Goal: Task Accomplishment & Management: Complete application form

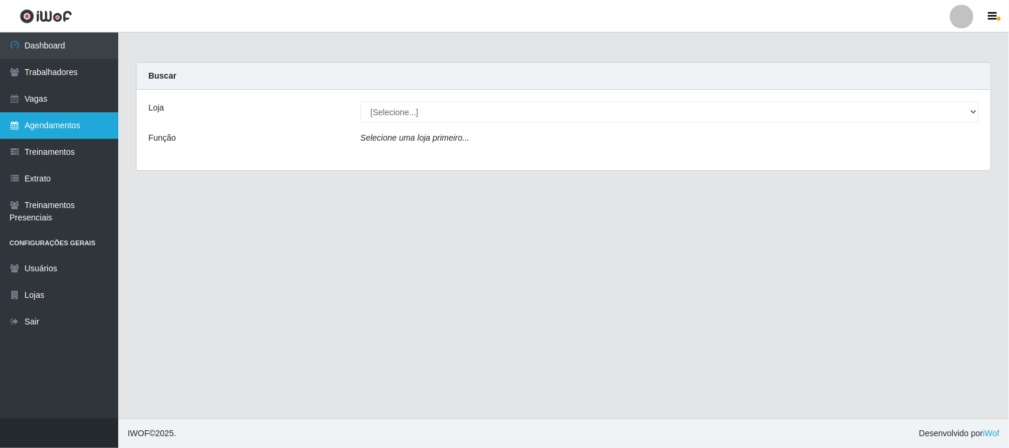
click at [31, 119] on link "Agendamentos" at bounding box center [59, 125] width 118 height 27
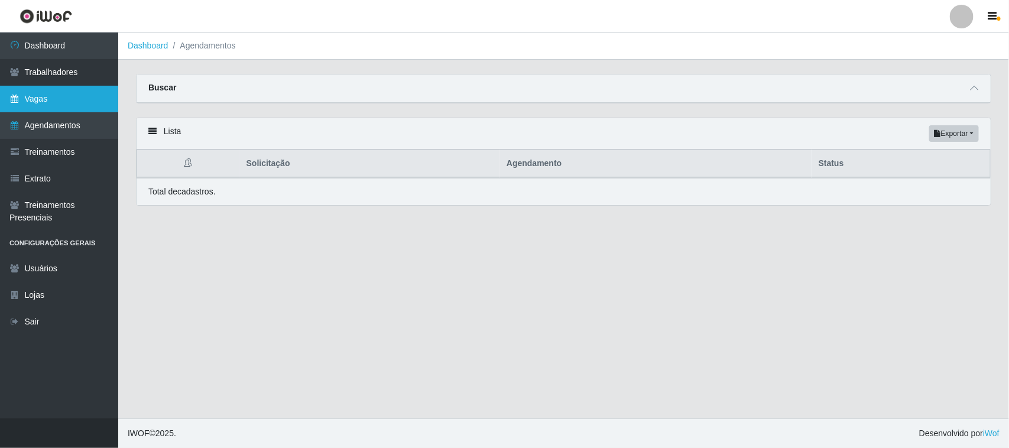
click at [49, 106] on link "Vagas" at bounding box center [59, 99] width 118 height 27
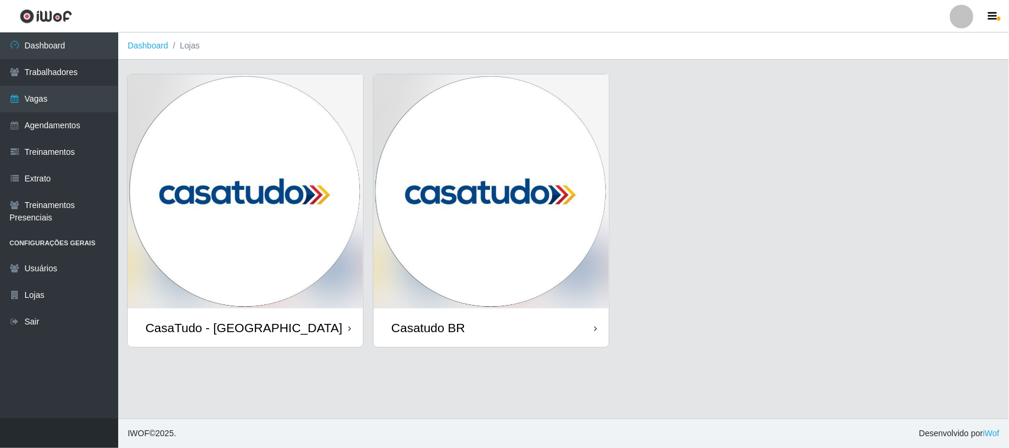
click at [427, 250] on img at bounding box center [491, 192] width 235 height 234
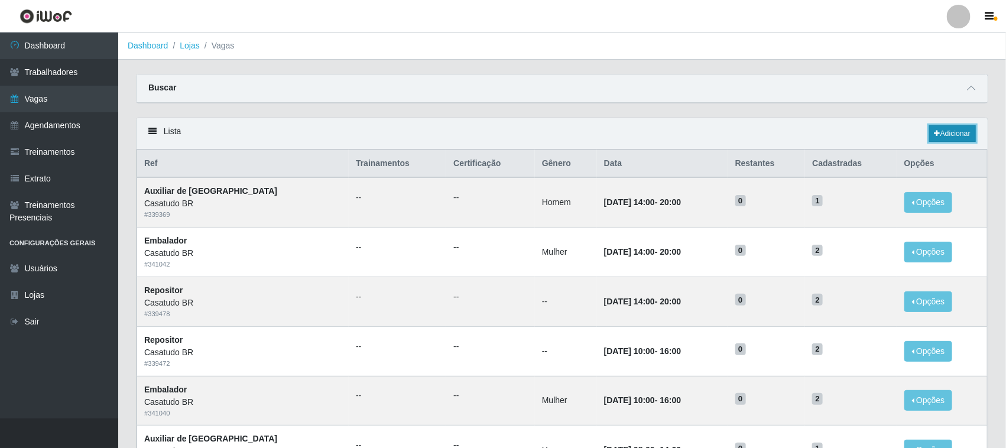
click at [958, 126] on link "Adicionar" at bounding box center [952, 133] width 47 height 17
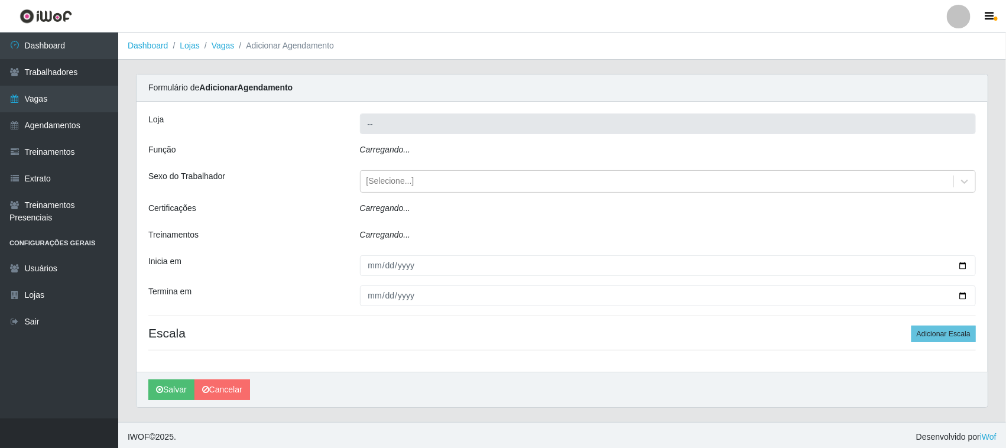
type input "Casatudo BR"
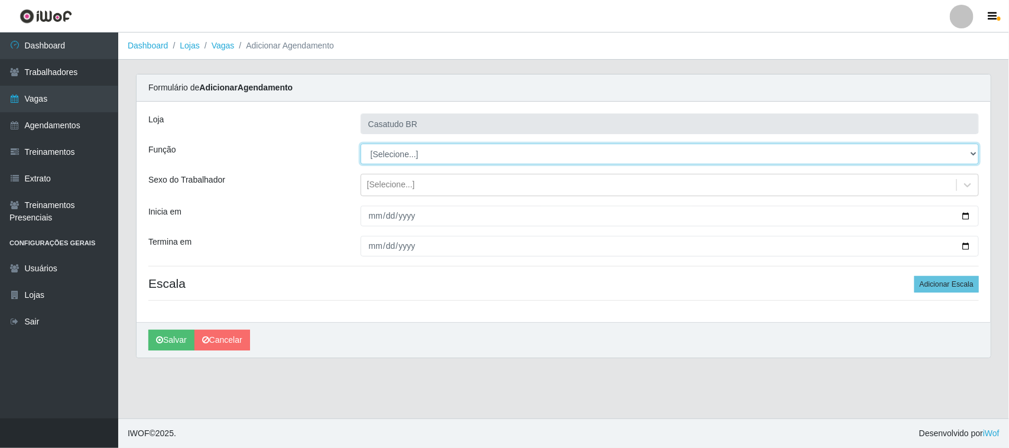
click at [398, 158] on select "[Selecione...] Auxiliar de Estoque Auxiliar de Estoque + Auxiliar de Estoque ++…" at bounding box center [670, 154] width 618 height 21
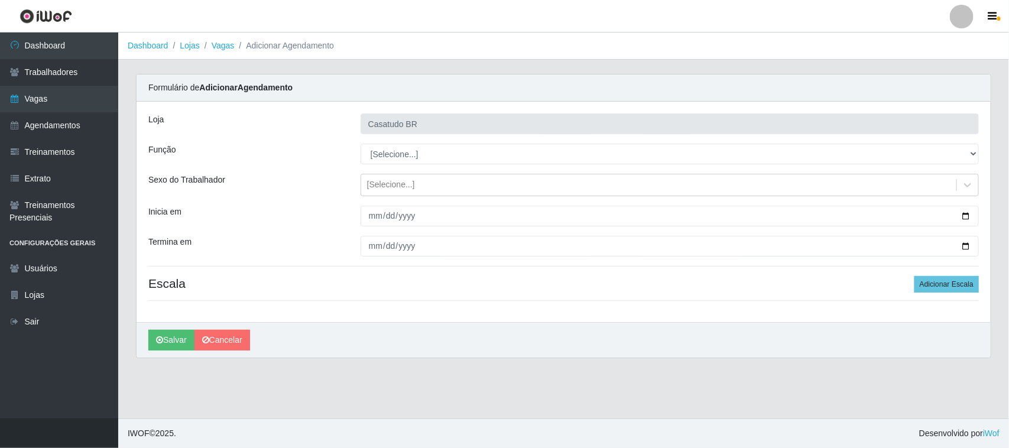
click at [312, 152] on div "Função" at bounding box center [246, 154] width 212 height 21
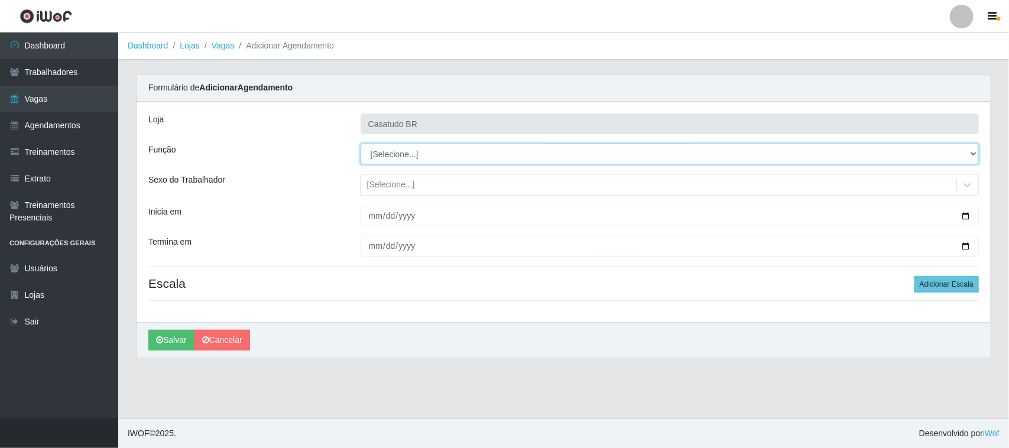
click at [386, 151] on select "[Selecione...] Auxiliar de Estoque Auxiliar de Estoque + Auxiliar de Estoque ++…" at bounding box center [670, 154] width 618 height 21
select select "24"
click at [361, 144] on select "[Selecione...] Auxiliar de Estoque Auxiliar de Estoque + Auxiliar de Estoque ++…" at bounding box center [670, 154] width 618 height 21
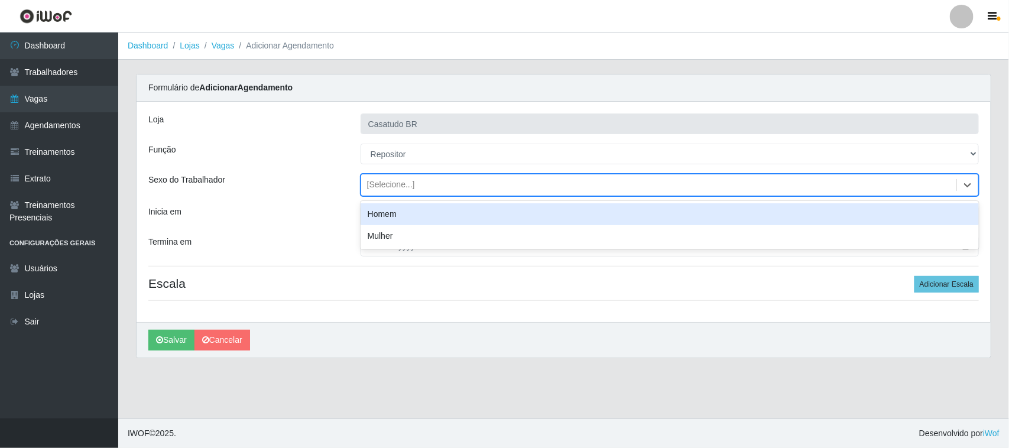
click at [386, 193] on div "[Selecione...]" at bounding box center [658, 186] width 595 height 20
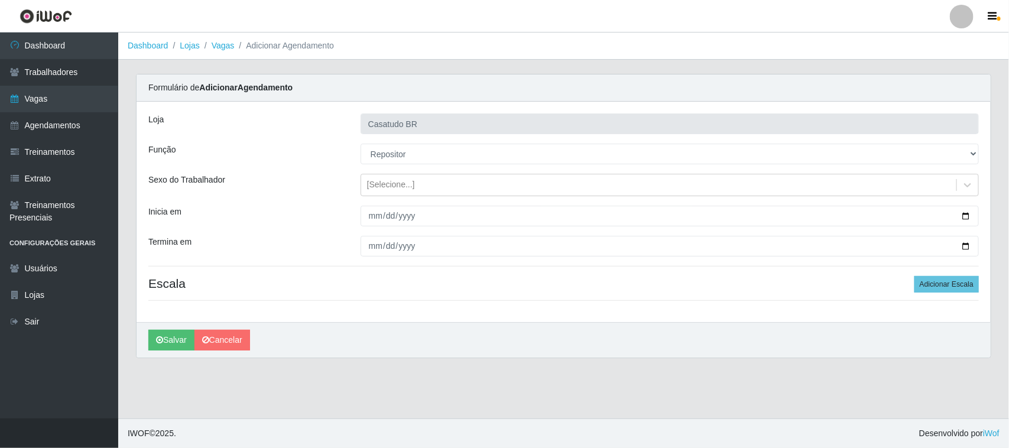
click at [320, 211] on div "Inicia em" at bounding box center [246, 216] width 212 height 21
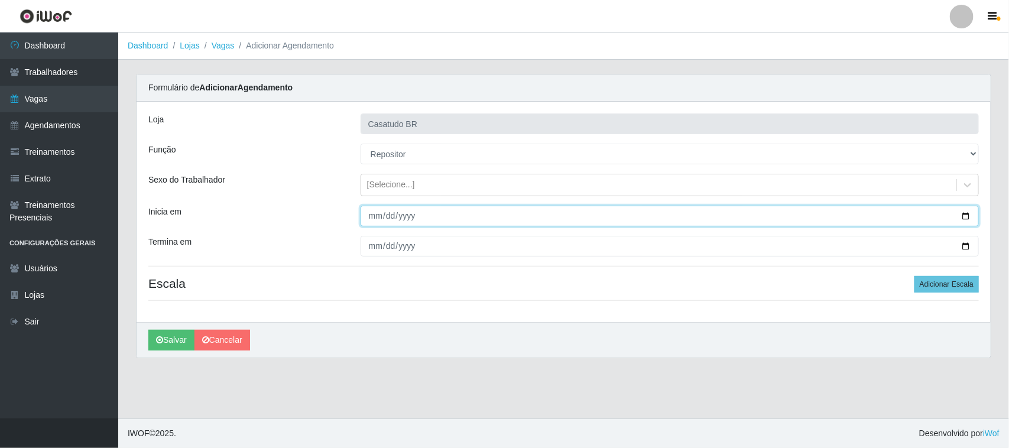
click at [373, 221] on input "Inicia em" at bounding box center [670, 216] width 618 height 21
type input "[DATE]"
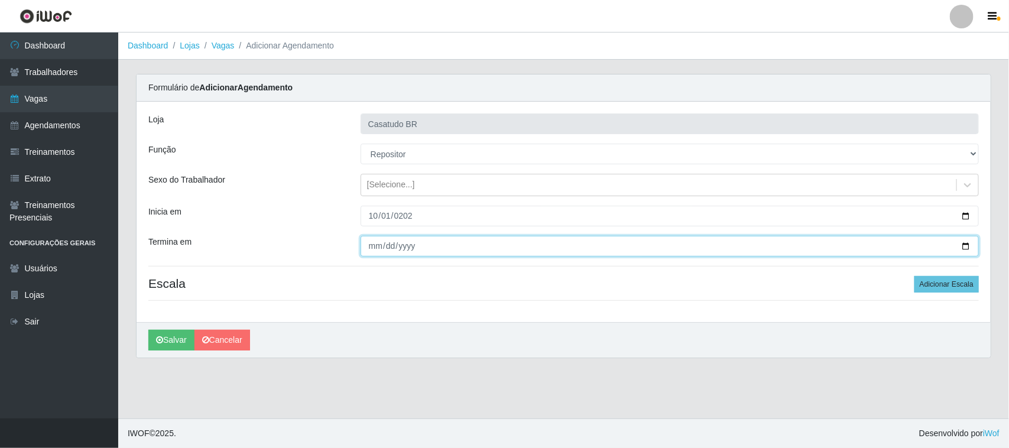
click at [374, 244] on input "Termina em" at bounding box center [670, 246] width 618 height 21
type input "[DATE]"
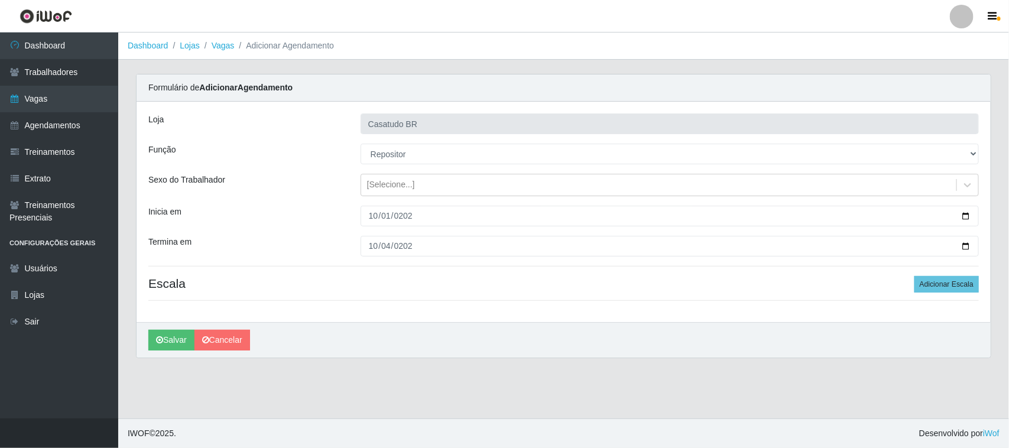
click at [307, 197] on div "Loja Casatudo BR Função [Selecione...] Auxiliar de Estoque Auxiliar de Estoque …" at bounding box center [564, 212] width 854 height 221
click at [942, 280] on button "Adicionar Escala" at bounding box center [947, 284] width 64 height 17
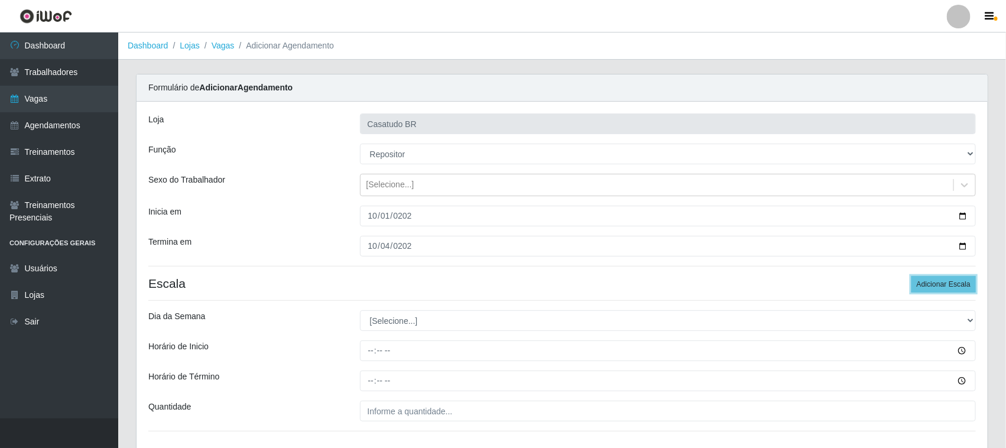
scroll to position [86, 0]
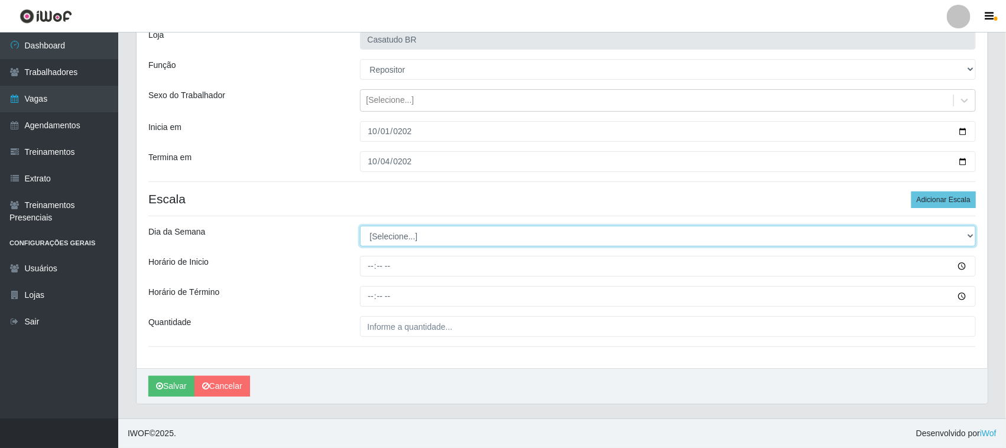
click at [479, 228] on select "[Selecione...] Segunda Terça Quarta Quinta Sexta Sábado Domingo" at bounding box center [668, 236] width 617 height 21
select select "3"
click at [360, 226] on select "[Selecione...] Segunda Terça Quarta Quinta Sexta Sábado Domingo" at bounding box center [668, 236] width 617 height 21
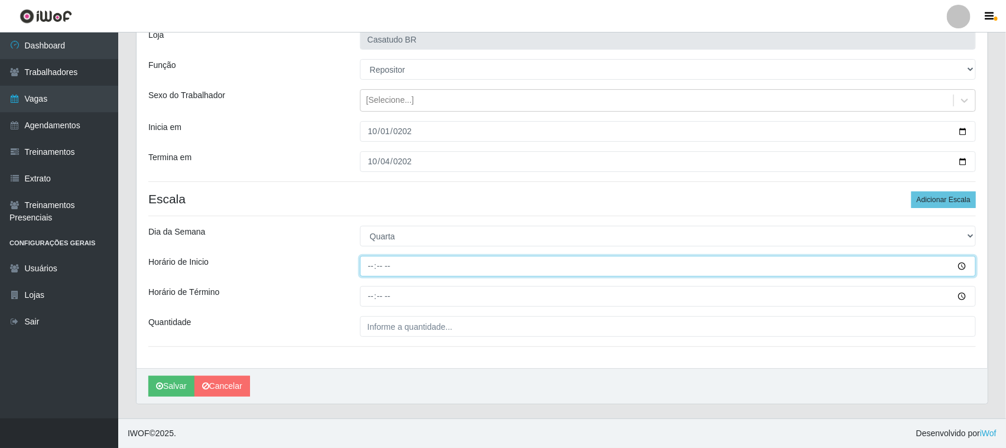
click at [374, 267] on input "Horário de Inicio" at bounding box center [668, 266] width 617 height 21
type input "10:00"
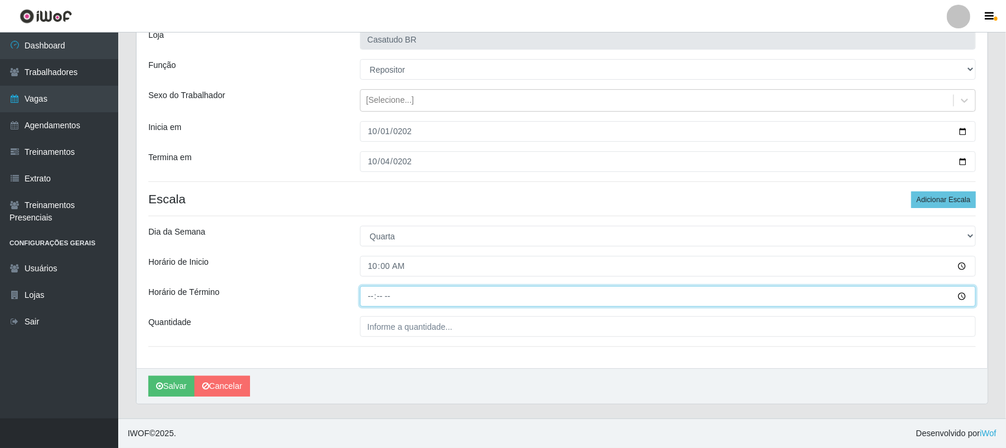
click at [362, 300] on input "Horário de Término" at bounding box center [668, 296] width 617 height 21
type input "16:00"
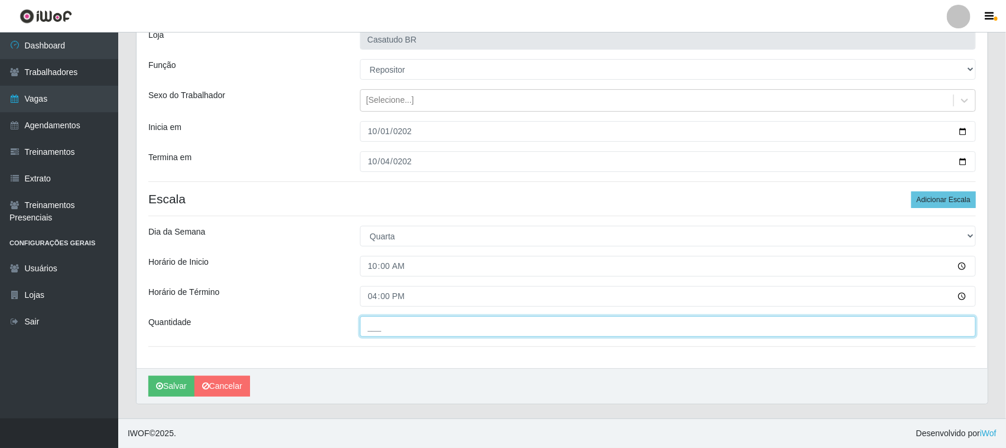
click at [377, 331] on input "___" at bounding box center [668, 326] width 617 height 21
type input "2__"
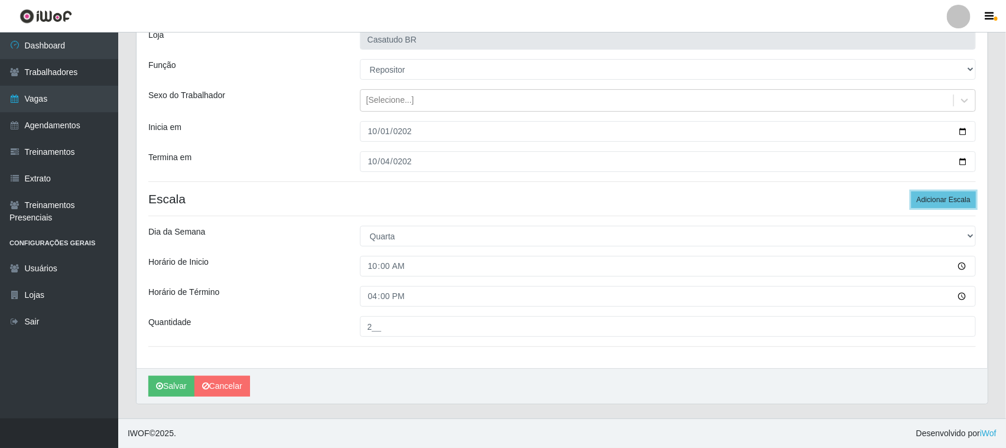
drag, startPoint x: 952, startPoint y: 193, endPoint x: 822, endPoint y: 181, distance: 130.0
click at [951, 193] on button "Adicionar Escala" at bounding box center [944, 200] width 64 height 17
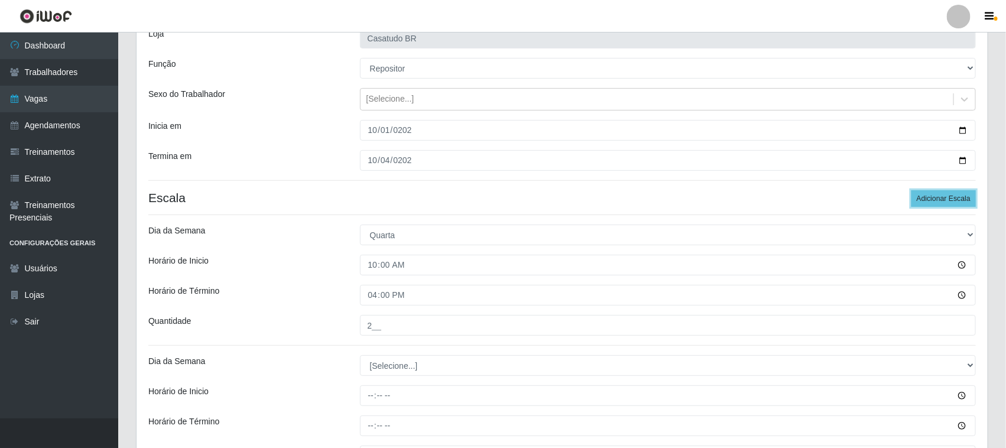
scroll to position [216, 0]
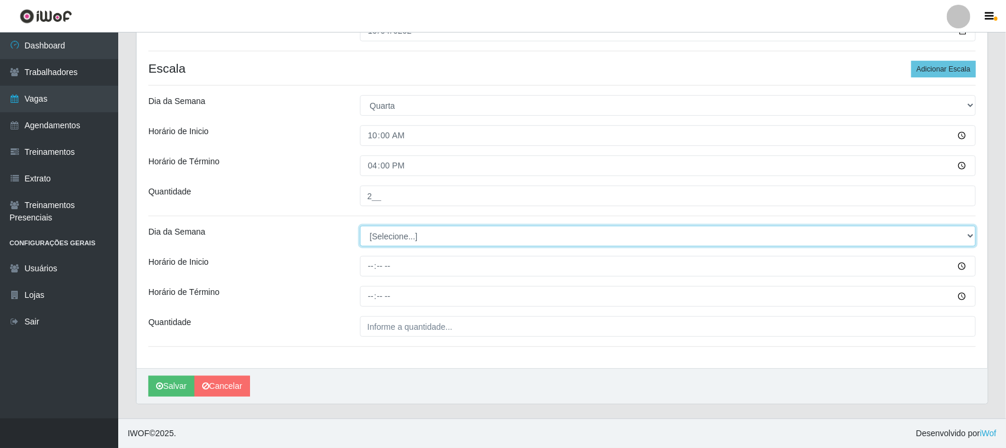
click at [421, 240] on select "[Selecione...] Segunda Terça Quarta Quinta Sexta Sábado Domingo" at bounding box center [668, 236] width 617 height 21
select select "4"
click at [360, 226] on select "[Selecione...] Segunda Terça Quarta Quinta Sexta Sábado Domingo" at bounding box center [668, 236] width 617 height 21
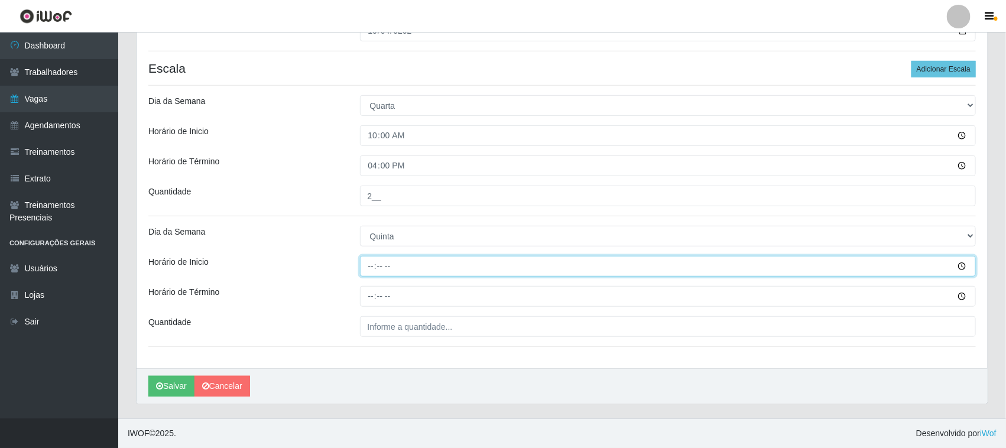
click at [371, 269] on input "Horário de Inicio" at bounding box center [668, 266] width 617 height 21
type input "10:00"
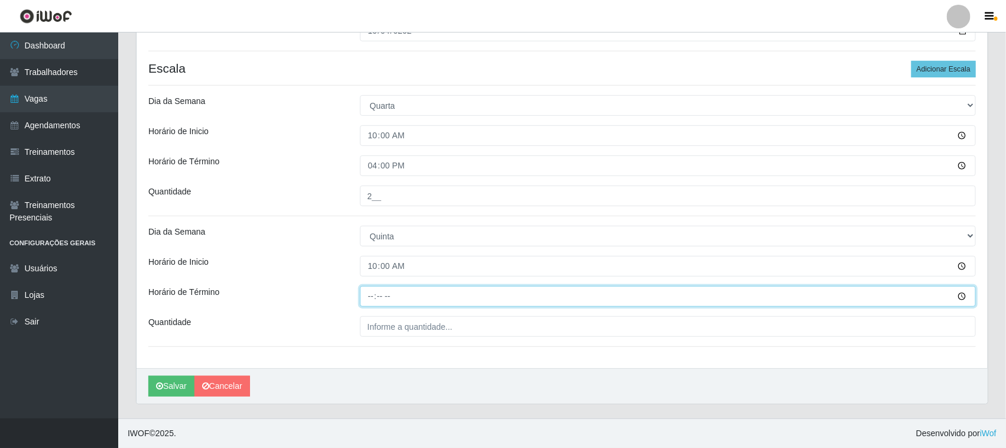
click at [365, 297] on input "Horário de Término" at bounding box center [668, 296] width 617 height 21
type input "16:00"
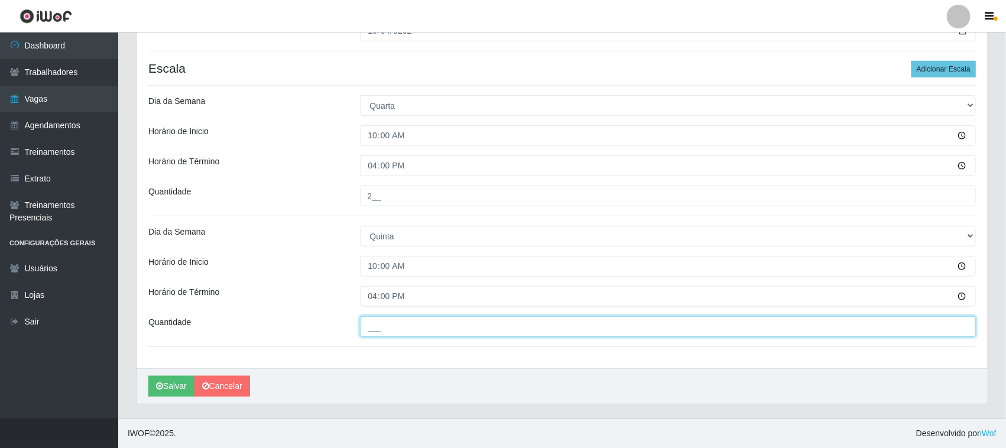
click at [377, 331] on input "___" at bounding box center [668, 326] width 617 height 21
type input "2__"
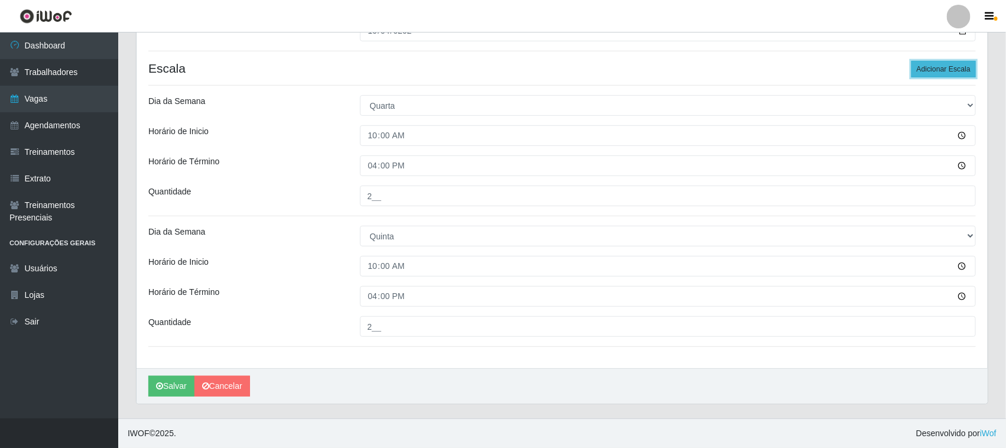
click at [929, 74] on button "Adicionar Escala" at bounding box center [944, 69] width 64 height 17
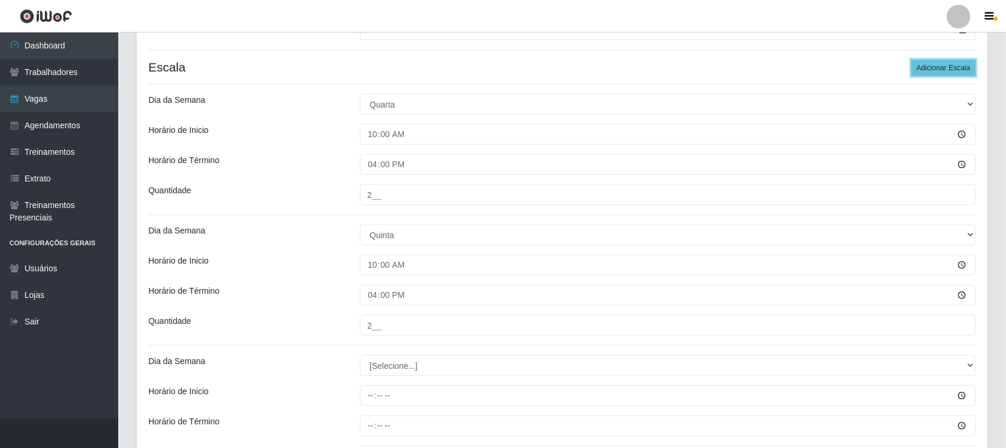
scroll to position [347, 0]
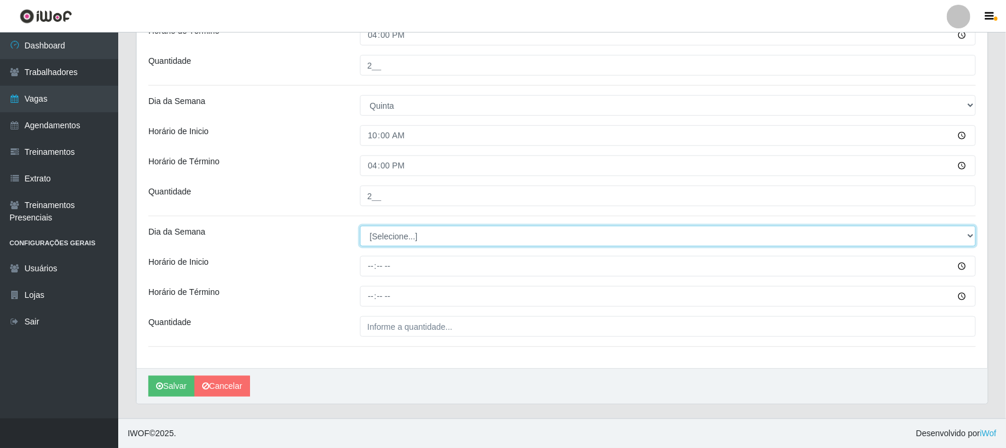
click at [424, 234] on select "[Selecione...] Segunda Terça Quarta Quinta Sexta Sábado Domingo" at bounding box center [668, 236] width 617 height 21
select select "5"
click at [360, 226] on select "[Selecione...] Segunda Terça Quarta Quinta Sexta Sábado Domingo" at bounding box center [668, 236] width 617 height 21
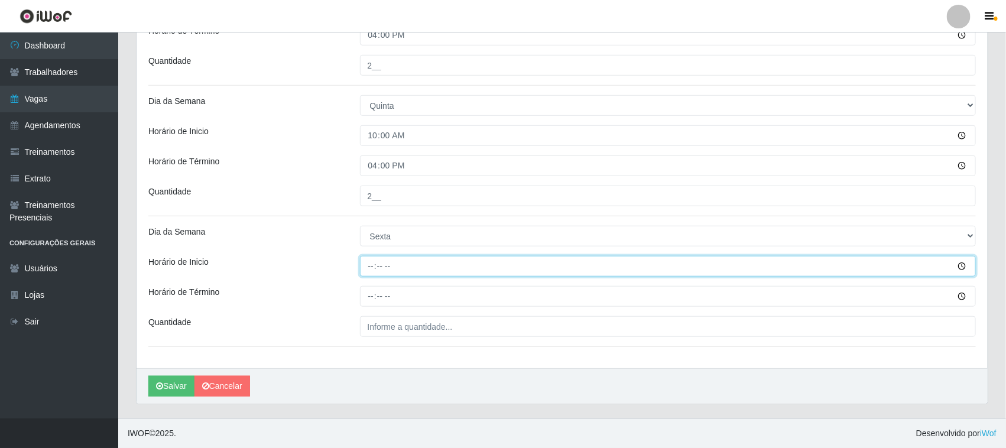
click at [365, 263] on input "Horário de Inicio" at bounding box center [668, 266] width 617 height 21
type input "10:00"
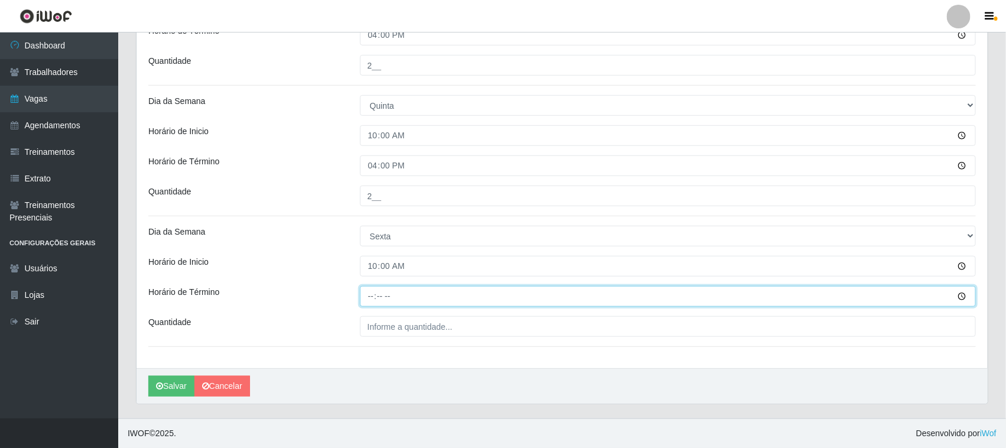
click at [364, 290] on input "Horário de Término" at bounding box center [668, 296] width 617 height 21
type input "16:00"
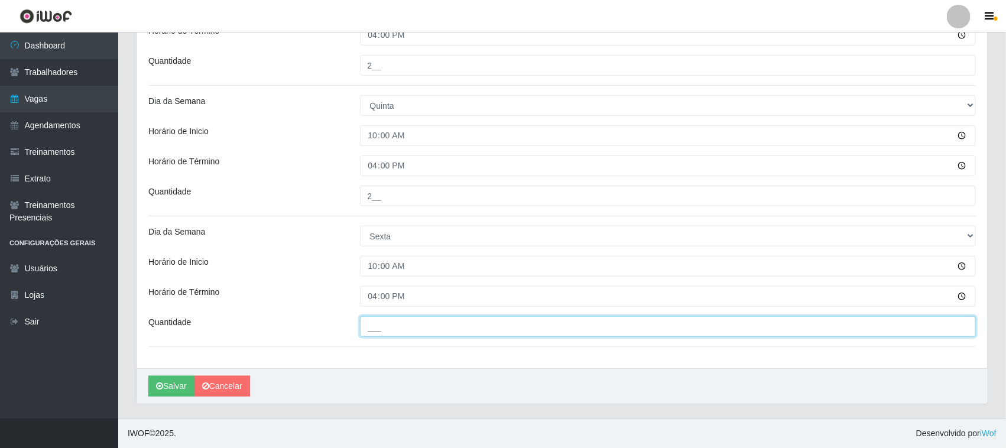
click at [451, 324] on input "___" at bounding box center [668, 326] width 617 height 21
type input "2__"
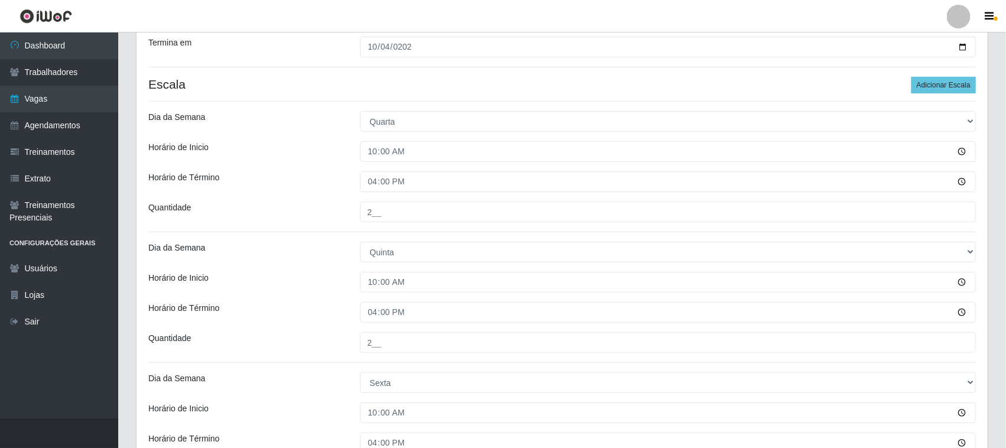
scroll to position [51, 0]
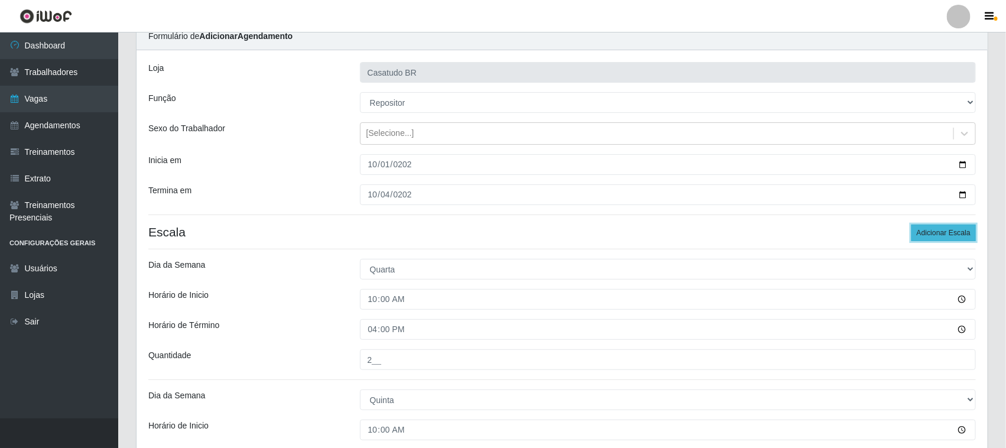
click at [934, 237] on button "Adicionar Escala" at bounding box center [944, 233] width 64 height 17
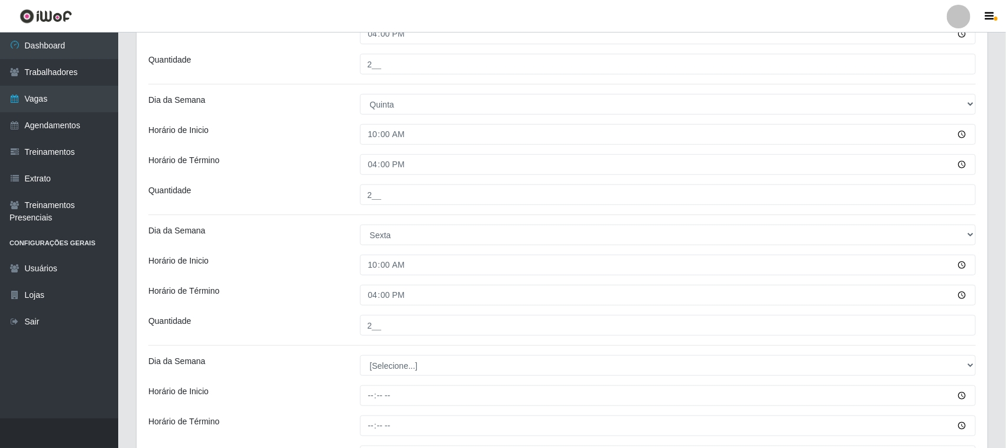
scroll to position [478, 0]
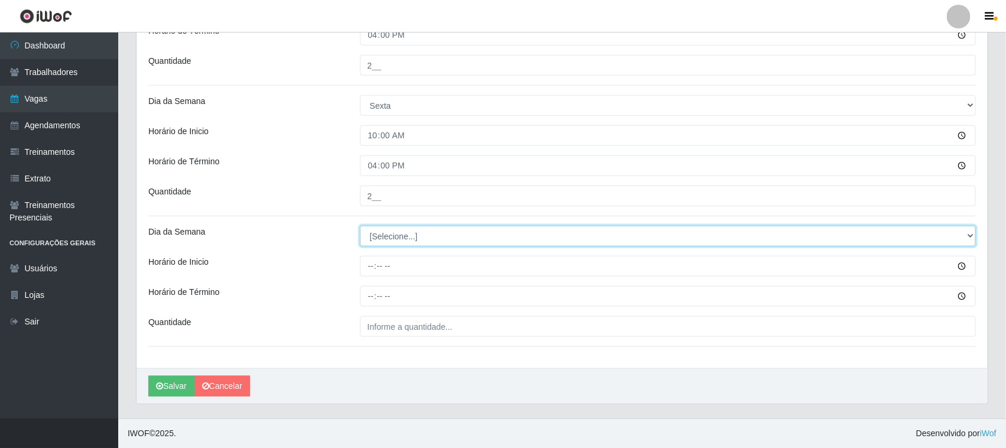
click at [410, 229] on select "[Selecione...] Segunda Terça Quarta Quinta Sexta Sábado Domingo" at bounding box center [668, 236] width 617 height 21
select select "6"
click at [360, 226] on select "[Selecione...] Segunda Terça Quarta Quinta Sexta Sábado Domingo" at bounding box center [668, 236] width 617 height 21
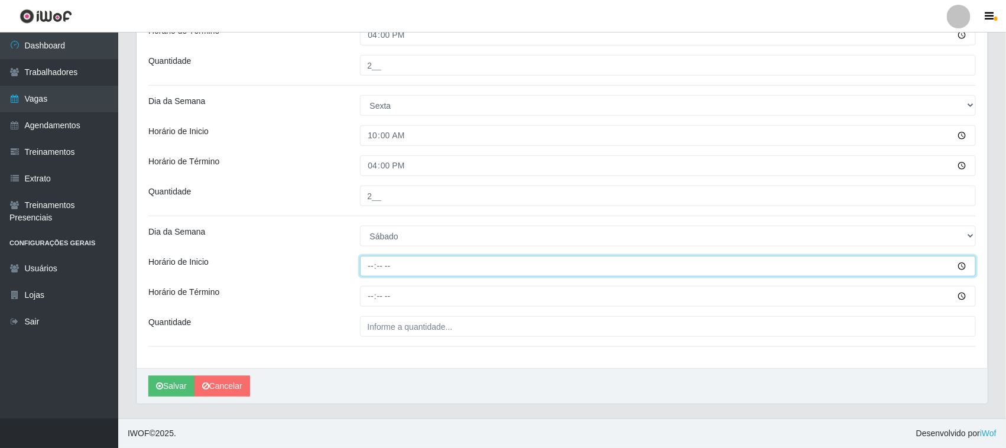
click at [371, 263] on input "Horário de Inicio" at bounding box center [668, 266] width 617 height 21
type input "10:00"
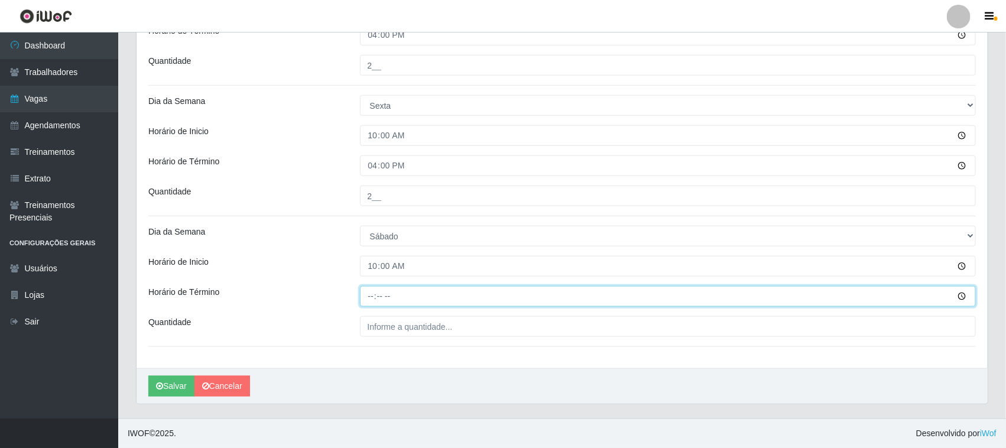
click at [376, 300] on input "Horário de Término" at bounding box center [668, 296] width 617 height 21
type input "16:00"
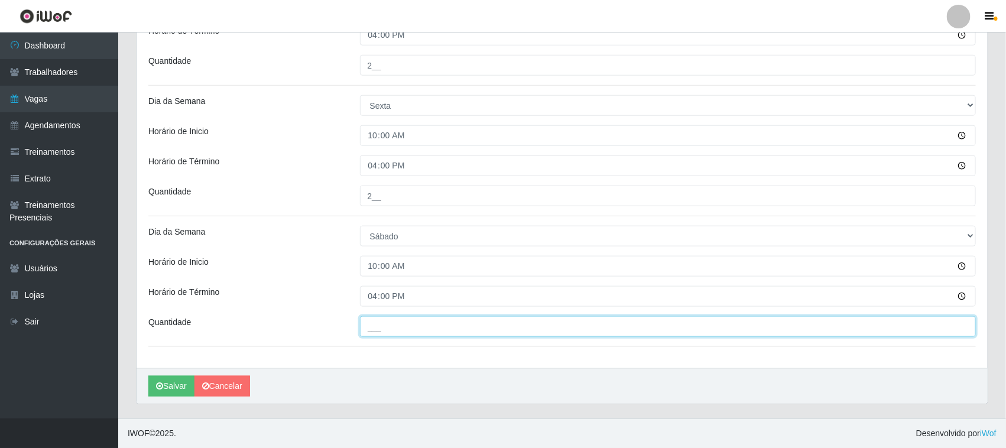
click at [409, 322] on input "___" at bounding box center [668, 326] width 617 height 21
type input "2__"
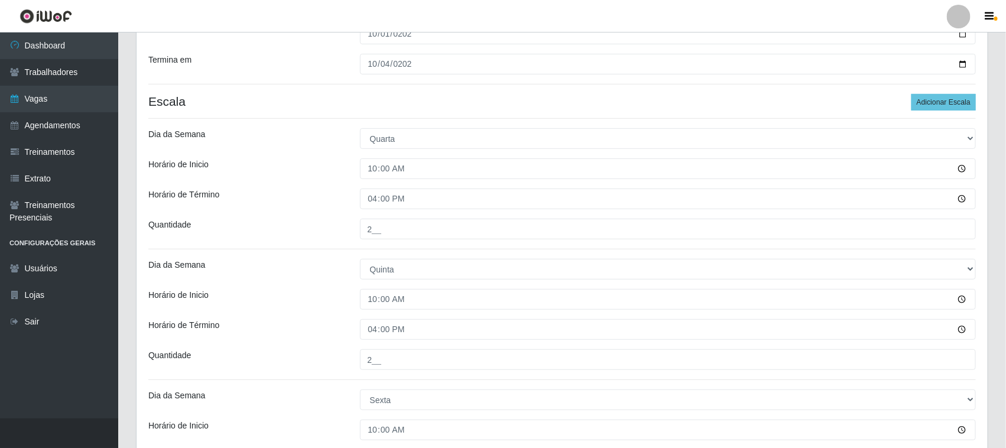
scroll to position [108, 0]
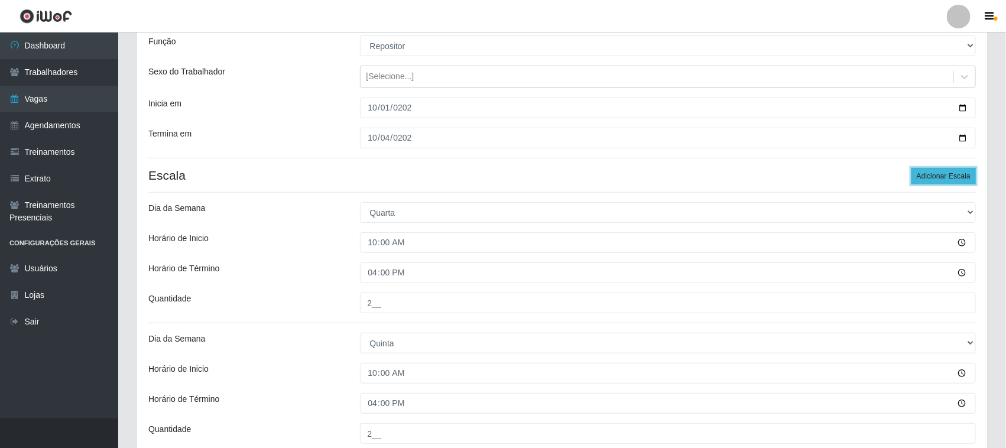
click at [942, 179] on button "Adicionar Escala" at bounding box center [944, 176] width 64 height 17
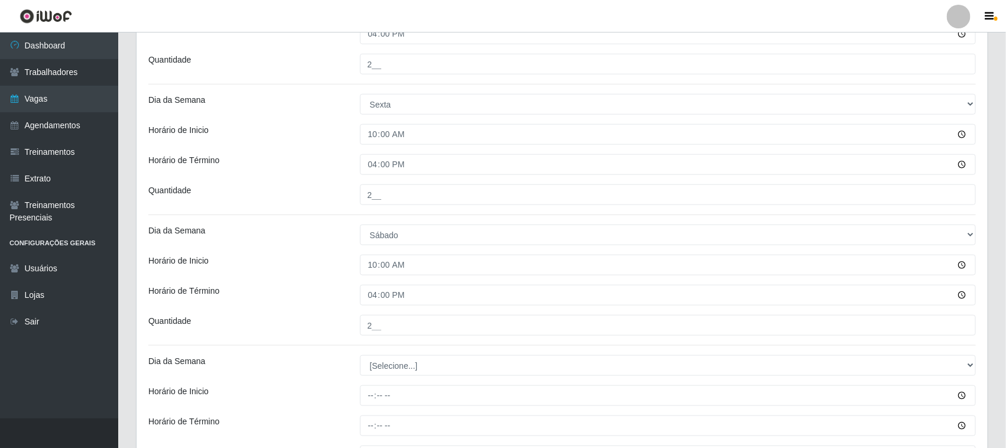
scroll to position [552, 0]
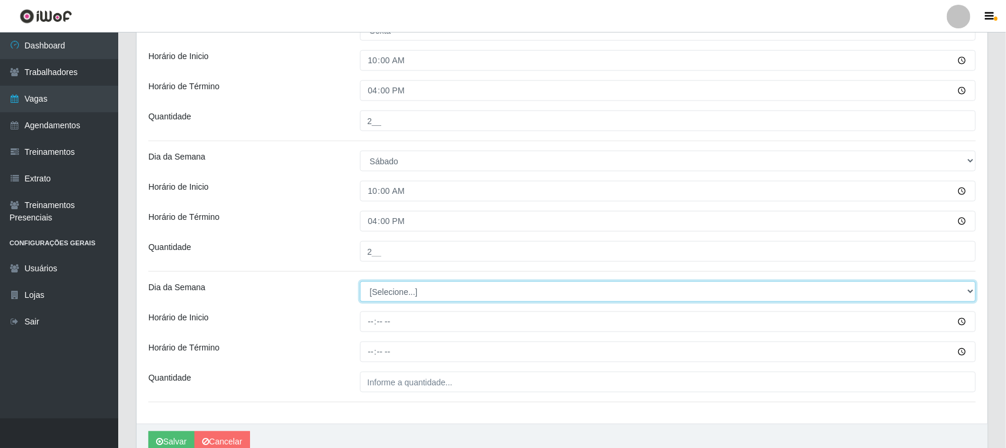
click at [419, 294] on select "[Selecione...] Segunda Terça Quarta Quinta Sexta Sábado Domingo" at bounding box center [668, 291] width 617 height 21
select select "0"
click at [360, 283] on select "[Selecione...] Segunda Terça Quarta Quinta Sexta Sábado Domingo" at bounding box center [668, 291] width 617 height 21
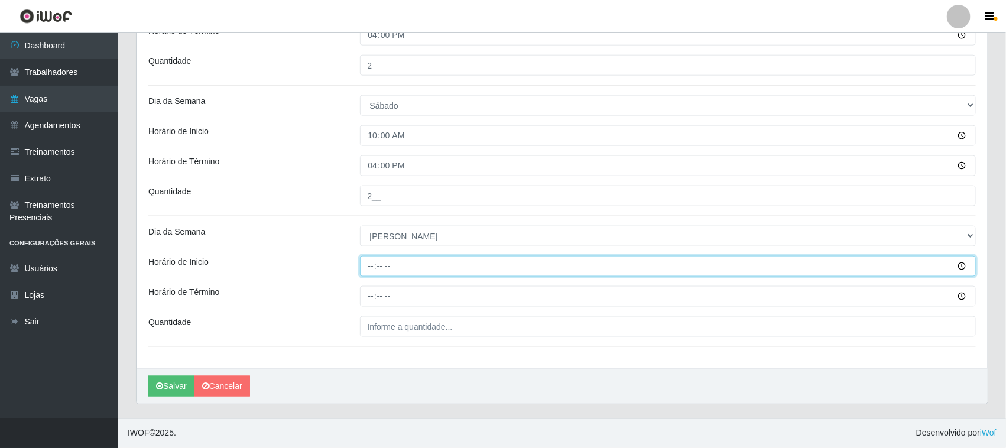
click at [373, 261] on input "Horário de Inicio" at bounding box center [668, 266] width 617 height 21
type input "10:00"
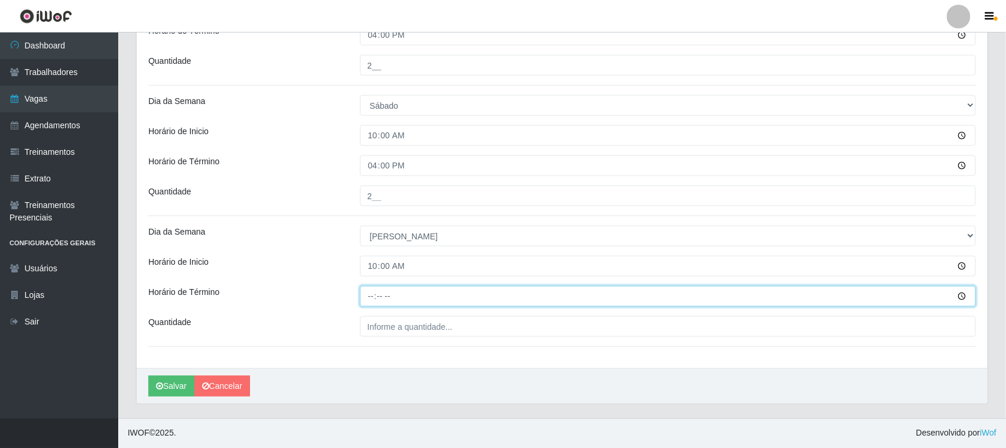
click at [362, 288] on input "Horário de Término" at bounding box center [668, 296] width 617 height 21
type input "16:00"
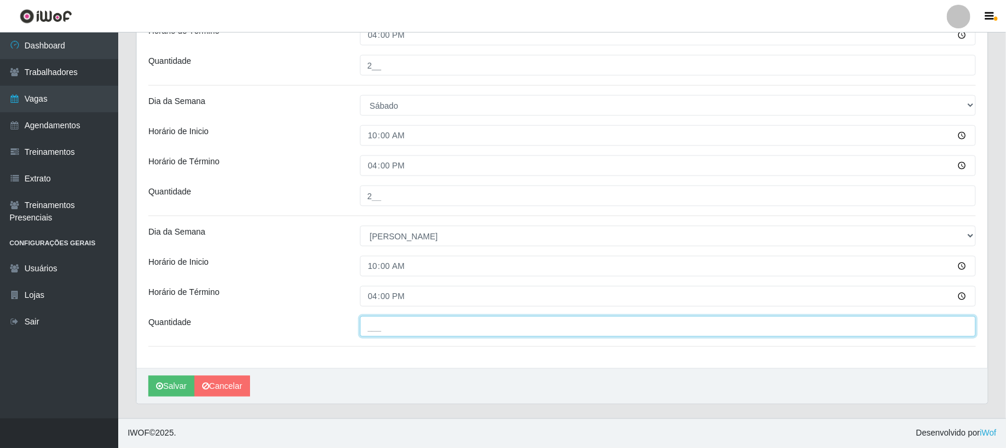
click at [474, 328] on input "___" at bounding box center [668, 326] width 617 height 21
type input "2__"
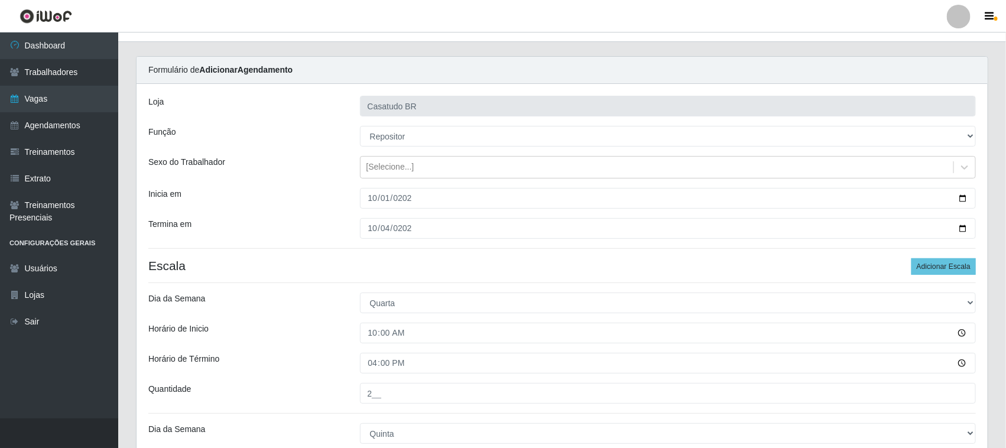
scroll to position [0, 0]
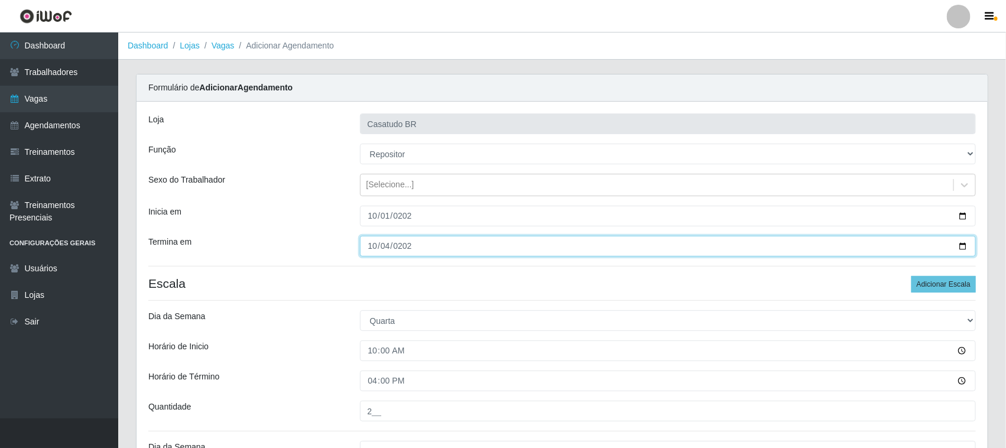
click at [371, 250] on input "[DATE]" at bounding box center [668, 246] width 617 height 21
type input "[DATE]"
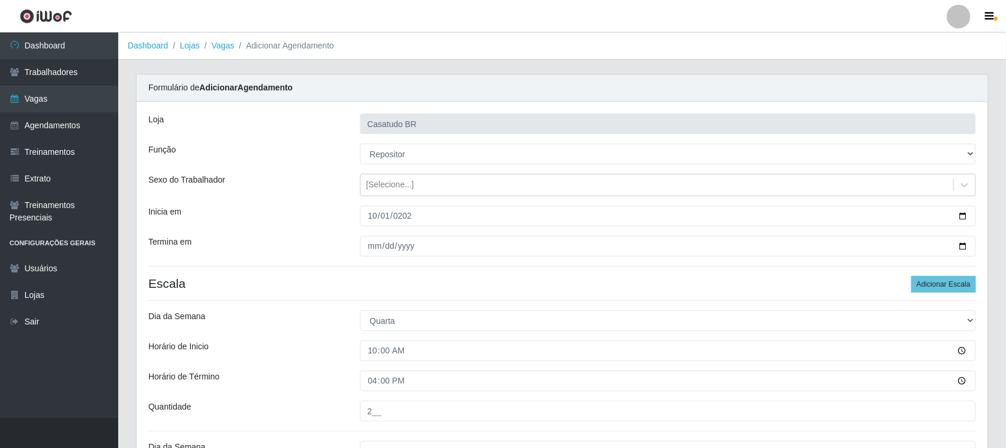
click at [303, 250] on div "Termina em" at bounding box center [246, 246] width 212 height 21
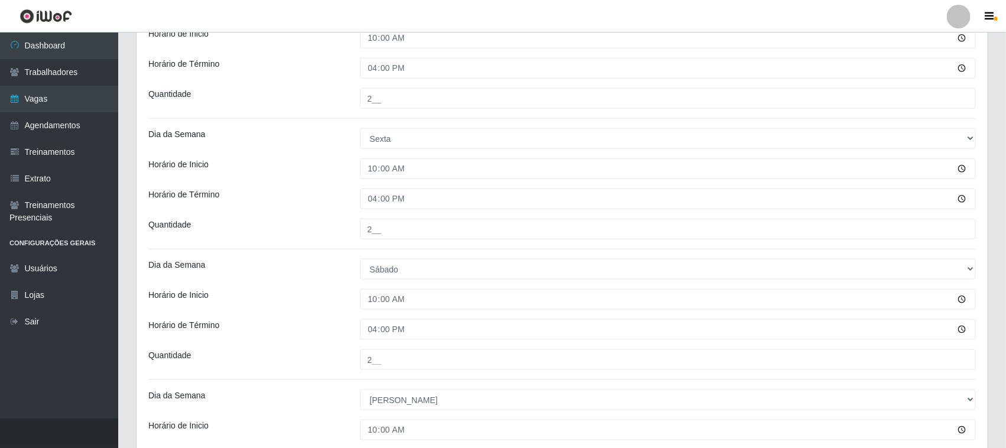
scroll to position [609, 0]
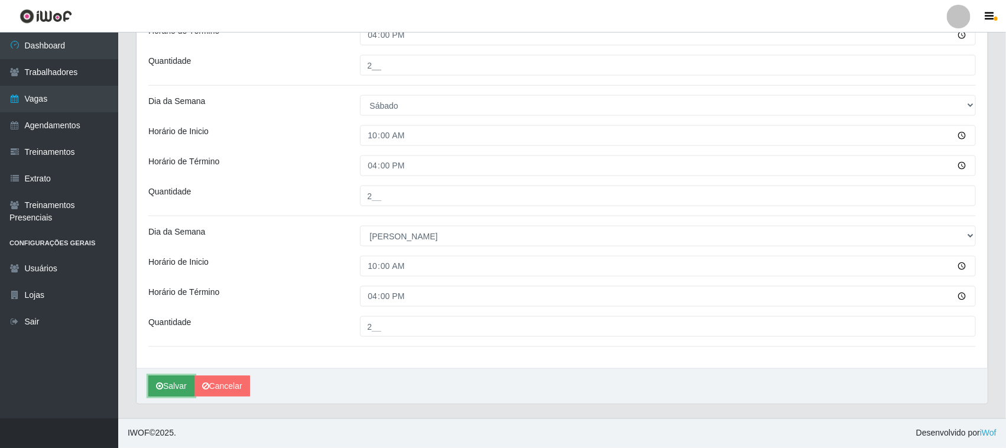
click at [178, 382] on button "Salvar" at bounding box center [171, 386] width 46 height 21
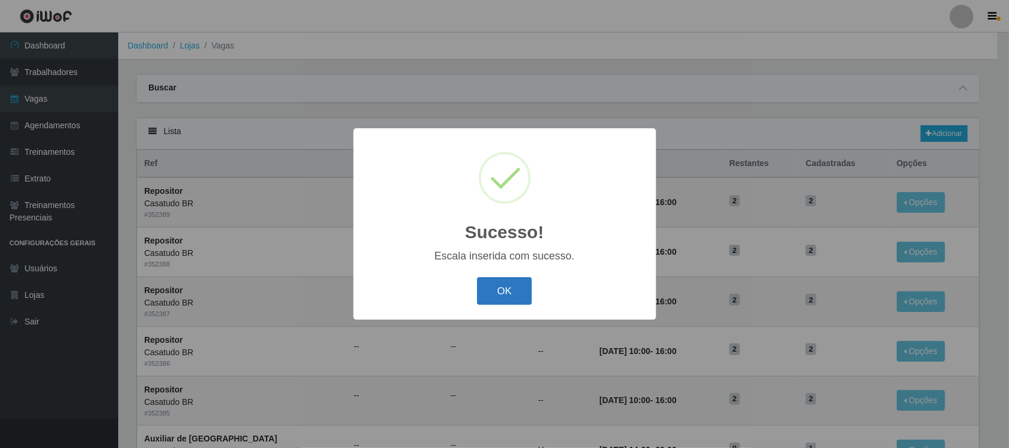
click at [509, 297] on button "OK" at bounding box center [504, 291] width 55 height 28
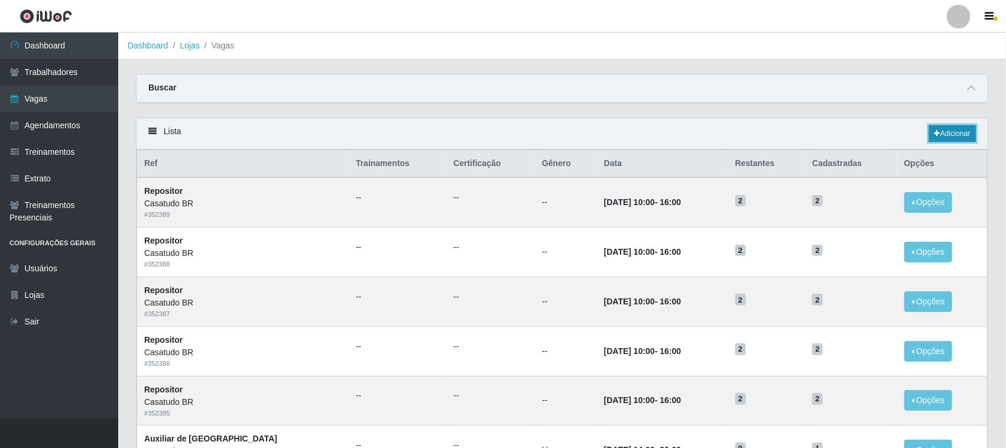
click at [947, 136] on link "Adicionar" at bounding box center [952, 133] width 47 height 17
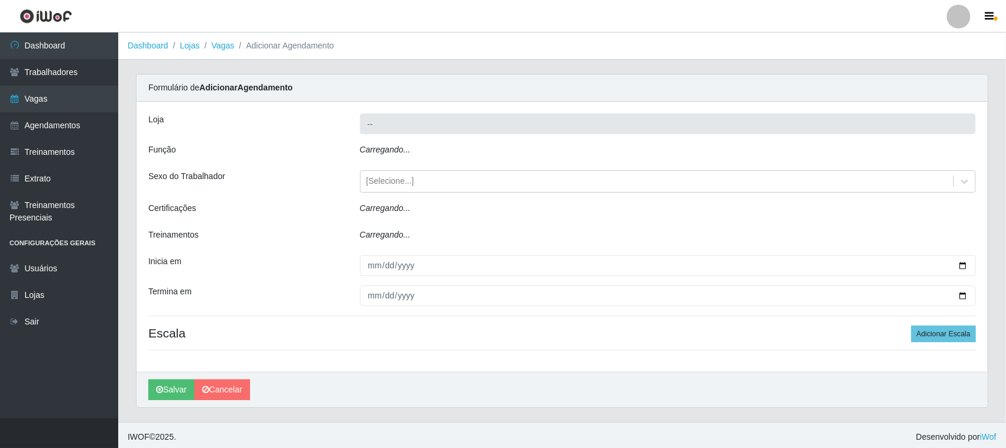
type input "Casatudo BR"
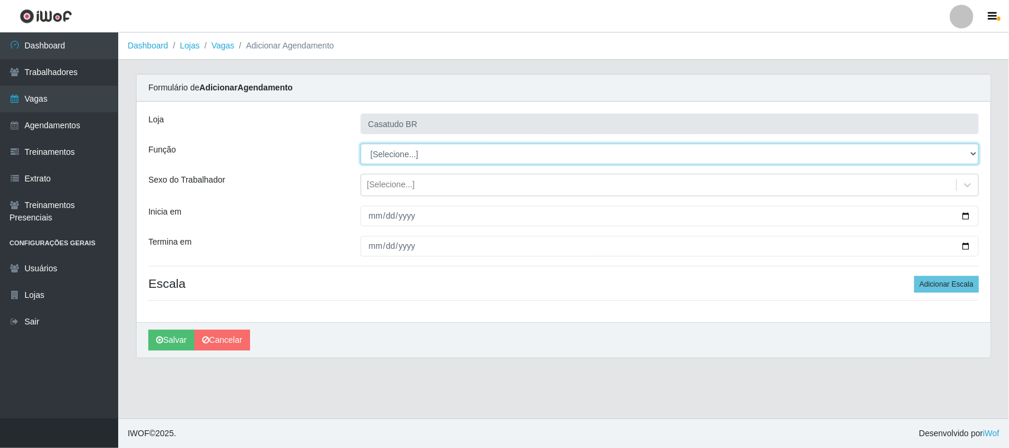
click at [403, 156] on select "[Selecione...] Auxiliar de Estoque Auxiliar de Estoque + Auxiliar de Estoque ++…" at bounding box center [670, 154] width 618 height 21
select select "24"
click at [361, 144] on select "[Selecione...] Auxiliar de Estoque Auxiliar de Estoque + Auxiliar de Estoque ++…" at bounding box center [670, 154] width 618 height 21
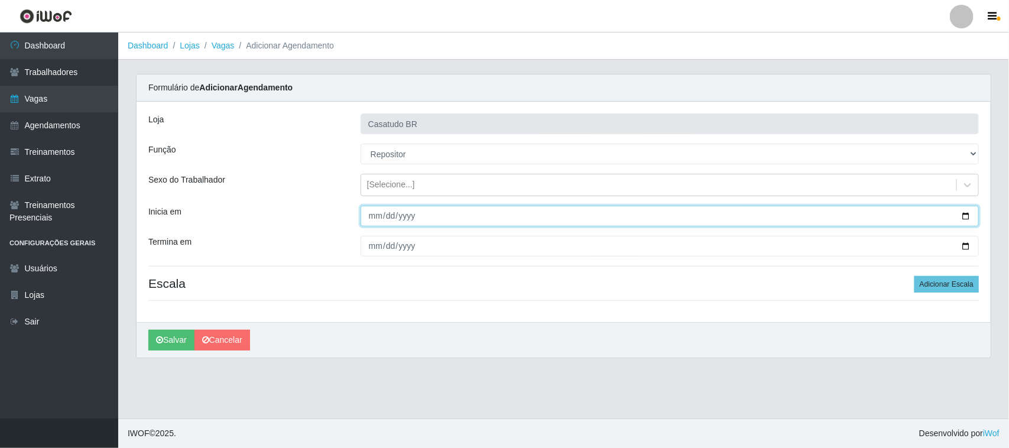
click at [362, 223] on input "Inicia em" at bounding box center [670, 216] width 618 height 21
type input "[DATE]"
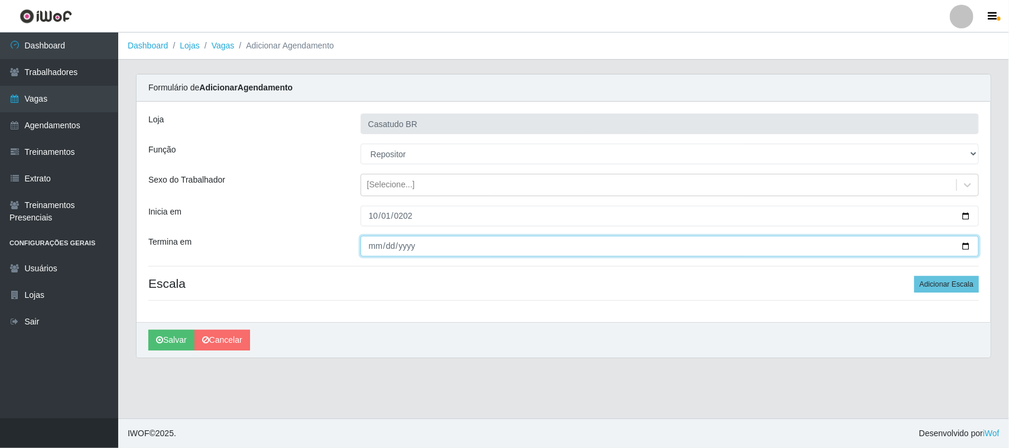
click at [381, 242] on input "Termina em" at bounding box center [670, 246] width 618 height 21
type input "[DATE]"
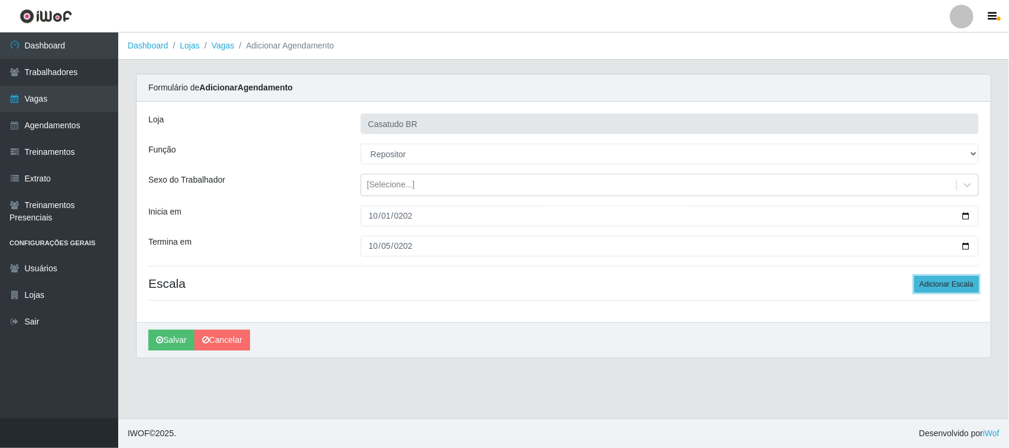
click at [944, 282] on button "Adicionar Escala" at bounding box center [947, 284] width 64 height 17
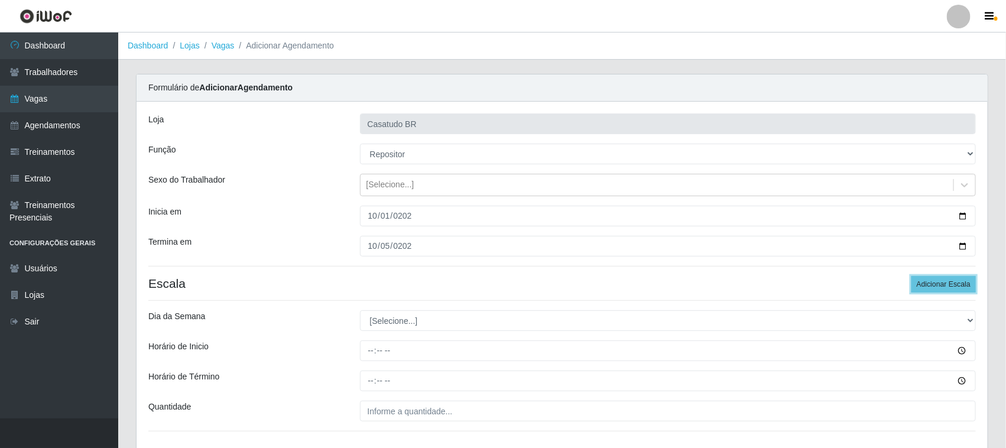
scroll to position [86, 0]
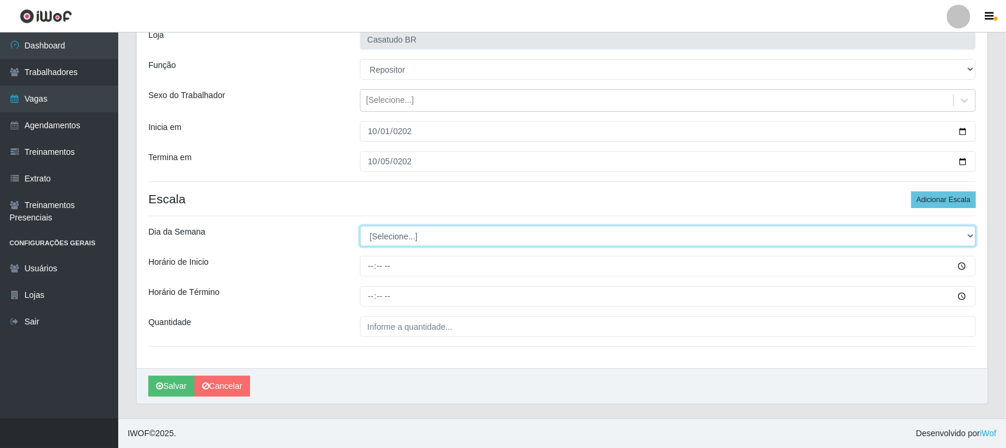
click at [421, 229] on select "[Selecione...] Segunda Terça Quarta Quinta Sexta Sábado Domingo" at bounding box center [668, 236] width 617 height 21
select select "3"
click at [360, 226] on select "[Selecione...] Segunda Terça Quarta Quinta Sexta Sábado Domingo" at bounding box center [668, 236] width 617 height 21
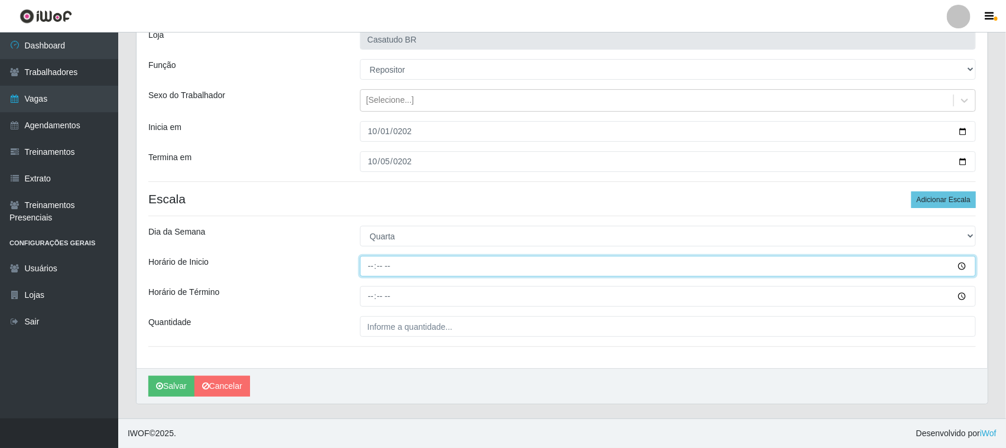
click at [365, 270] on input "Horário de Inicio" at bounding box center [668, 266] width 617 height 21
type input "14:00"
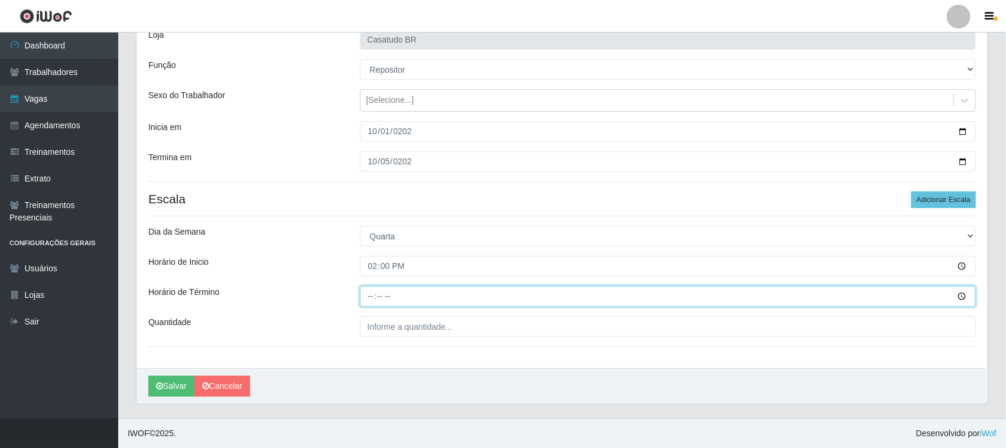
click at [368, 294] on input "Horário de Término" at bounding box center [668, 296] width 617 height 21
type input "20:00"
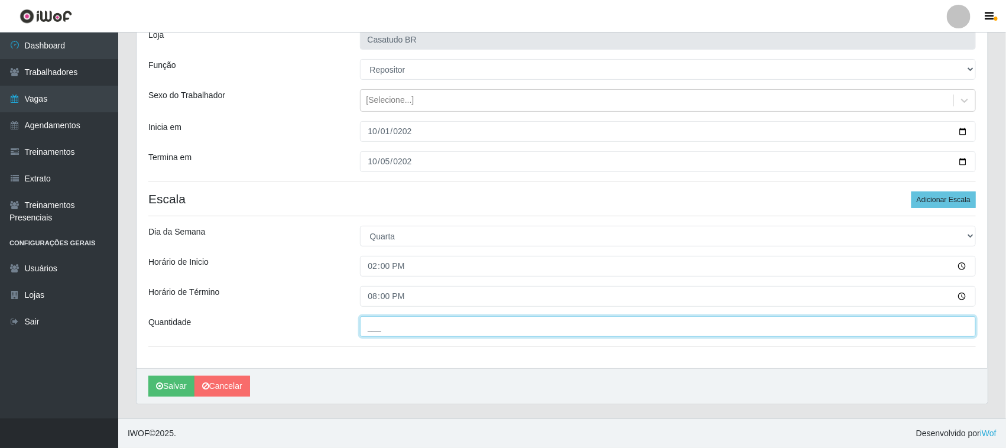
click at [399, 326] on input "___" at bounding box center [668, 326] width 617 height 21
type input "2__"
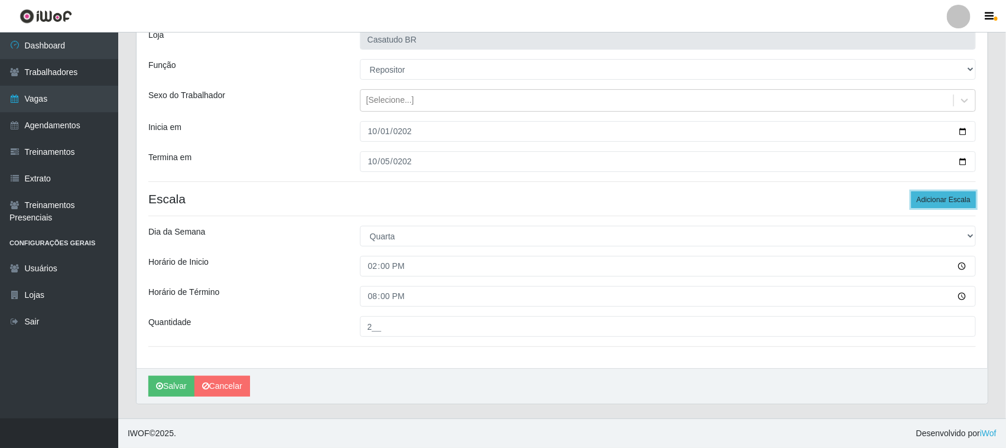
click at [948, 197] on button "Adicionar Escala" at bounding box center [944, 200] width 64 height 17
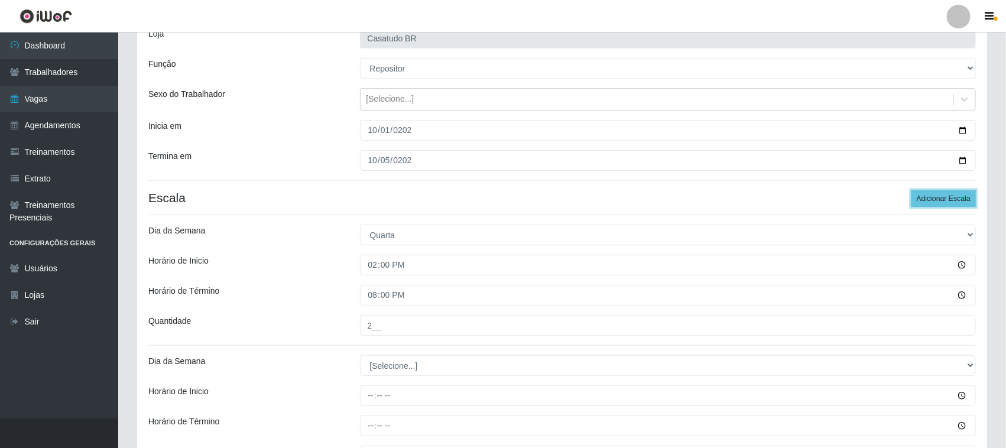
scroll to position [216, 0]
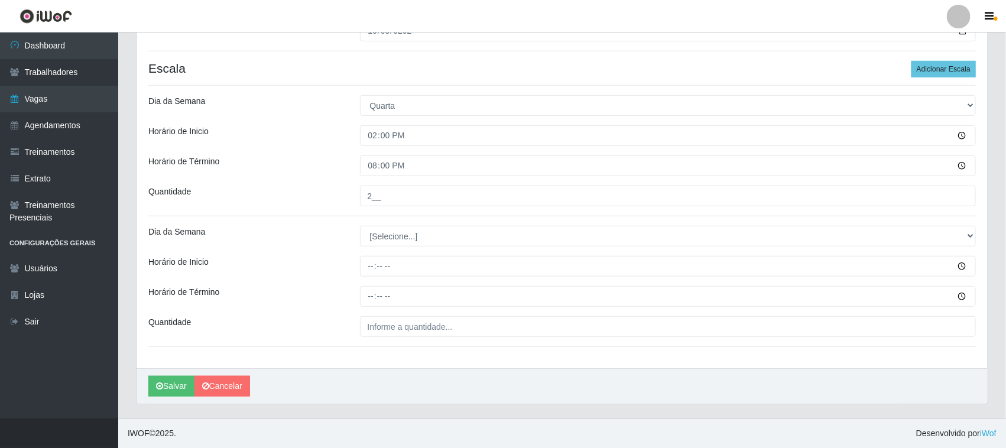
click at [387, 224] on div "Loja Casatudo BR Função [Selecione...] Auxiliar de Estoque Auxiliar de Estoque …" at bounding box center [562, 127] width 851 height 482
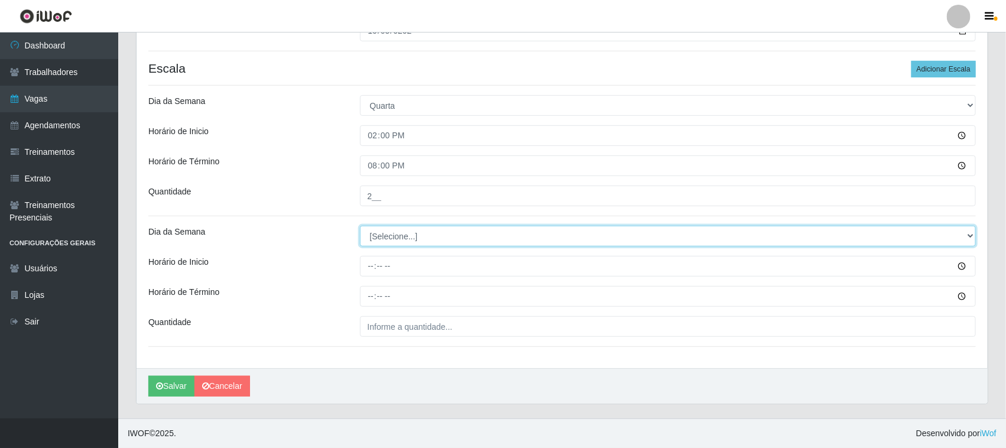
click at [399, 237] on select "[Selecione...] Segunda Terça Quarta Quinta Sexta Sábado Domingo" at bounding box center [668, 236] width 617 height 21
select select "4"
click at [360, 226] on select "[Selecione...] Segunda Terça Quarta Quinta Sexta Sábado Domingo" at bounding box center [668, 236] width 617 height 21
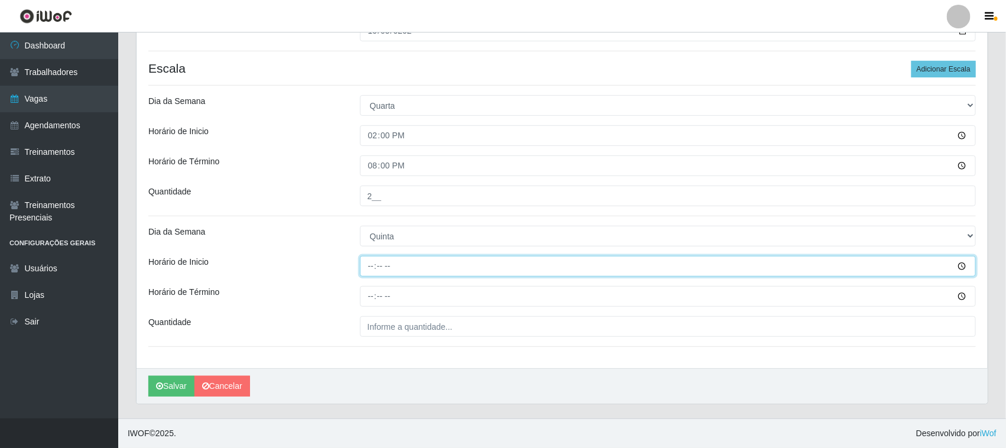
click at [365, 266] on input "Horário de Inicio" at bounding box center [668, 266] width 617 height 21
type input "14:00"
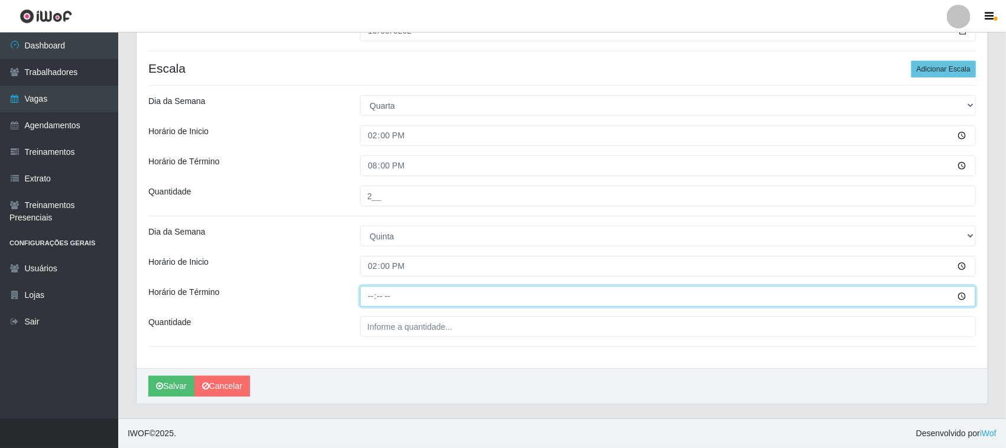
click at [367, 300] on input "Horário de Término" at bounding box center [668, 296] width 617 height 21
type input "20:00"
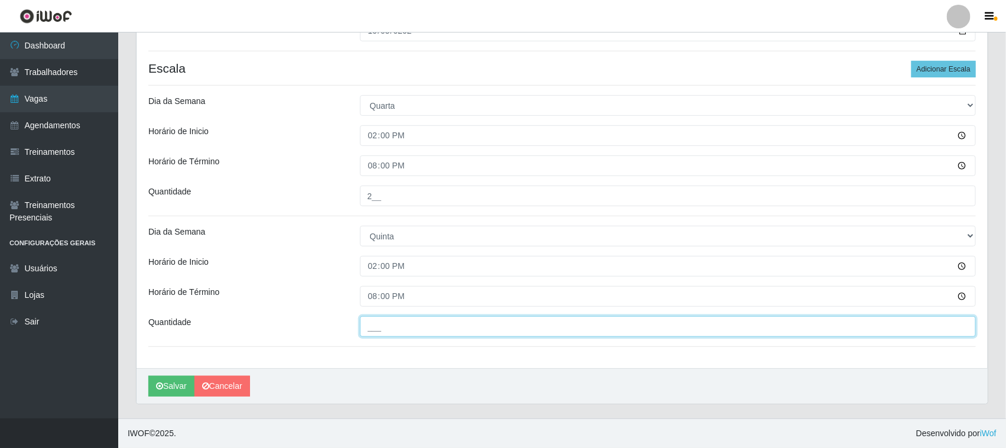
click at [417, 323] on input "___" at bounding box center [668, 326] width 617 height 21
type input "2__"
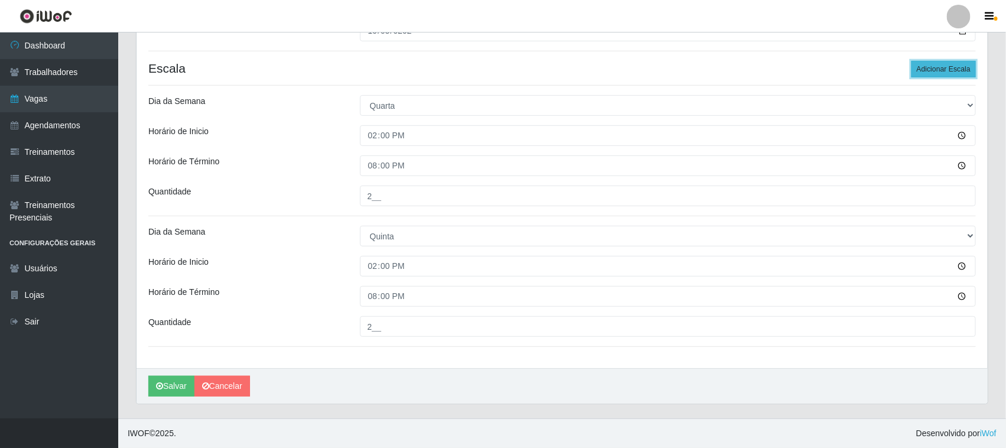
click at [927, 66] on button "Adicionar Escala" at bounding box center [944, 69] width 64 height 17
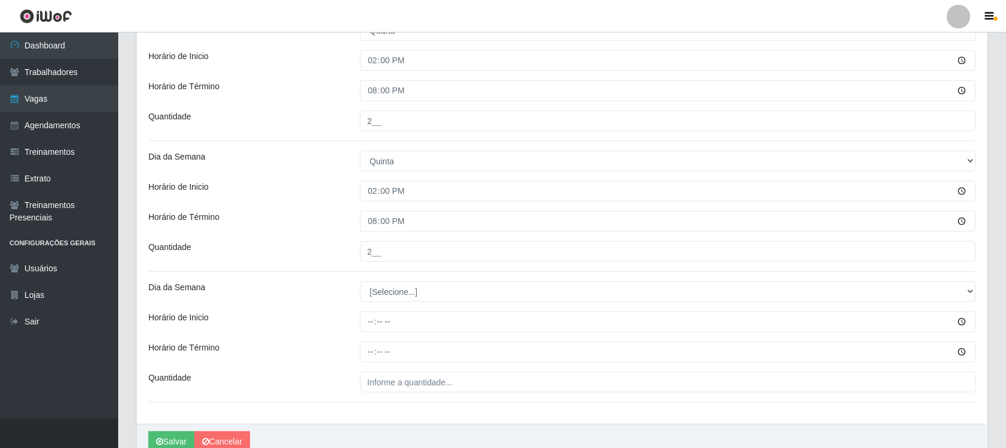
scroll to position [347, 0]
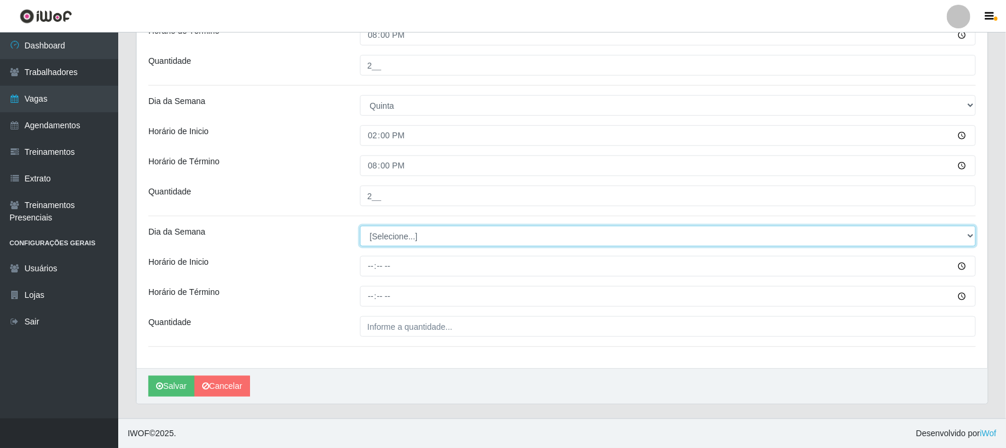
click at [429, 237] on select "[Selecione...] Segunda Terça Quarta Quinta Sexta Sábado Domingo" at bounding box center [668, 236] width 617 height 21
select select "5"
click at [360, 226] on select "[Selecione...] Segunda Terça Quarta Quinta Sexta Sábado Domingo" at bounding box center [668, 236] width 617 height 21
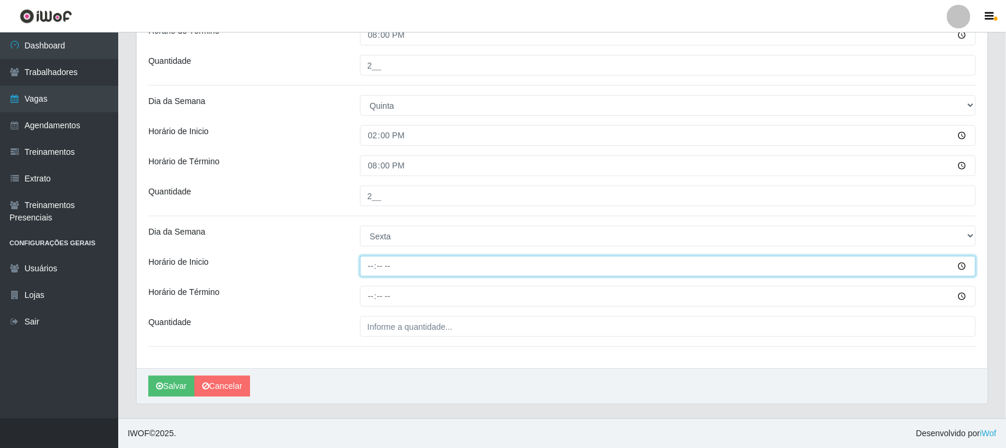
click at [374, 261] on input "Horário de Inicio" at bounding box center [668, 266] width 617 height 21
type input "14:00"
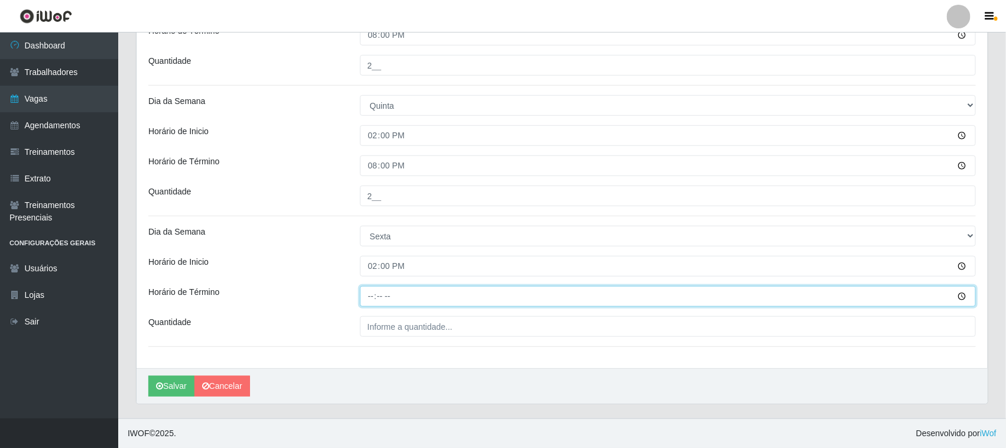
click at [362, 290] on input "Horário de Término" at bounding box center [668, 296] width 617 height 21
type input "20:00"
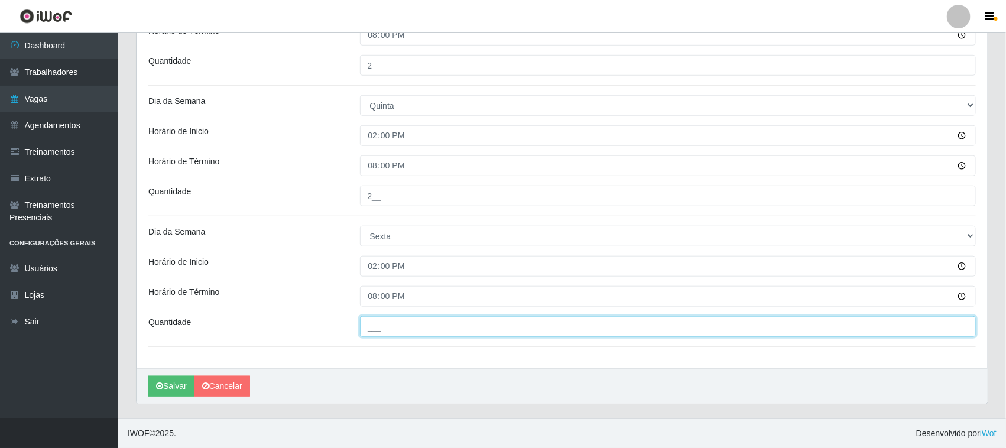
click at [438, 325] on input "___" at bounding box center [668, 326] width 617 height 21
type input "2__"
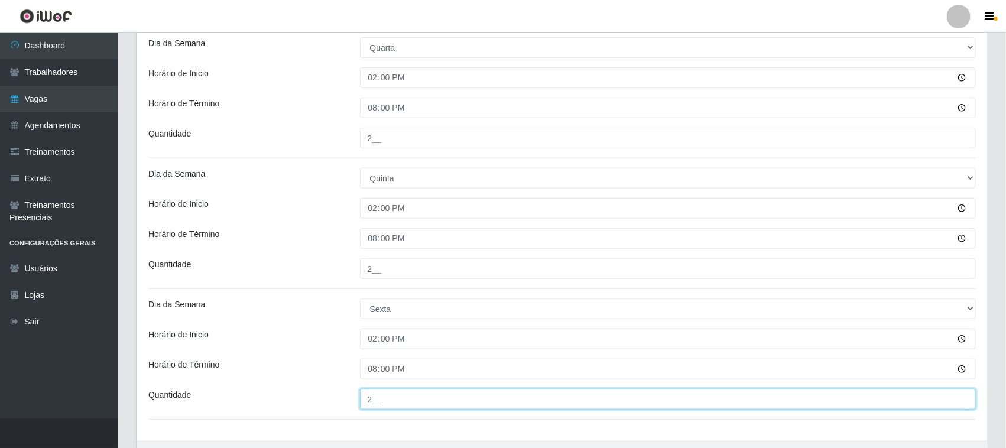
scroll to position [199, 0]
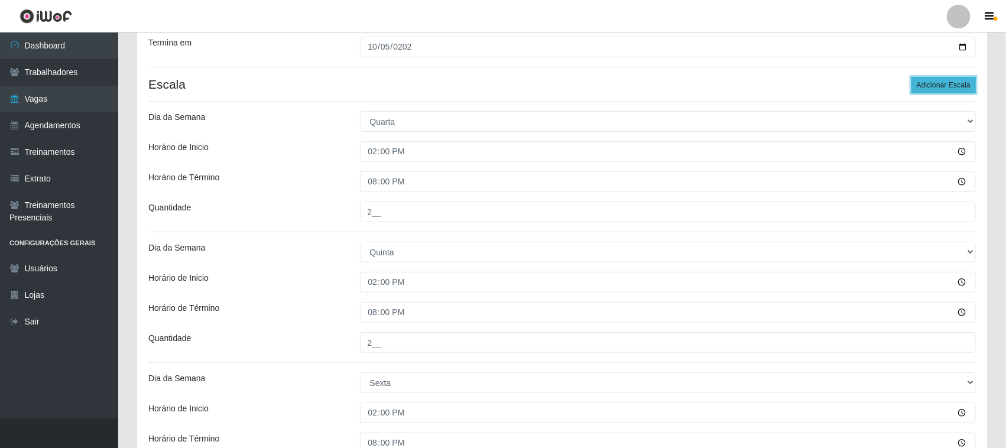
click at [963, 78] on button "Adicionar Escala" at bounding box center [944, 85] width 64 height 17
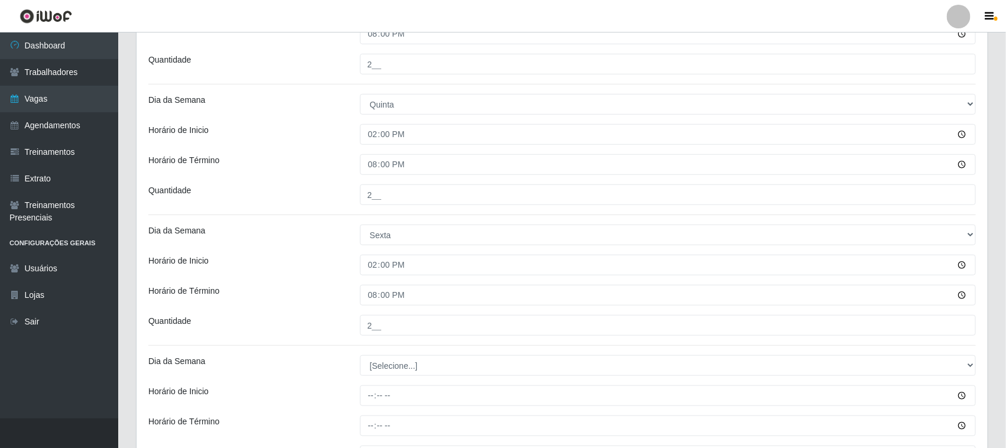
scroll to position [478, 0]
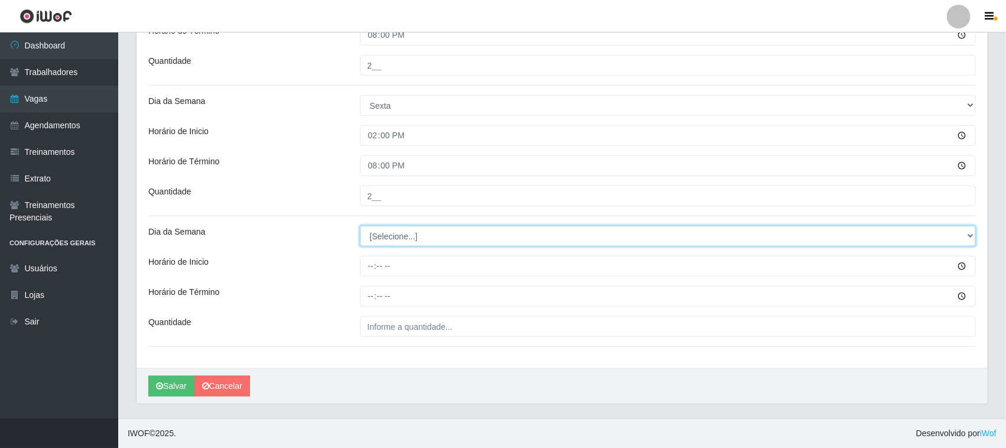
click at [383, 232] on select "[Selecione...] Segunda Terça Quarta Quinta Sexta Sábado Domingo" at bounding box center [668, 236] width 617 height 21
select select "6"
click at [360, 226] on select "[Selecione...] Segunda Terça Quarta Quinta Sexta Sábado Domingo" at bounding box center [668, 236] width 617 height 21
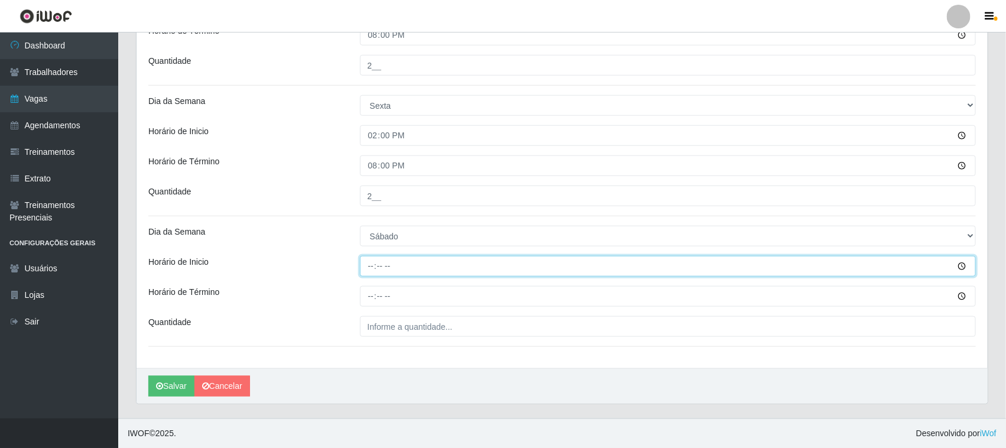
click at [365, 271] on input "Horário de Inicio" at bounding box center [668, 266] width 617 height 21
type input "14:00"
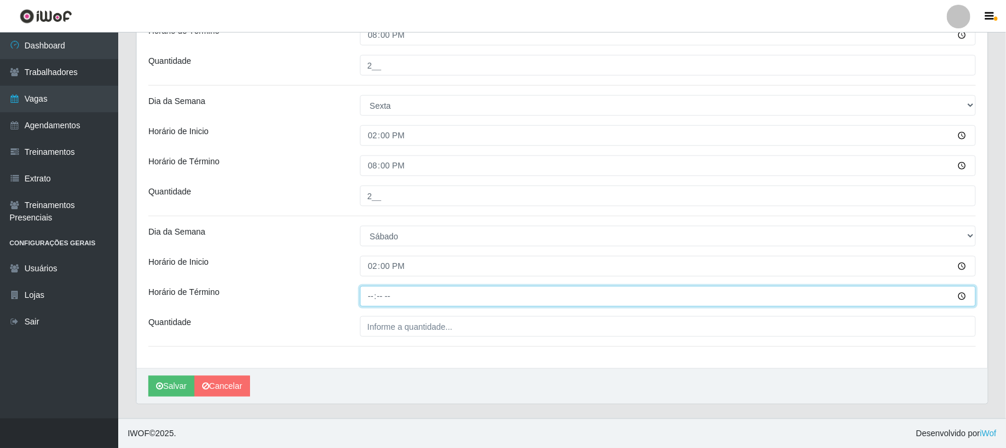
click at [367, 299] on input "Horário de Término" at bounding box center [668, 296] width 617 height 21
type input "20:00"
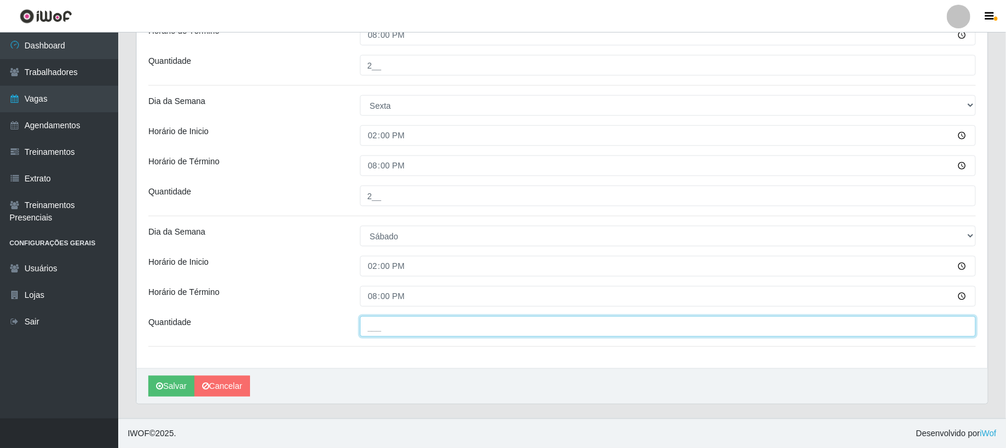
drag, startPoint x: 418, startPoint y: 332, endPoint x: 422, endPoint y: 302, distance: 29.8
click at [418, 332] on input "___" at bounding box center [668, 326] width 617 height 21
type input "2__"
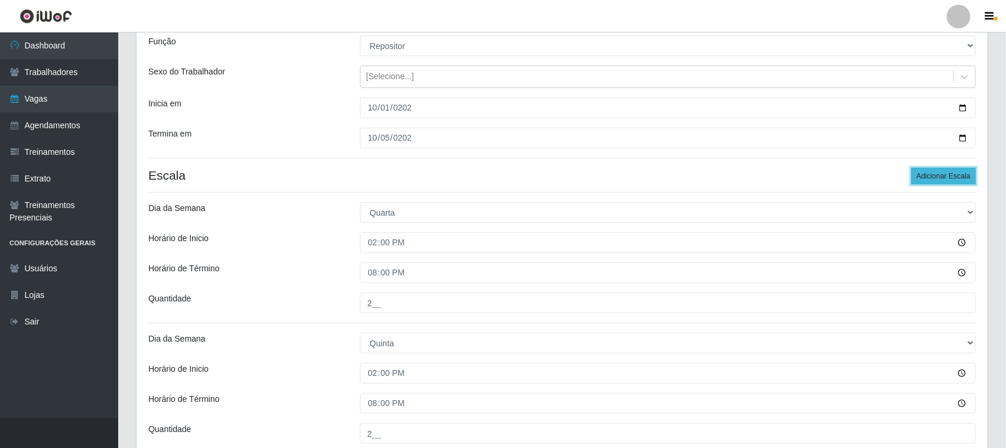
click at [939, 181] on button "Adicionar Escala" at bounding box center [944, 176] width 64 height 17
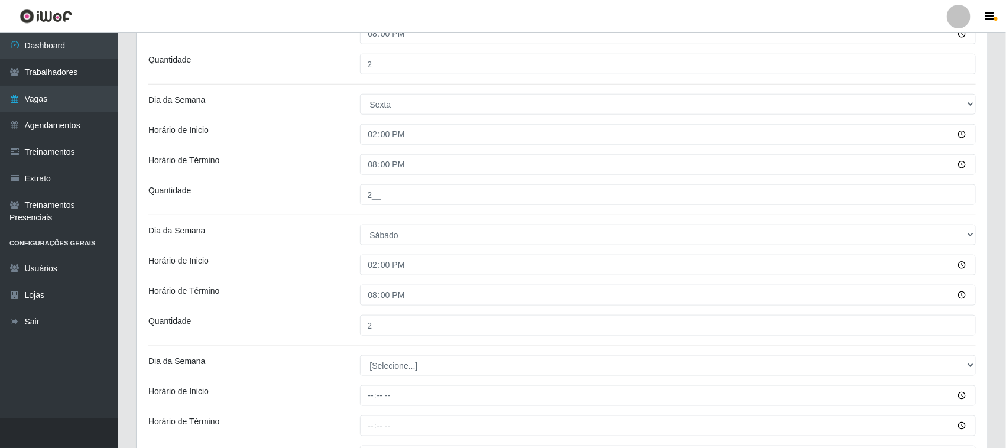
scroll to position [552, 0]
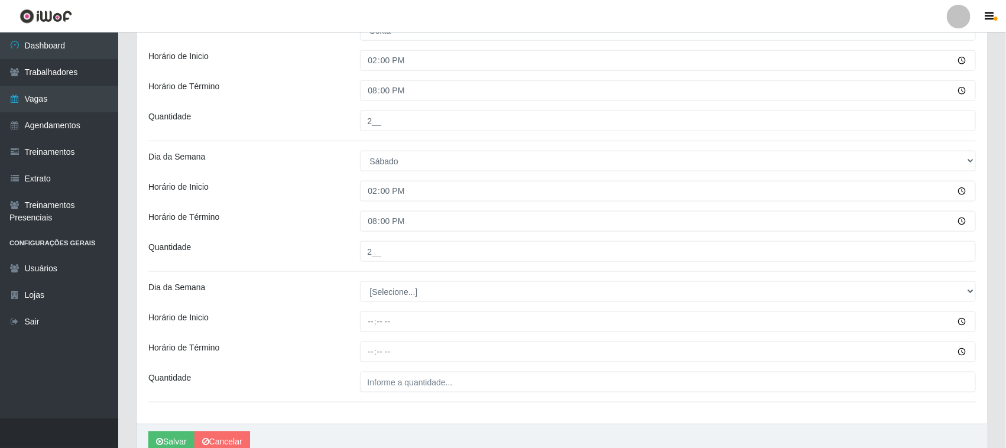
click at [426, 296] on select "[Selecione...] Segunda Terça Quarta Quinta Sexta Sábado Domingo" at bounding box center [668, 291] width 617 height 21
select select "0"
click at [360, 283] on select "[Selecione...] Segunda Terça Quarta Quinta Sexta Sábado Domingo" at bounding box center [668, 291] width 617 height 21
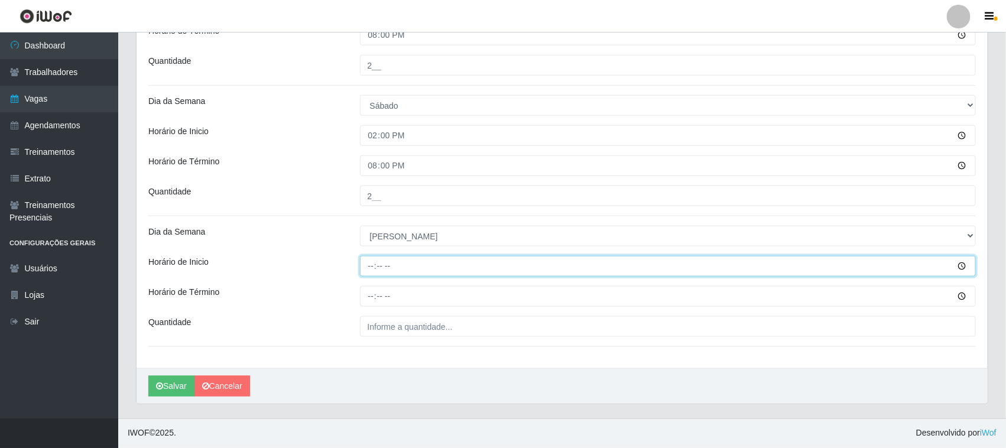
click at [373, 261] on input "Horário de Inicio" at bounding box center [668, 266] width 617 height 21
type input "14:00"
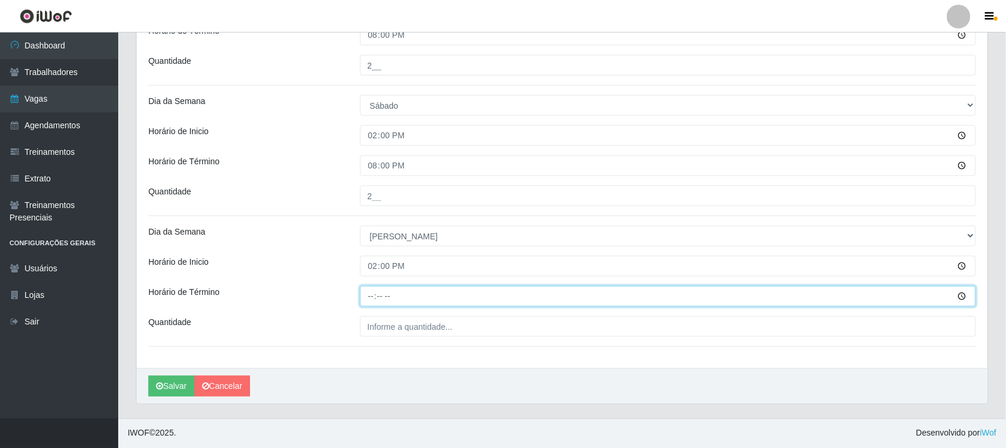
click at [371, 302] on input "Horário de Término" at bounding box center [668, 296] width 617 height 21
type input "20:00"
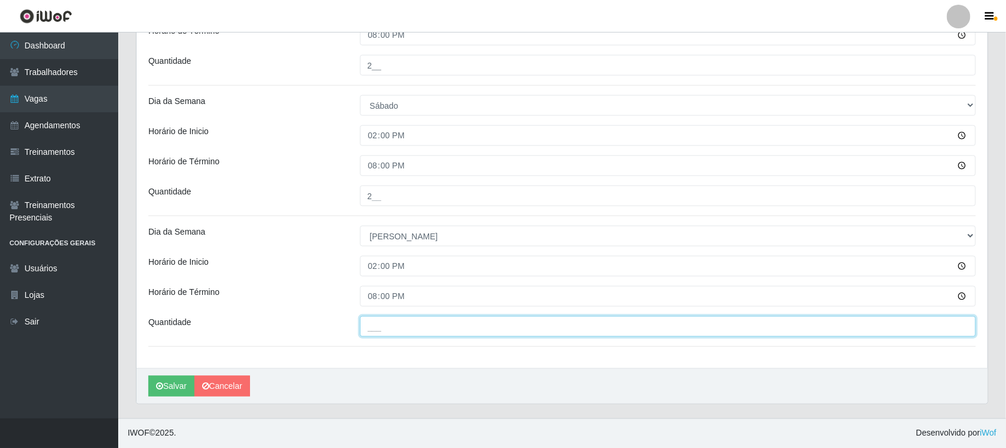
click at [395, 320] on input "___" at bounding box center [668, 326] width 617 height 21
type input "2__"
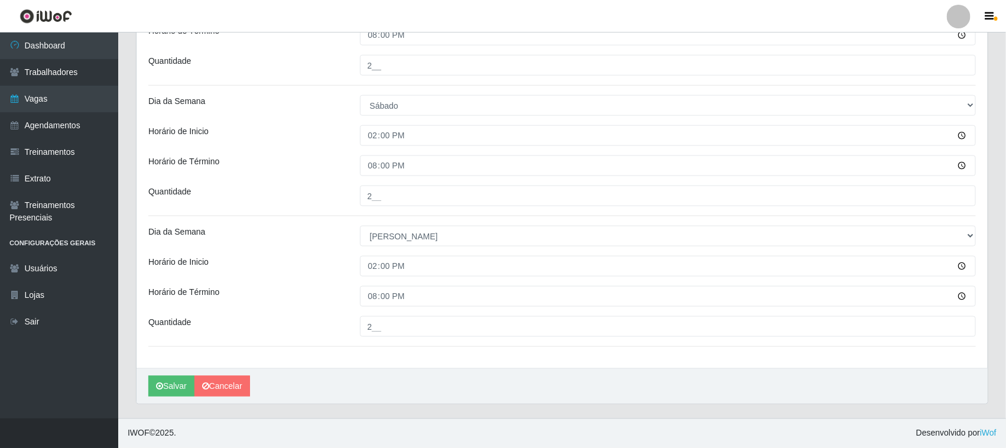
click at [174, 391] on button "Salvar" at bounding box center [171, 386] width 46 height 21
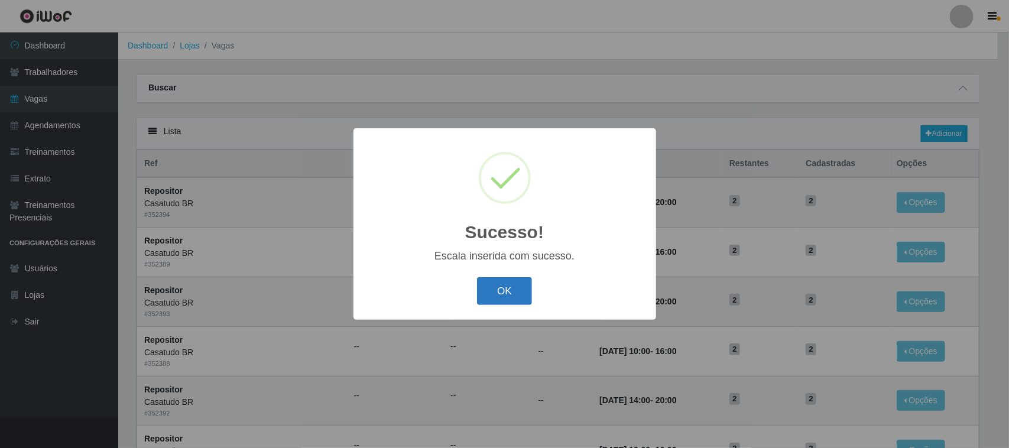
click at [494, 284] on button "OK" at bounding box center [504, 291] width 55 height 28
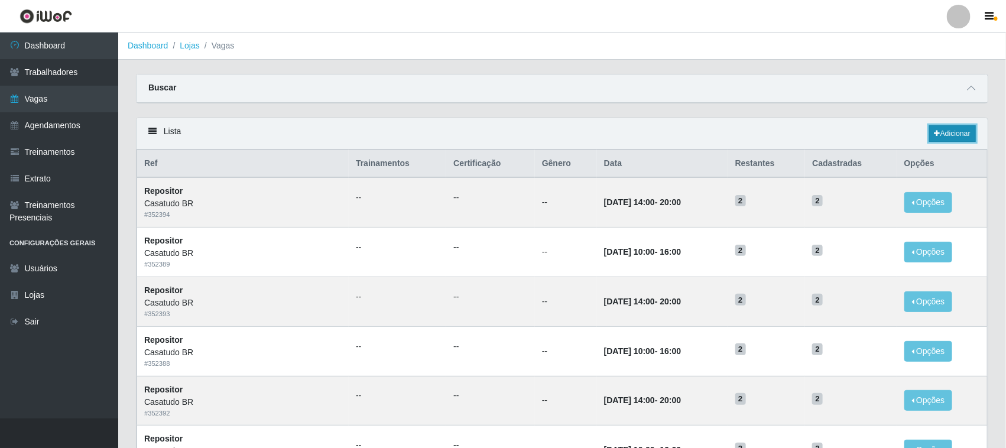
click at [944, 138] on link "Adicionar" at bounding box center [952, 133] width 47 height 17
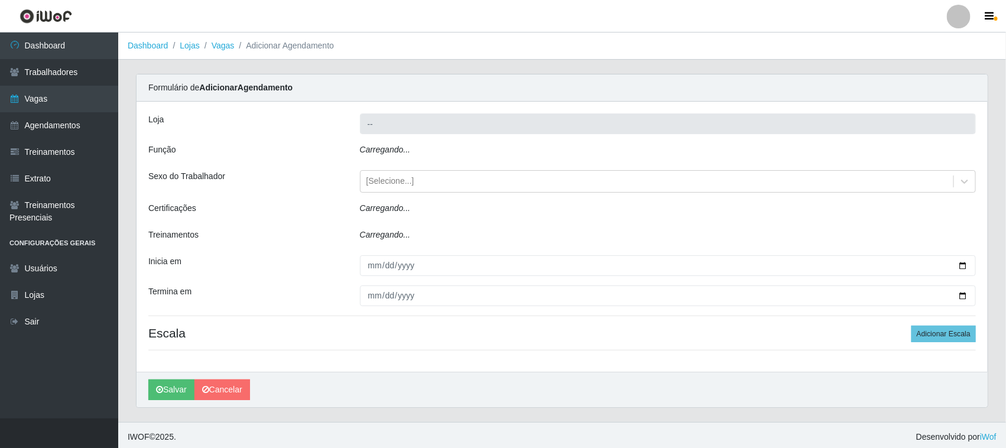
type input "Casatudo BR"
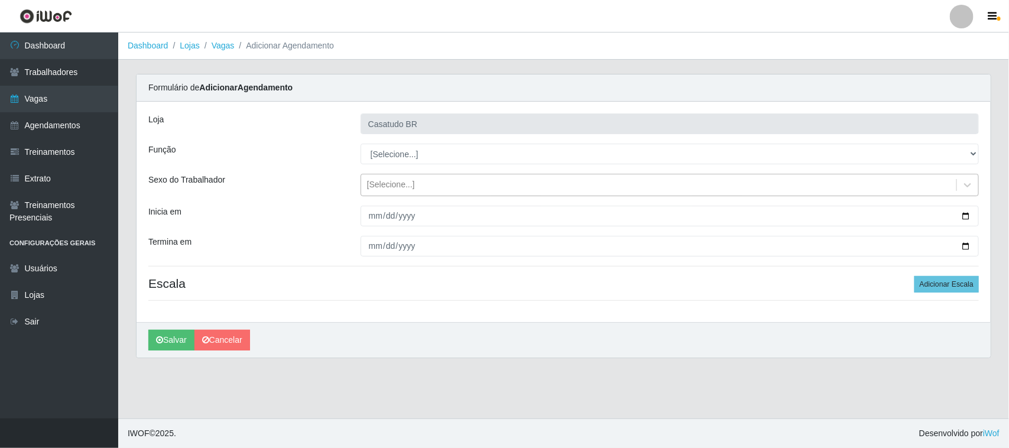
click at [380, 189] on div "[Selecione...]" at bounding box center [391, 185] width 48 height 12
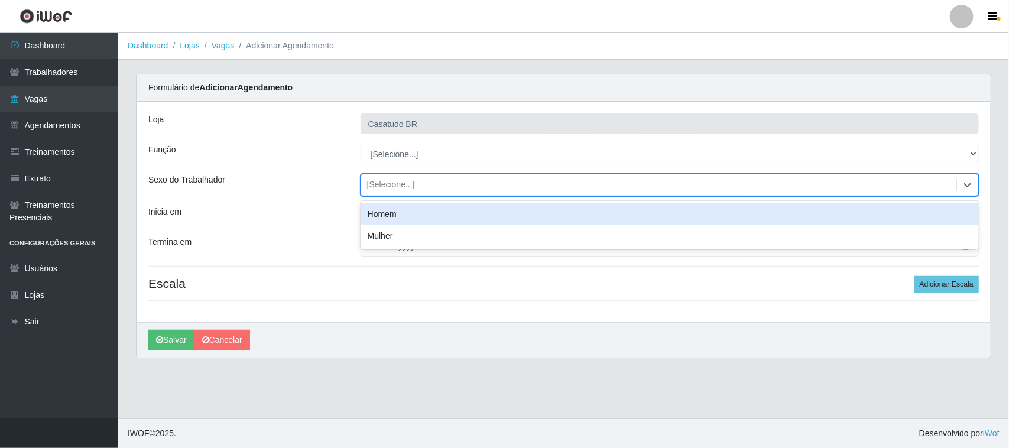
click at [390, 213] on div "Homem" at bounding box center [670, 214] width 618 height 22
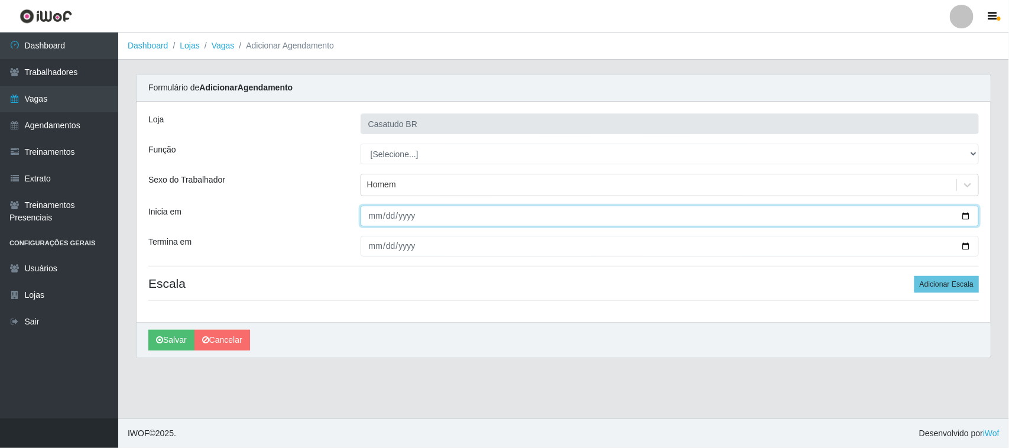
click at [373, 213] on input "Inicia em" at bounding box center [670, 216] width 618 height 21
type input "[DATE]"
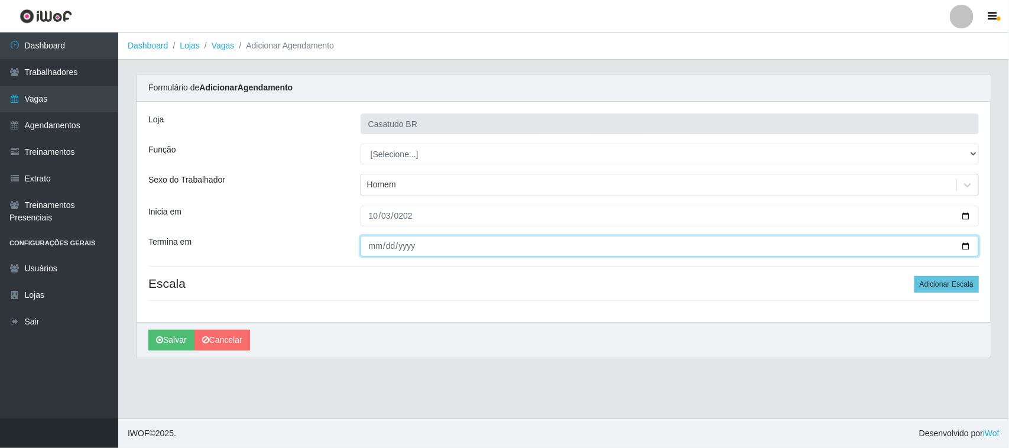
click at [374, 245] on input "Termina em" at bounding box center [670, 246] width 618 height 21
type input "[DATE]"
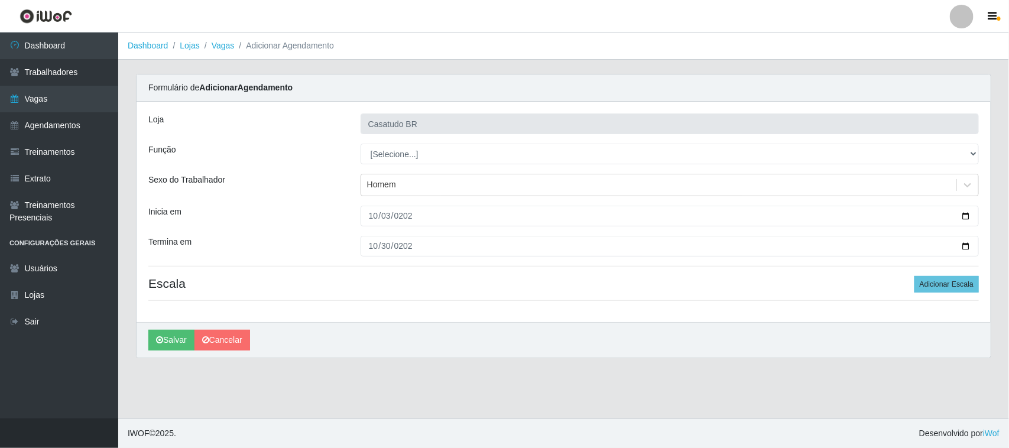
click at [338, 201] on div "Loja Casatudo BR Função [Selecione...] Auxiliar de Estoque Auxiliar de Estoque …" at bounding box center [564, 212] width 854 height 221
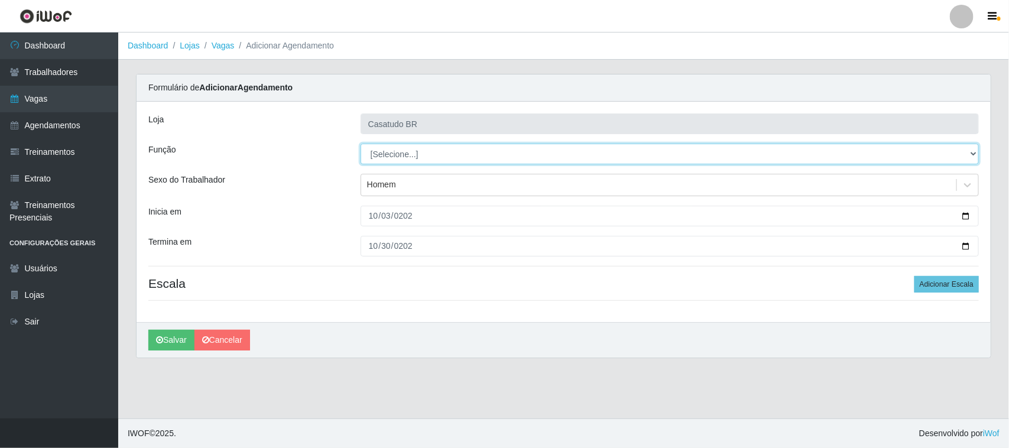
click at [401, 149] on select "[Selecione...] Auxiliar de Estoque Auxiliar de Estoque + Auxiliar de Estoque ++…" at bounding box center [670, 154] width 618 height 21
select select "75"
click at [361, 144] on select "[Selecione...] Auxiliar de Estoque Auxiliar de Estoque + Auxiliar de Estoque ++…" at bounding box center [670, 154] width 618 height 21
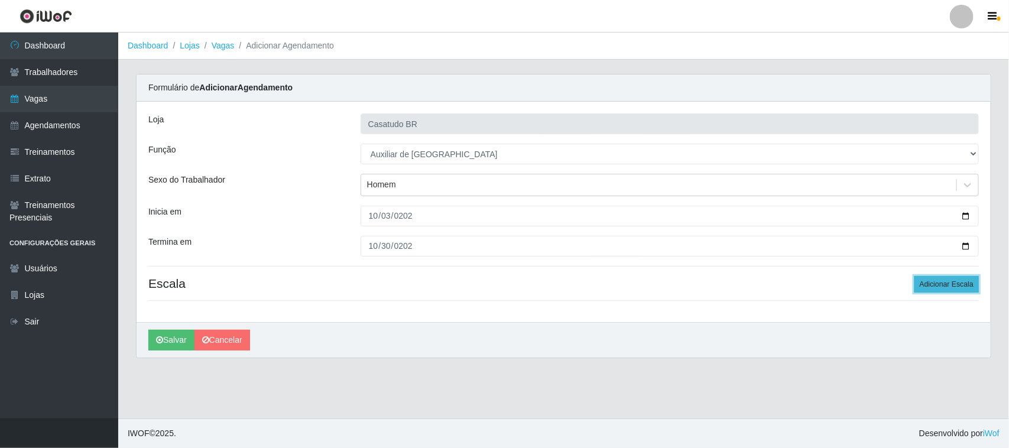
click at [924, 277] on button "Adicionar Escala" at bounding box center [947, 284] width 64 height 17
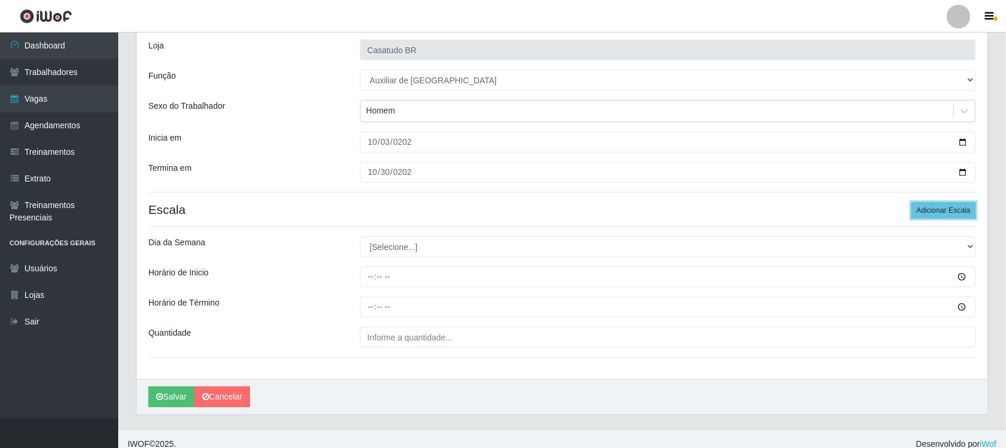
scroll to position [86, 0]
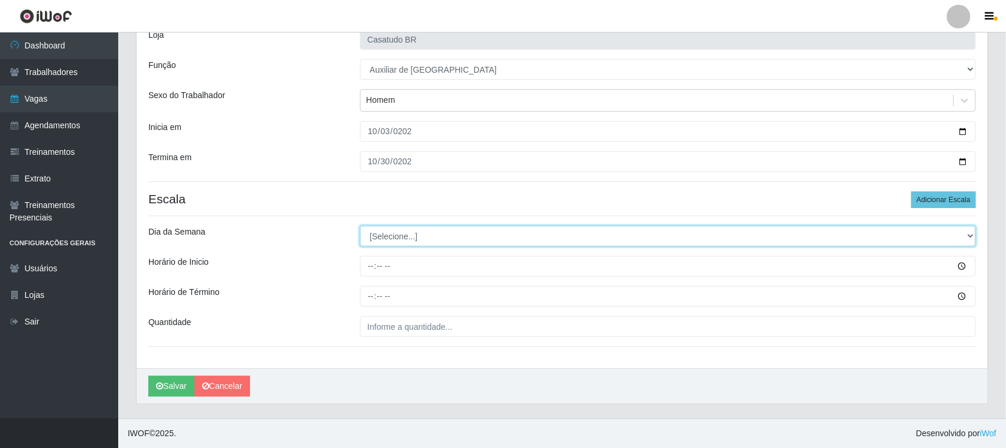
click at [376, 226] on select "[Selecione...] Segunda Terça Quarta Quinta Sexta Sábado Domingo" at bounding box center [668, 236] width 617 height 21
click at [385, 238] on select "[Selecione...] Segunda Terça Quarta Quinta Sexta Sábado Domingo" at bounding box center [668, 236] width 617 height 21
select select "5"
click at [360, 226] on select "[Selecione...] Segunda Terça Quarta Quinta Sexta Sábado Domingo" at bounding box center [668, 236] width 617 height 21
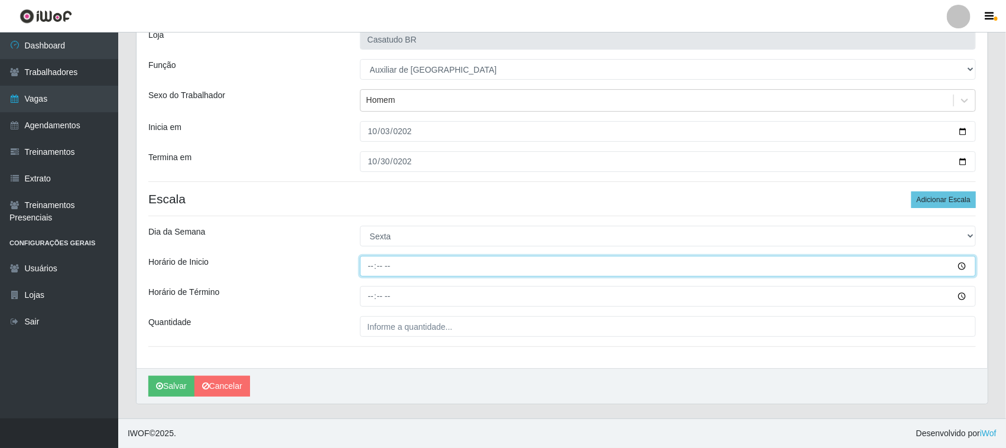
click at [362, 257] on input "Horário de Inicio" at bounding box center [668, 266] width 617 height 21
type input "14:00"
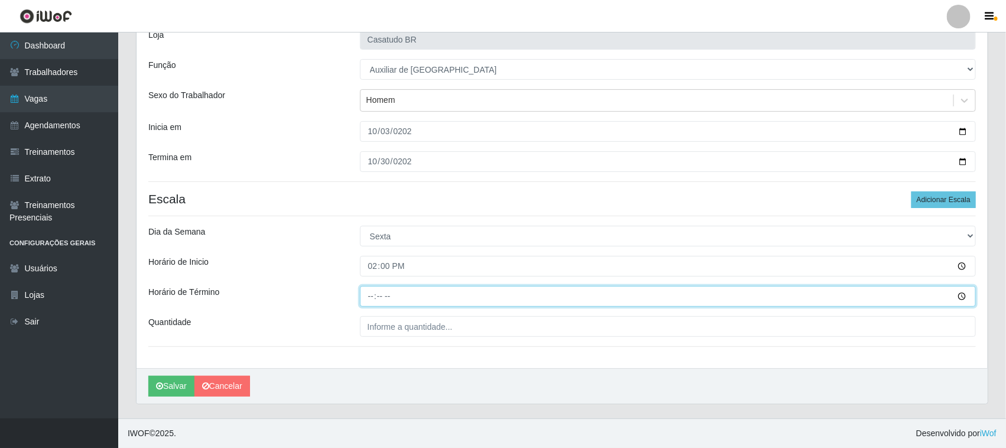
click at [375, 297] on input "Horário de Término" at bounding box center [668, 296] width 617 height 21
type input "20:00"
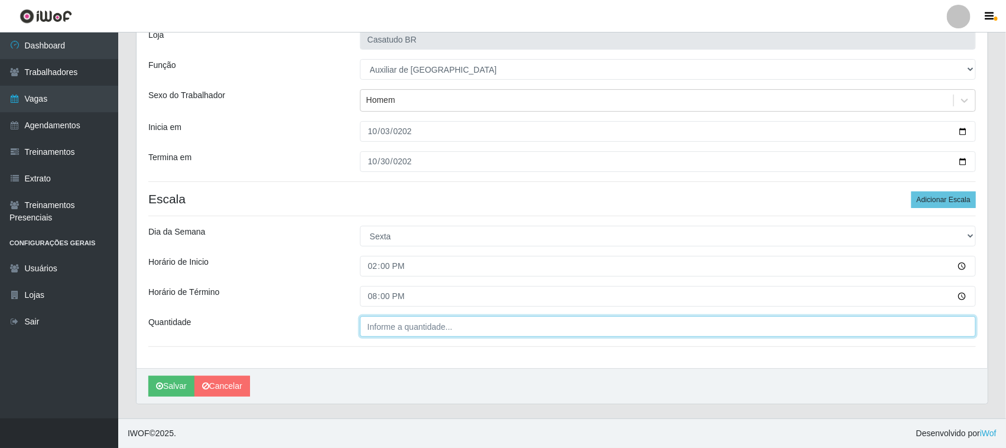
type input "___"
click at [398, 321] on input "___" at bounding box center [668, 326] width 617 height 21
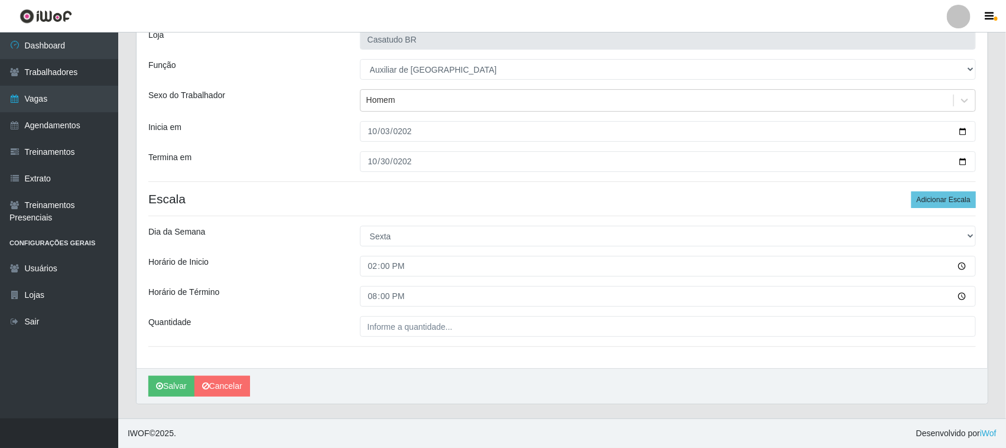
click at [319, 267] on div "Horário de Inicio" at bounding box center [246, 266] width 212 height 21
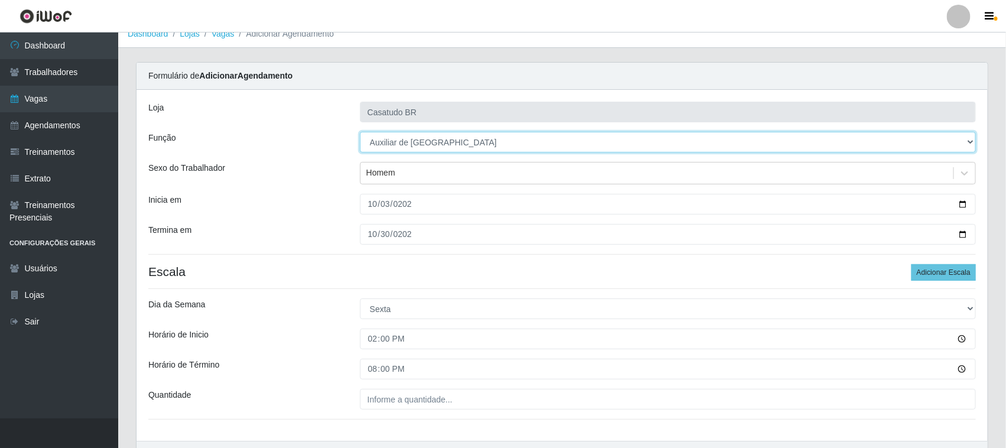
click at [391, 143] on select "[Selecione...] Auxiliar de Estoque Auxiliar de Estoque + Auxiliar de Estoque ++…" at bounding box center [668, 142] width 617 height 21
select select "1"
click at [360, 132] on select "[Selecione...] Auxiliar de Estoque Auxiliar de Estoque + Auxiliar de Estoque ++…" at bounding box center [668, 142] width 617 height 21
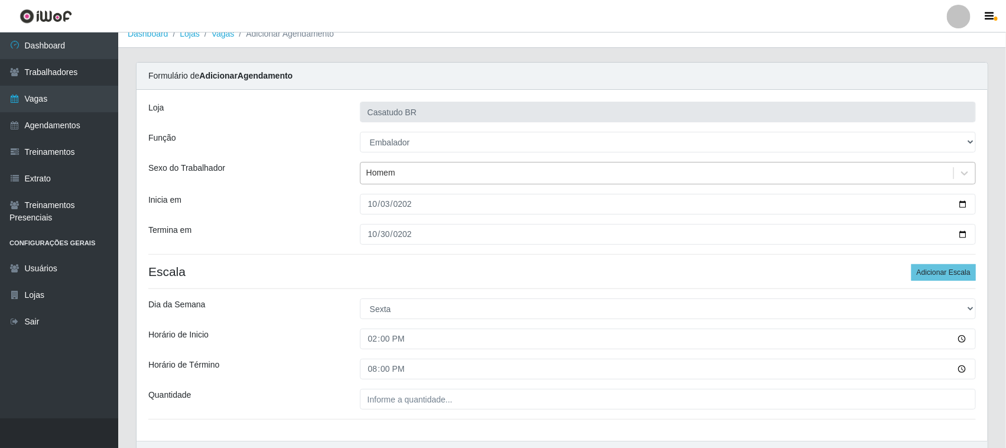
click at [382, 177] on div "Homem" at bounding box center [381, 173] width 29 height 12
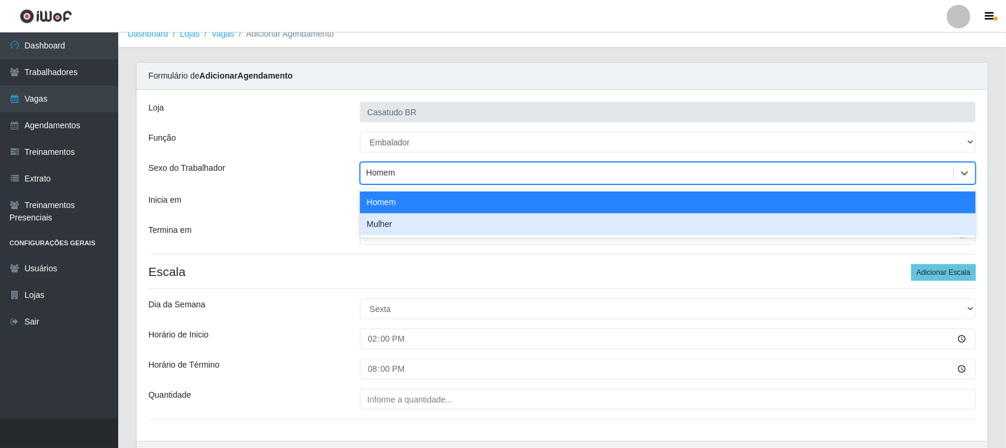
click at [388, 231] on div "Mulher" at bounding box center [668, 224] width 617 height 22
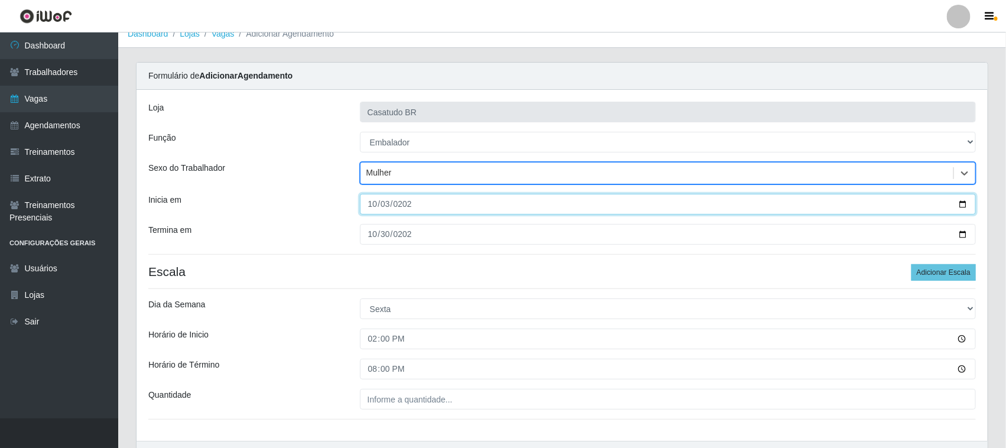
click at [373, 203] on input "[DATE]" at bounding box center [668, 204] width 617 height 21
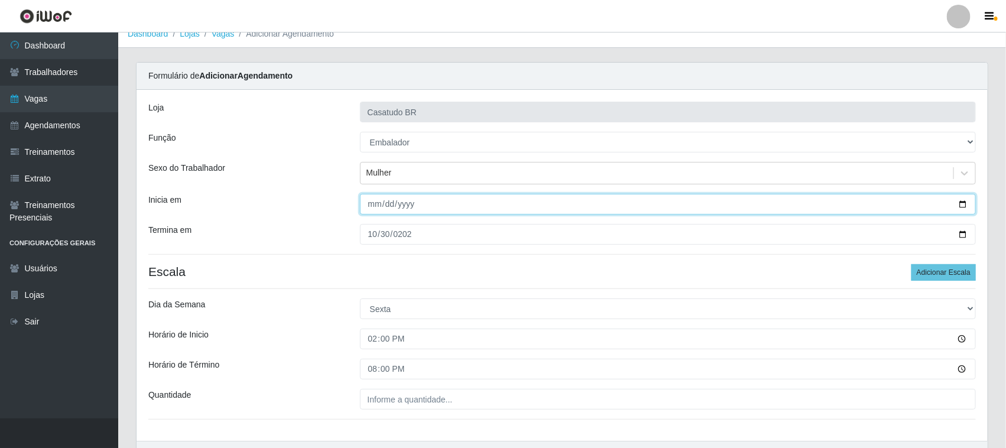
type input "[DATE]"
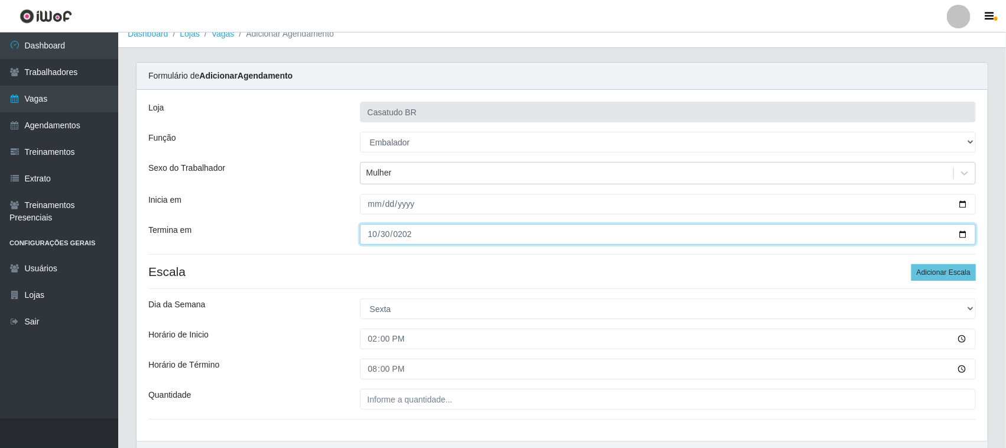
click at [374, 237] on input "[DATE]" at bounding box center [668, 234] width 617 height 21
type input "[DATE]"
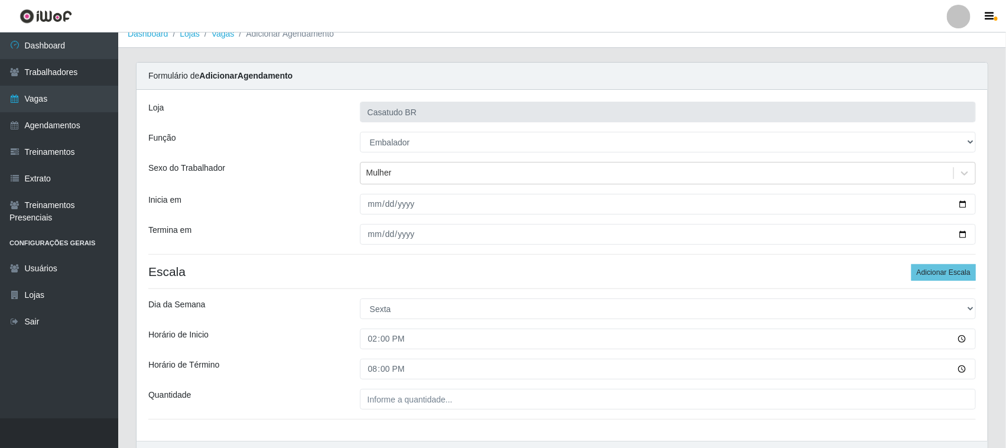
click at [338, 228] on div "Termina em" at bounding box center [246, 234] width 212 height 21
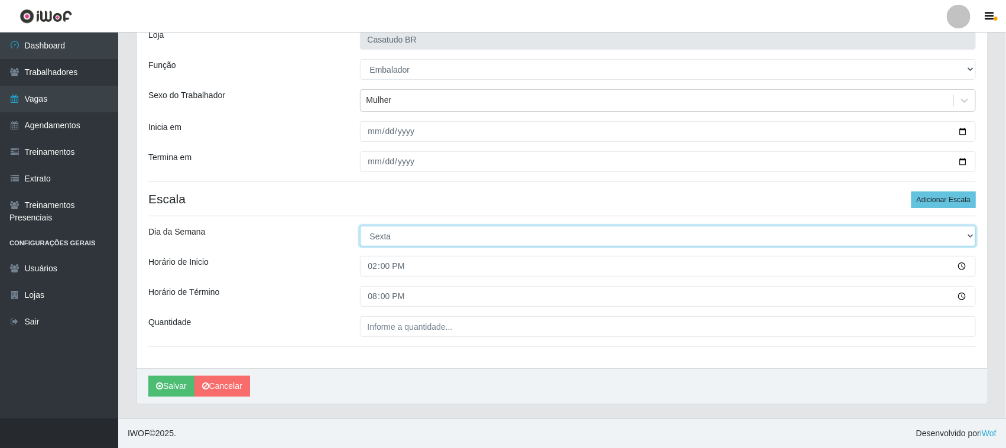
click at [384, 231] on select "[Selecione...] Segunda Terça Quarta Quinta Sexta Sábado Domingo" at bounding box center [668, 236] width 617 height 21
select select "1"
click at [360, 226] on select "[Selecione...] Segunda Terça Quarta Quinta Sexta Sábado Domingo" at bounding box center [668, 236] width 617 height 21
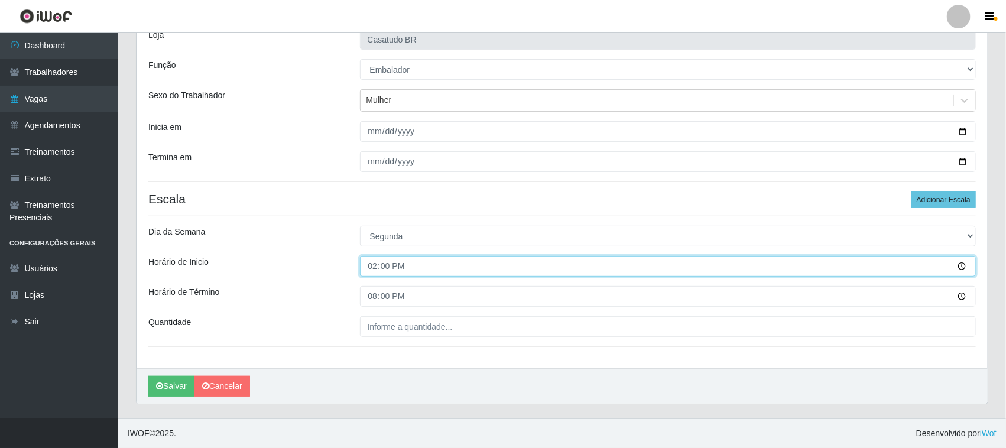
click at [371, 265] on input "14:00" at bounding box center [668, 266] width 617 height 21
type input "10:00"
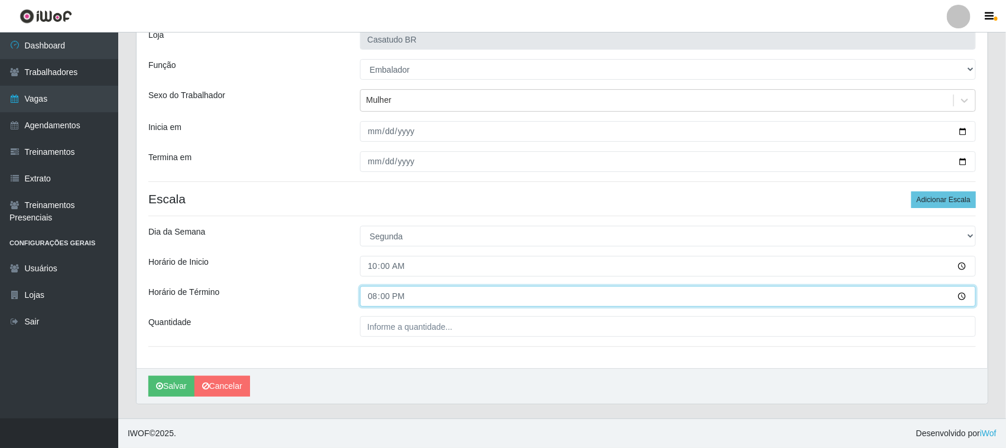
click at [374, 291] on input "20:00" at bounding box center [668, 296] width 617 height 21
type input "16:00"
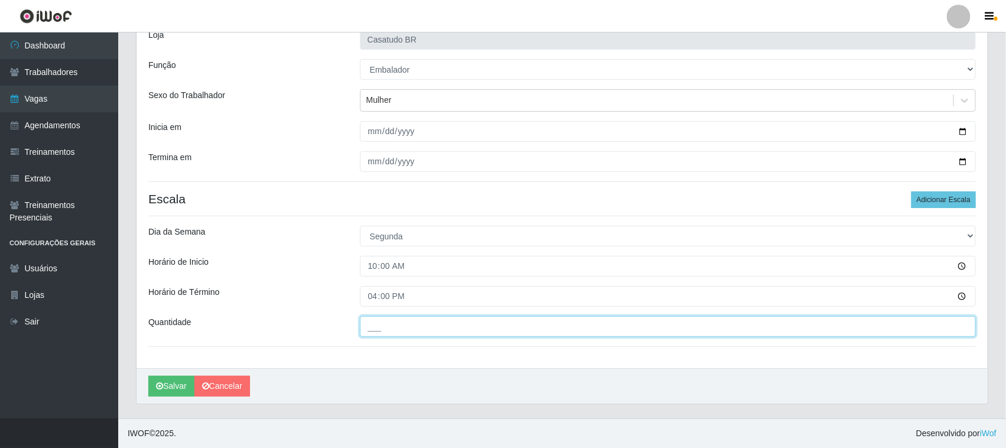
click at [406, 332] on input "___" at bounding box center [668, 326] width 617 height 21
type input "4__"
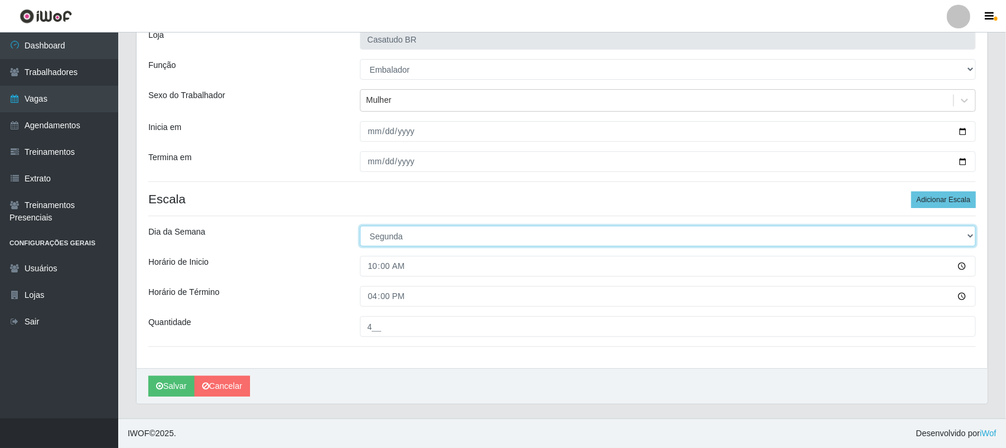
click at [385, 239] on select "[Selecione...] Segunda Terça Quarta Quinta Sexta Sábado Domingo" at bounding box center [668, 236] width 617 height 21
select select "3"
click at [360, 226] on select "[Selecione...] Segunda Terça Quarta Quinta Sexta Sábado Domingo" at bounding box center [668, 236] width 617 height 21
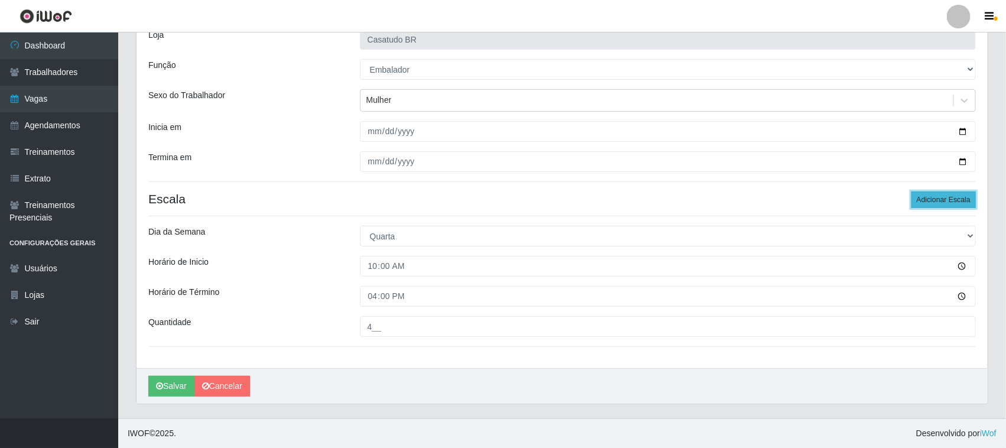
click at [942, 201] on button "Adicionar Escala" at bounding box center [944, 200] width 64 height 17
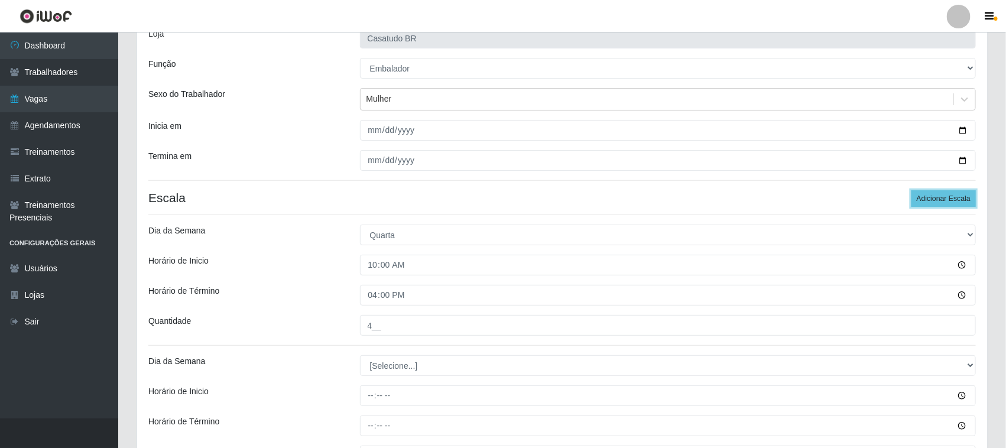
scroll to position [216, 0]
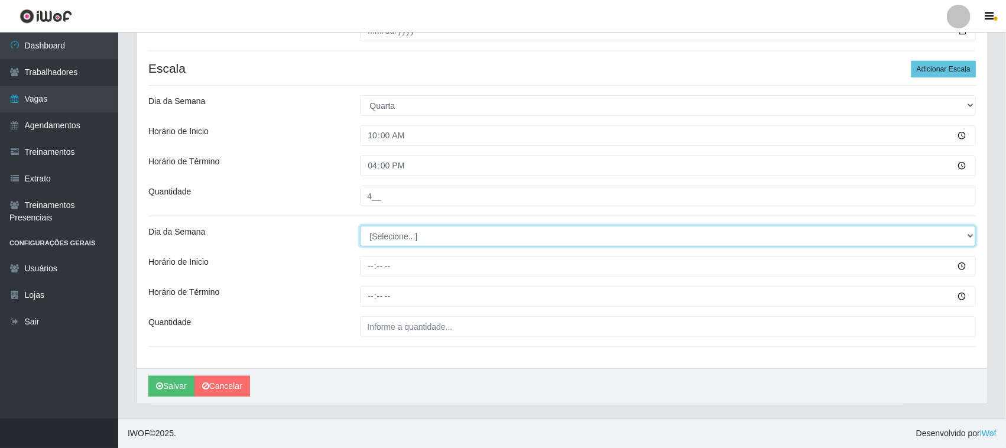
click at [395, 238] on select "[Selecione...] Segunda Terça Quarta Quinta Sexta Sábado Domingo" at bounding box center [668, 236] width 617 height 21
select select "4"
click at [360, 226] on select "[Selecione...] Segunda Terça Quarta Quinta Sexta Sábado Domingo" at bounding box center [668, 236] width 617 height 21
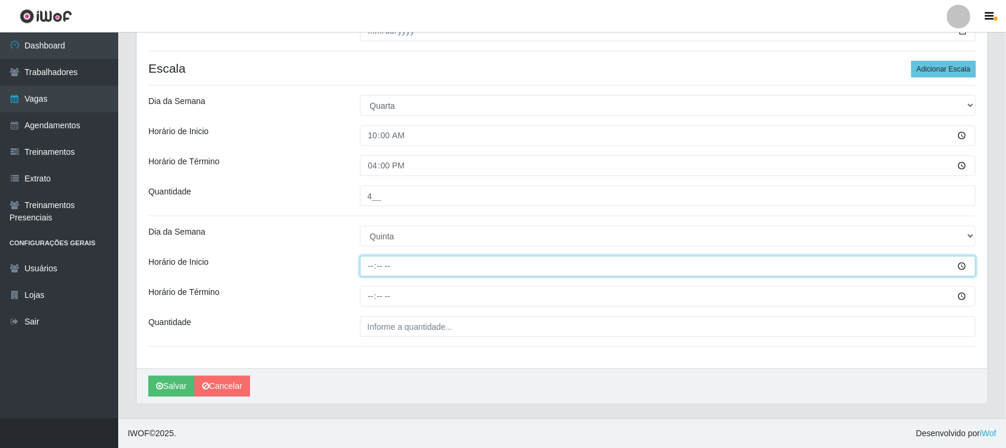
click at [364, 264] on input "Horário de Inicio" at bounding box center [668, 266] width 617 height 21
type input "10:00"
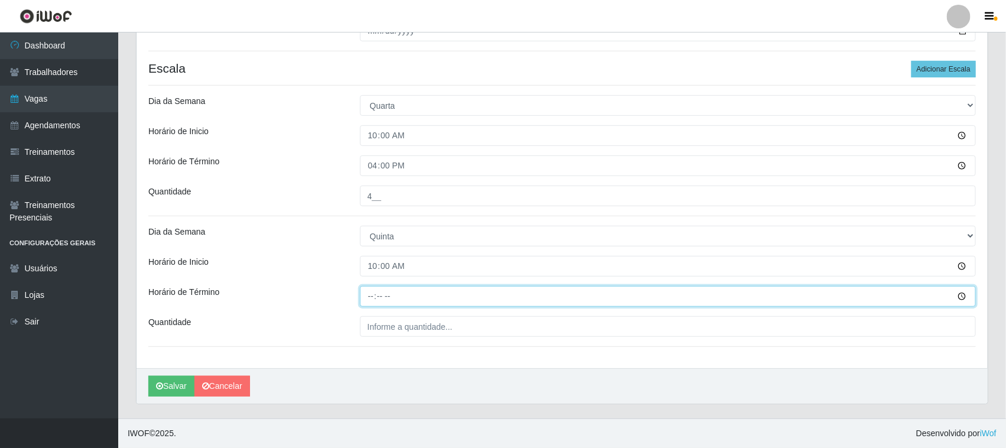
click at [362, 290] on input "Horário de Término" at bounding box center [668, 296] width 617 height 21
type input "16:00"
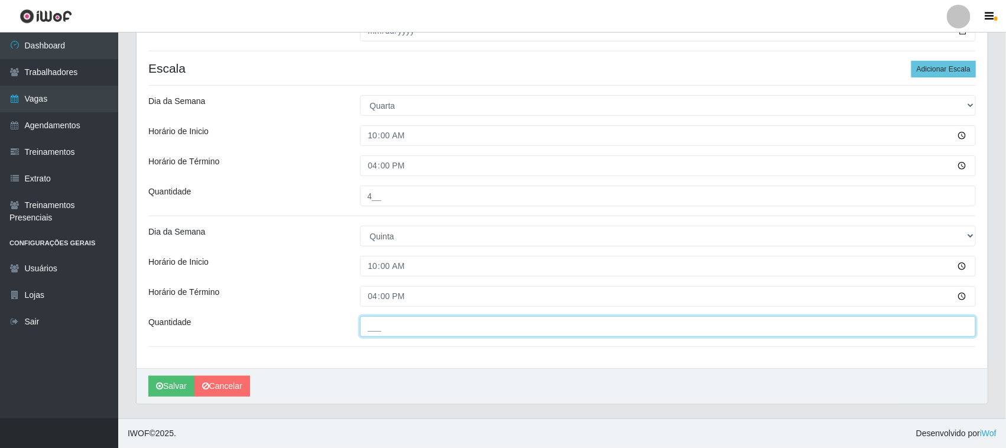
click at [393, 335] on input "___" at bounding box center [668, 326] width 617 height 21
type input "4__"
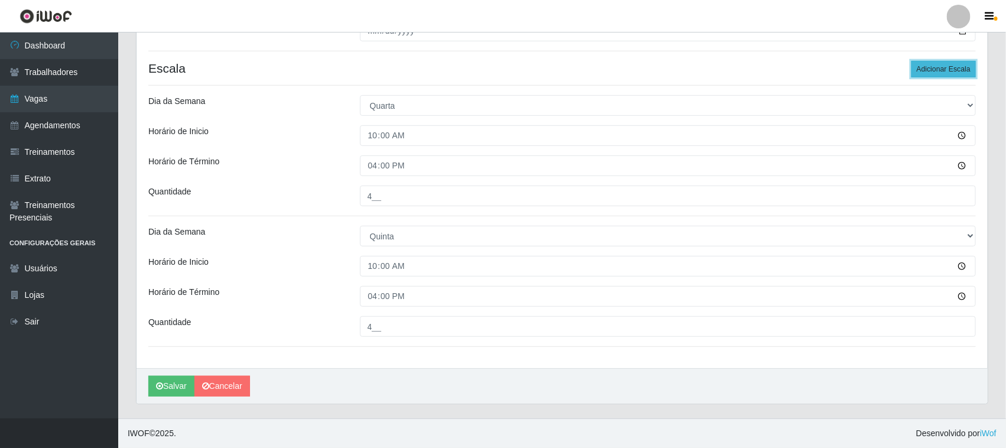
click at [961, 64] on button "Adicionar Escala" at bounding box center [944, 69] width 64 height 17
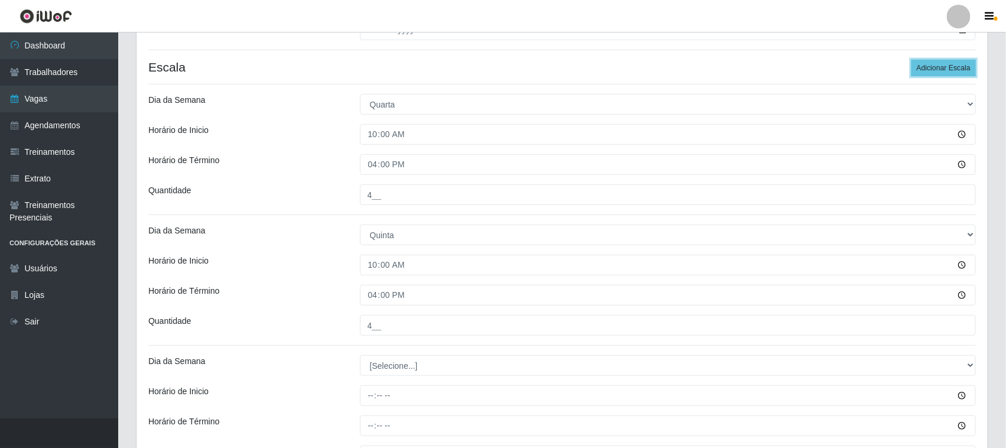
scroll to position [347, 0]
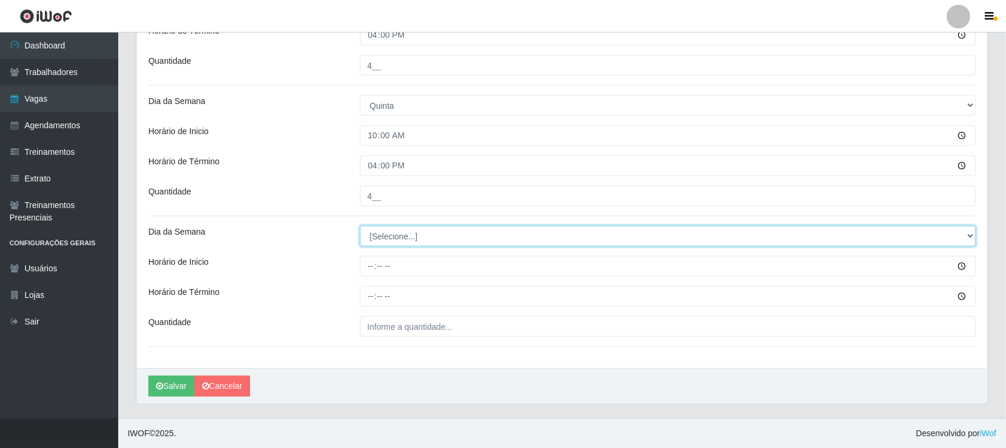
click at [409, 242] on select "[Selecione...] Segunda Terça Quarta Quinta Sexta Sábado Domingo" at bounding box center [668, 236] width 617 height 21
select select "5"
click at [360, 226] on select "[Selecione...] Segunda Terça Quarta Quinta Sexta Sábado Domingo" at bounding box center [668, 236] width 617 height 21
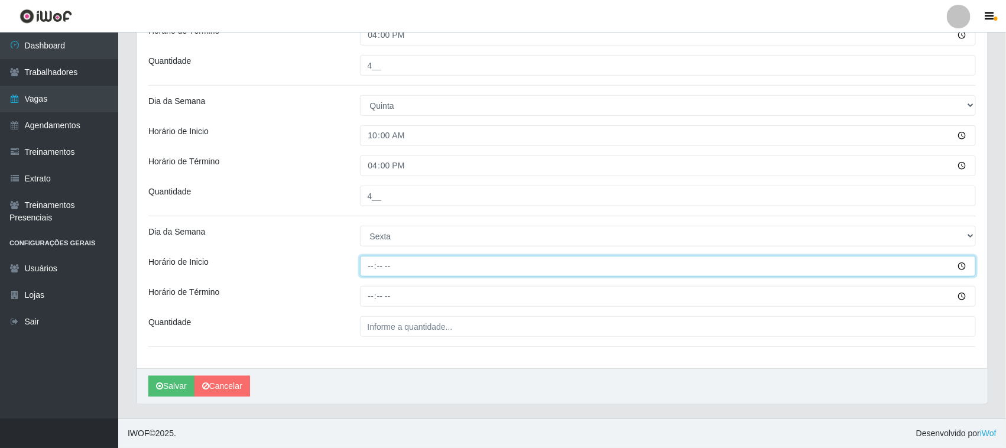
click at [370, 267] on input "Horário de Inicio" at bounding box center [668, 266] width 617 height 21
type input "10:00"
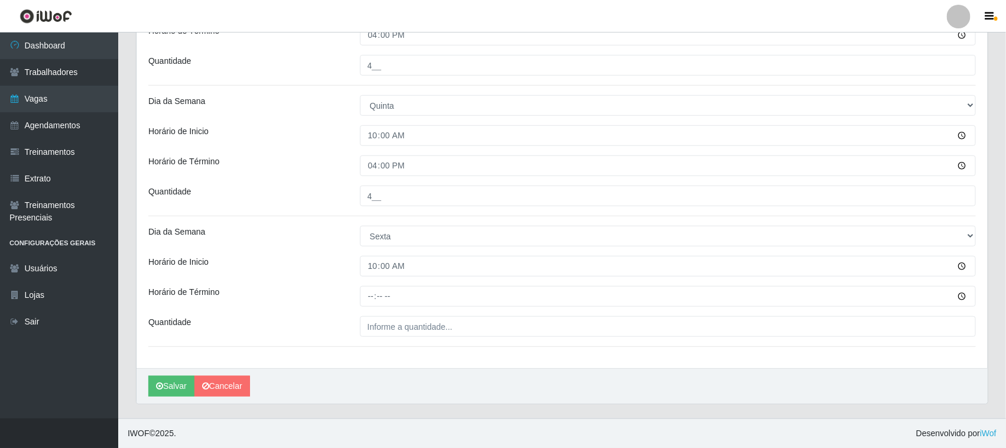
click at [359, 294] on div at bounding box center [668, 296] width 634 height 21
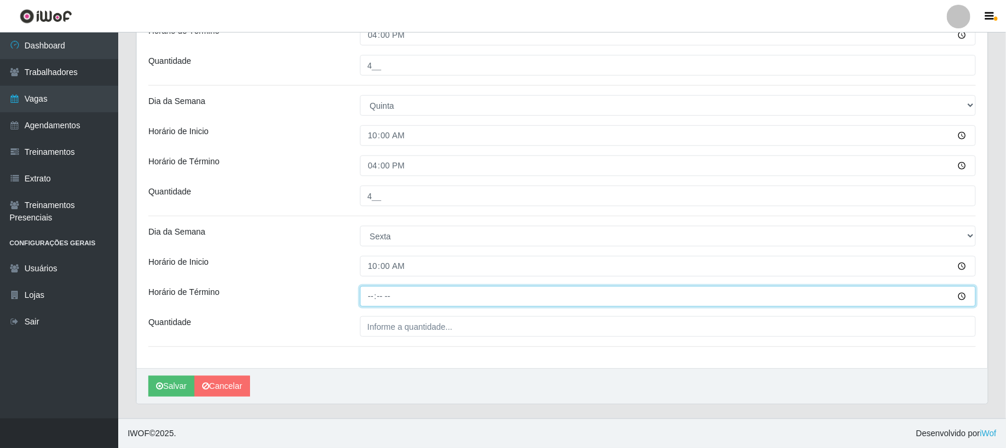
click at [373, 296] on input "Horário de Término" at bounding box center [668, 296] width 617 height 21
type input "16:00"
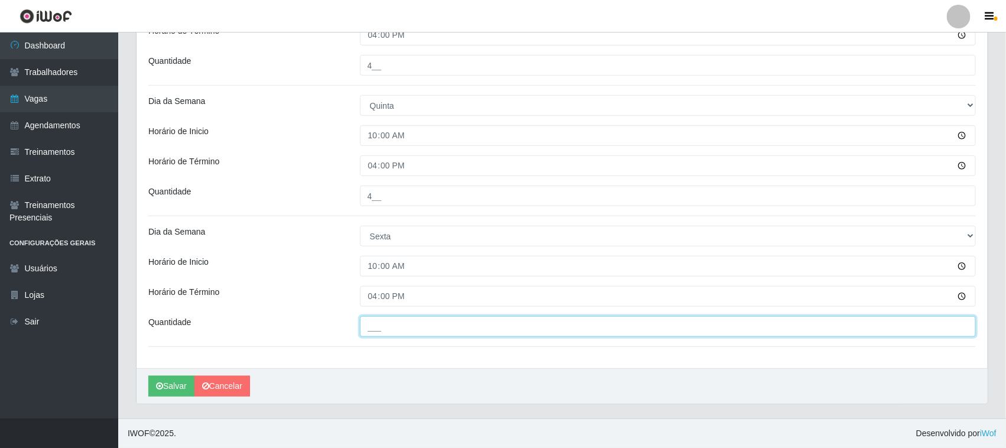
click at [426, 329] on input "___" at bounding box center [668, 326] width 617 height 21
type input "4__"
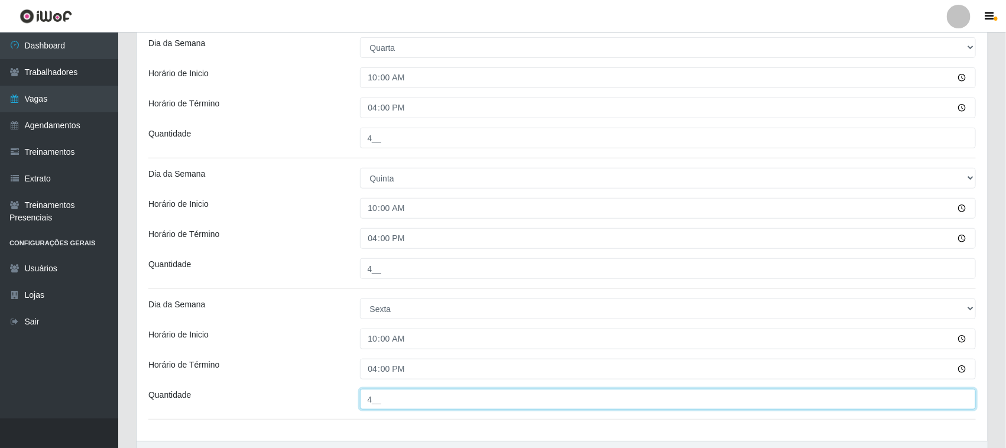
scroll to position [125, 0]
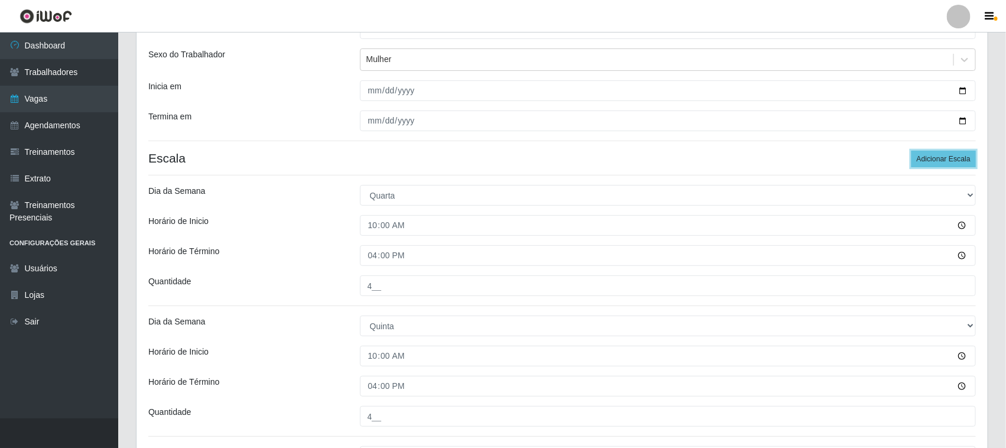
drag, startPoint x: 920, startPoint y: 158, endPoint x: 838, endPoint y: 161, distance: 82.2
click at [921, 158] on button "Adicionar Escala" at bounding box center [944, 159] width 64 height 17
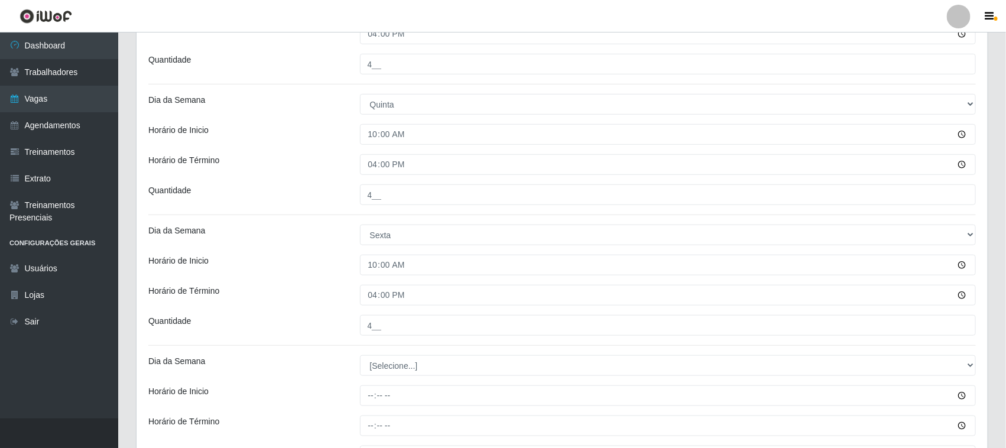
scroll to position [478, 0]
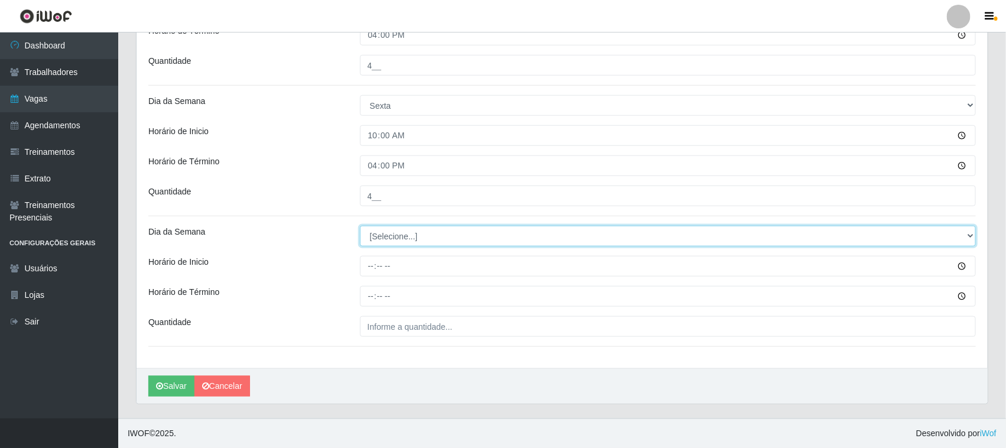
click at [426, 235] on select "[Selecione...] Segunda Terça Quarta Quinta Sexta Sábado Domingo" at bounding box center [668, 236] width 617 height 21
select select "6"
click at [360, 226] on select "[Selecione...] Segunda Terça Quarta Quinta Sexta Sábado Domingo" at bounding box center [668, 236] width 617 height 21
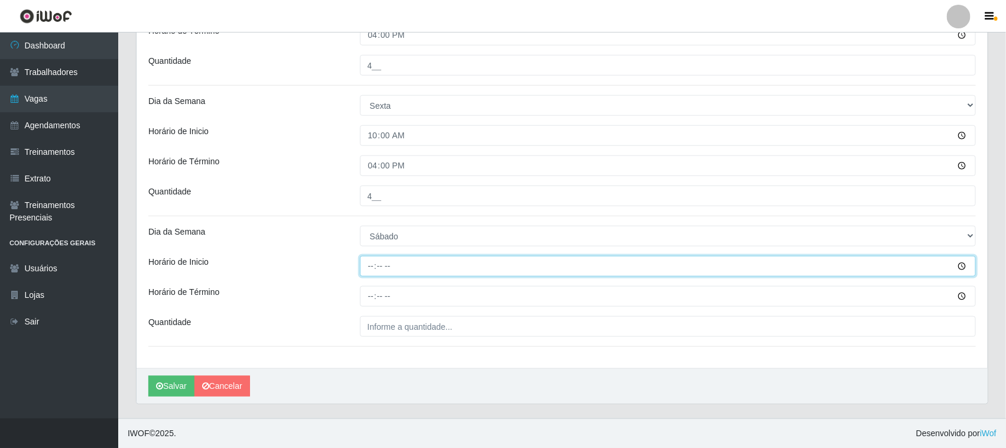
click at [371, 264] on input "Horário de Inicio" at bounding box center [668, 266] width 617 height 21
type input "10:00"
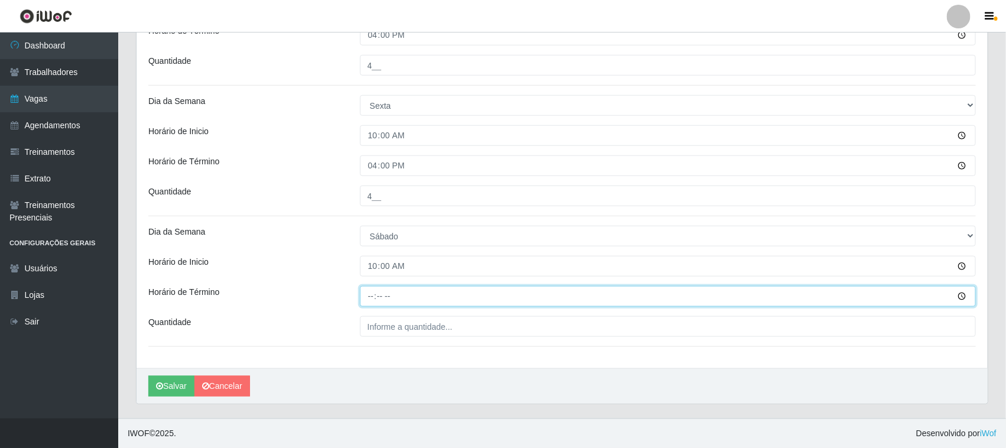
click at [374, 299] on input "Horário de Término" at bounding box center [668, 296] width 617 height 21
type input "16:00"
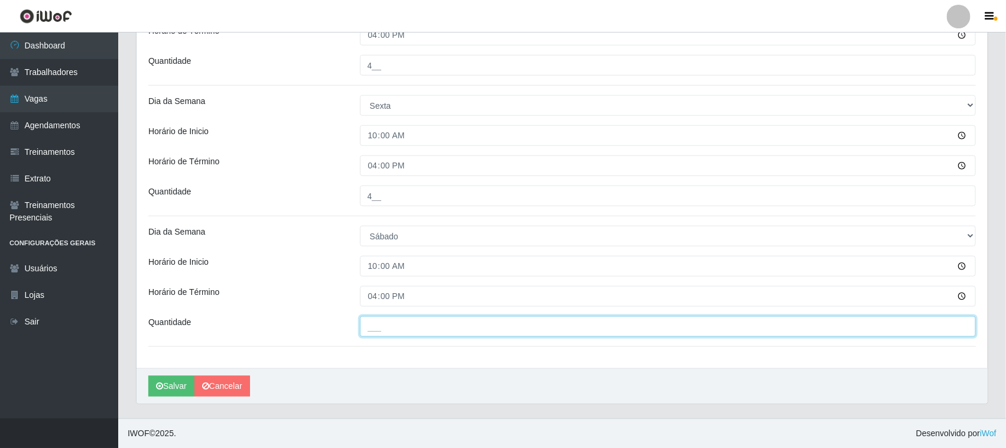
click at [392, 332] on input "___" at bounding box center [668, 326] width 617 height 21
type input "4__"
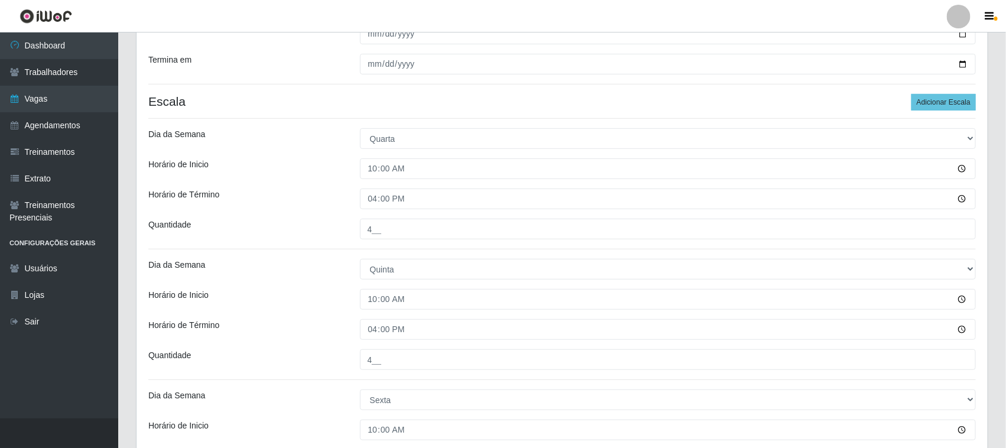
scroll to position [108, 0]
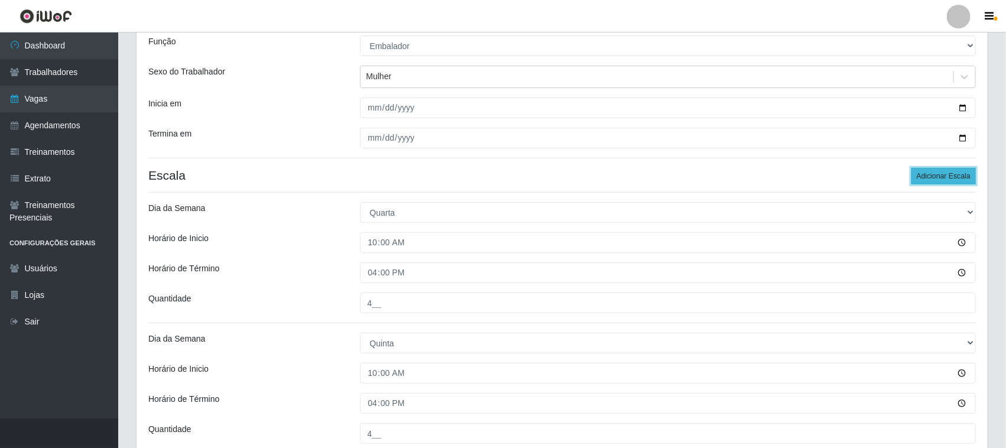
click at [939, 172] on button "Adicionar Escala" at bounding box center [944, 176] width 64 height 17
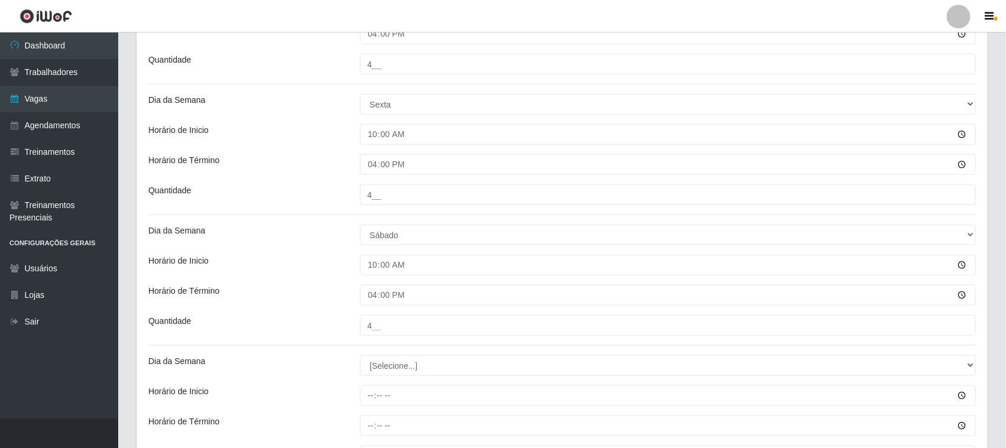
scroll to position [609, 0]
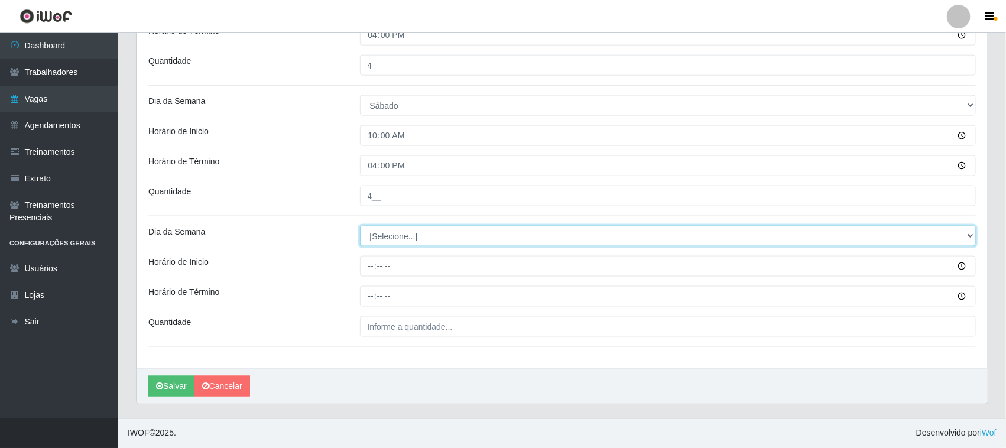
click at [396, 229] on select "[Selecione...] Segunda Terça Quarta Quinta Sexta Sábado Domingo" at bounding box center [668, 236] width 617 height 21
select select "0"
click at [360, 226] on select "[Selecione...] Segunda Terça Quarta Quinta Sexta Sábado Domingo" at bounding box center [668, 236] width 617 height 21
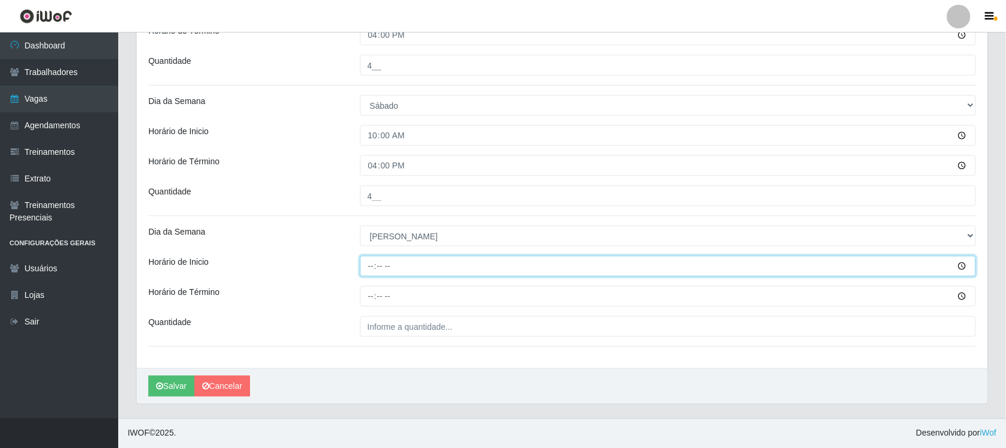
click at [364, 263] on input "Horário de Inicio" at bounding box center [668, 266] width 617 height 21
type input "10:00"
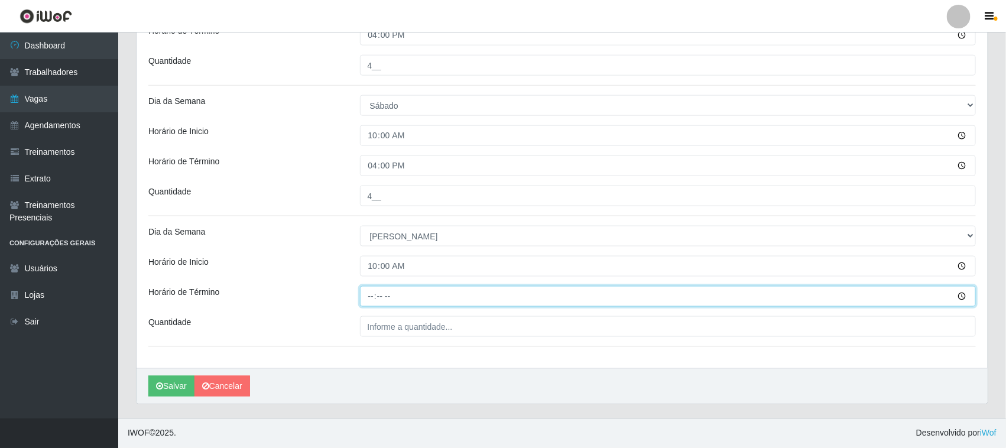
click at [370, 299] on input "Horário de Término" at bounding box center [668, 296] width 617 height 21
type input "16:00"
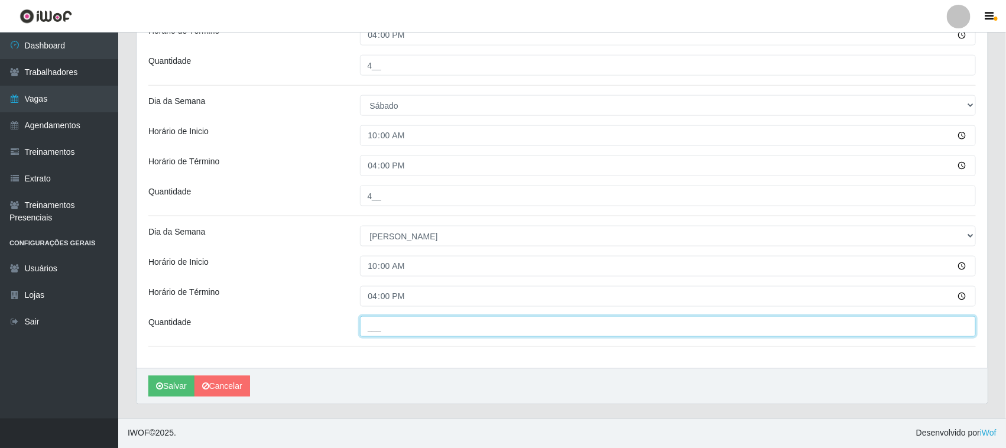
click at [378, 325] on input "___" at bounding box center [668, 326] width 617 height 21
type input "4__"
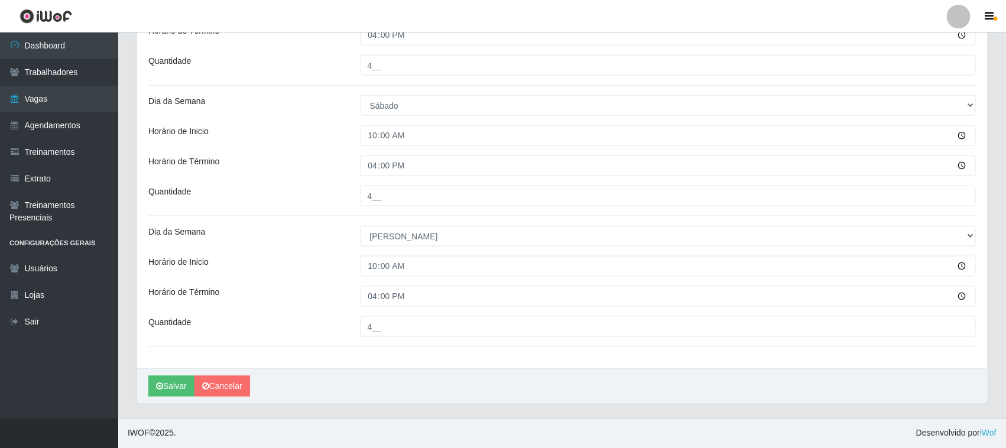
click at [338, 261] on div "Horário de Inicio" at bounding box center [246, 266] width 212 height 21
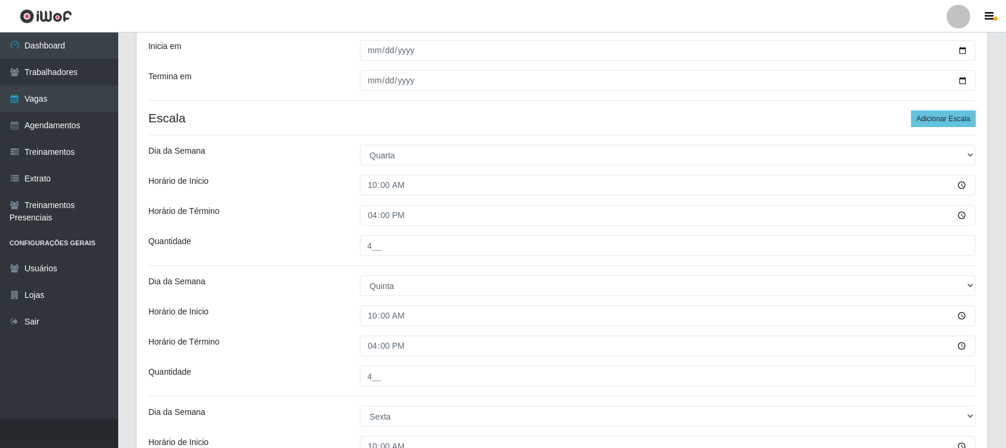
scroll to position [0, 0]
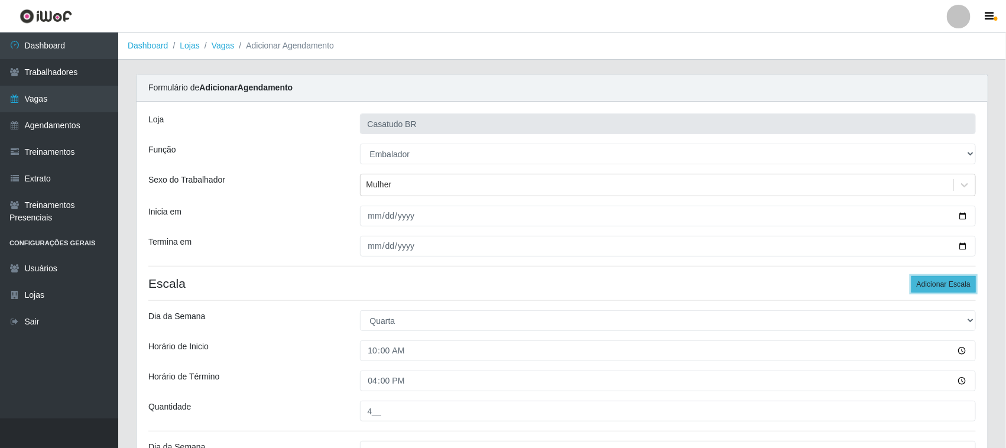
click at [932, 290] on button "Adicionar Escala" at bounding box center [944, 284] width 64 height 17
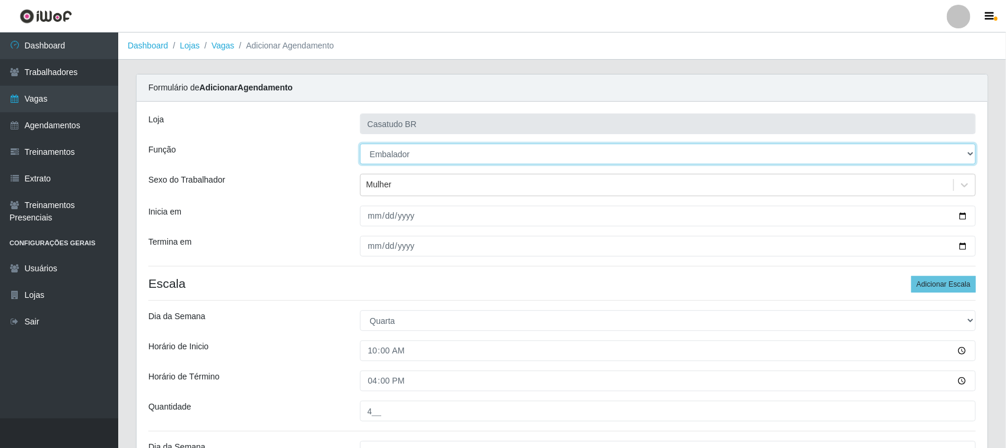
click at [398, 151] on select "[Selecione...] Auxiliar de Estoque Auxiliar de Estoque + Auxiliar de Estoque ++…" at bounding box center [668, 154] width 617 height 21
select select "24"
click at [360, 144] on select "[Selecione...] Auxiliar de Estoque Auxiliar de Estoque + Auxiliar de Estoque ++…" at bounding box center [668, 154] width 617 height 21
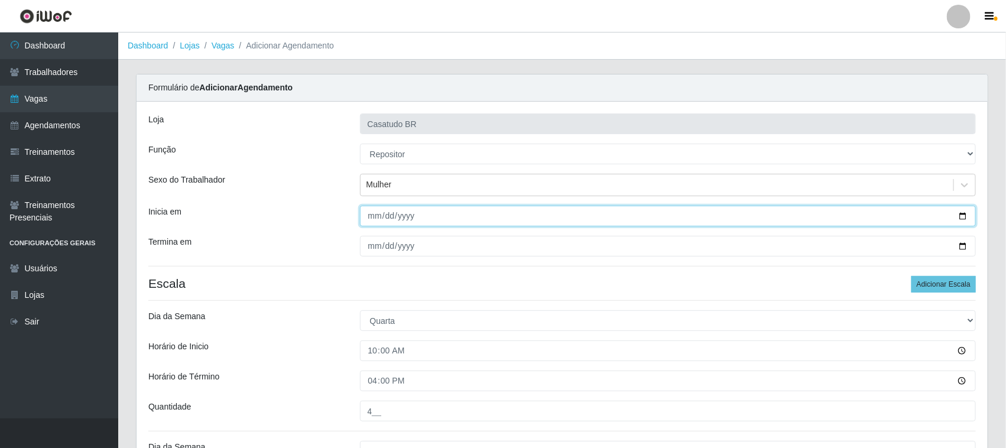
click at [370, 211] on input "[DATE]" at bounding box center [668, 216] width 617 height 21
type input "[DATE]"
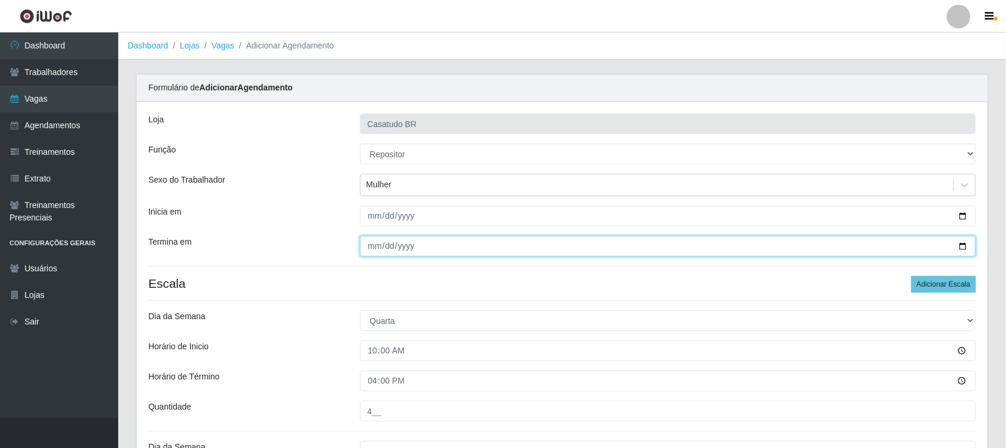
click at [367, 247] on input "[DATE]" at bounding box center [668, 246] width 617 height 21
type input "[DATE]"
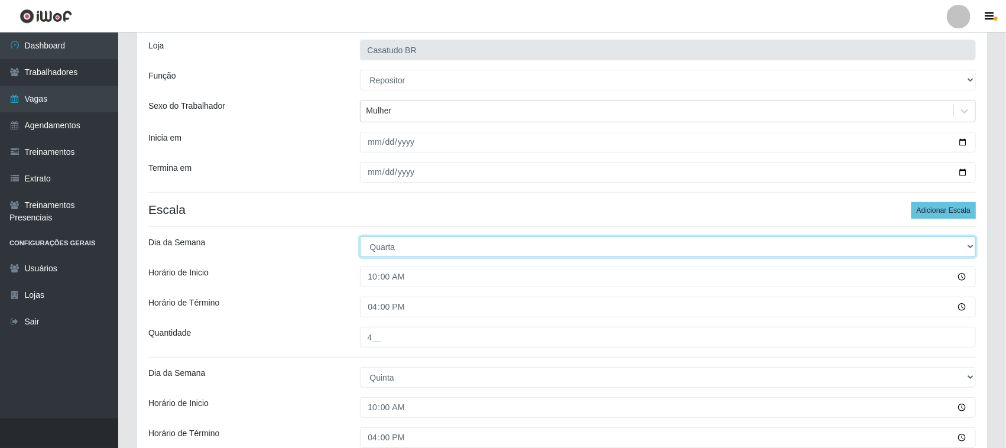
click at [371, 248] on select "[Selecione...] Segunda Terça Quarta Quinta Sexta Sábado Domingo" at bounding box center [668, 247] width 617 height 21
select select "1"
click at [360, 237] on select "[Selecione...] Segunda Terça Quarta Quinta Sexta Sábado Domingo" at bounding box center [668, 247] width 617 height 21
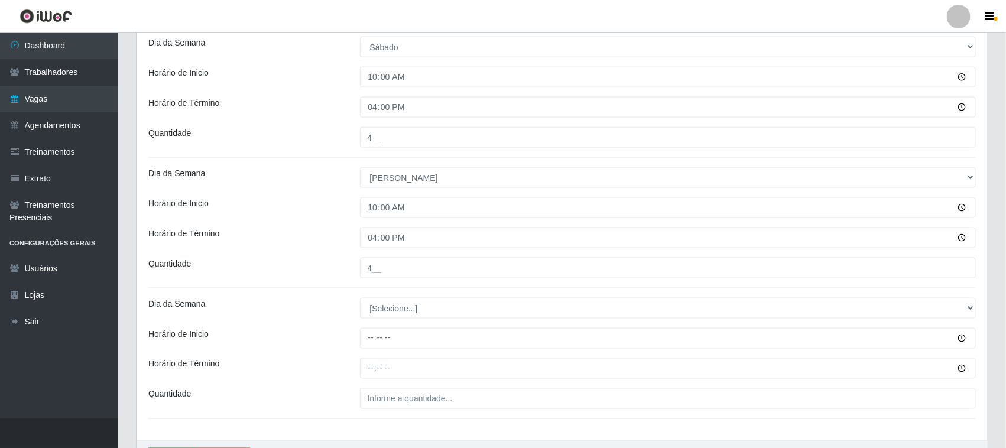
scroll to position [740, 0]
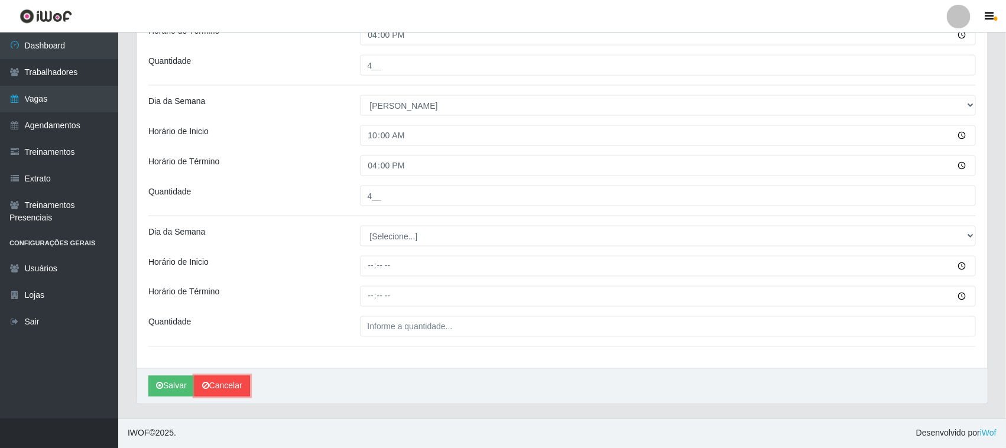
click at [213, 392] on link "Cancelar" at bounding box center [223, 386] width 56 height 21
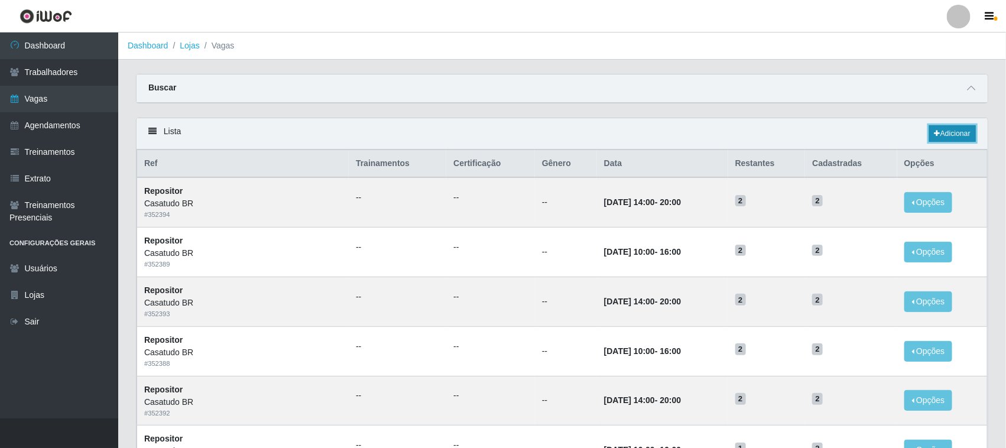
click at [946, 132] on link "Adicionar" at bounding box center [952, 133] width 47 height 17
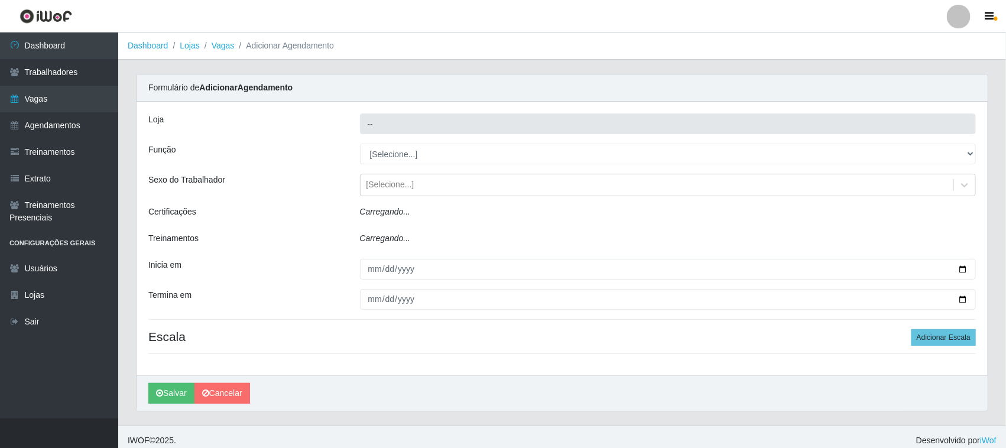
type input "Casatudo BR"
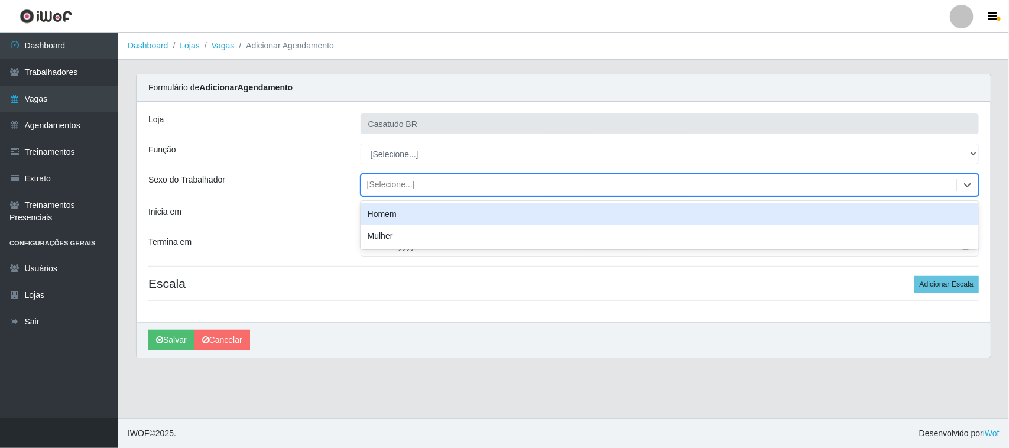
click at [383, 192] on div "[Selecione...]" at bounding box center [658, 186] width 595 height 20
click at [394, 213] on div "Homem" at bounding box center [670, 214] width 618 height 22
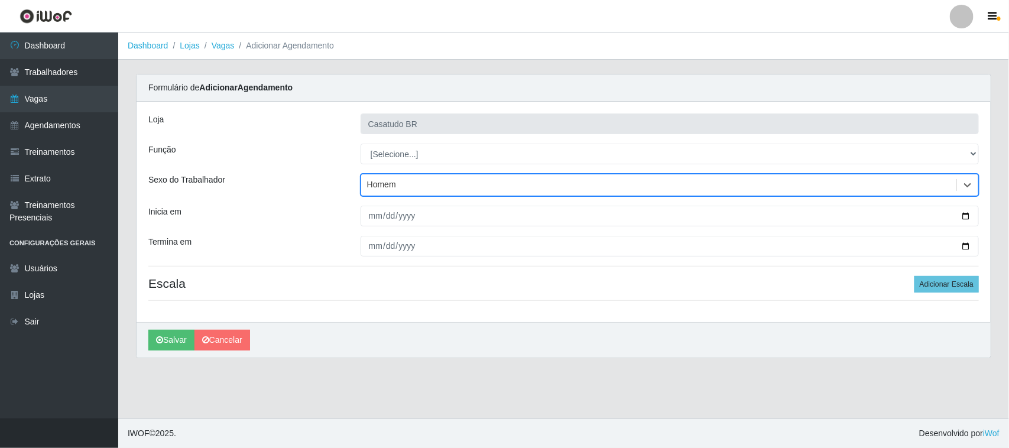
click at [383, 196] on div "Homem" at bounding box center [670, 185] width 618 height 22
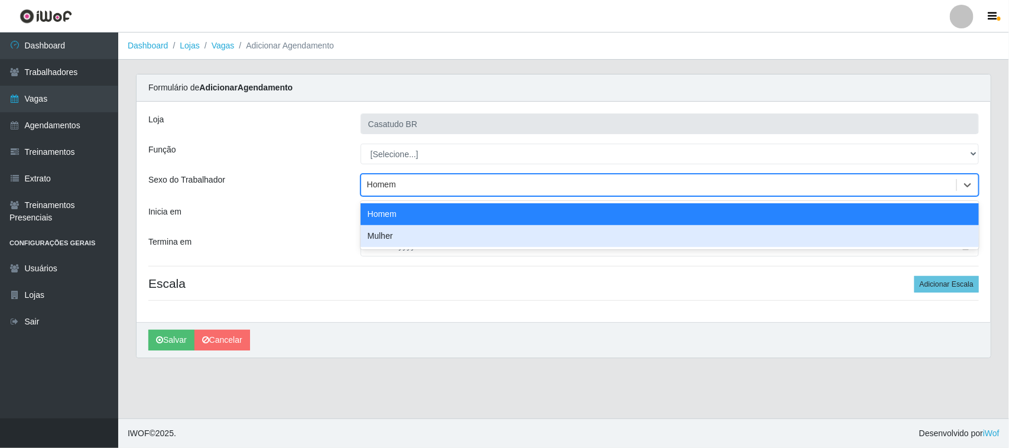
click at [302, 217] on div "Inicia em" at bounding box center [246, 216] width 212 height 21
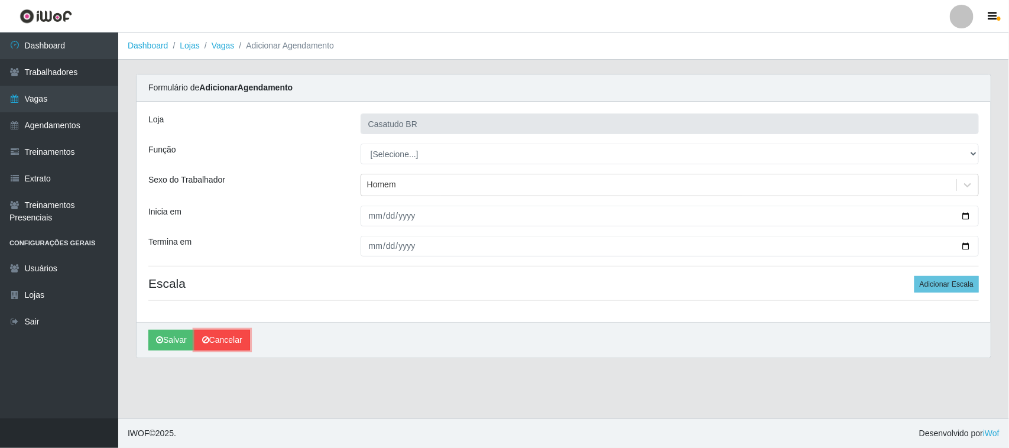
click at [240, 342] on link "Cancelar" at bounding box center [223, 340] width 56 height 21
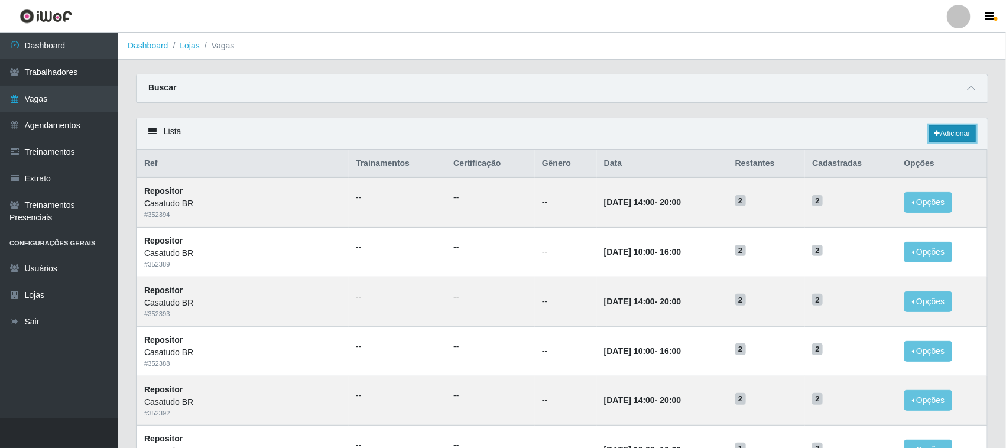
click at [938, 131] on icon at bounding box center [938, 133] width 6 height 7
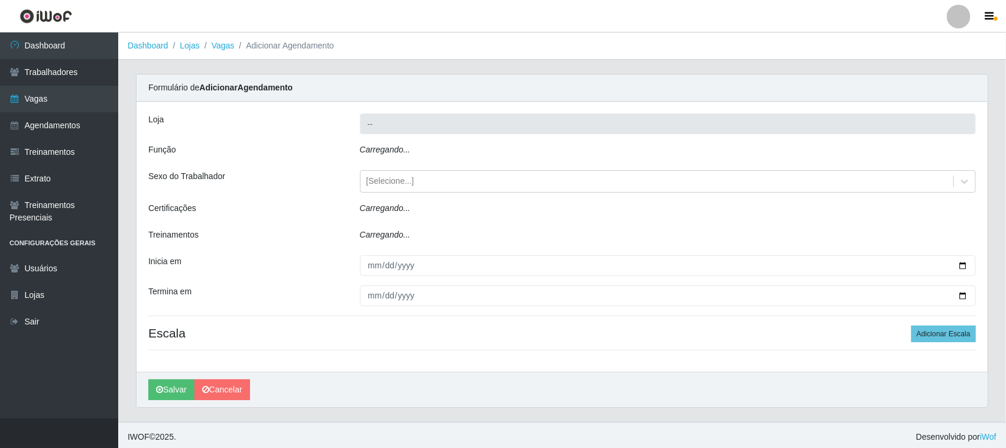
type input "Casatudo BR"
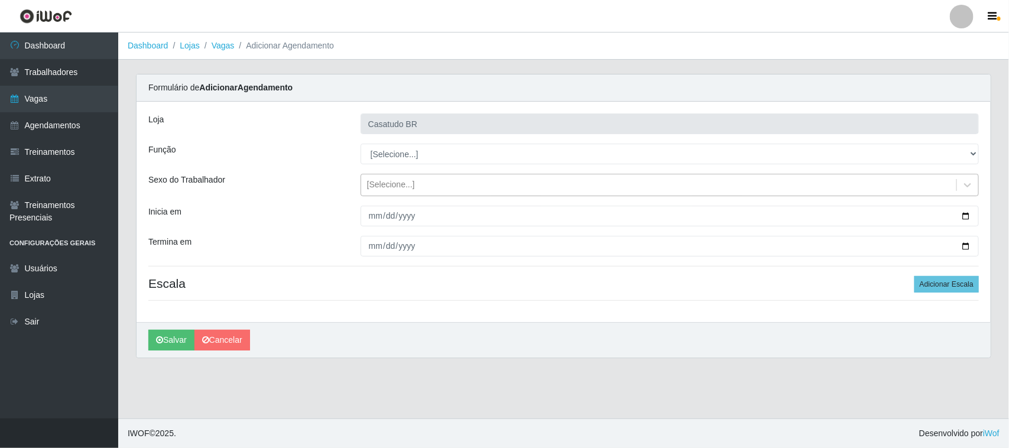
click at [397, 190] on div "[Selecione...]" at bounding box center [391, 185] width 48 height 12
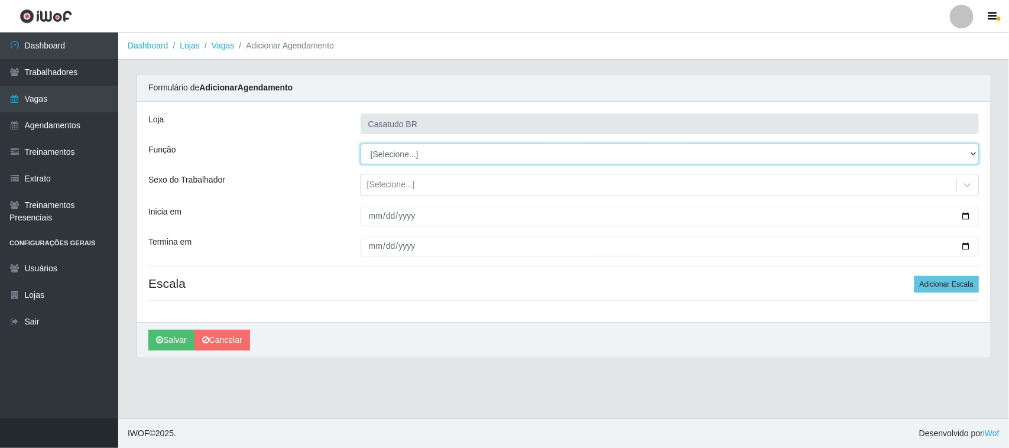
click at [385, 144] on select "[Selecione...] Auxiliar de Estoque Auxiliar de Estoque + Auxiliar de Estoque ++…" at bounding box center [670, 154] width 618 height 21
select select "24"
click at [361, 144] on select "[Selecione...] Auxiliar de Estoque Auxiliar de Estoque + Auxiliar de Estoque ++…" at bounding box center [670, 154] width 618 height 21
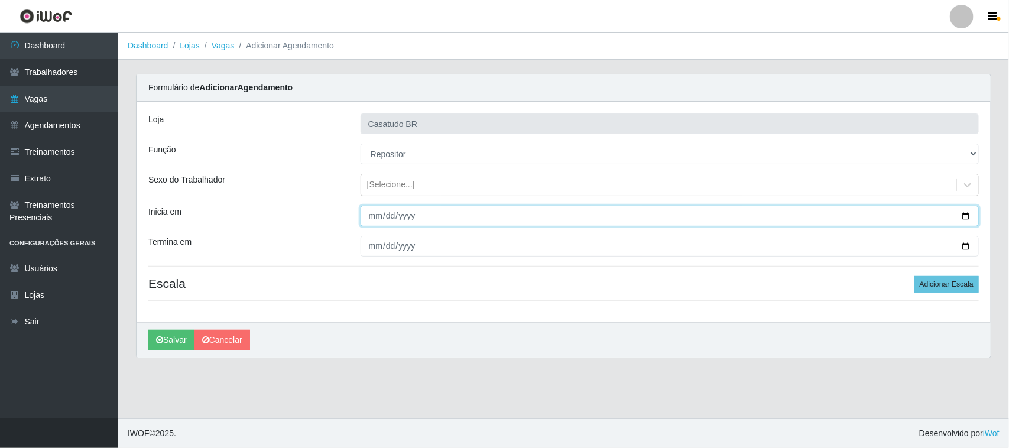
click at [373, 219] on input "Inicia em" at bounding box center [670, 216] width 618 height 21
type input "[DATE]"
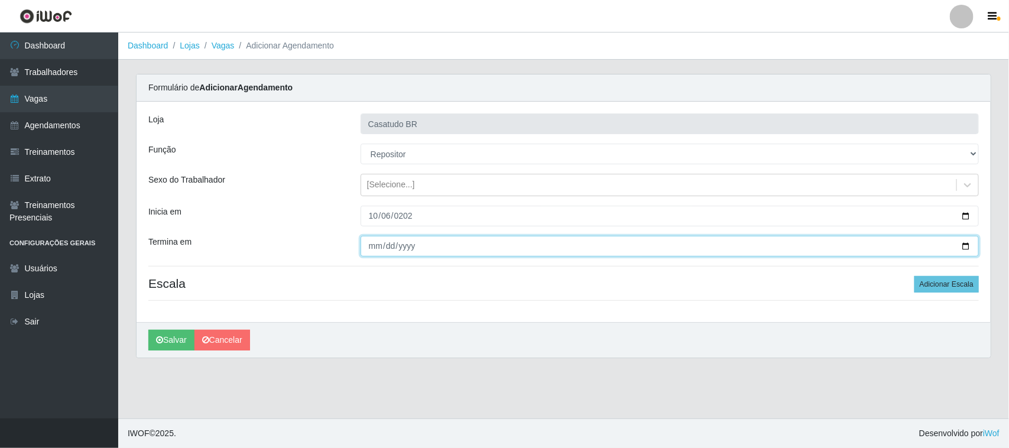
click at [375, 247] on input "Termina em" at bounding box center [670, 246] width 618 height 21
type input "0250-10-06"
type input "[DATE]"
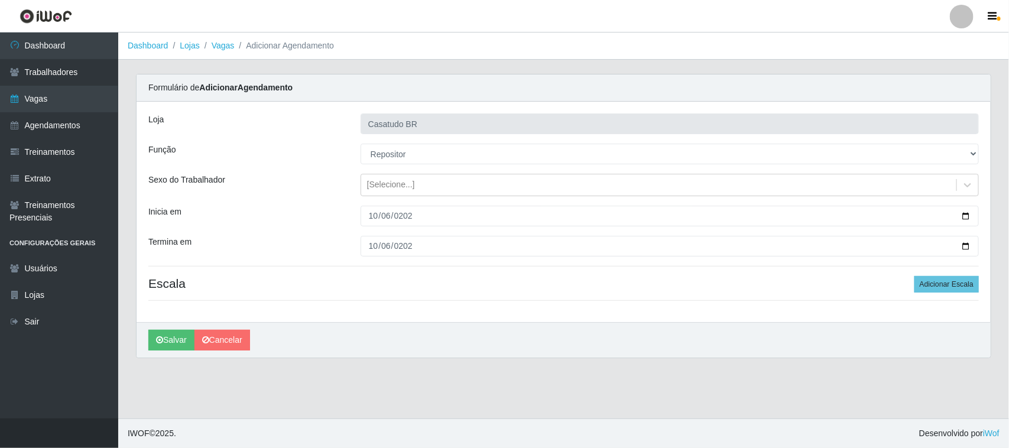
click at [278, 223] on div "Inicia em" at bounding box center [246, 216] width 212 height 21
click at [929, 277] on button "Adicionar Escala" at bounding box center [947, 284] width 64 height 17
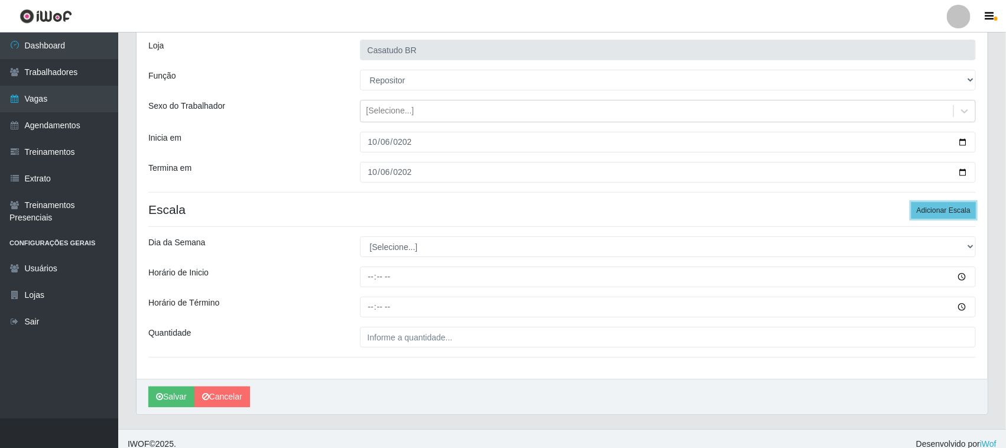
scroll to position [86, 0]
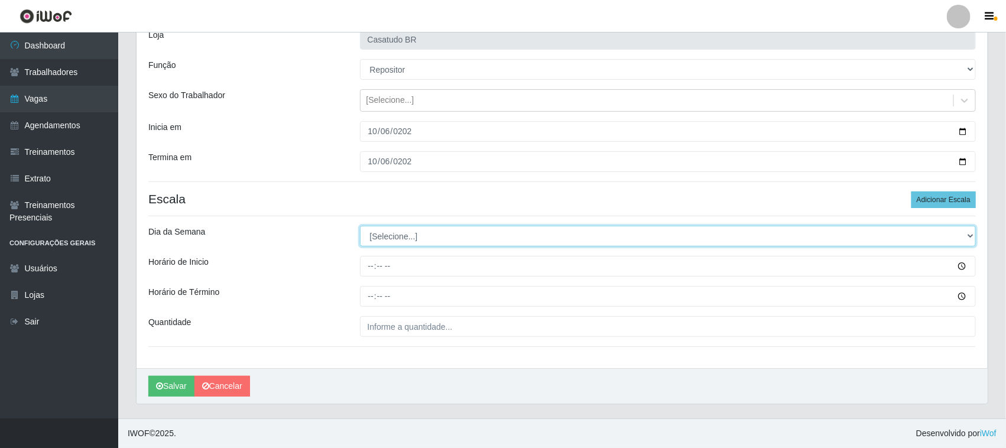
click at [483, 234] on select "[Selecione...] Segunda Terça Quarta Quinta Sexta Sábado Domingo" at bounding box center [668, 236] width 617 height 21
select select "1"
click at [360, 226] on select "[Selecione...] Segunda Terça Quarta Quinta Sexta Sábado Domingo" at bounding box center [668, 236] width 617 height 21
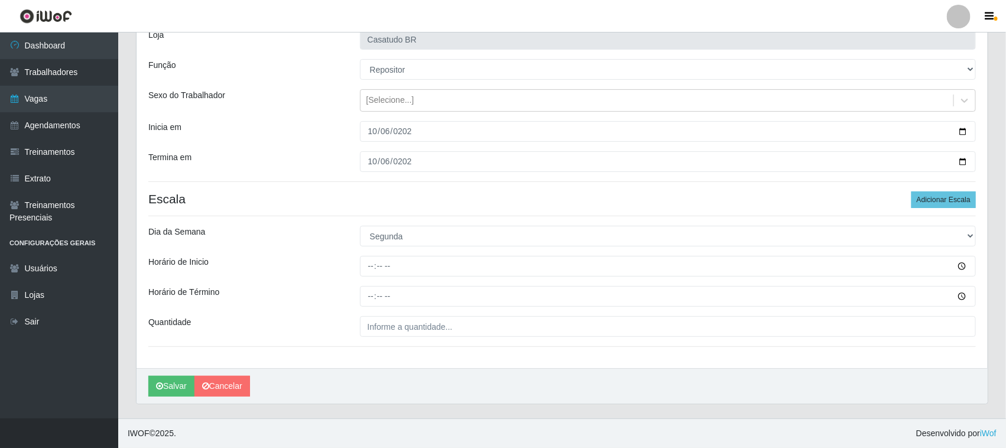
click at [357, 270] on div at bounding box center [668, 266] width 634 height 21
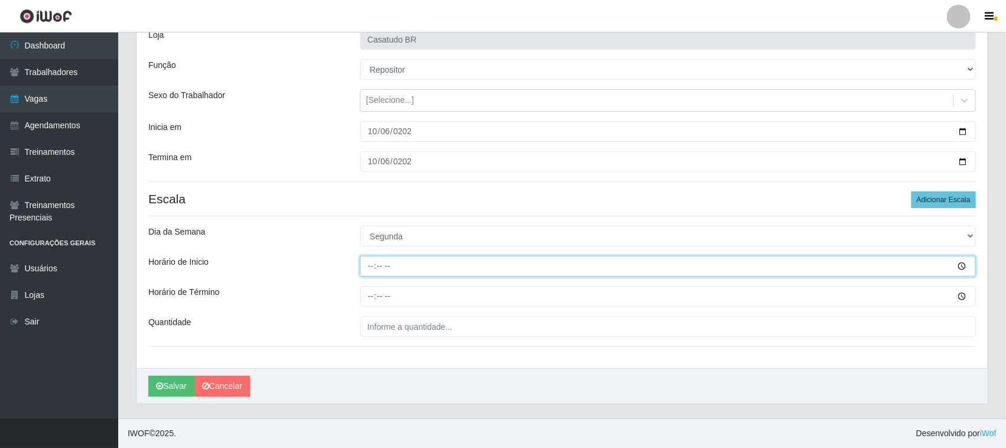
click at [386, 267] on input "Horário de Inicio" at bounding box center [668, 266] width 617 height 21
type input "10:00"
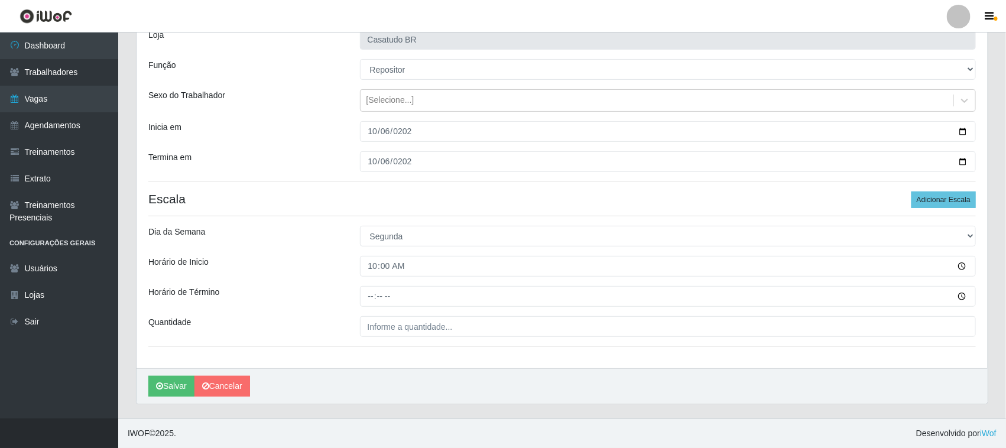
click at [361, 284] on div "Loja Casatudo BR Função [Selecione...] Auxiliar de Estoque Auxiliar de Estoque …" at bounding box center [562, 192] width 851 height 351
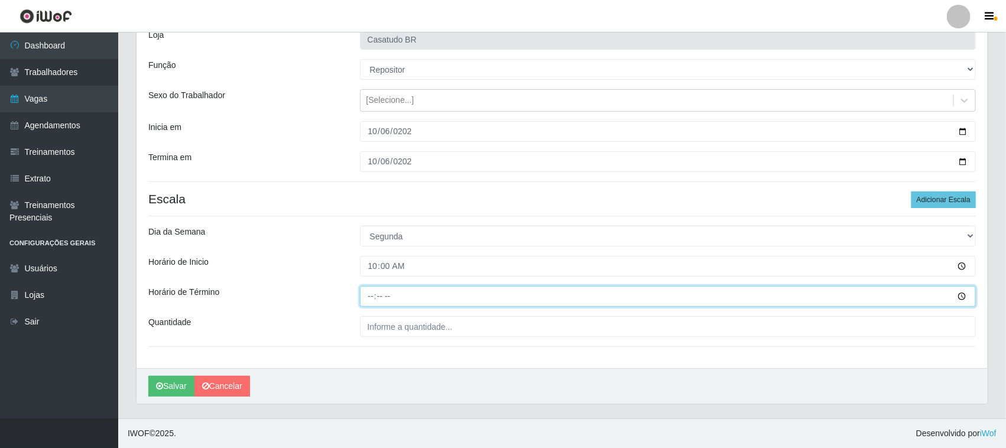
click at [375, 300] on input "Horário de Término" at bounding box center [668, 296] width 617 height 21
type input "16:00"
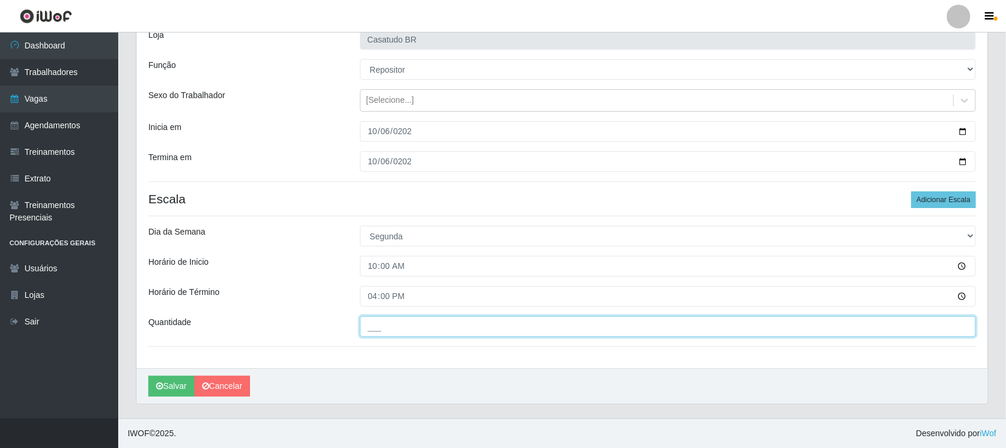
click at [380, 327] on input "___" at bounding box center [668, 326] width 617 height 21
type input "2__"
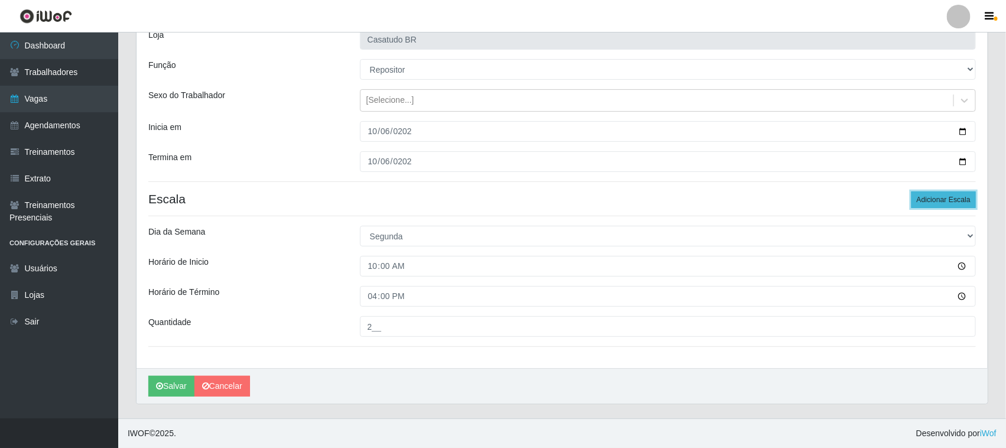
click at [932, 192] on button "Adicionar Escala" at bounding box center [944, 200] width 64 height 17
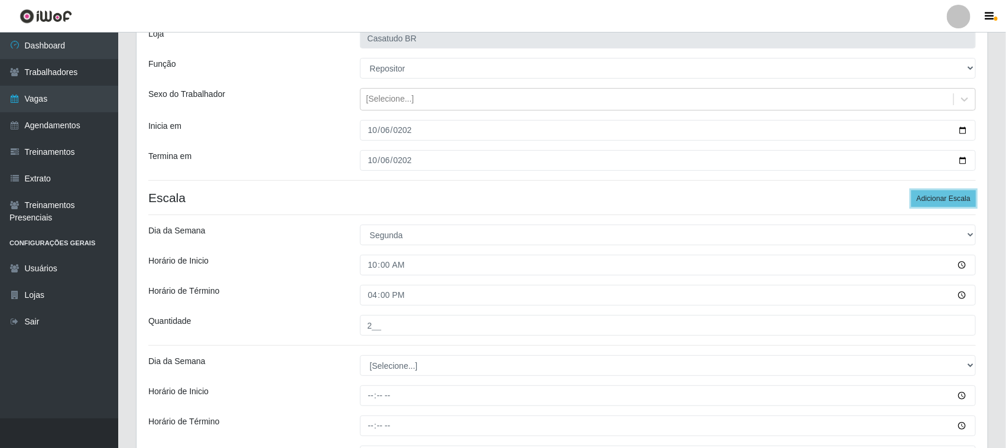
scroll to position [216, 0]
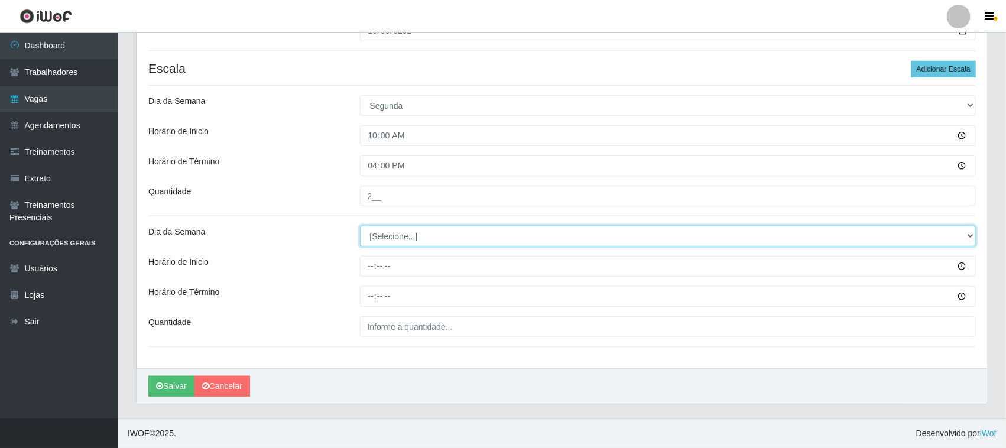
click at [380, 241] on select "[Selecione...] Segunda Terça Quarta Quinta Sexta Sábado Domingo" at bounding box center [668, 236] width 617 height 21
select select "1"
click at [360, 226] on select "[Selecione...] Segunda Terça Quarta Quinta Sexta Sábado Domingo" at bounding box center [668, 236] width 617 height 21
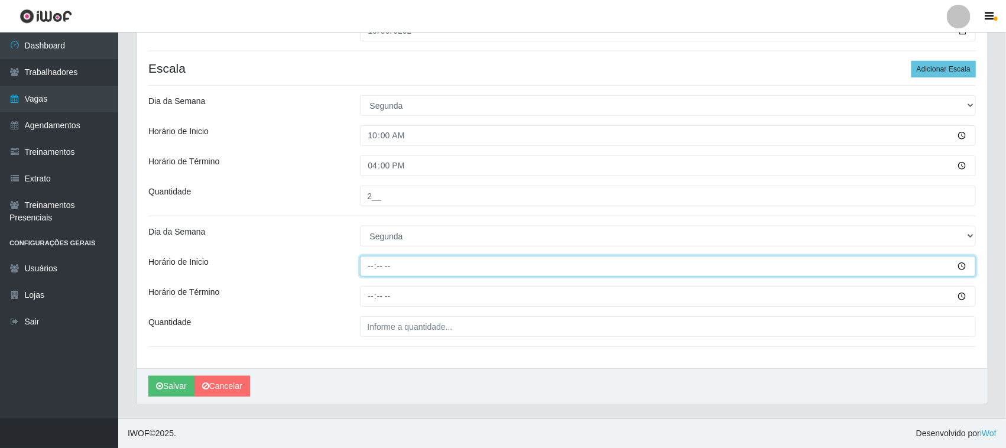
click at [368, 270] on input "Horário de Inicio" at bounding box center [668, 266] width 617 height 21
type input "14:00"
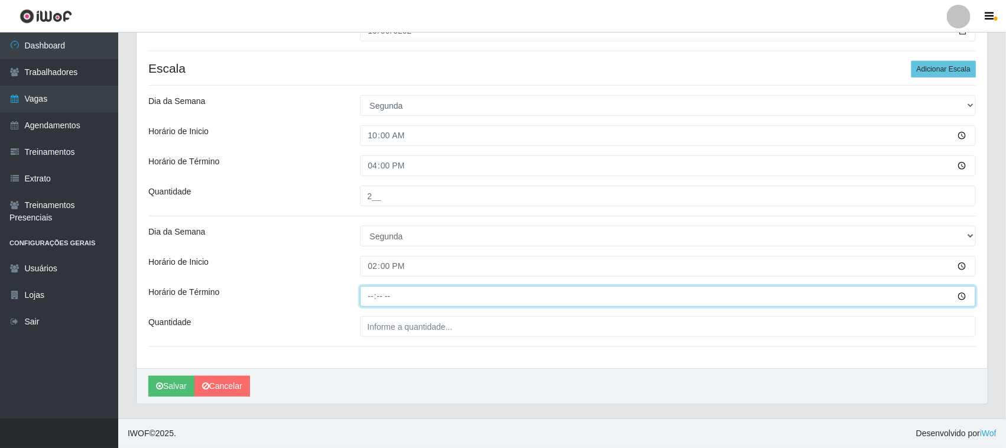
click at [375, 296] on input "Horário de Término" at bounding box center [668, 296] width 617 height 21
type input "20:00"
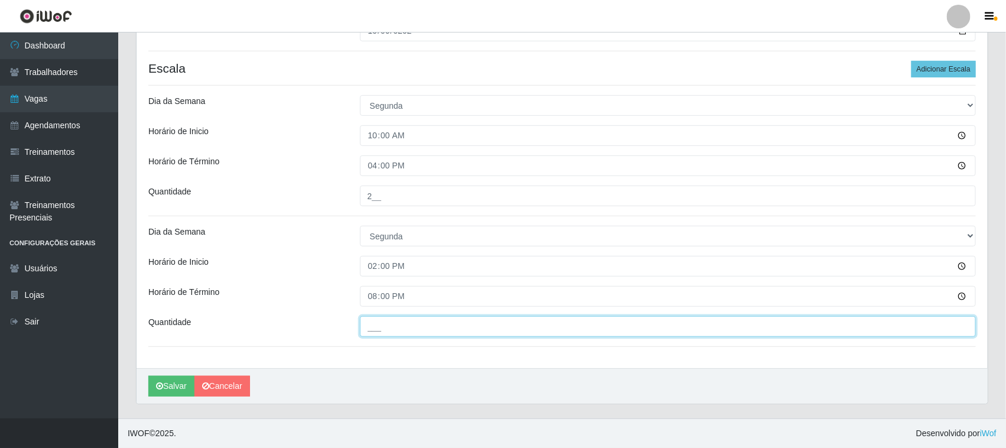
click at [373, 320] on input "___" at bounding box center [668, 326] width 617 height 21
type input "2__"
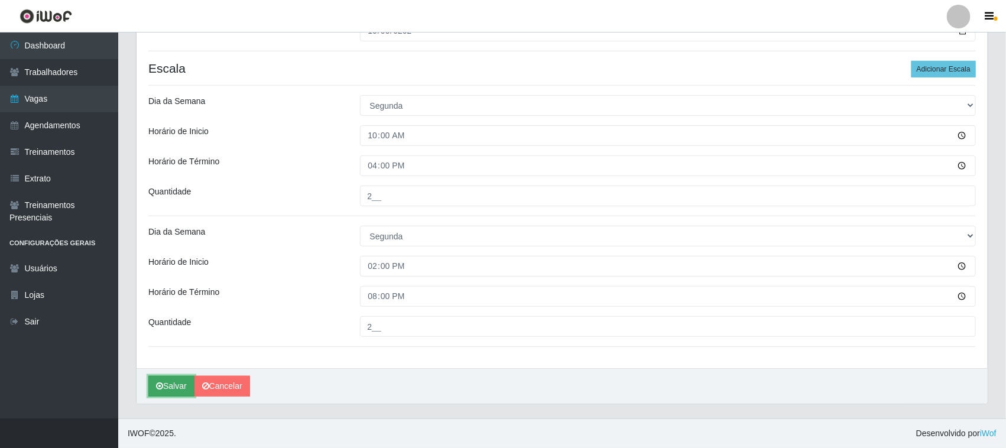
click at [184, 377] on button "Salvar" at bounding box center [171, 386] width 46 height 21
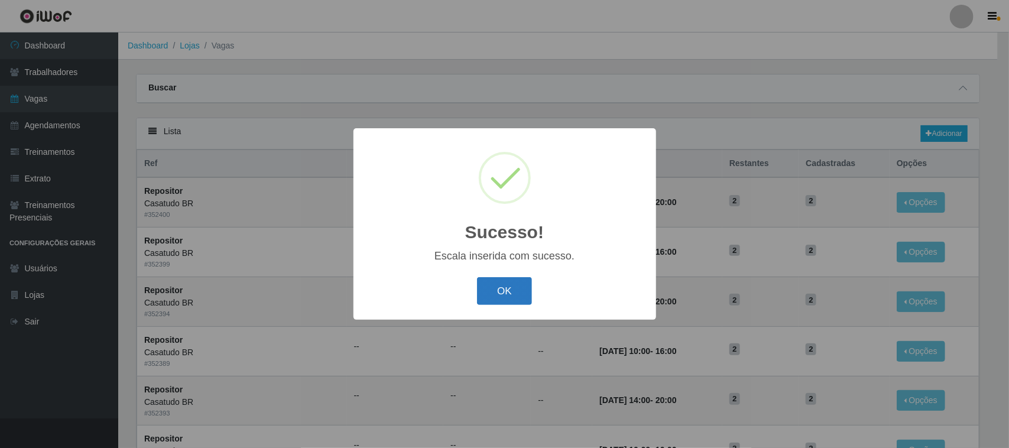
click at [491, 278] on button "OK" at bounding box center [504, 291] width 55 height 28
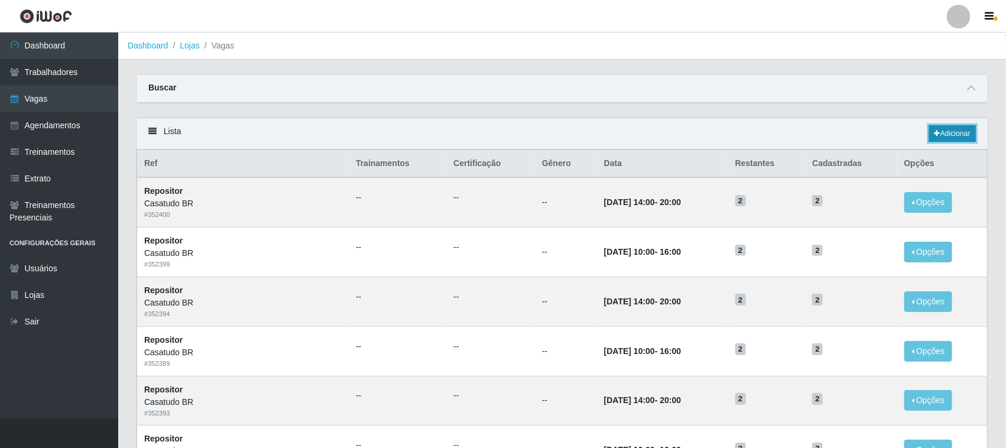
click at [946, 136] on link "Adicionar" at bounding box center [952, 133] width 47 height 17
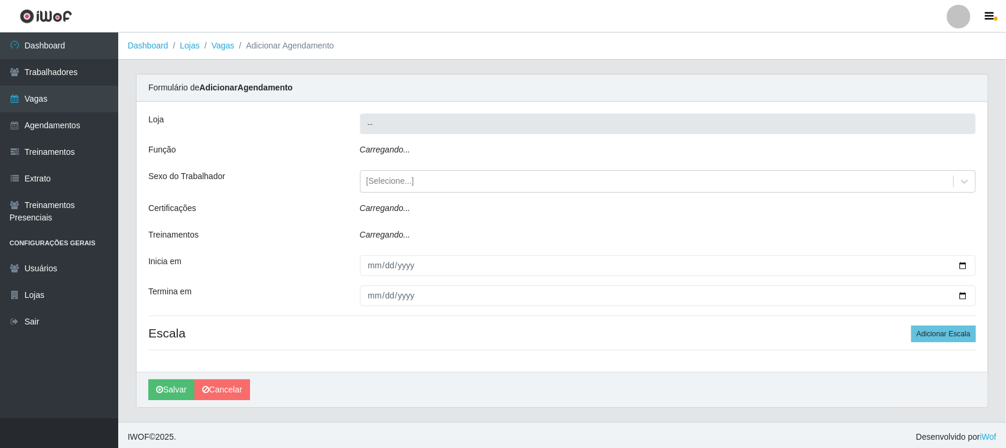
type input "Casatudo BR"
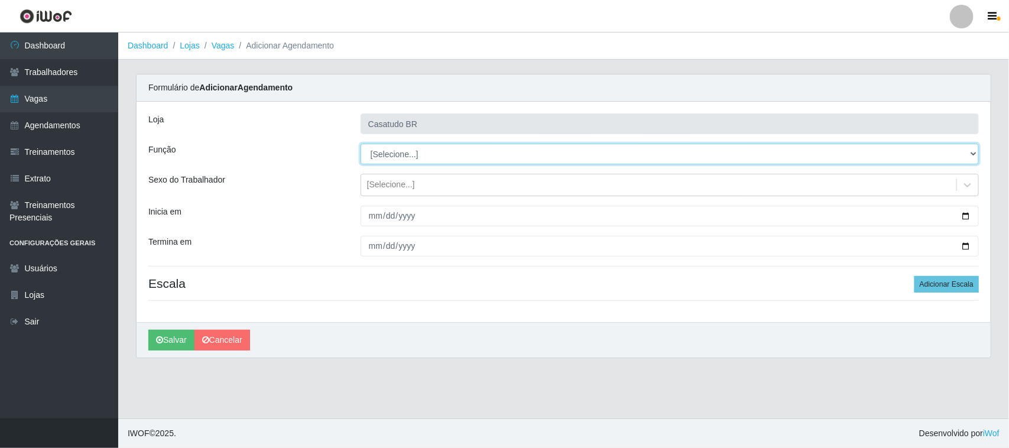
click at [401, 145] on select "[Selecione...] Auxiliar de Estoque Auxiliar de Estoque + Auxiliar de Estoque ++…" at bounding box center [670, 154] width 618 height 21
select select "1"
click at [361, 144] on select "[Selecione...] Auxiliar de Estoque Auxiliar de Estoque + Auxiliar de Estoque ++…" at bounding box center [670, 154] width 618 height 21
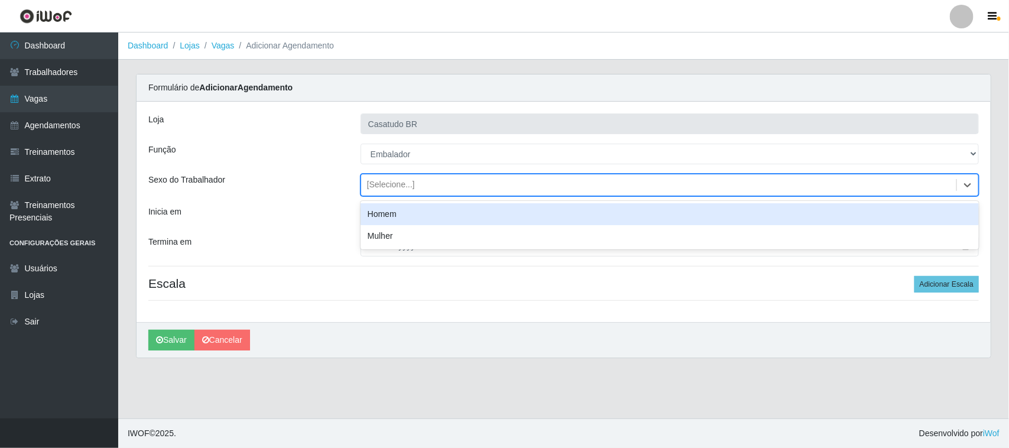
click at [377, 190] on div "[Selecione...]" at bounding box center [391, 185] width 48 height 12
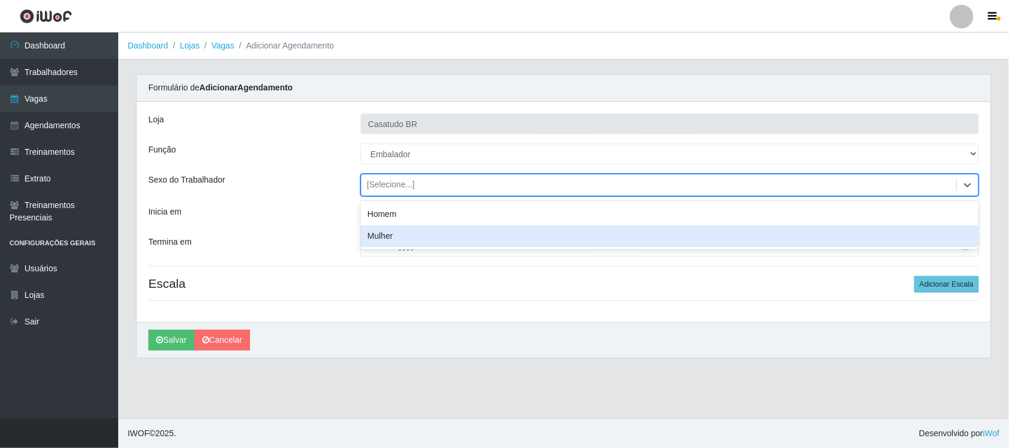
click at [383, 232] on div "Mulher" at bounding box center [670, 236] width 618 height 22
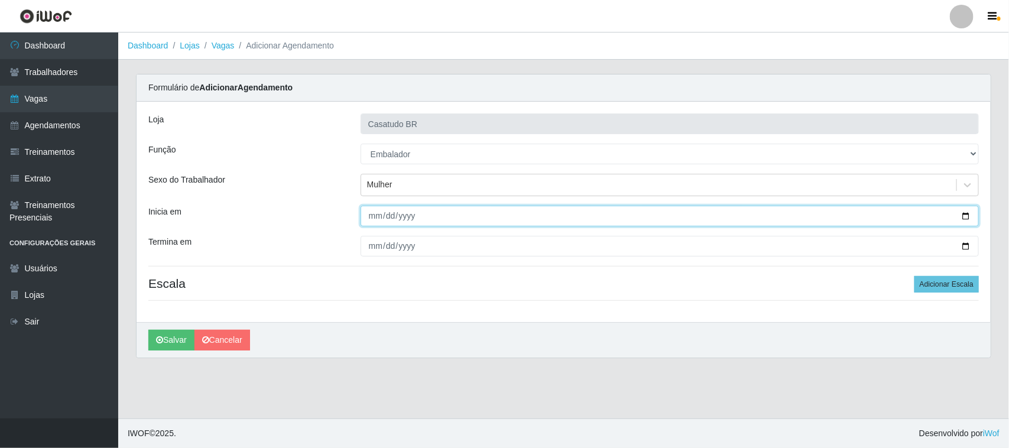
click at [373, 225] on input "Inicia em" at bounding box center [670, 216] width 618 height 21
type input "[DATE]"
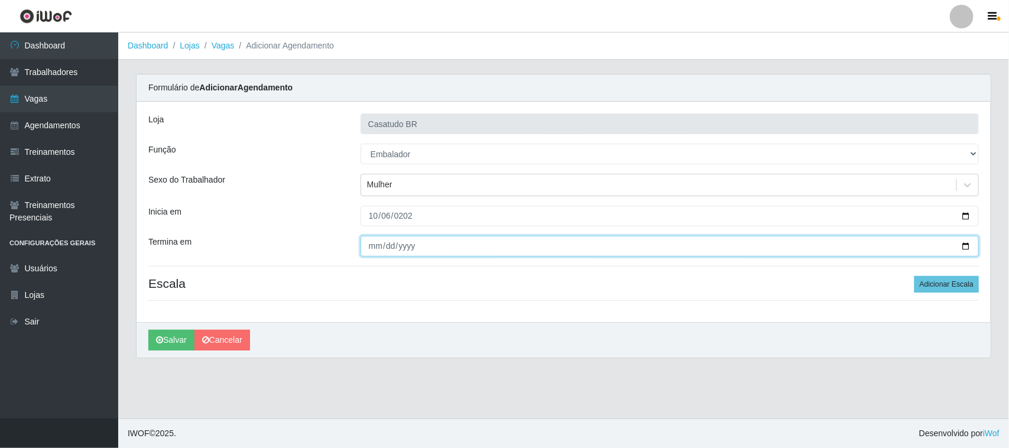
click at [362, 247] on input "Termina em" at bounding box center [670, 246] width 618 height 21
type input "[DATE]"
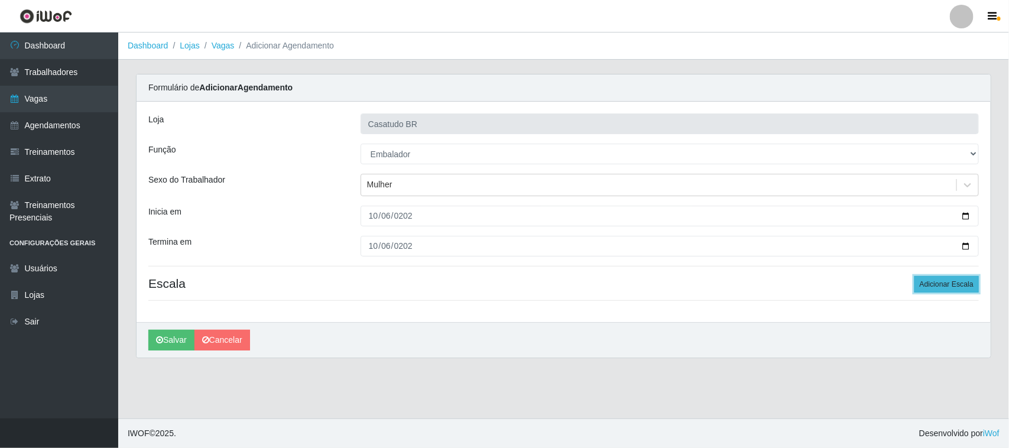
click at [935, 290] on button "Adicionar Escala" at bounding box center [947, 284] width 64 height 17
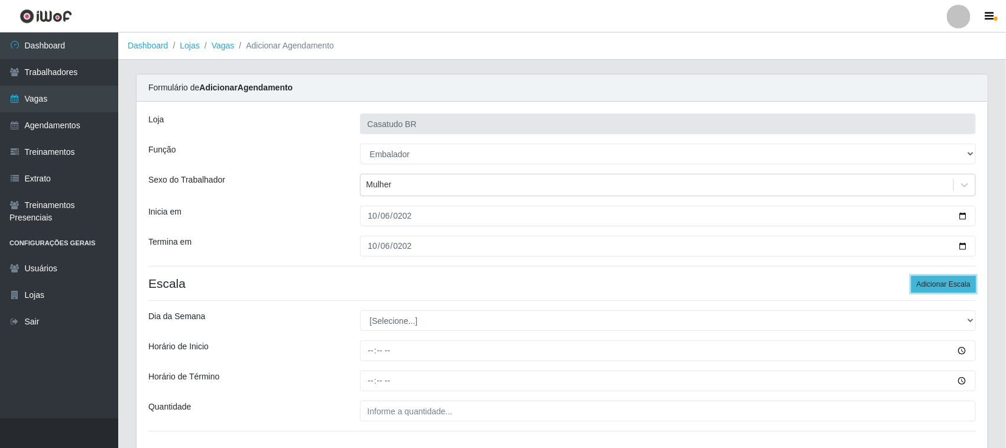
click at [936, 290] on button "Adicionar Escala" at bounding box center [944, 284] width 64 height 17
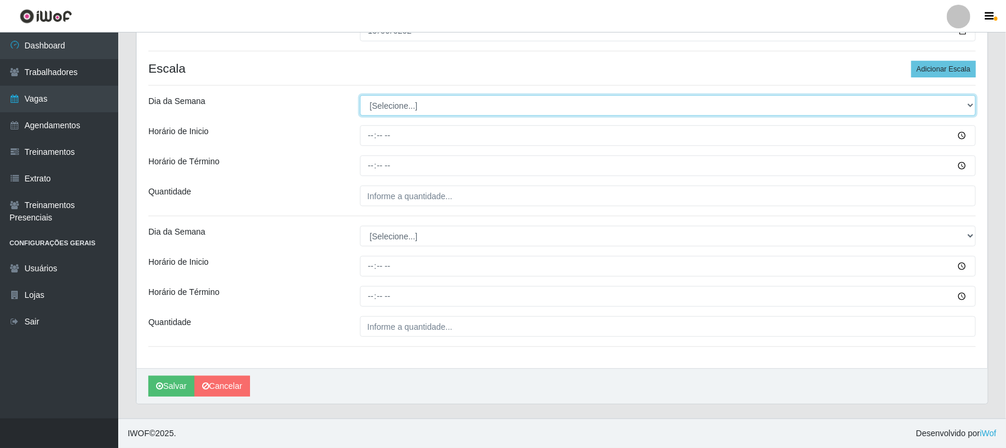
click at [397, 110] on select "[Selecione...] Segunda Terça Quarta Quinta Sexta Sábado Domingo" at bounding box center [668, 105] width 617 height 21
select select "1"
click at [360, 95] on select "[Selecione...] Segunda Terça Quarta Quinta Sexta Sábado Domingo" at bounding box center [668, 105] width 617 height 21
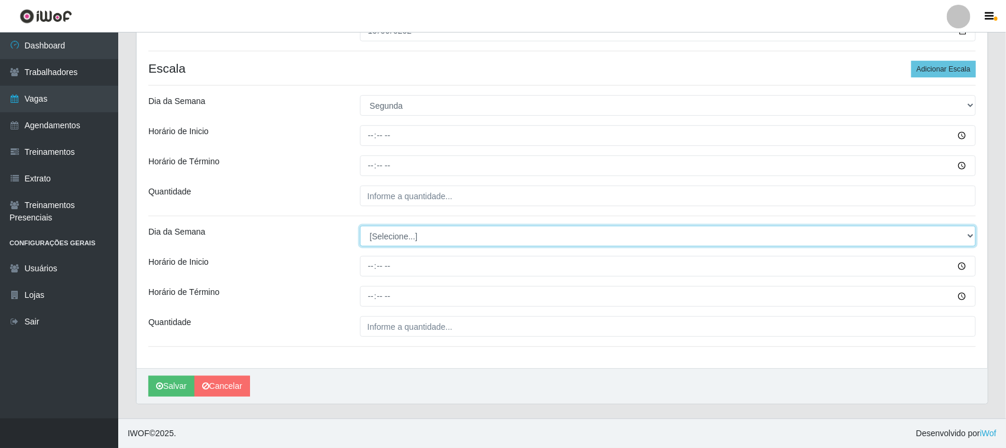
click at [378, 235] on select "[Selecione...] Segunda Terça Quarta Quinta Sexta Sábado Domingo" at bounding box center [668, 236] width 617 height 21
select select "1"
click at [360, 226] on select "[Selecione...] Segunda Terça Quarta Quinta Sexta Sábado Domingo" at bounding box center [668, 236] width 617 height 21
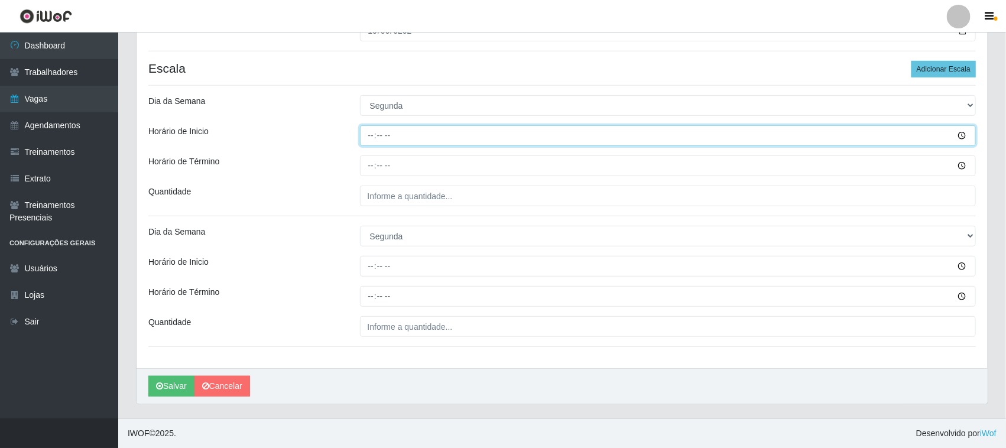
click at [364, 134] on input "Horário de Inicio" at bounding box center [668, 135] width 617 height 21
type input "10:00"
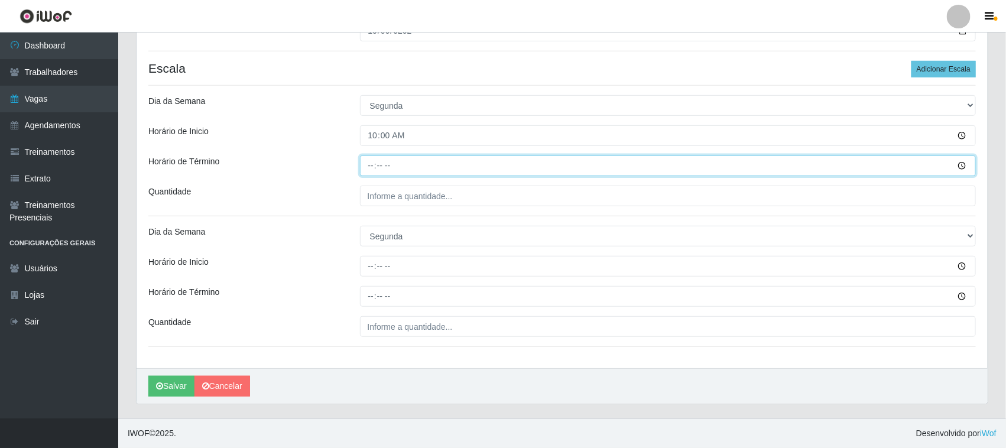
click at [364, 169] on input "Horário de Término" at bounding box center [668, 166] width 617 height 21
type input "16:00"
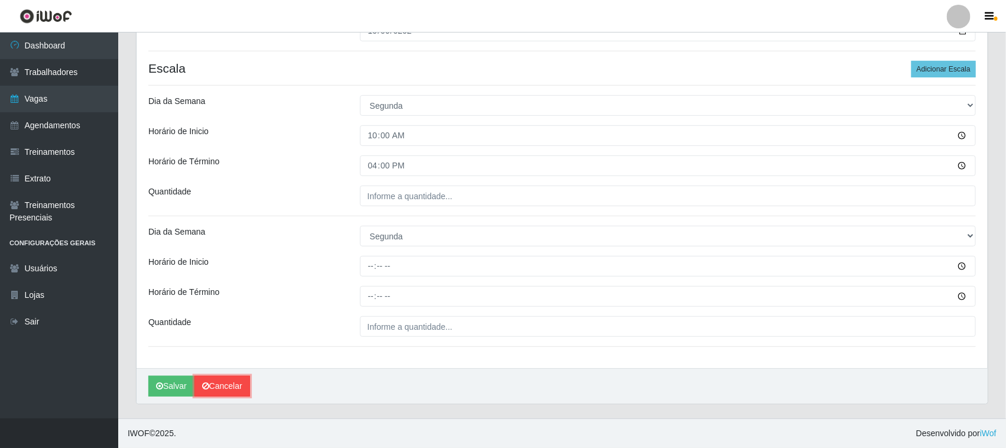
click at [242, 378] on link "Cancelar" at bounding box center [223, 386] width 56 height 21
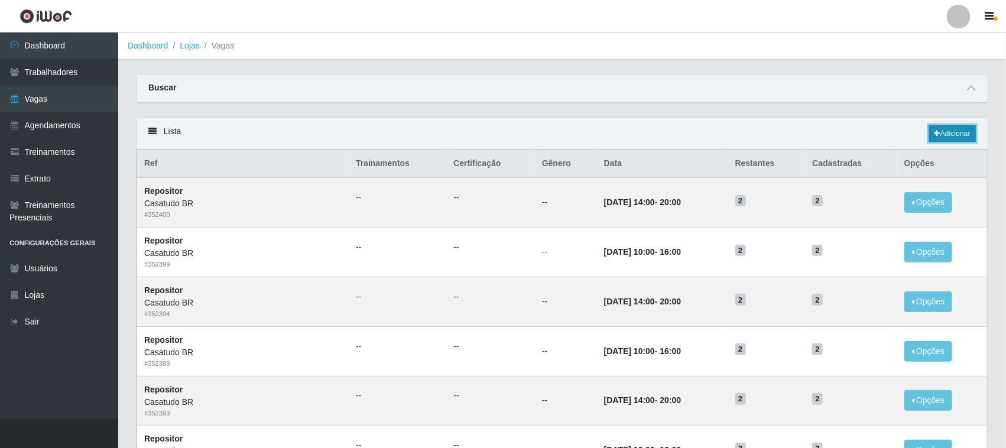
click at [941, 134] on link "Adicionar" at bounding box center [952, 133] width 47 height 17
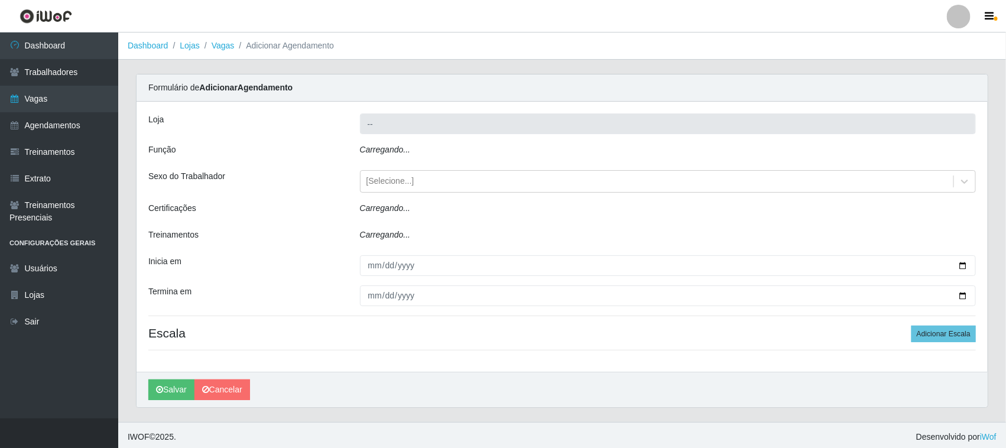
type input "Casatudo BR"
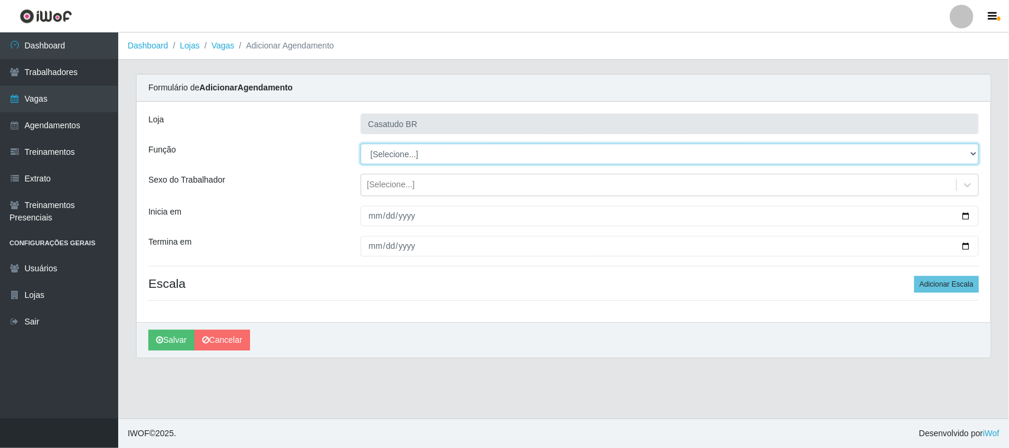
click at [395, 158] on select "[Selecione...] Auxiliar de Estoque Auxiliar de Estoque + Auxiliar de Estoque ++…" at bounding box center [670, 154] width 618 height 21
select select "1"
click at [361, 144] on select "[Selecione...] Auxiliar de Estoque Auxiliar de Estoque + Auxiliar de Estoque ++…" at bounding box center [670, 154] width 618 height 21
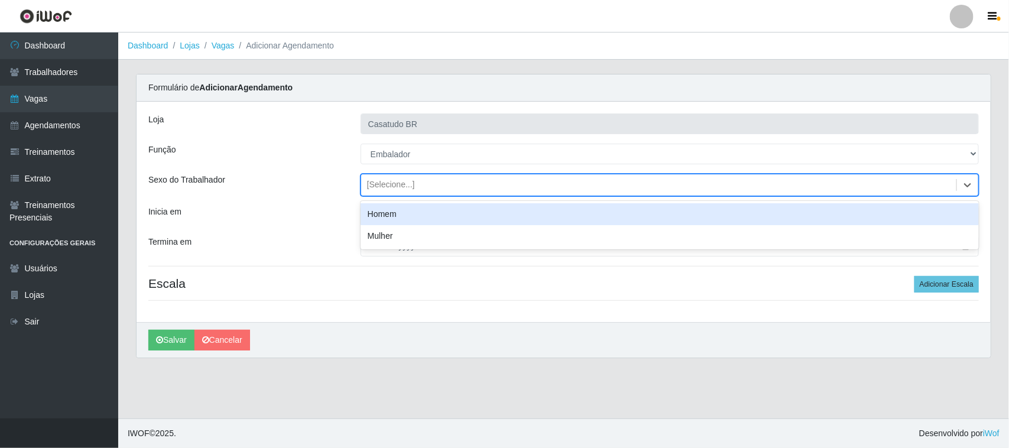
click at [384, 184] on div "[Selecione...]" at bounding box center [391, 185] width 48 height 12
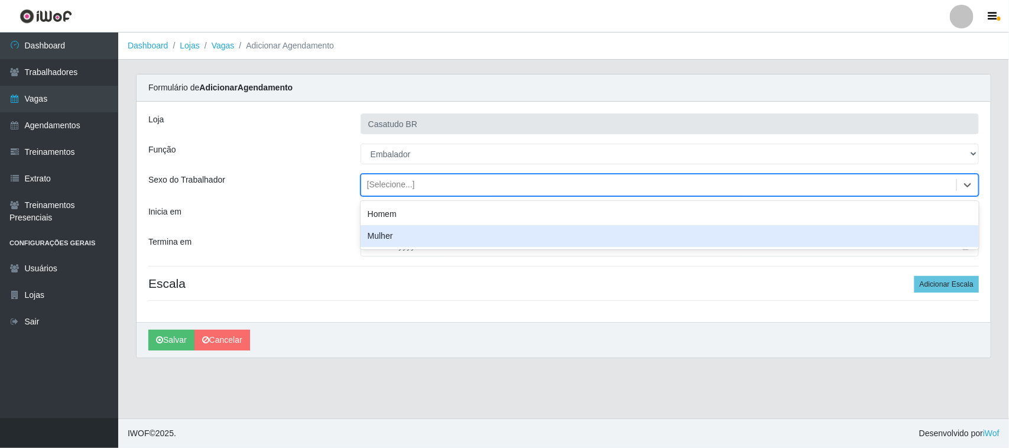
click at [384, 235] on div "Mulher" at bounding box center [670, 236] width 618 height 22
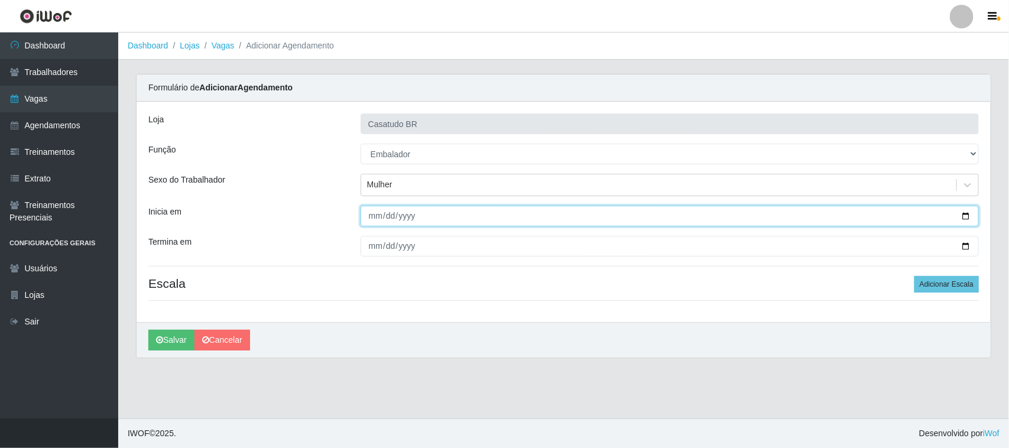
click at [374, 217] on input "Inicia em" at bounding box center [670, 216] width 618 height 21
type input "[DATE]"
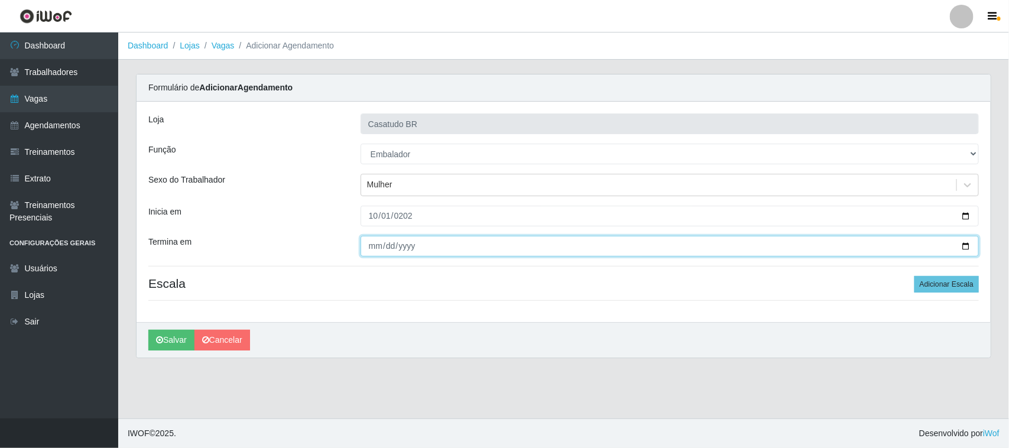
click at [374, 250] on input "Termina em" at bounding box center [670, 246] width 618 height 21
type input "[DATE]"
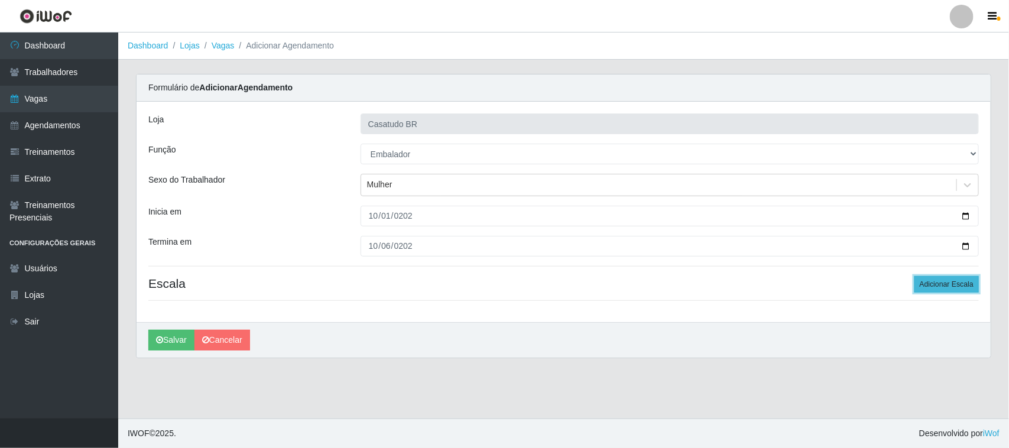
click at [932, 284] on button "Adicionar Escala" at bounding box center [947, 284] width 64 height 17
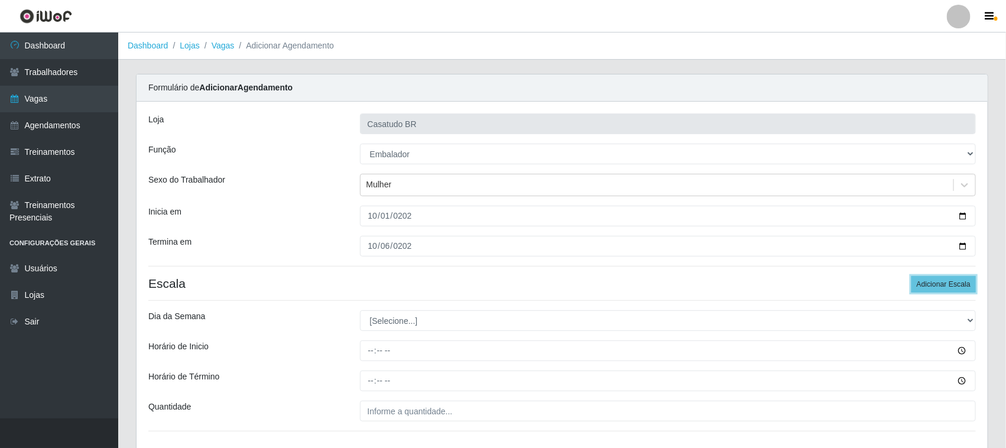
scroll to position [86, 0]
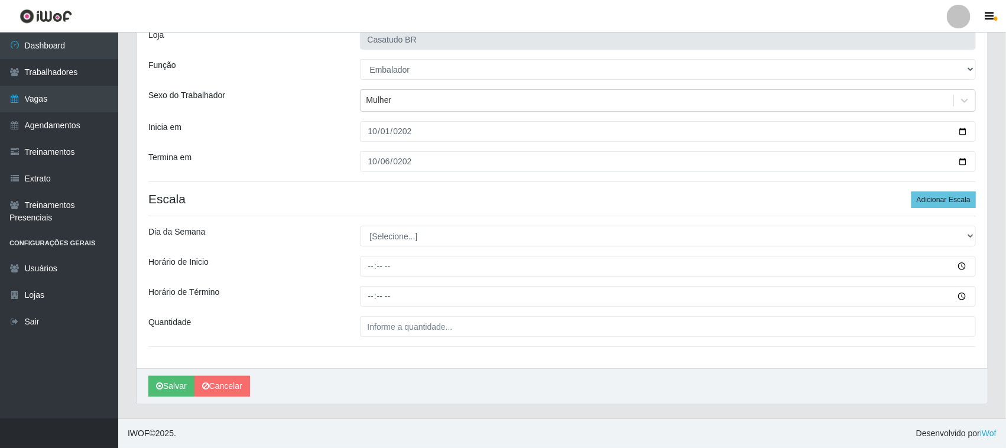
click at [432, 222] on div "Loja Casatudo BR Função [Selecione...] Auxiliar de Estoque Auxiliar de Estoque …" at bounding box center [562, 192] width 851 height 351
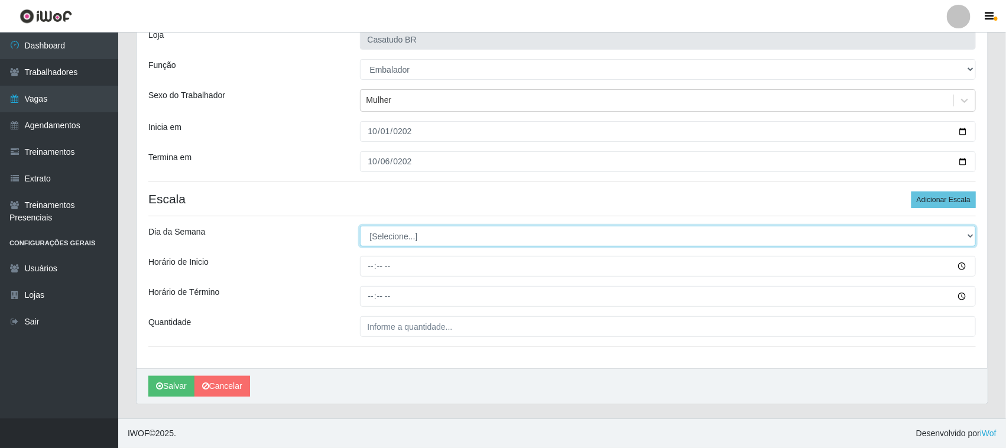
click at [432, 231] on select "[Selecione...] Segunda Terça Quarta Quinta Sexta Sábado Domingo" at bounding box center [668, 236] width 617 height 21
select select "3"
click at [360, 226] on select "[Selecione...] Segunda Terça Quarta Quinta Sexta Sábado Domingo" at bounding box center [668, 236] width 617 height 21
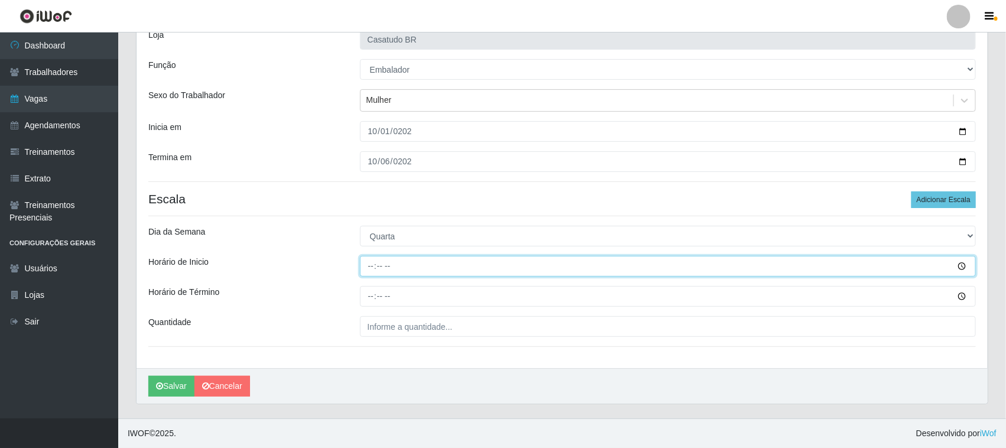
click at [367, 273] on input "Horário de Inicio" at bounding box center [668, 266] width 617 height 21
type input "10:00"
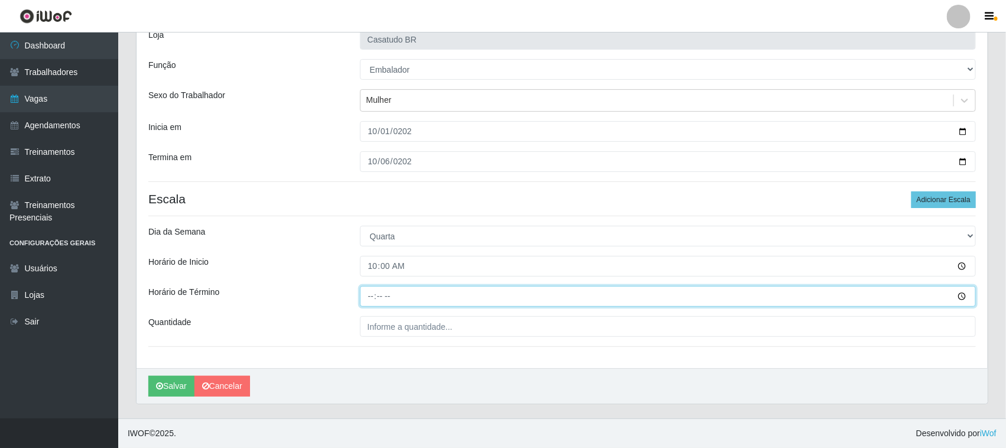
click at [371, 294] on input "Horário de Término" at bounding box center [668, 296] width 617 height 21
type input "16:00"
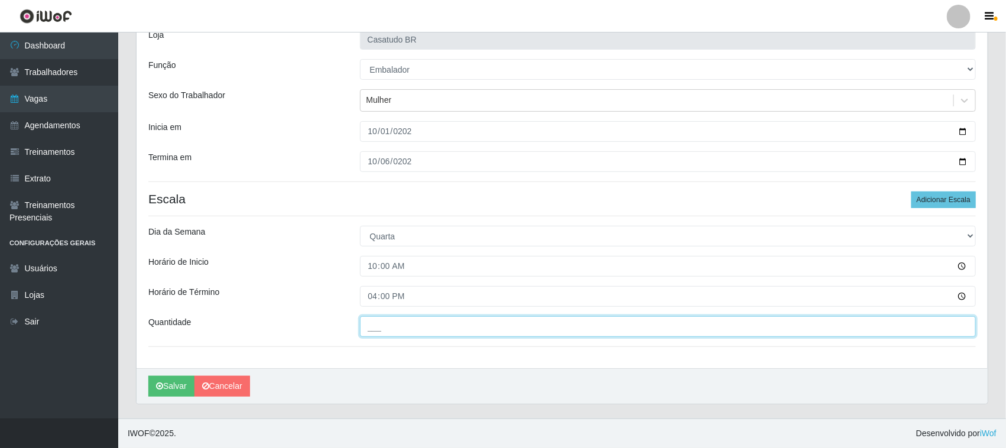
click at [379, 329] on input "___" at bounding box center [668, 326] width 617 height 21
type input "4__"
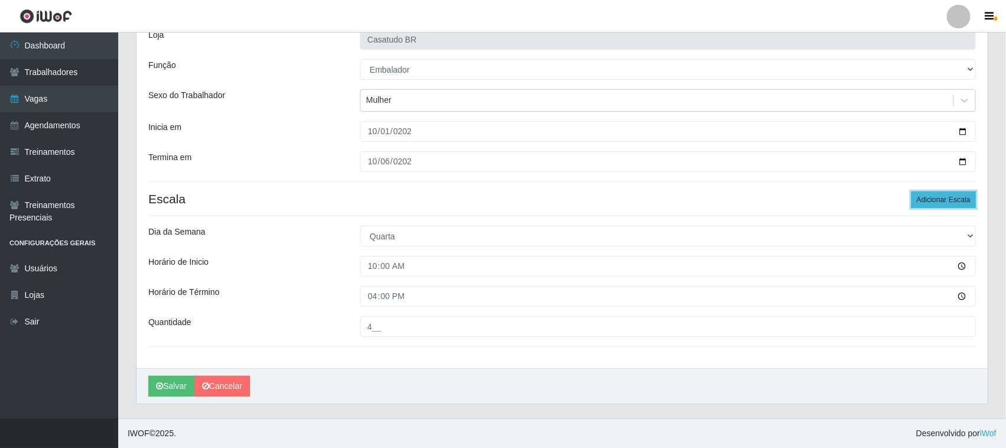
click at [933, 198] on button "Adicionar Escala" at bounding box center [944, 200] width 64 height 17
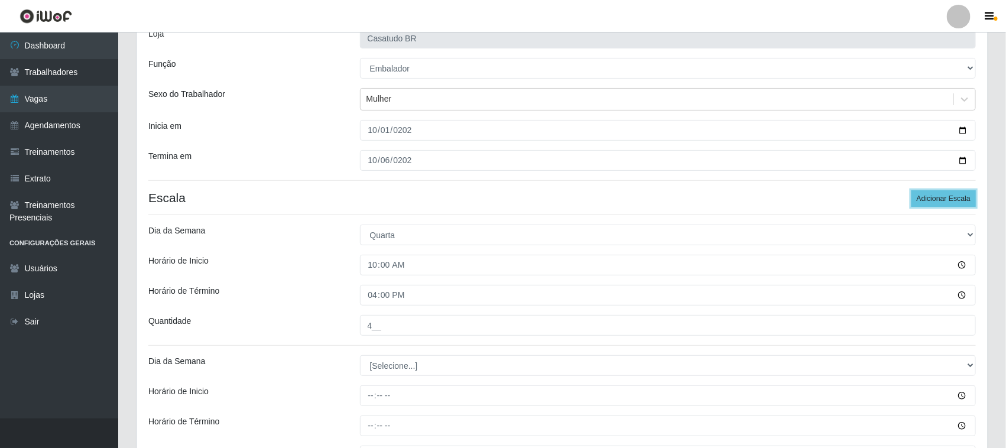
scroll to position [216, 0]
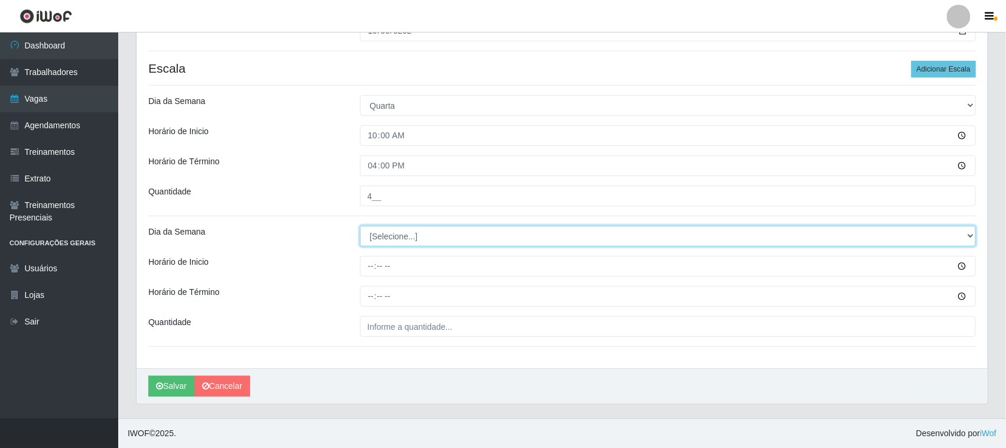
click at [393, 235] on select "[Selecione...] Segunda Terça Quarta Quinta Sexta Sábado Domingo" at bounding box center [668, 236] width 617 height 21
select select "4"
click at [360, 226] on select "[Selecione...] Segunda Terça Quarta Quinta Sexta Sábado Domingo" at bounding box center [668, 236] width 617 height 21
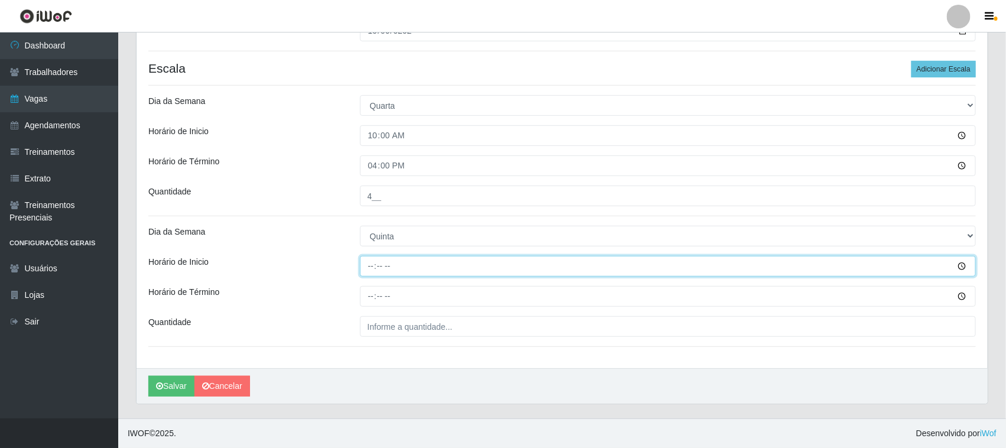
click at [371, 265] on input "Horário de Inicio" at bounding box center [668, 266] width 617 height 21
type input "10:00"
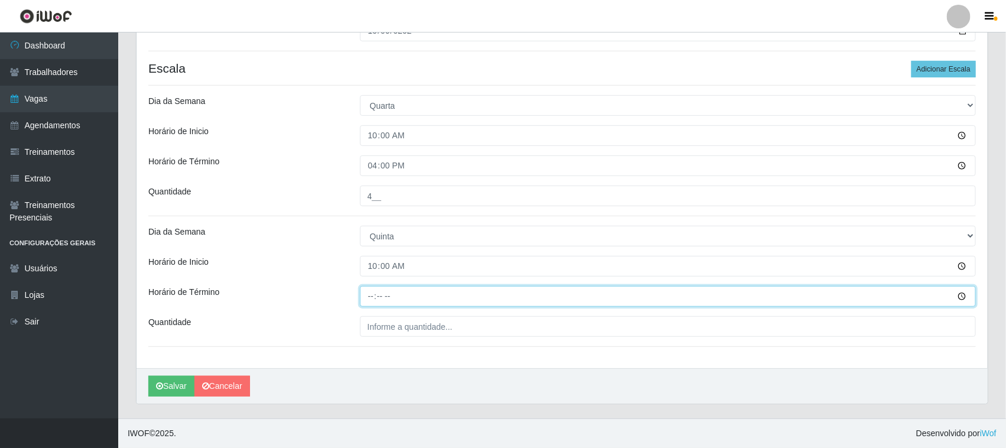
click at [365, 300] on input "Horário de Término" at bounding box center [668, 296] width 617 height 21
type input "16:00"
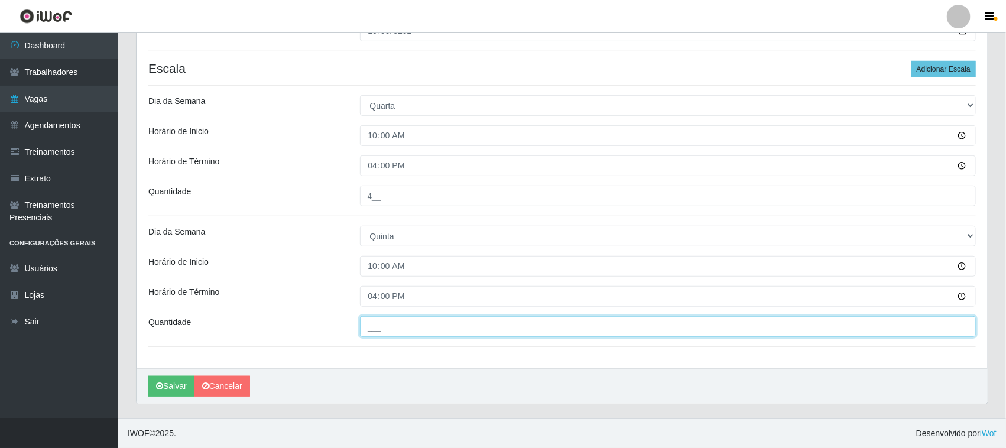
click at [389, 326] on input "___" at bounding box center [668, 326] width 617 height 21
type input "4__"
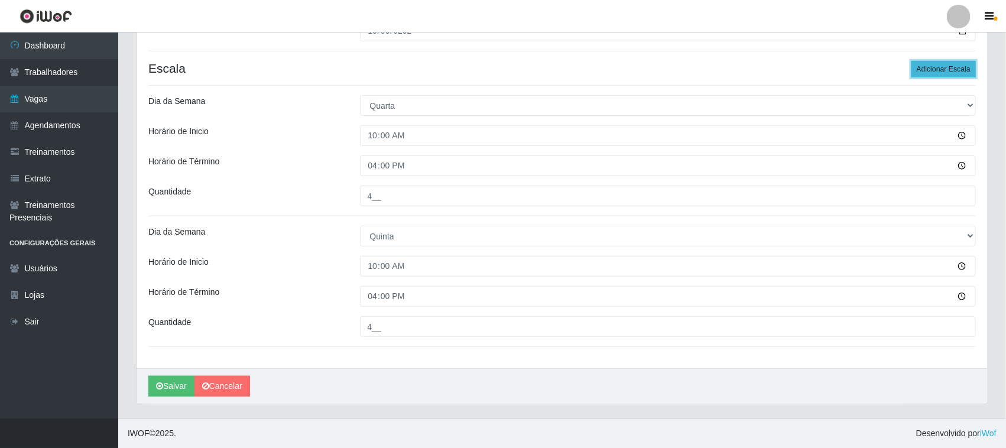
click at [949, 72] on button "Adicionar Escala" at bounding box center [944, 69] width 64 height 17
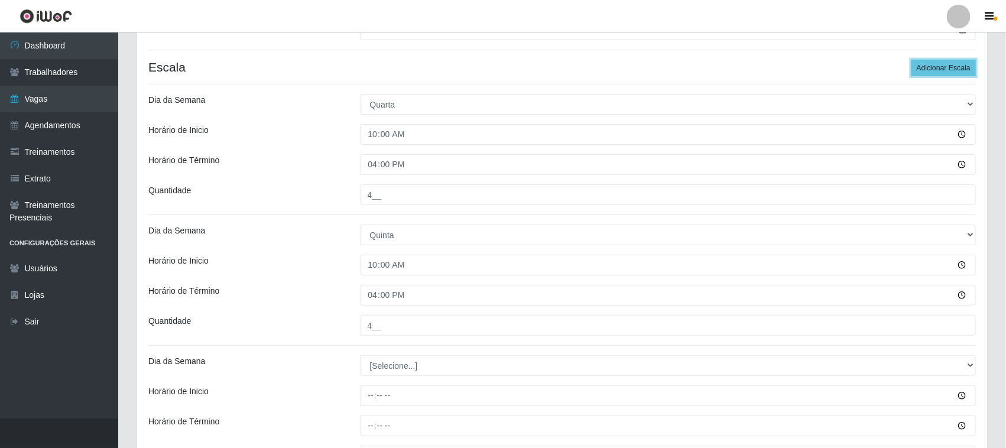
scroll to position [347, 0]
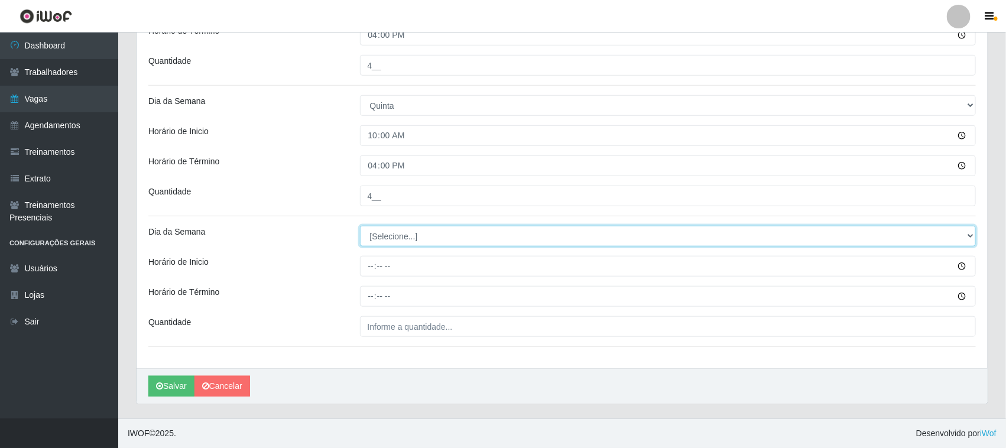
click at [386, 234] on select "[Selecione...] Segunda Terça Quarta Quinta Sexta Sábado Domingo" at bounding box center [668, 236] width 617 height 21
select select "5"
click at [360, 226] on select "[Selecione...] Segunda Terça Quarta Quinta Sexta Sábado Domingo" at bounding box center [668, 236] width 617 height 21
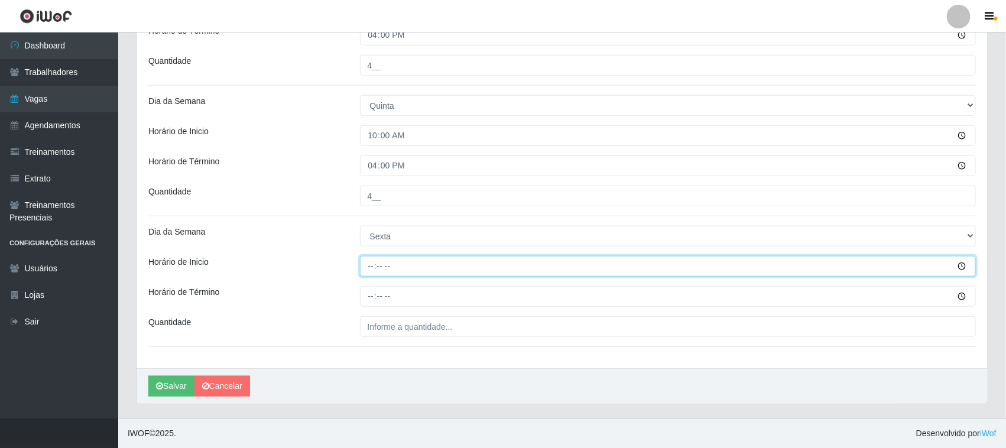
click at [376, 267] on input "Horário de Inicio" at bounding box center [668, 266] width 617 height 21
type input "10:00"
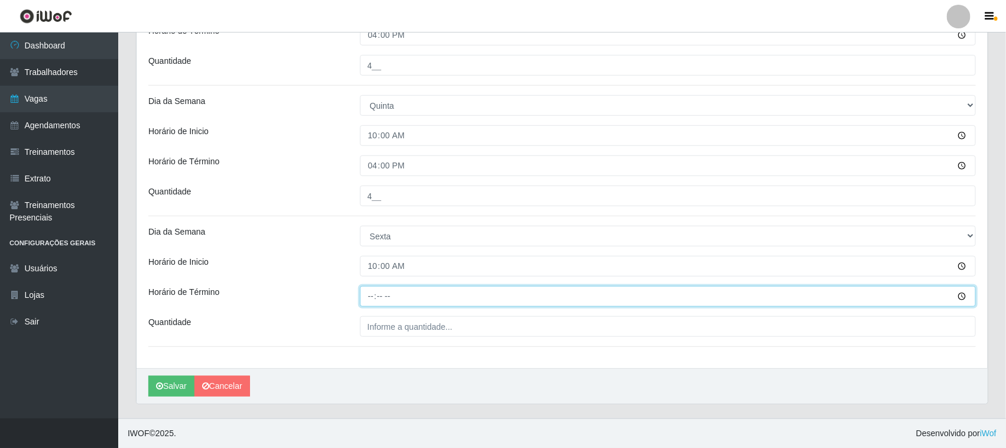
click at [370, 293] on input "Horário de Término" at bounding box center [668, 296] width 617 height 21
type input "16:22"
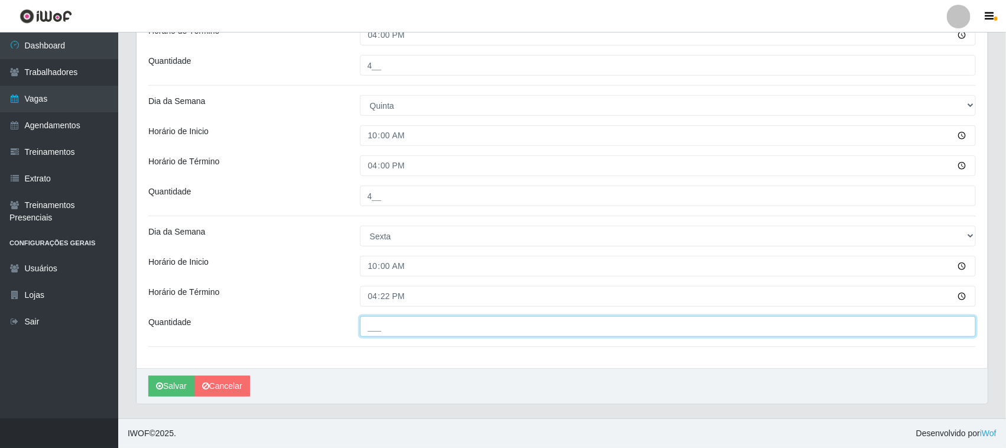
click at [420, 331] on input "___" at bounding box center [668, 326] width 617 height 21
type input "4__"
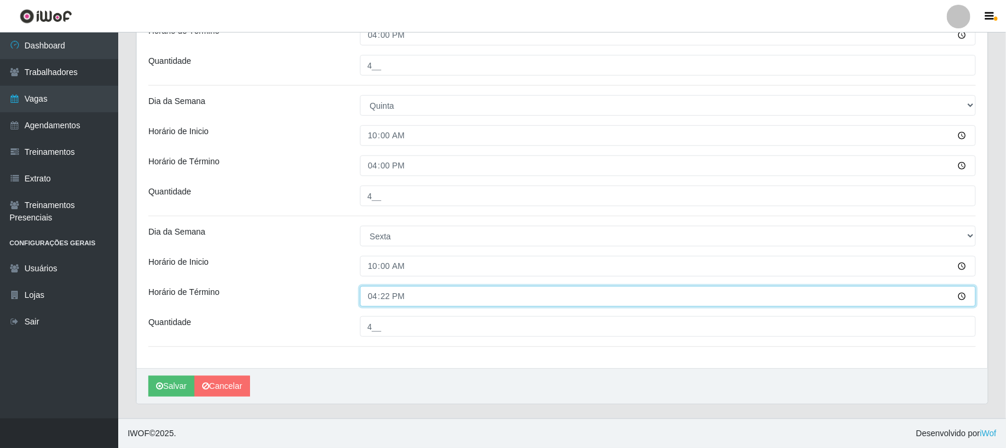
click at [417, 292] on input "16:22" at bounding box center [668, 296] width 617 height 21
type input "16:00"
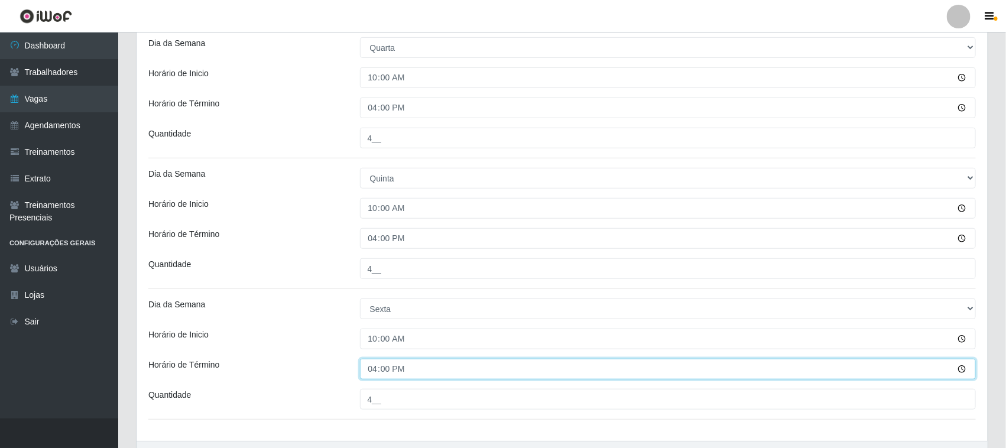
scroll to position [199, 0]
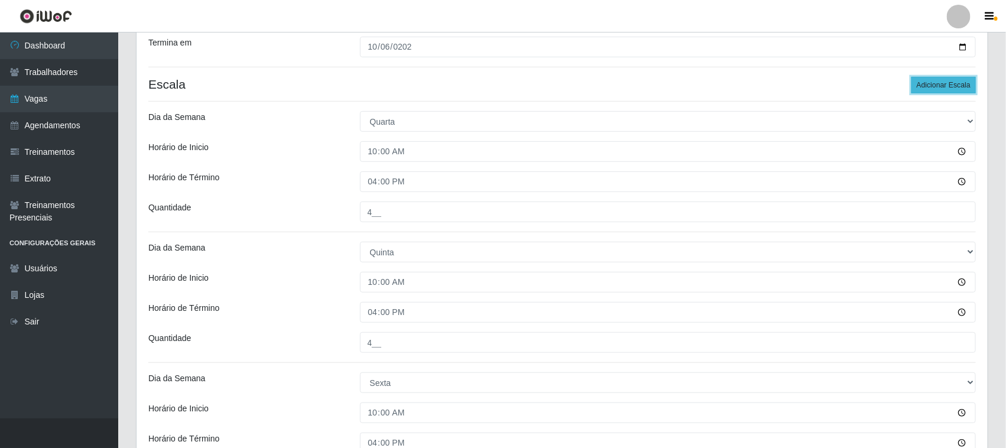
click at [927, 84] on button "Adicionar Escala" at bounding box center [944, 85] width 64 height 17
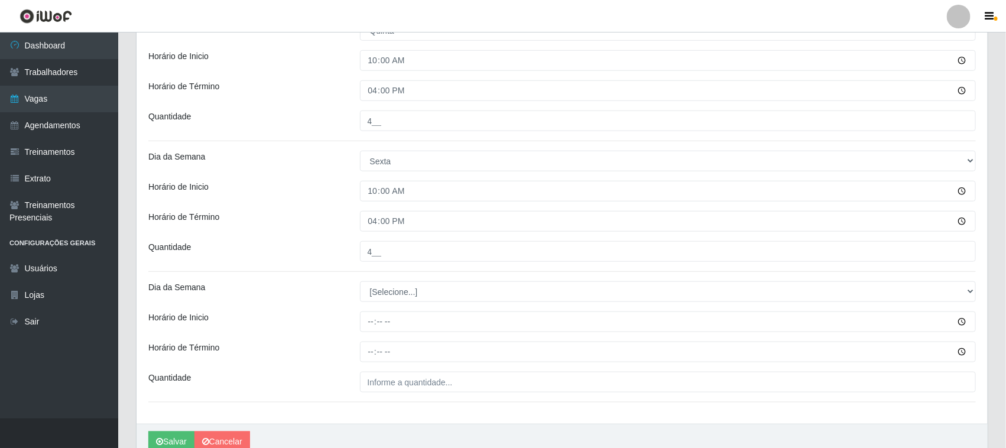
scroll to position [478, 0]
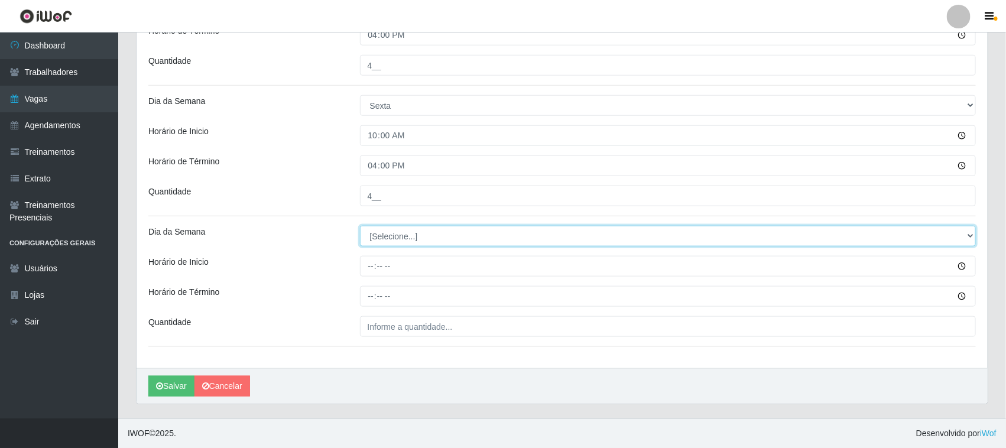
click at [393, 226] on select "[Selecione...] Segunda Terça Quarta Quinta Sexta Sábado Domingo" at bounding box center [668, 236] width 617 height 21
select select "6"
click at [360, 226] on select "[Selecione...] Segunda Terça Quarta Quinta Sexta Sábado Domingo" at bounding box center [668, 236] width 617 height 21
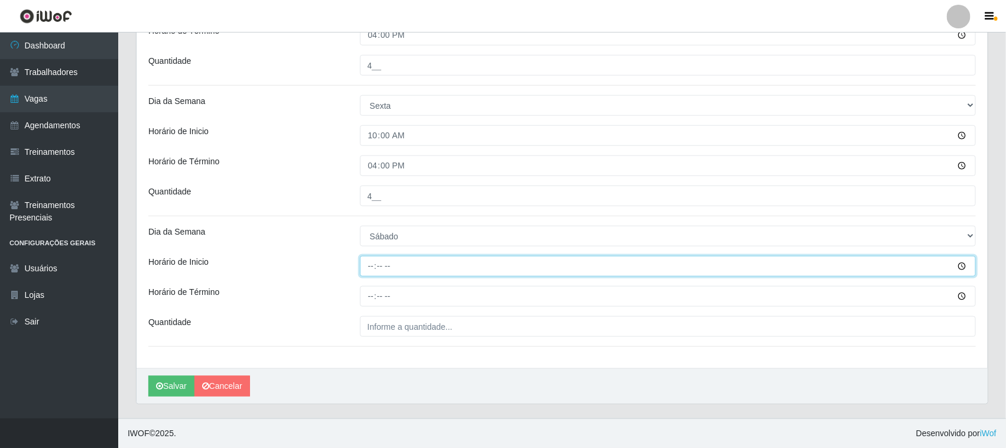
click at [371, 268] on input "Horário de Inicio" at bounding box center [668, 266] width 617 height 21
type input "10:00"
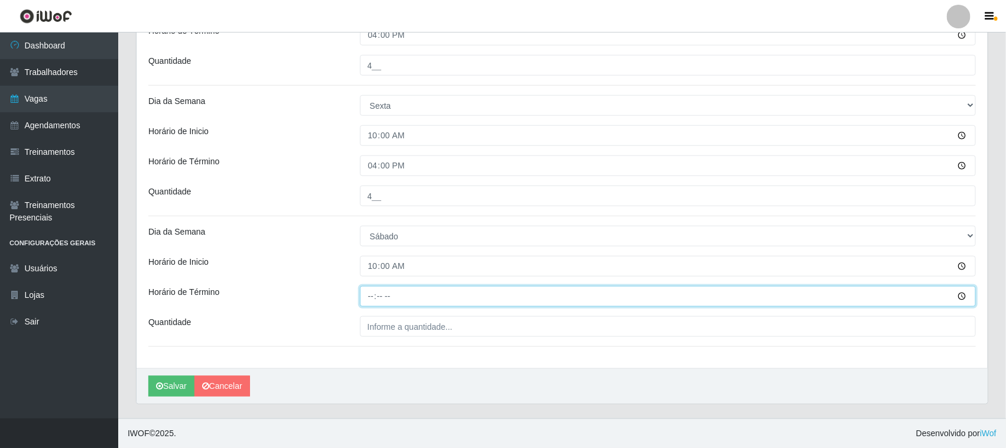
click at [364, 297] on input "Horário de Término" at bounding box center [668, 296] width 617 height 21
type input "16:00"
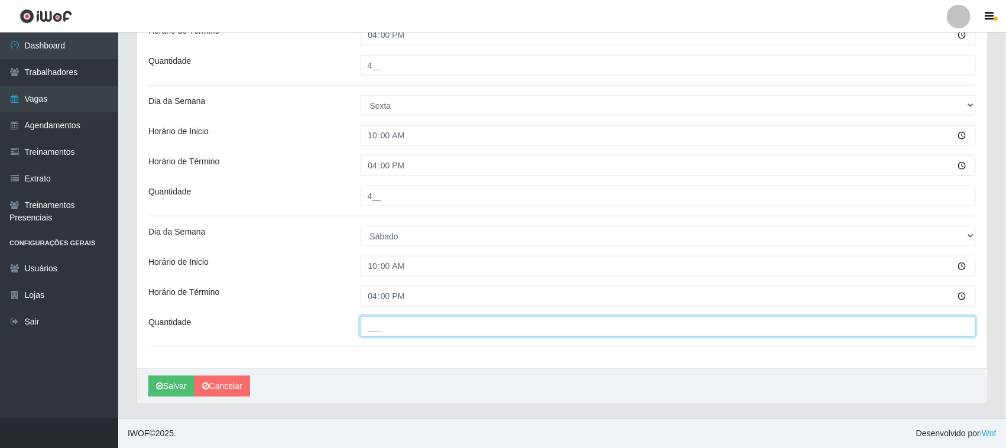
click at [384, 329] on input "___" at bounding box center [668, 326] width 617 height 21
type input "4__"
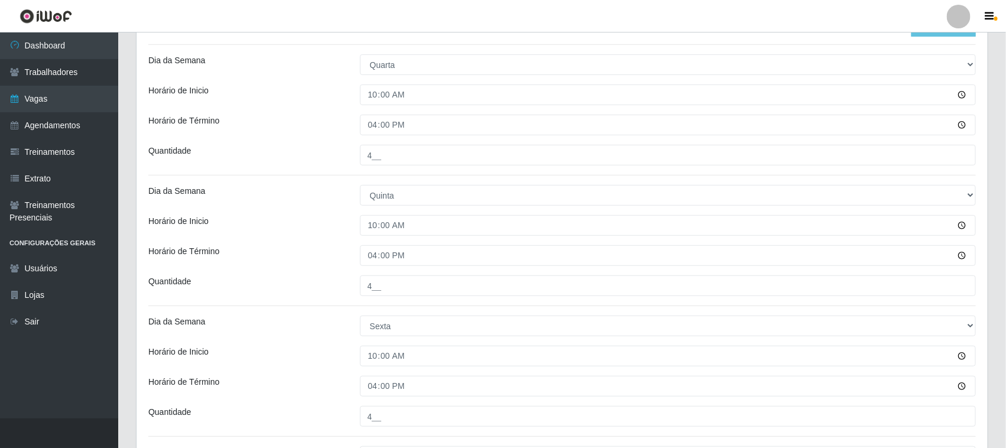
scroll to position [108, 0]
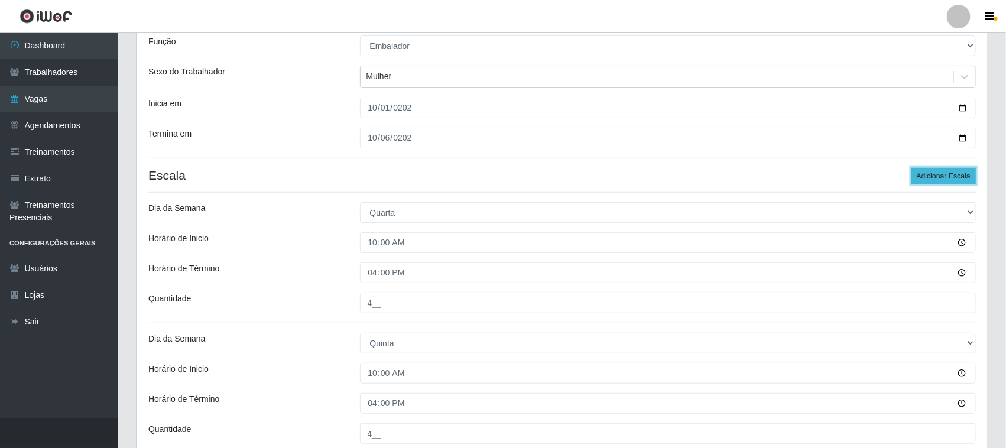
click at [933, 179] on button "Adicionar Escala" at bounding box center [944, 176] width 64 height 17
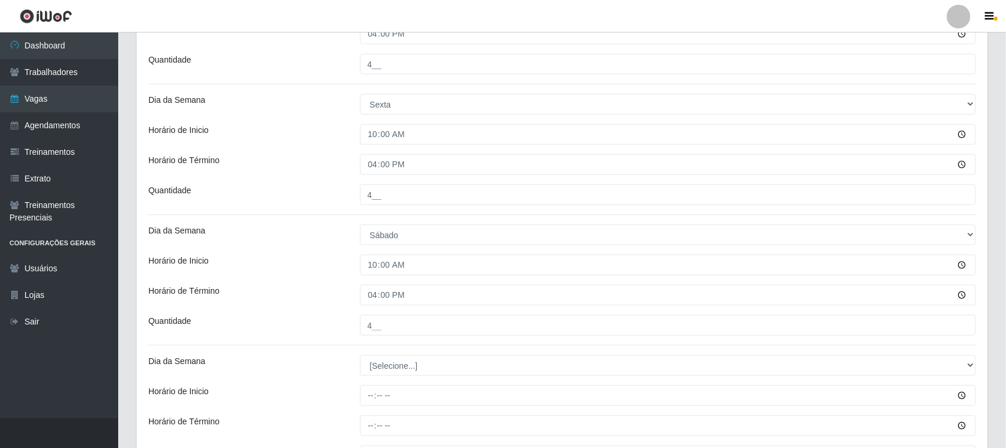
scroll to position [609, 0]
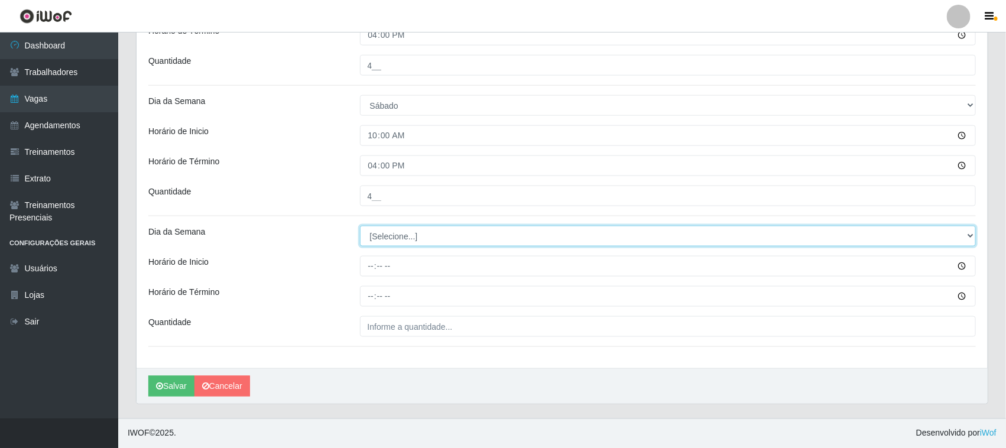
click at [416, 234] on select "[Selecione...] Segunda Terça Quarta Quinta Sexta Sábado Domingo" at bounding box center [668, 236] width 617 height 21
select select "0"
click at [360, 226] on select "[Selecione...] Segunda Terça Quarta Quinta Sexta Sábado Domingo" at bounding box center [668, 236] width 617 height 21
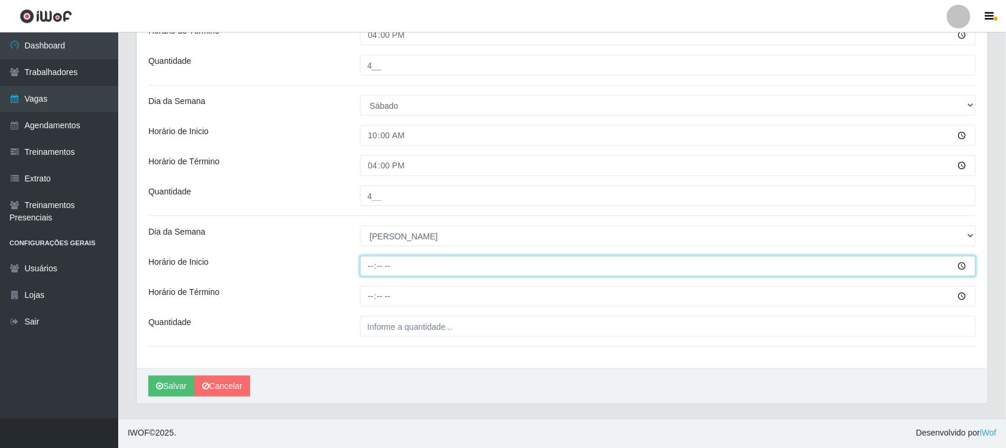
click at [368, 264] on input "Horário de Inicio" at bounding box center [668, 266] width 617 height 21
type input "10:00"
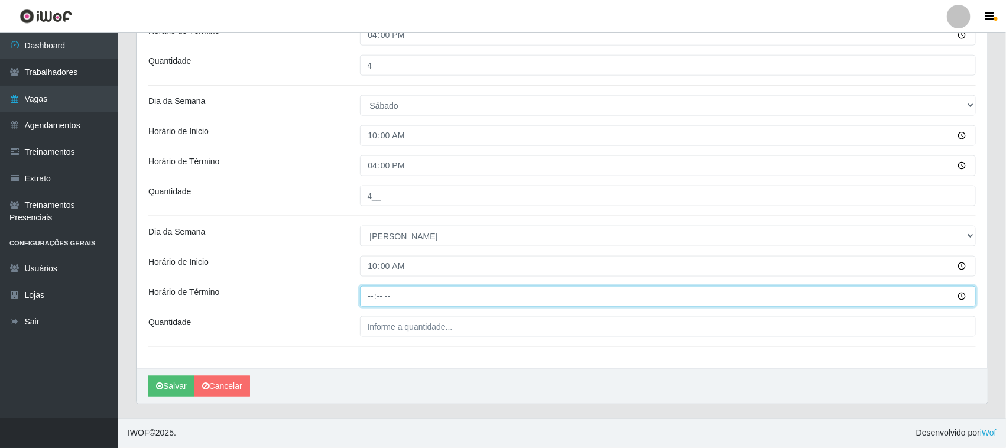
click at [373, 297] on input "Horário de Término" at bounding box center [668, 296] width 617 height 21
type input "16:00"
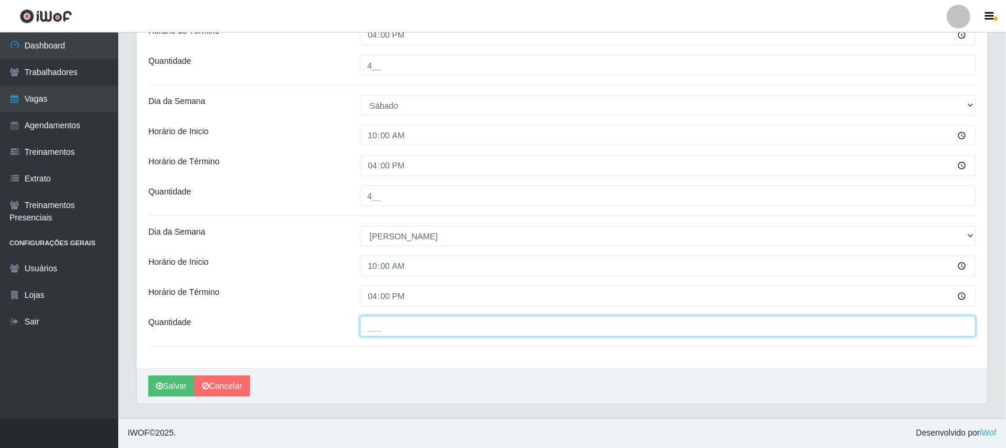
click at [391, 323] on input "___" at bounding box center [668, 326] width 617 height 21
type input "4__"
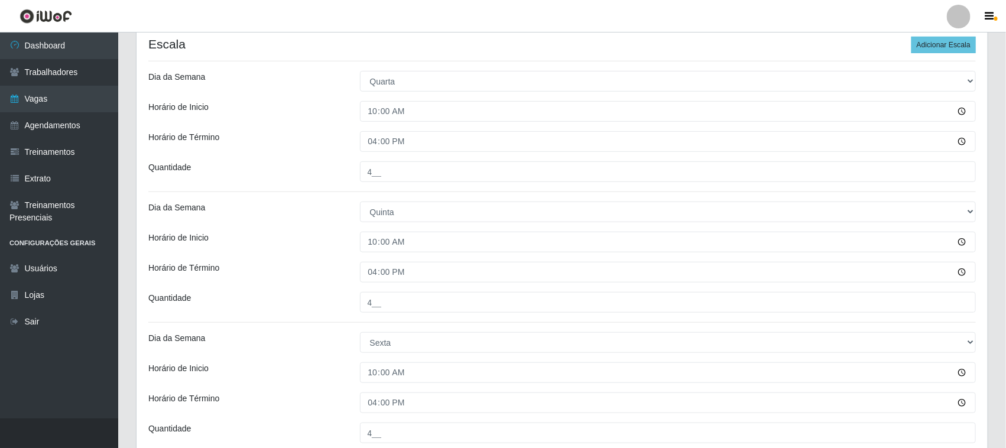
scroll to position [18, 0]
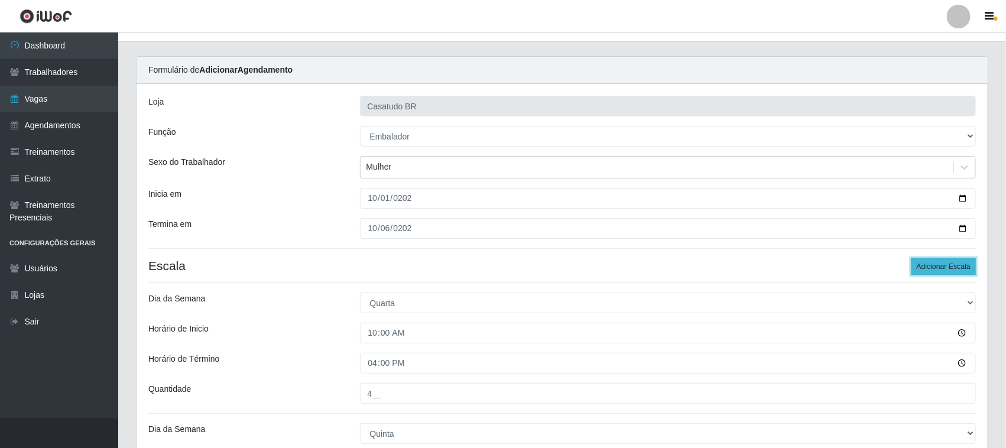
click at [923, 270] on button "Adicionar Escala" at bounding box center [944, 266] width 64 height 17
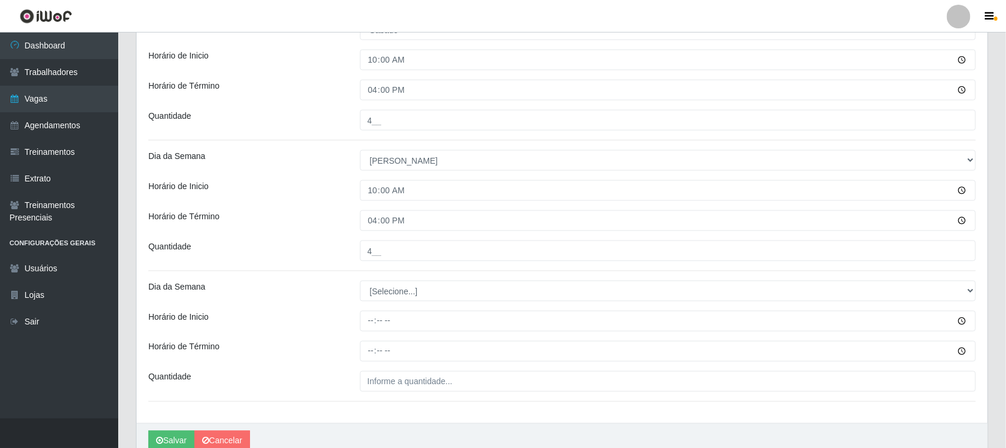
scroll to position [740, 0]
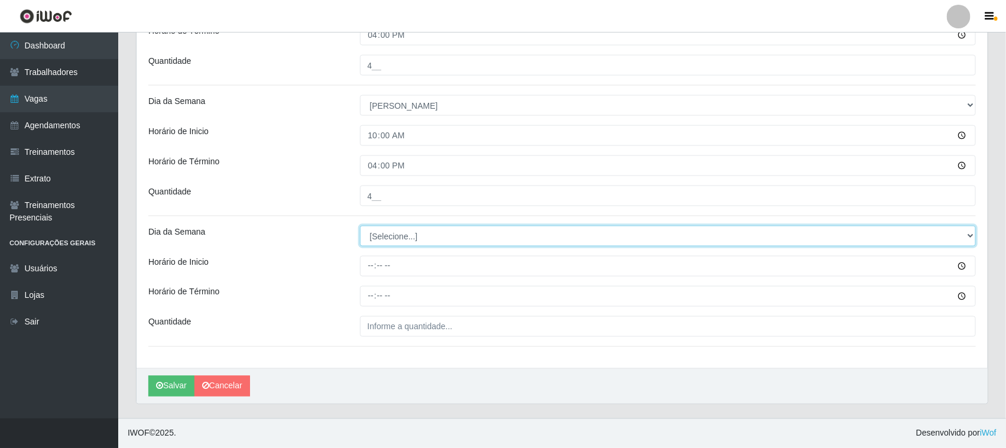
click at [429, 244] on select "[Selecione...] Segunda Terça Quarta Quinta Sexta Sábado Domingo" at bounding box center [668, 236] width 617 height 21
drag, startPoint x: 409, startPoint y: 234, endPoint x: 394, endPoint y: 242, distance: 17.2
click at [409, 234] on select "[Selecione...] Segunda Terça Quarta Quinta Sexta Sábado Domingo" at bounding box center [668, 236] width 617 height 21
select select "1"
click at [360, 226] on select "[Selecione...] Segunda Terça Quarta Quinta Sexta Sábado Domingo" at bounding box center [668, 236] width 617 height 21
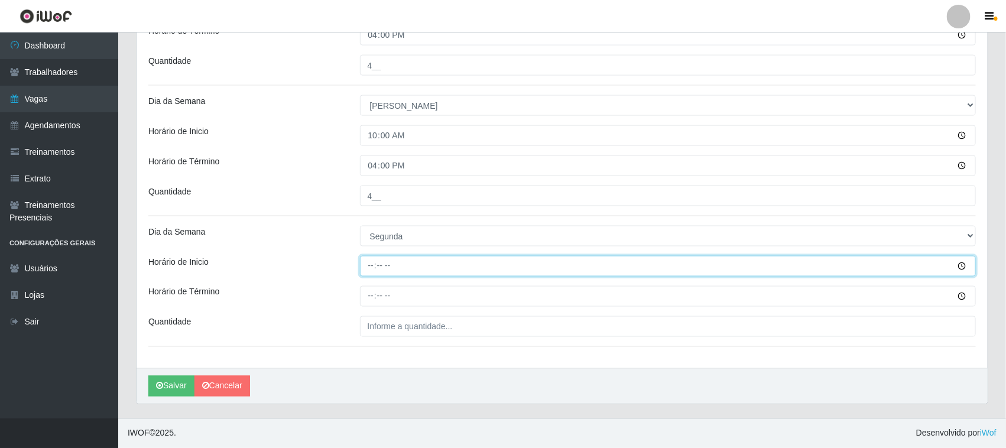
click at [362, 270] on input "Horário de Inicio" at bounding box center [668, 266] width 617 height 21
type input "10:00"
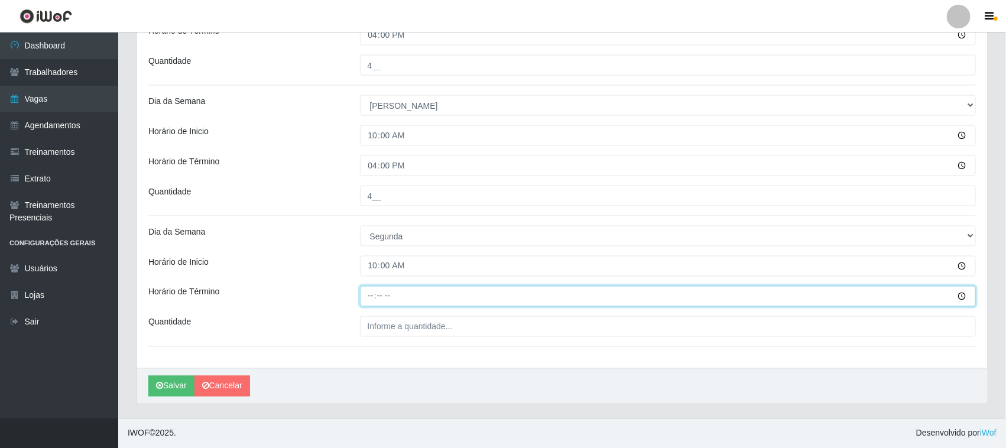
click at [365, 293] on input "Horário de Término" at bounding box center [668, 296] width 617 height 21
type input "16:00"
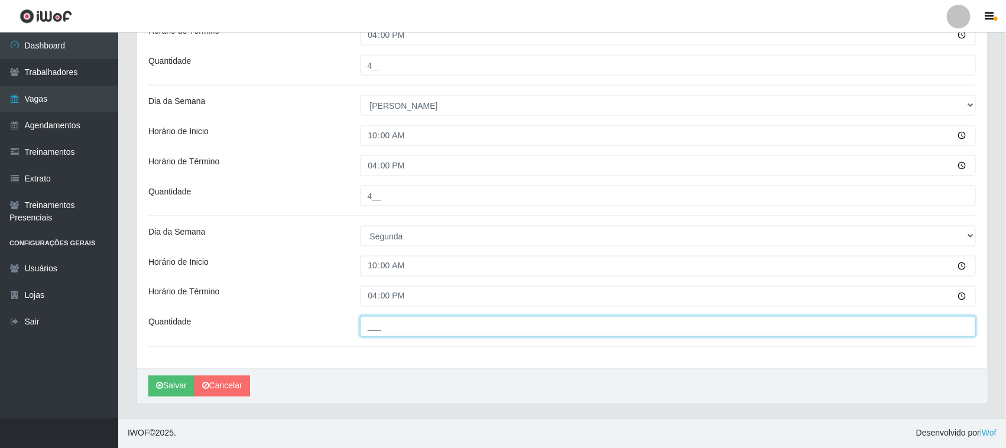
click at [408, 323] on input "___" at bounding box center [668, 326] width 617 height 21
type input "4__"
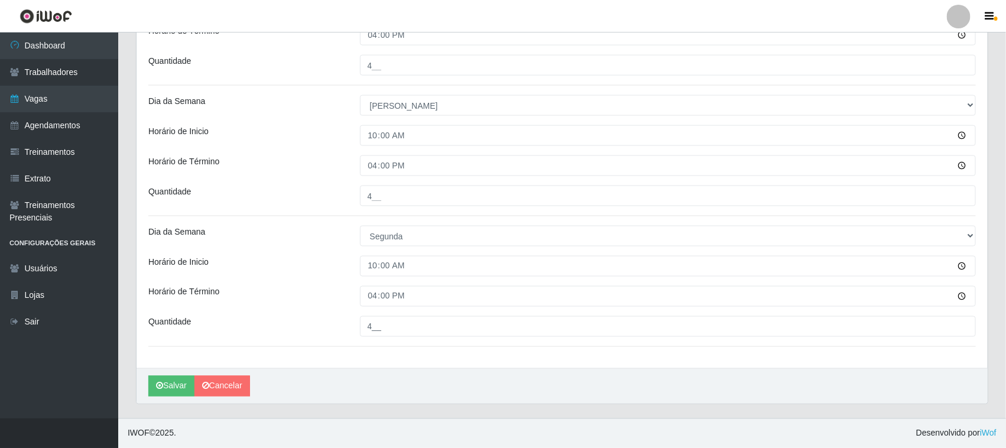
click at [282, 258] on div "Horário de Inicio" at bounding box center [246, 266] width 212 height 21
click at [176, 376] on button "Salvar" at bounding box center [171, 386] width 46 height 21
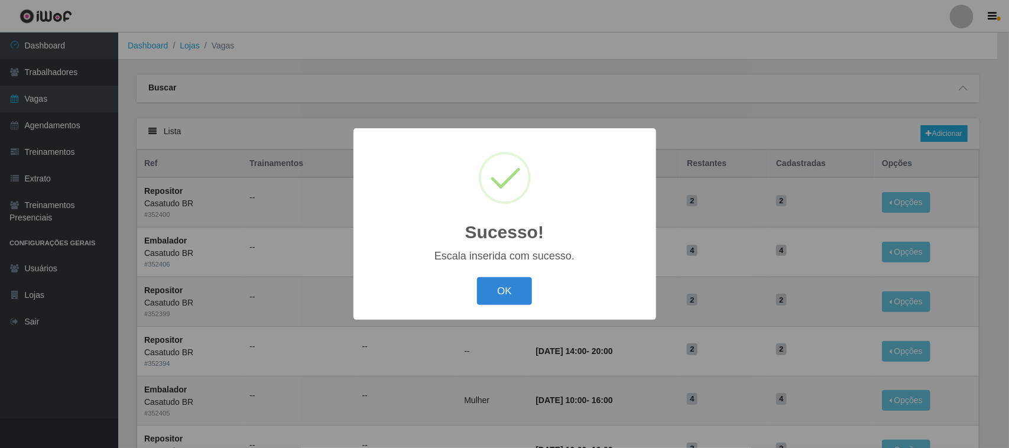
click at [489, 289] on button "OK" at bounding box center [504, 291] width 55 height 28
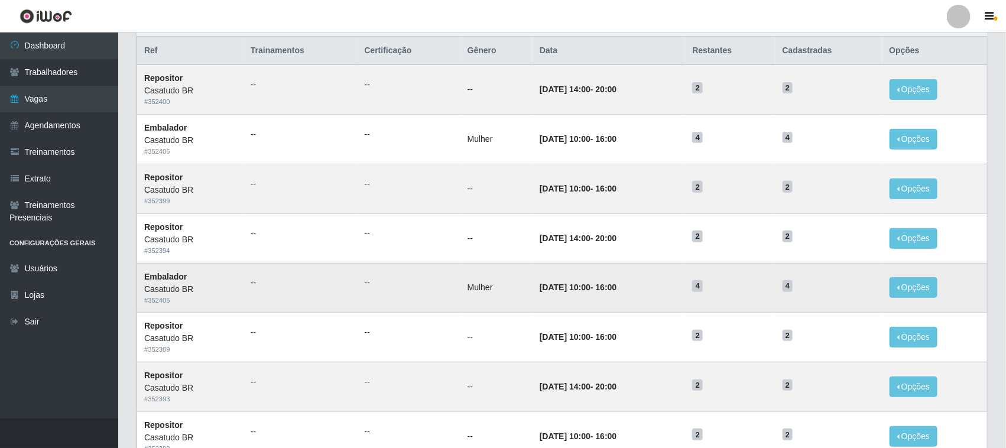
scroll to position [39, 0]
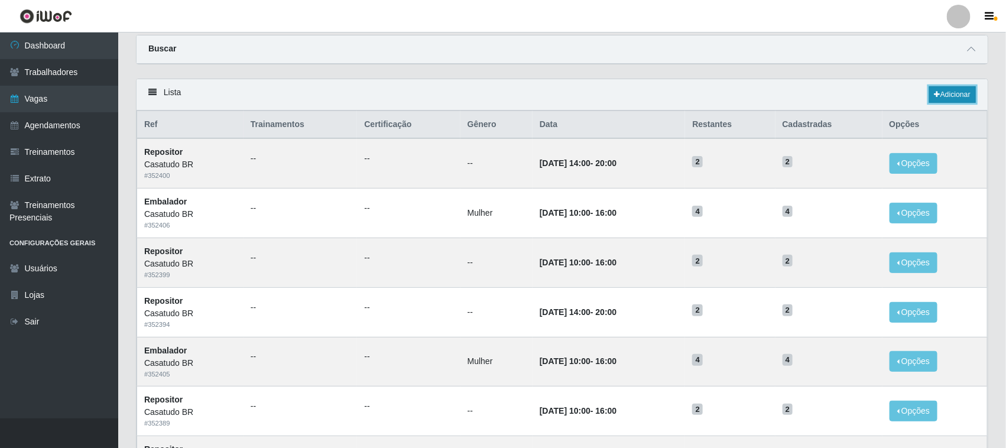
click at [936, 98] on icon at bounding box center [938, 94] width 6 height 7
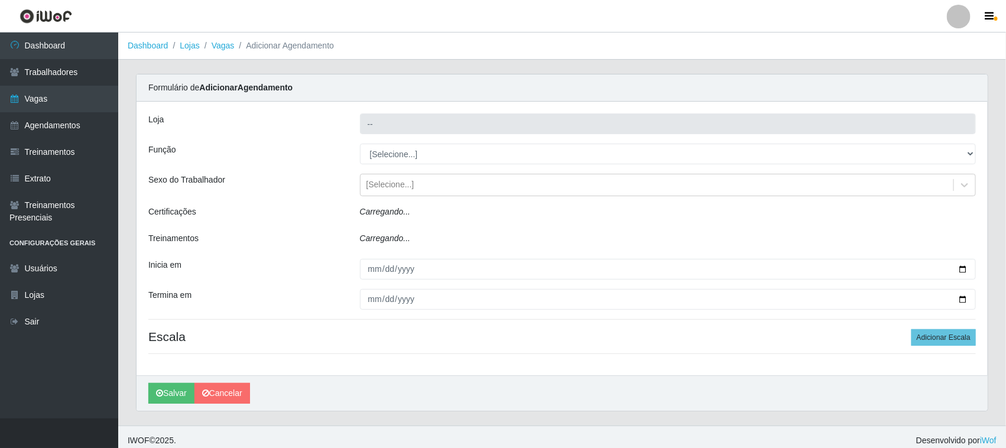
type input "Casatudo BR"
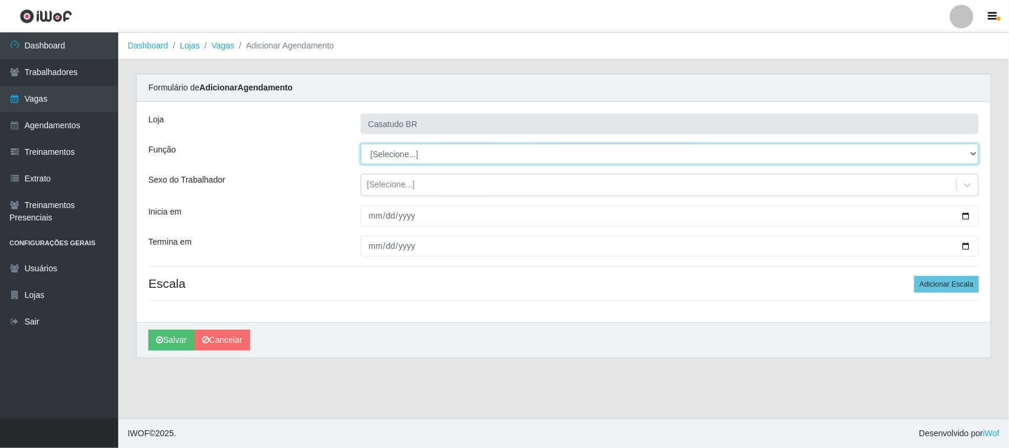
click at [430, 157] on select "[Selecione...] Auxiliar de Estoque Auxiliar de Estoque + Auxiliar de Estoque ++…" at bounding box center [670, 154] width 618 height 21
select select "1"
click at [361, 144] on select "[Selecione...] Auxiliar de Estoque Auxiliar de Estoque + Auxiliar de Estoque ++…" at bounding box center [670, 154] width 618 height 21
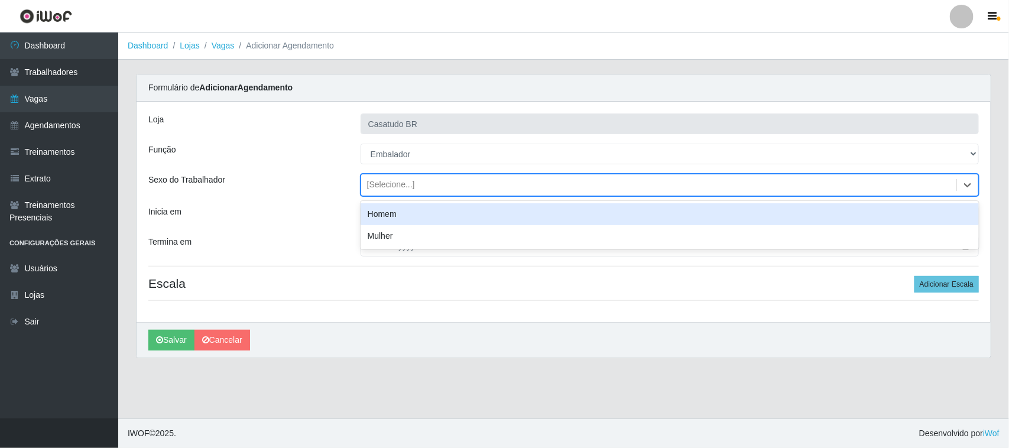
click at [380, 184] on div "[Selecione...]" at bounding box center [391, 185] width 48 height 12
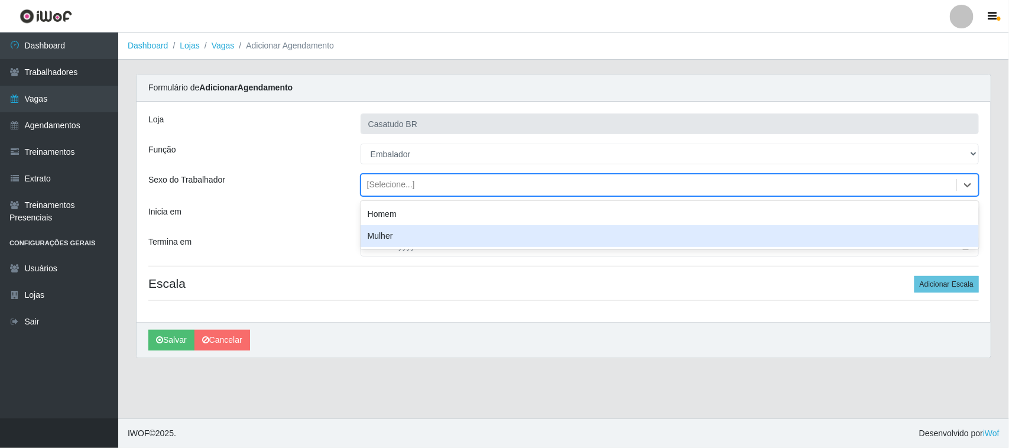
click at [393, 239] on div "Mulher" at bounding box center [670, 236] width 618 height 22
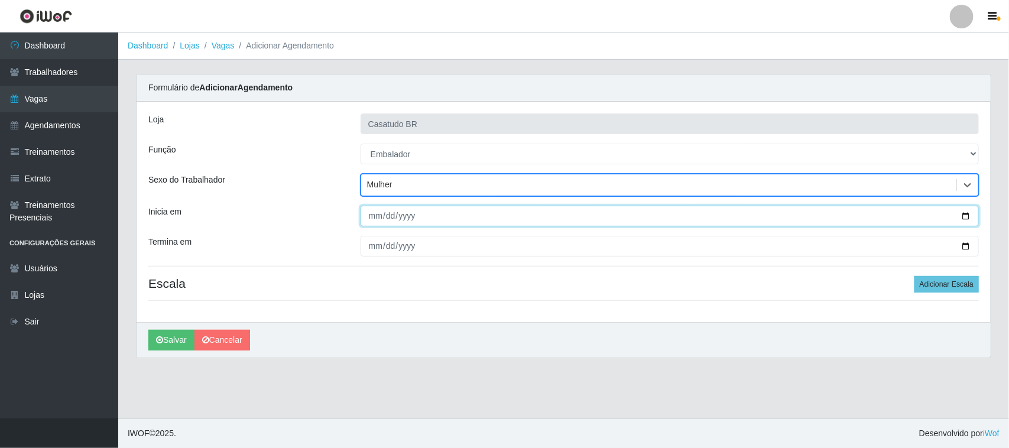
click at [377, 217] on input "Inicia em" at bounding box center [670, 216] width 618 height 21
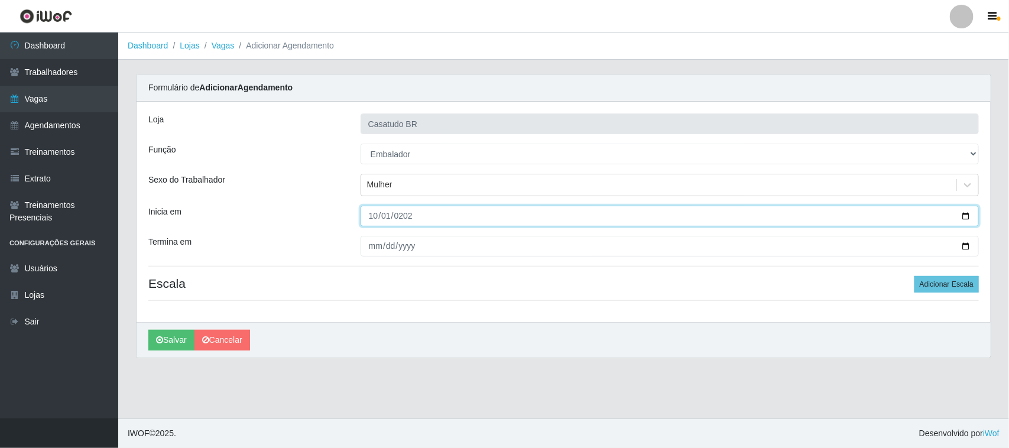
type input "[DATE]"
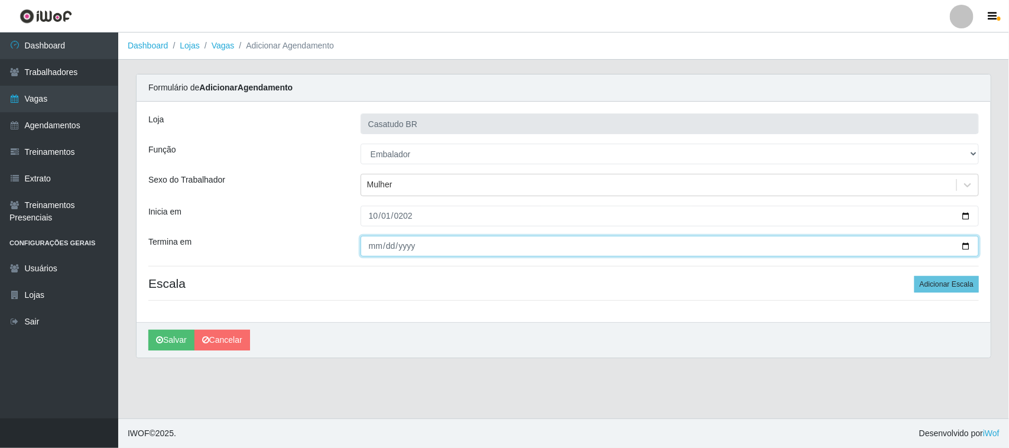
click at [374, 243] on input "Termina em" at bounding box center [670, 246] width 618 height 21
type input "[DATE]"
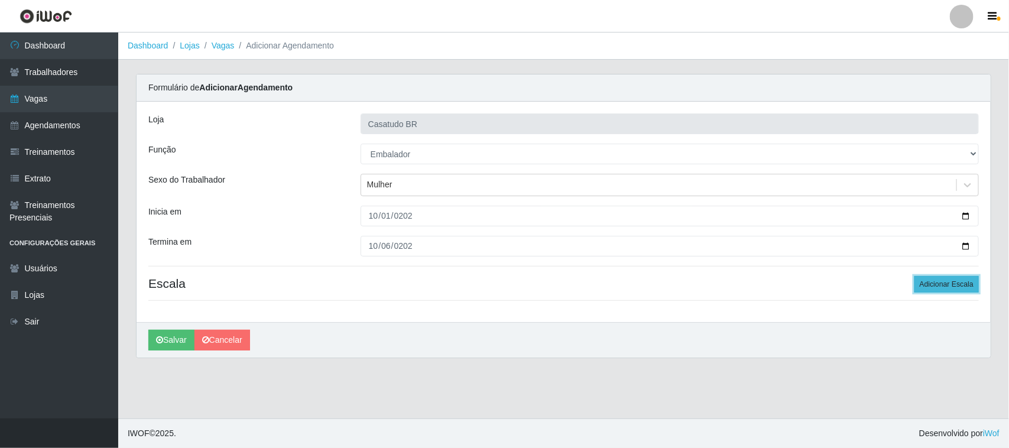
click at [954, 287] on button "Adicionar Escala" at bounding box center [947, 284] width 64 height 17
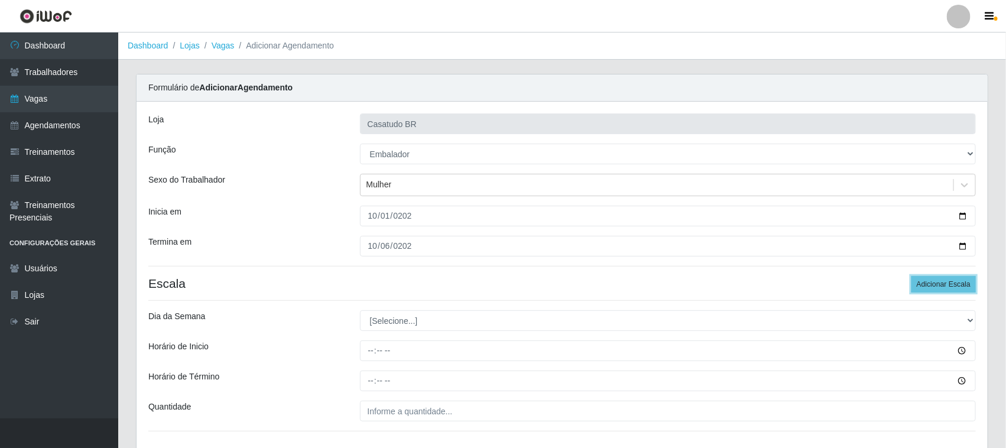
scroll to position [86, 0]
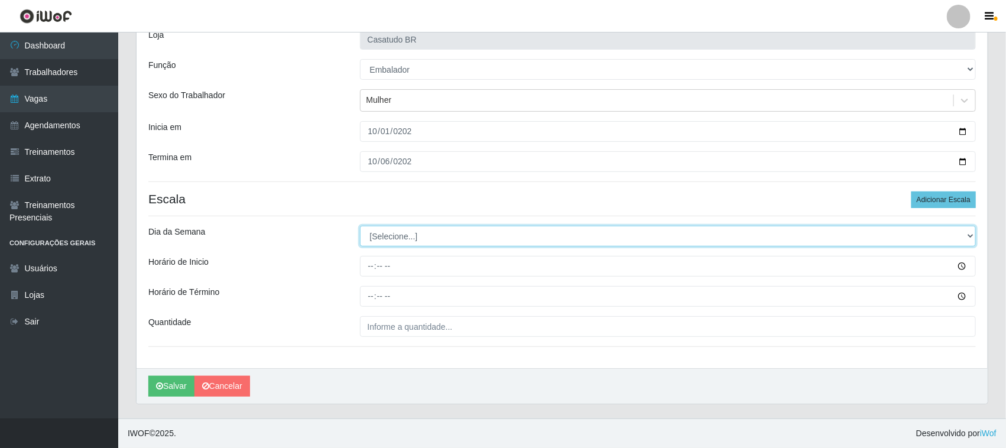
drag, startPoint x: 409, startPoint y: 231, endPoint x: 407, endPoint y: 237, distance: 6.2
click at [409, 231] on select "[Selecione...] Segunda Terça Quarta Quinta Sexta Sábado Domingo" at bounding box center [668, 236] width 617 height 21
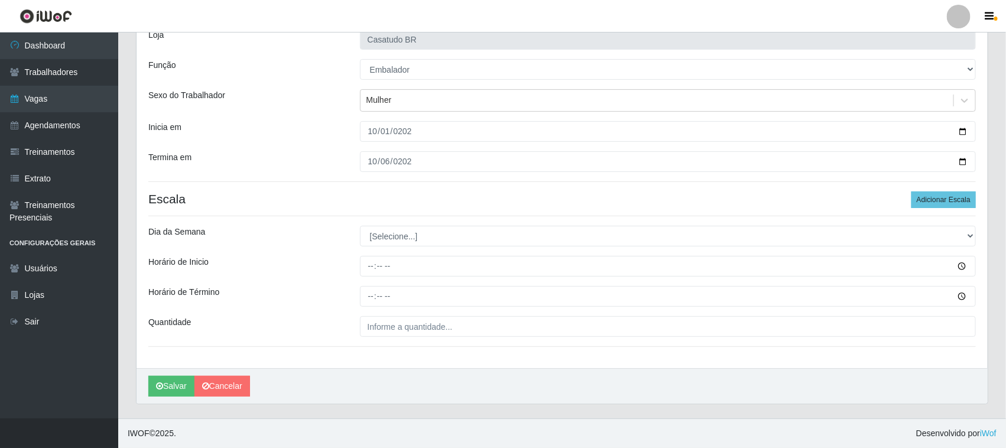
click at [394, 223] on div "Loja Casatudo BR Função [Selecione...] Auxiliar de Estoque Auxiliar de Estoque …" at bounding box center [562, 192] width 851 height 351
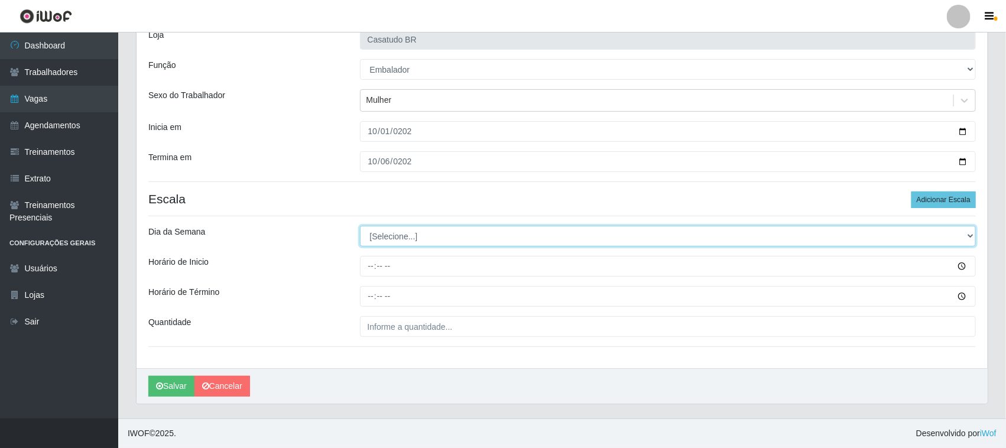
click at [400, 244] on select "[Selecione...] Segunda Terça Quarta Quinta Sexta Sábado Domingo" at bounding box center [668, 236] width 617 height 21
select select "3"
click at [360, 226] on select "[Selecione...] Segunda Terça Quarta Quinta Sexta Sábado Domingo" at bounding box center [668, 236] width 617 height 21
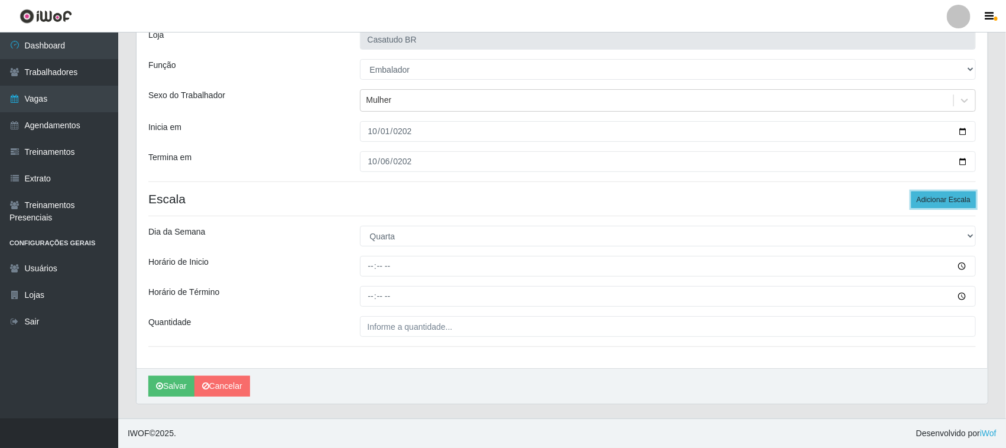
click at [933, 203] on button "Adicionar Escala" at bounding box center [944, 200] width 64 height 17
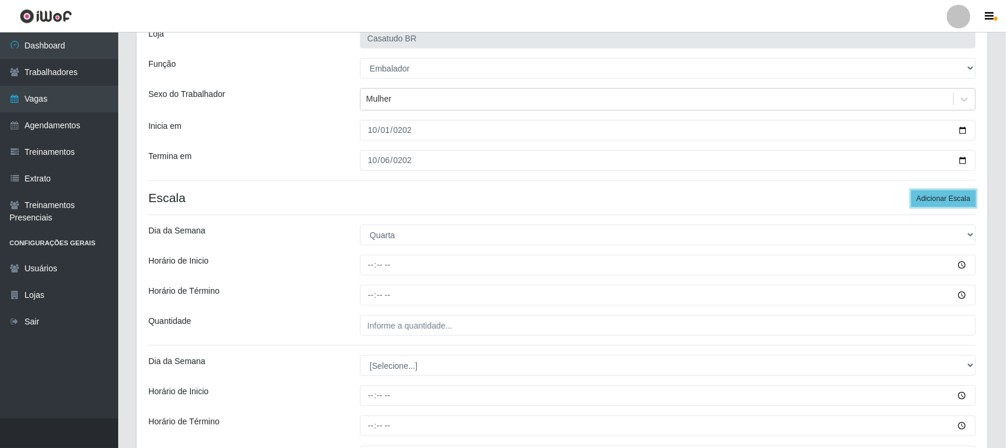
scroll to position [216, 0]
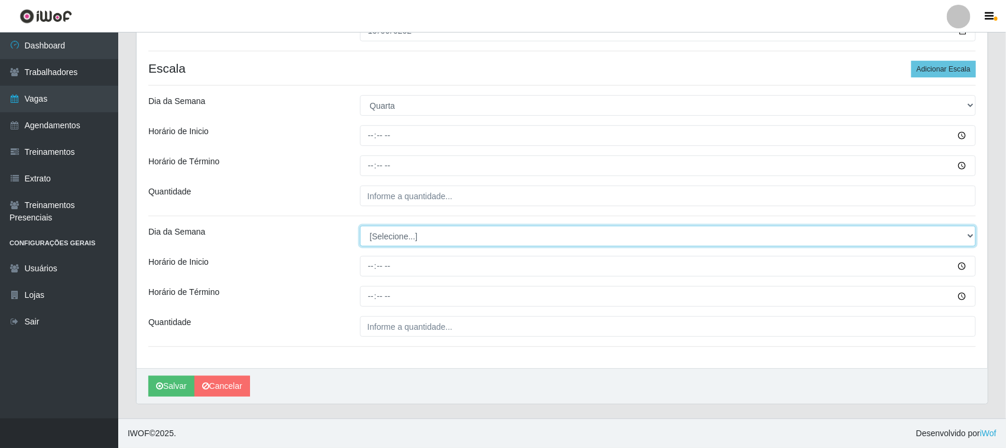
click at [394, 241] on select "[Selecione...] Segunda Terça Quarta Quinta Sexta Sábado Domingo" at bounding box center [668, 236] width 617 height 21
select select "4"
click at [360, 226] on select "[Selecione...] Segunda Terça Quarta Quinta Sexta Sábado Domingo" at bounding box center [668, 236] width 617 height 21
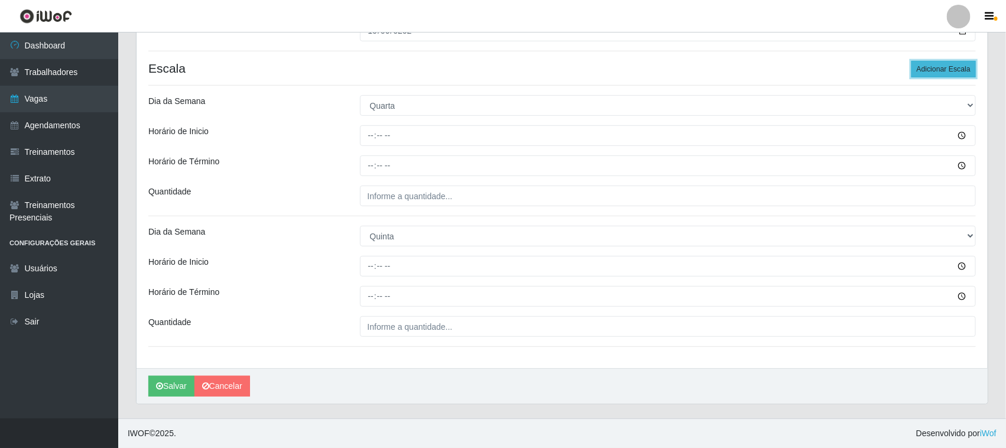
click at [941, 67] on button "Adicionar Escala" at bounding box center [944, 69] width 64 height 17
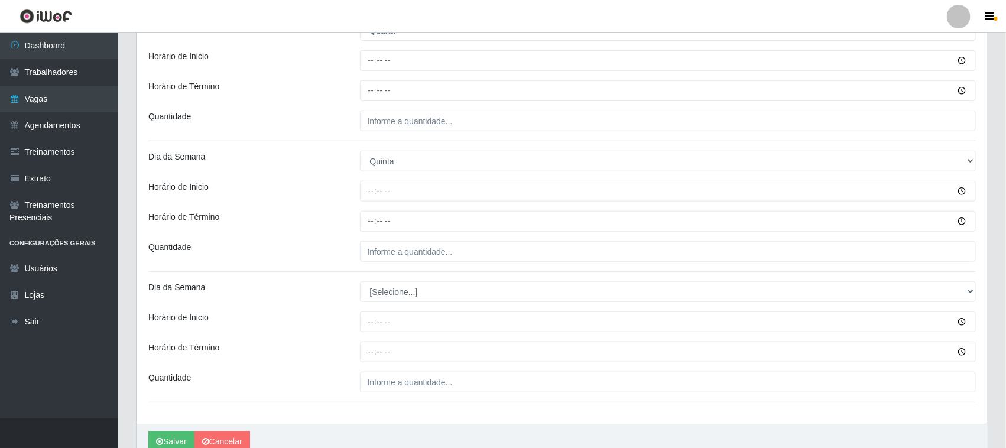
scroll to position [347, 0]
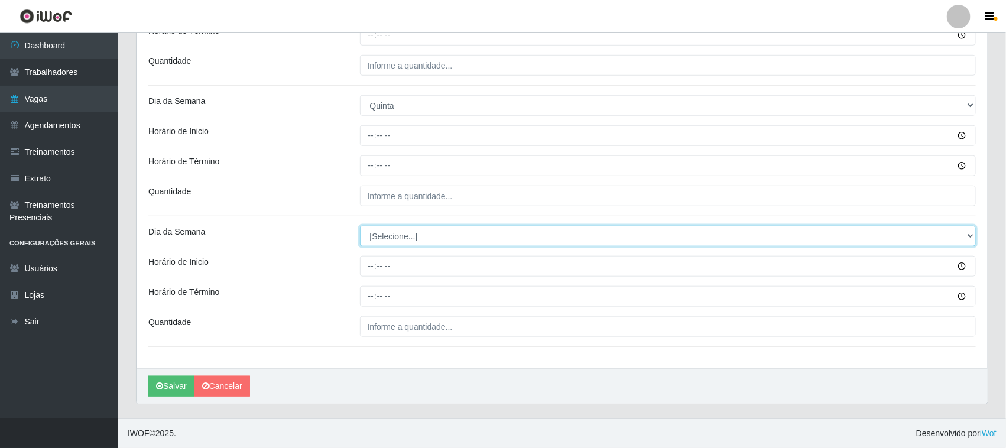
click at [410, 235] on select "[Selecione...] Segunda Terça Quarta Quinta Sexta Sábado Domingo" at bounding box center [668, 236] width 617 height 21
select select "5"
click at [360, 226] on select "[Selecione...] Segunda Terça Quarta Quinta Sexta Sábado Domingo" at bounding box center [668, 236] width 617 height 21
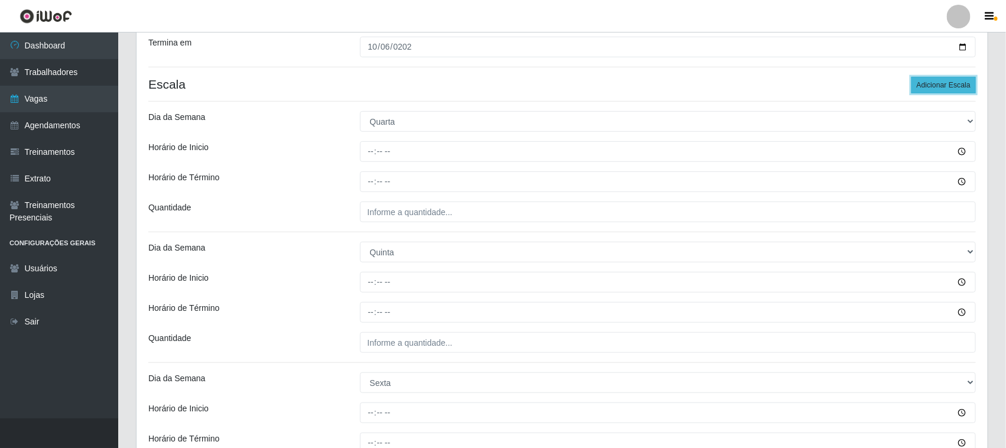
click at [931, 77] on button "Adicionar Escala" at bounding box center [944, 85] width 64 height 17
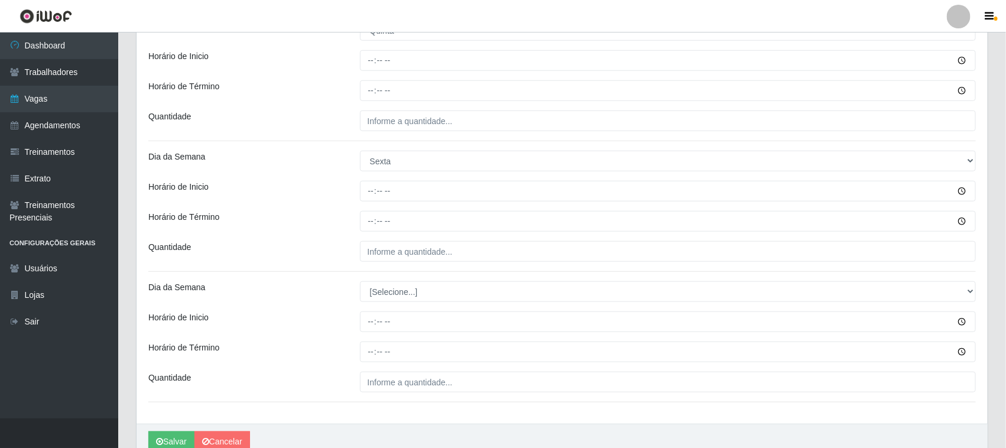
scroll to position [478, 0]
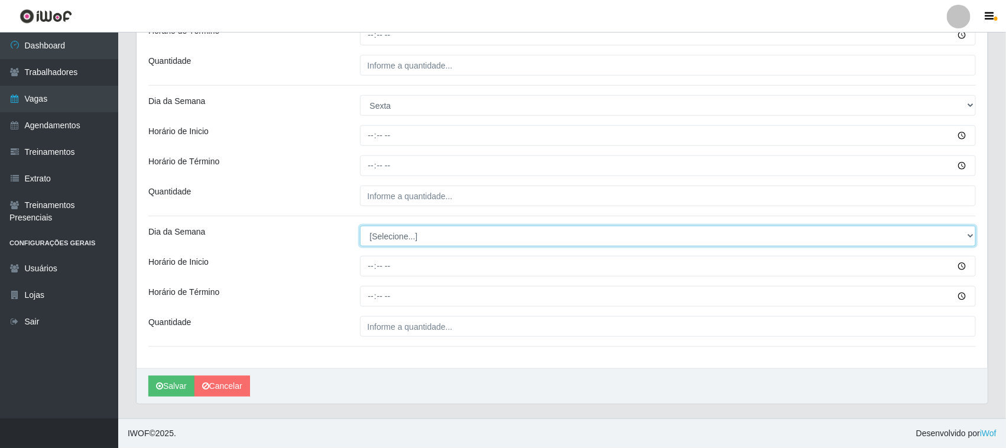
click at [400, 238] on select "[Selecione...] Segunda Terça Quarta Quinta Sexta Sábado Domingo" at bounding box center [668, 236] width 617 height 21
select select "6"
click at [360, 226] on select "[Selecione...] Segunda Terça Quarta Quinta Sexta Sábado Domingo" at bounding box center [668, 236] width 617 height 21
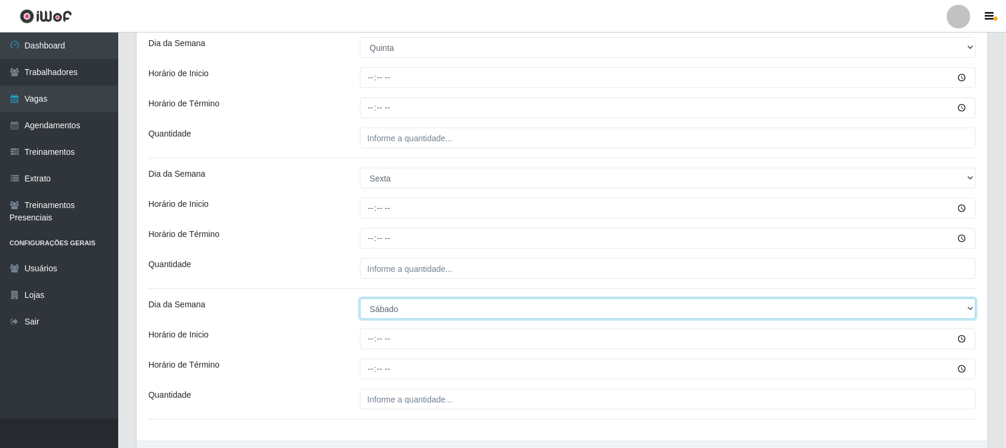
scroll to position [108, 0]
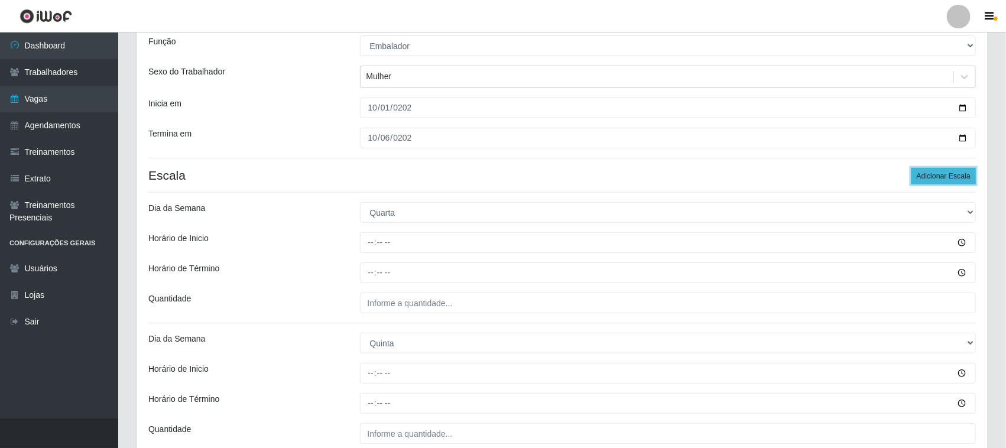
click at [924, 176] on button "Adicionar Escala" at bounding box center [944, 176] width 64 height 17
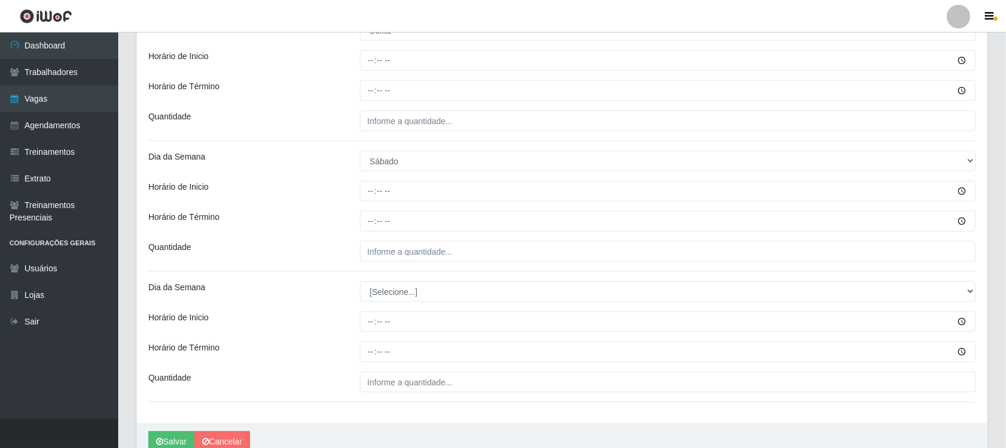
scroll to position [609, 0]
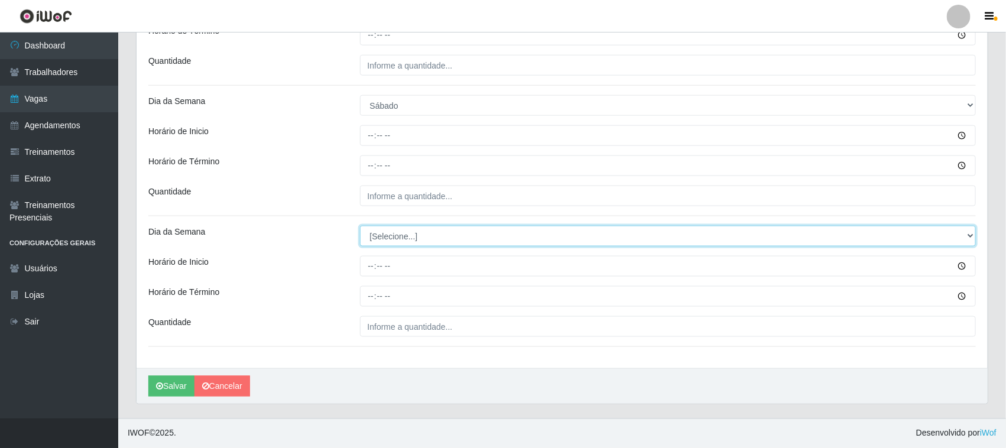
click at [397, 231] on select "[Selecione...] Segunda Terça Quarta Quinta Sexta Sábado Domingo" at bounding box center [668, 236] width 617 height 21
click at [388, 245] on select "[Selecione...] Segunda Terça Quarta Quinta Sexta Sábado Domingo" at bounding box center [668, 236] width 617 height 21
select select "0"
click at [360, 226] on select "[Selecione...] Segunda Terça Quarta Quinta Sexta Sábado Domingo" at bounding box center [668, 236] width 617 height 21
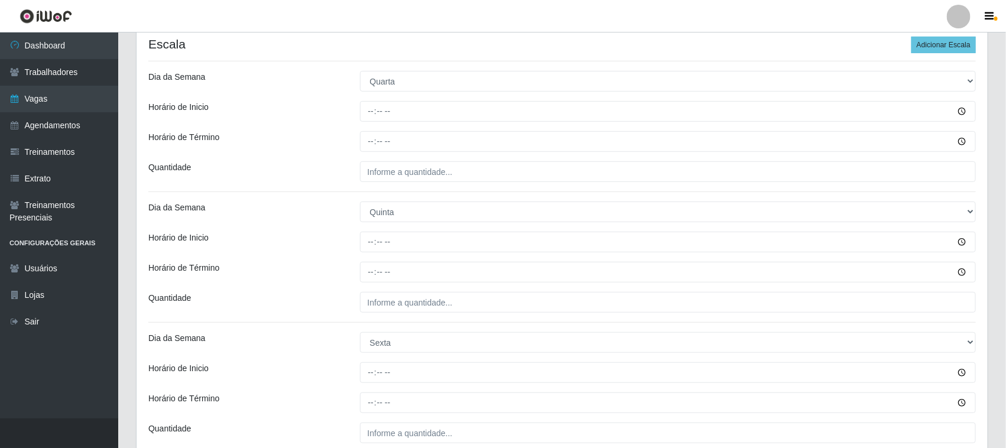
scroll to position [92, 0]
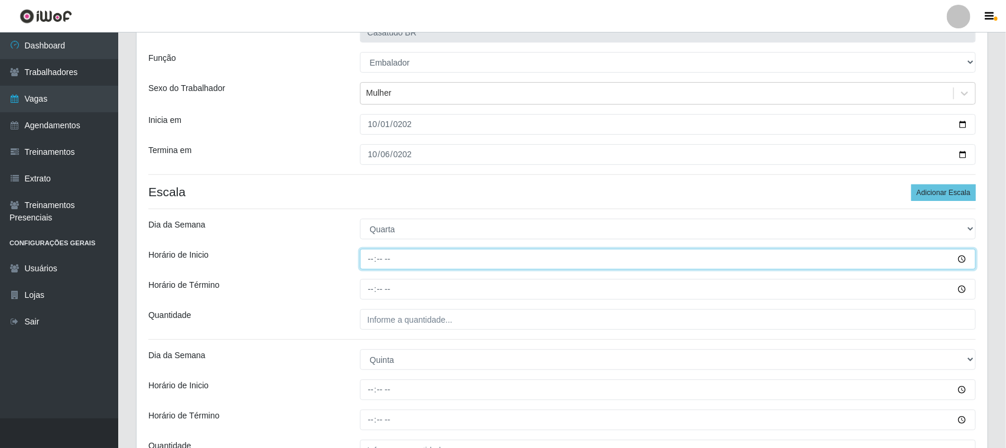
click at [374, 265] on input "Horário de Inicio" at bounding box center [668, 259] width 617 height 21
type input "14:00"
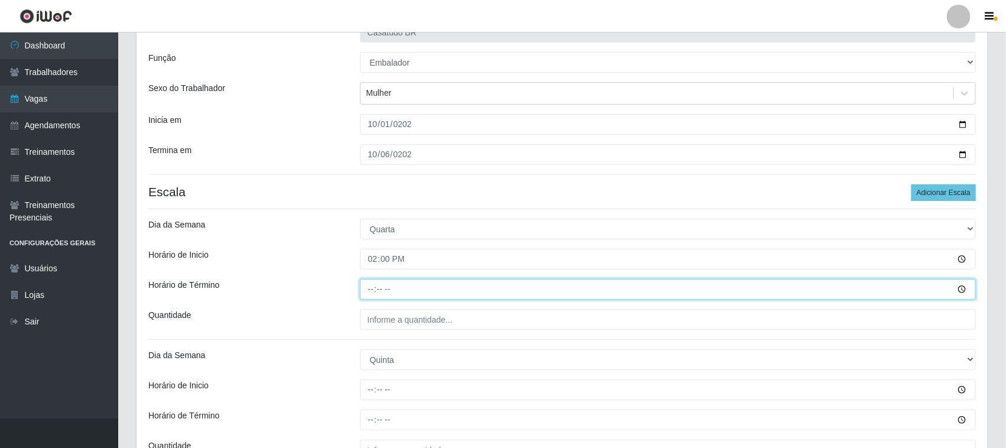
click at [368, 291] on input "Horário de Término" at bounding box center [668, 289] width 617 height 21
type input "20:00"
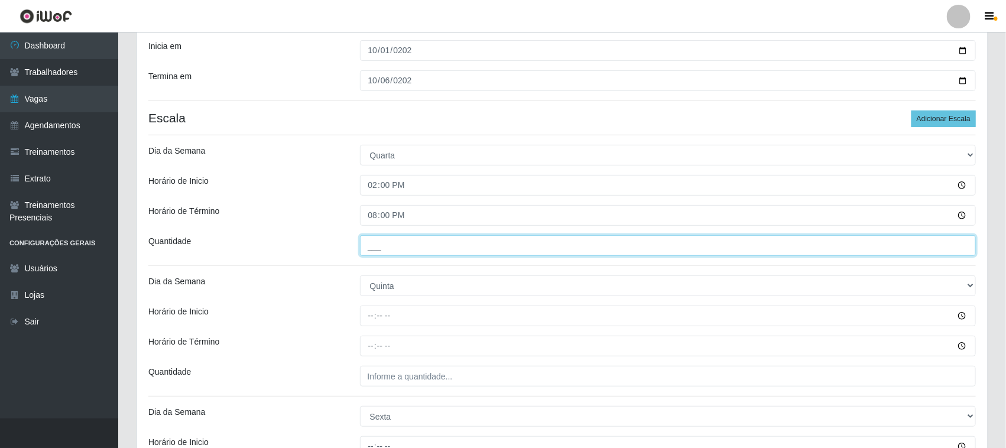
click at [406, 246] on input "___" at bounding box center [668, 245] width 617 height 21
type input "4__"
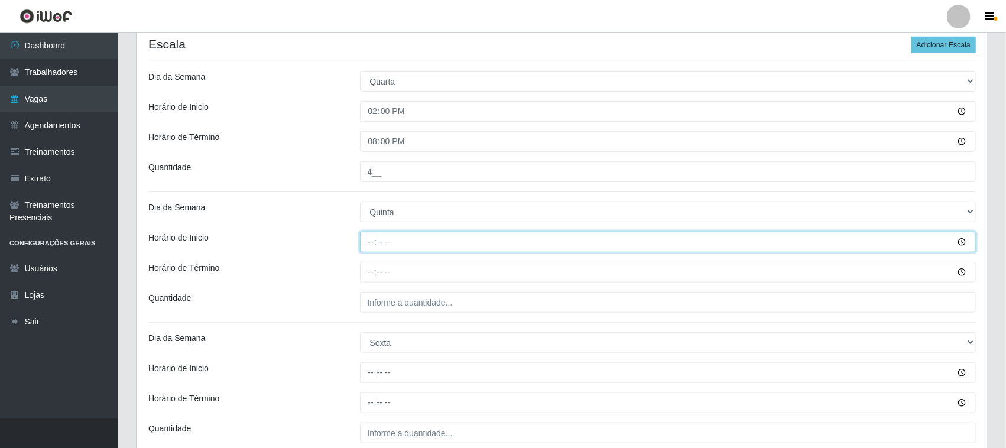
click at [368, 232] on input "Horário de Inicio" at bounding box center [668, 242] width 617 height 21
type input "14:00"
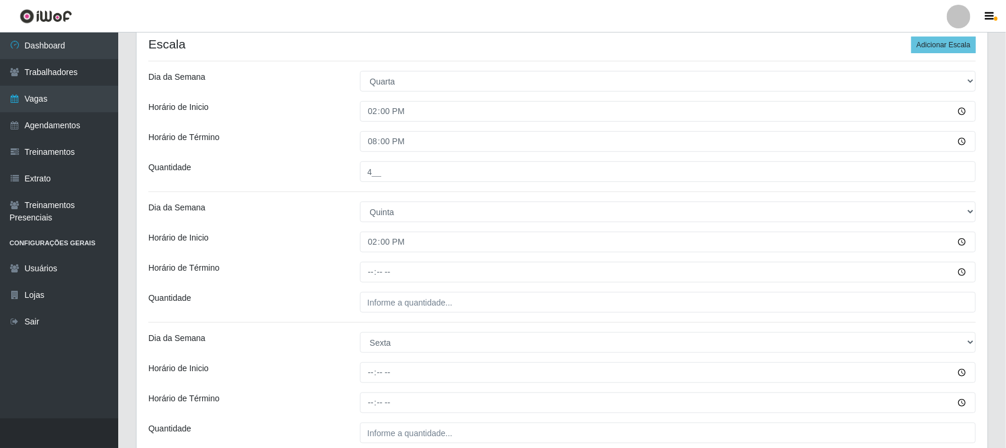
click at [359, 277] on div at bounding box center [668, 272] width 634 height 21
click at [359, 275] on div at bounding box center [668, 272] width 634 height 21
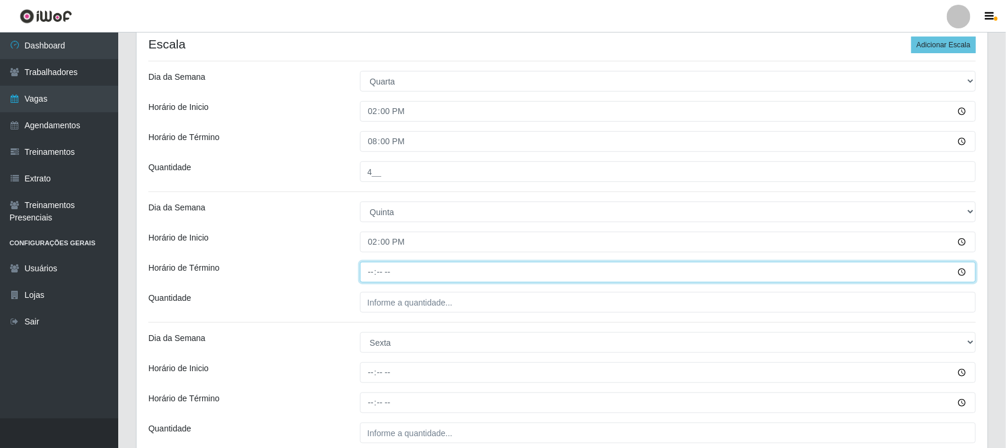
click at [368, 275] on input "Horário de Término" at bounding box center [668, 272] width 617 height 21
type input "20:00"
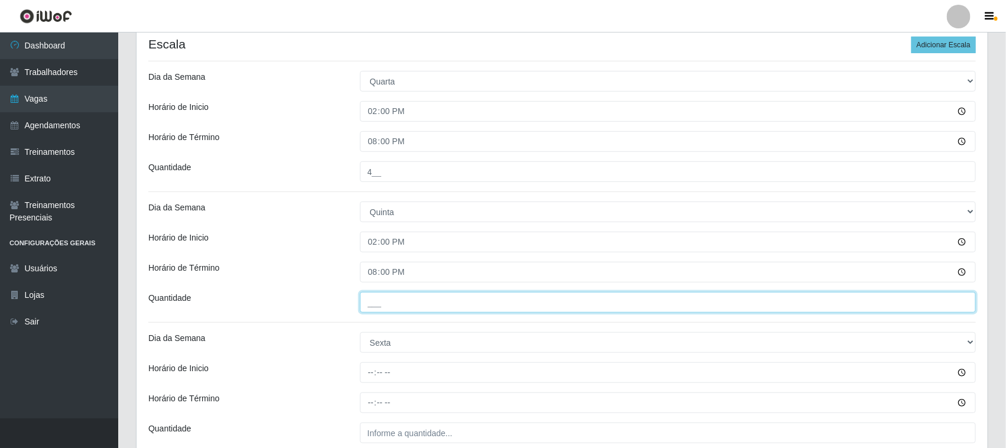
click at [390, 305] on input "___" at bounding box center [668, 302] width 617 height 21
type input "4__"
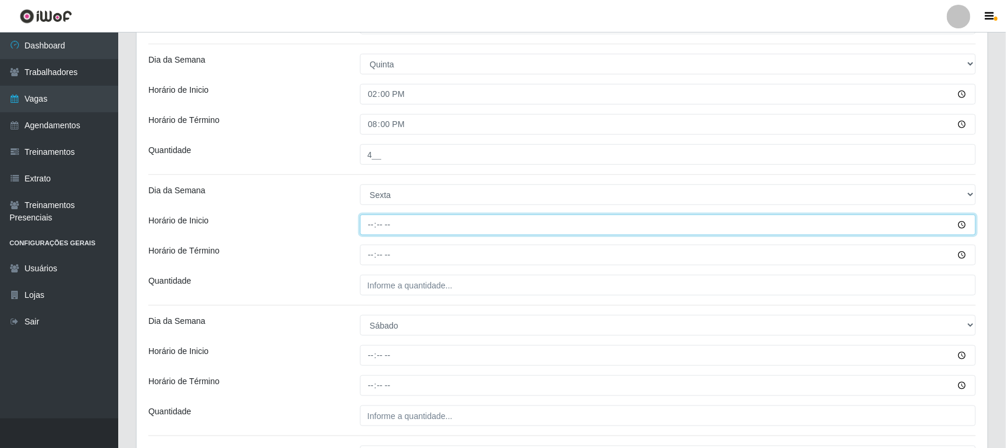
click at [365, 218] on input "Horário de Inicio" at bounding box center [668, 225] width 617 height 21
type input "14:00"
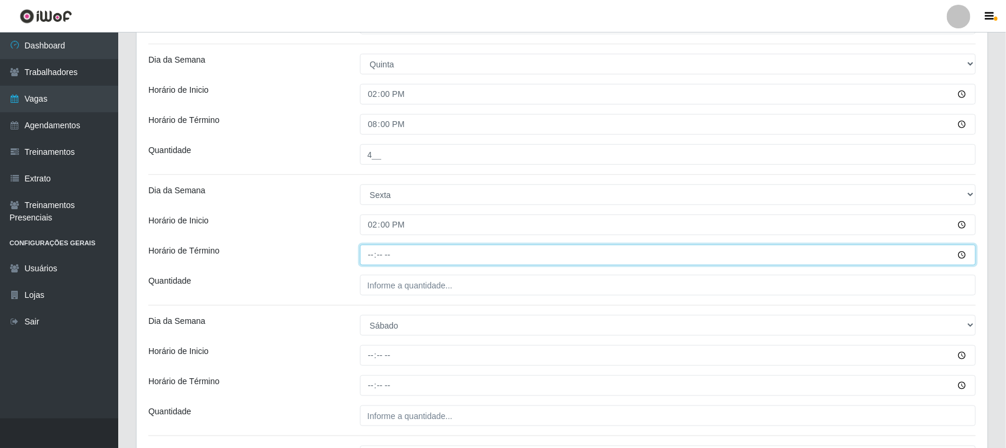
click at [368, 261] on input "Horário de Término" at bounding box center [668, 255] width 617 height 21
type input "20:00"
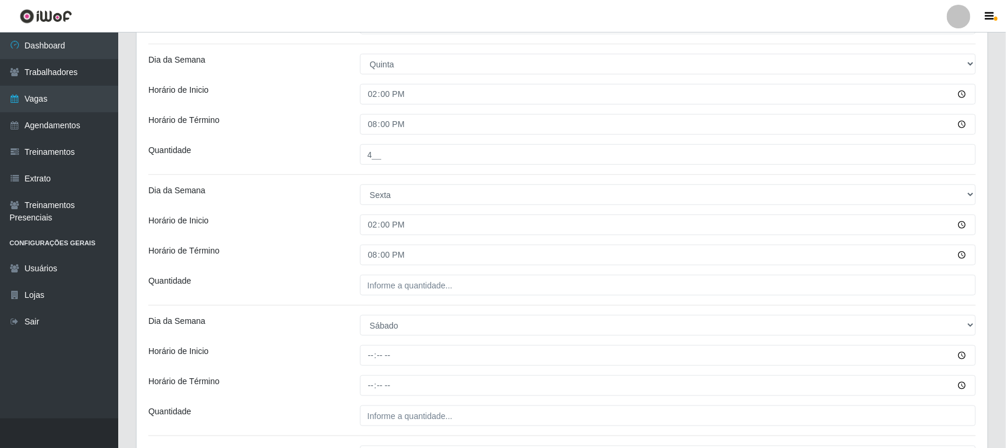
click at [429, 299] on div "Loja Casatudo BR Função [Selecione...] Auxiliar de Estoque Auxiliar de Estoque …" at bounding box center [562, 151] width 851 height 874
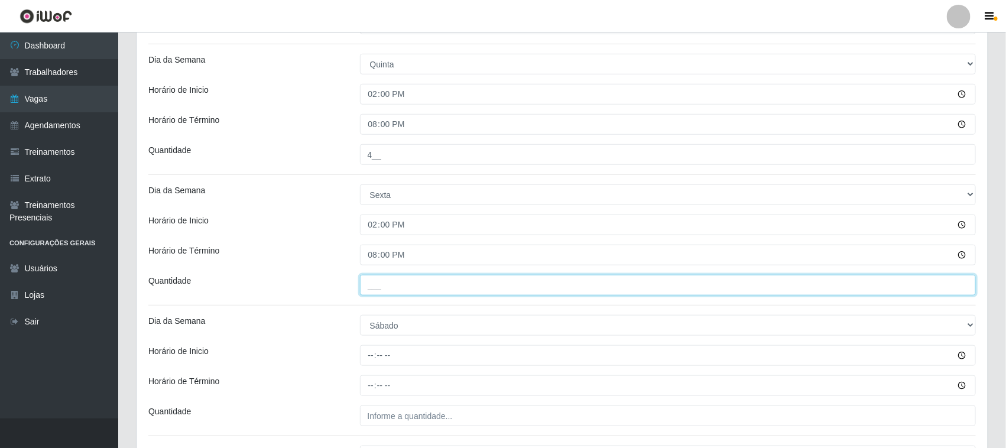
click at [429, 294] on input "___" at bounding box center [668, 285] width 617 height 21
type input "4__"
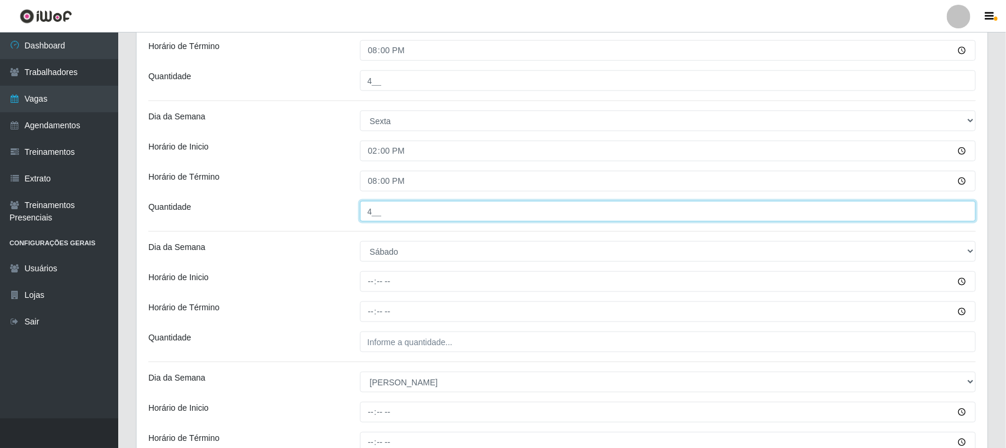
scroll to position [535, 0]
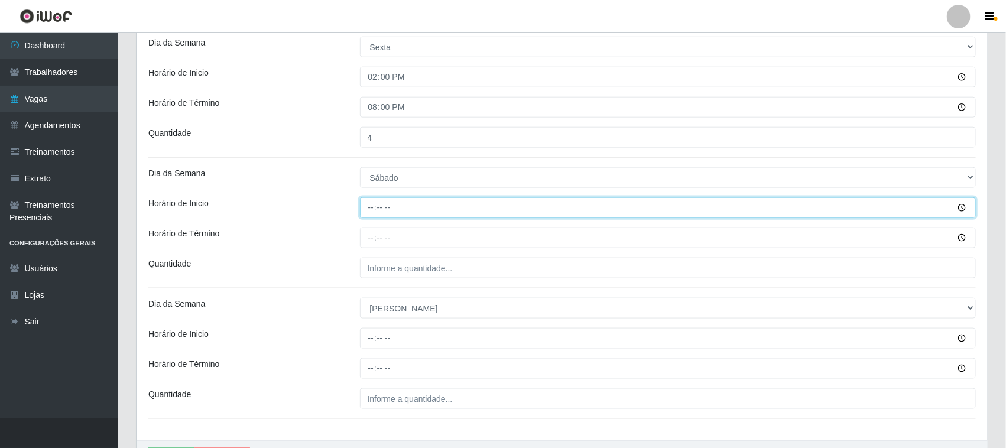
click at [365, 203] on input "Horário de Inicio" at bounding box center [668, 207] width 617 height 21
type input "14:00"
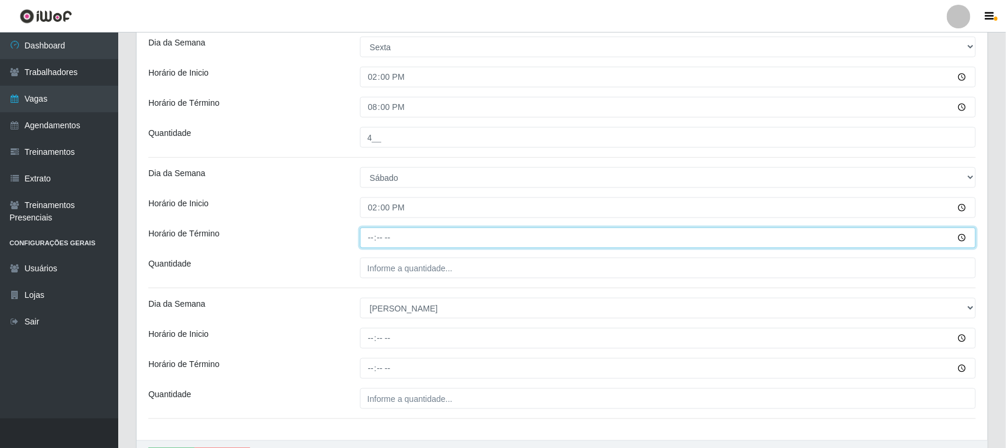
click at [368, 241] on input "Horário de Término" at bounding box center [668, 238] width 617 height 21
type input "20:00"
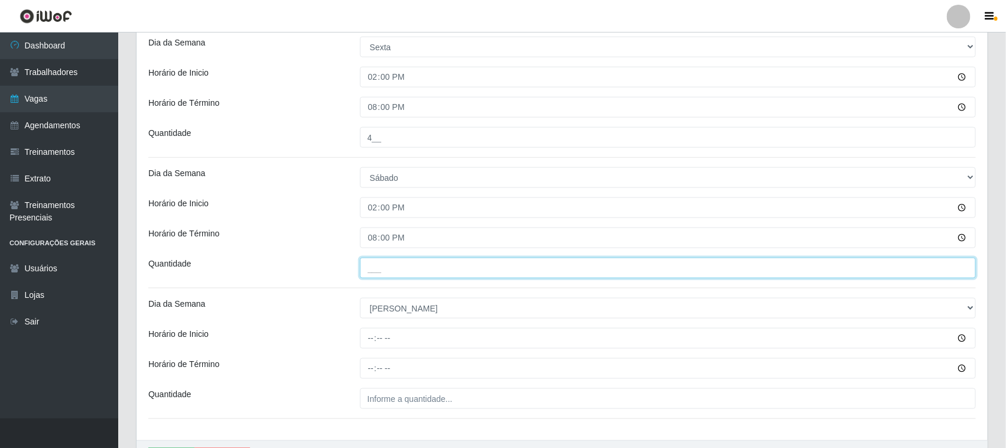
click at [397, 276] on input "___" at bounding box center [668, 268] width 617 height 21
type input "4__"
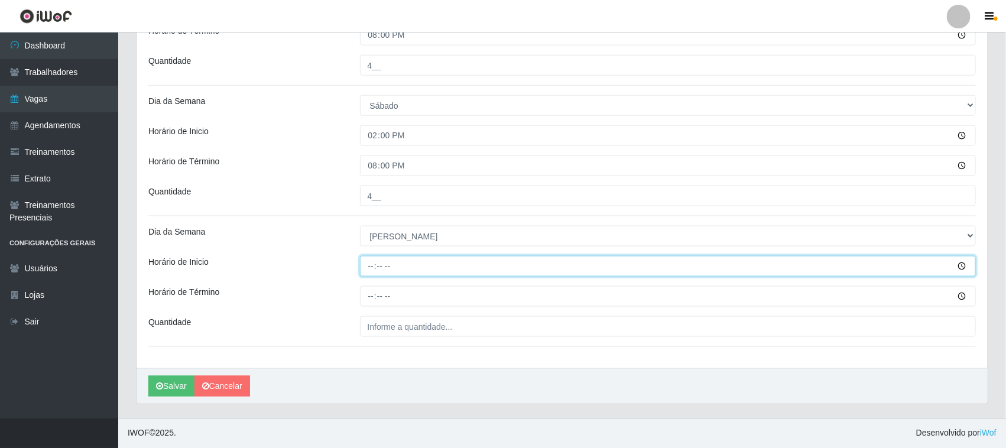
click at [368, 266] on input "Horário de Inicio" at bounding box center [668, 266] width 617 height 21
type input "14:00"
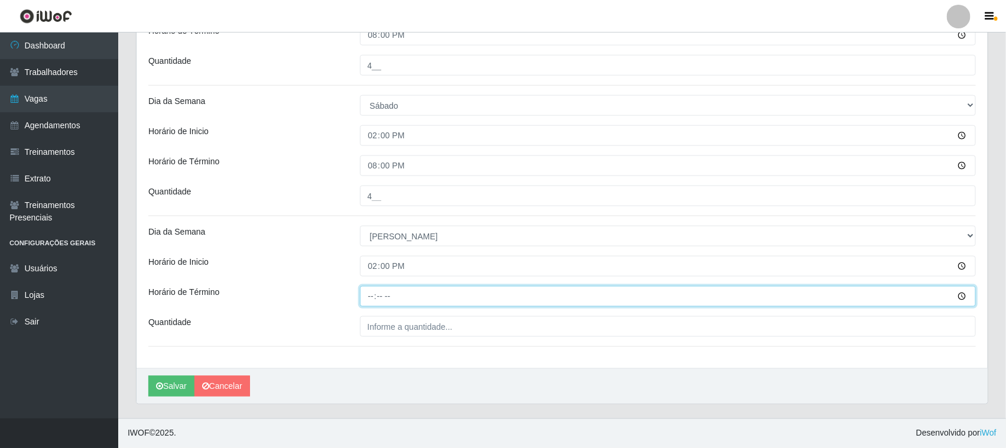
click at [371, 300] on input "Horário de Término" at bounding box center [668, 296] width 617 height 21
type input "20:00"
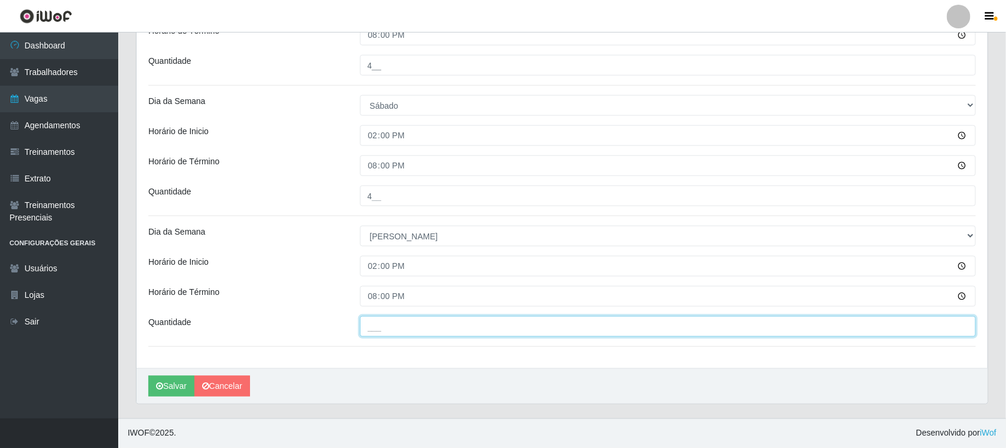
click at [477, 328] on input "___" at bounding box center [668, 326] width 617 height 21
type input "4__"
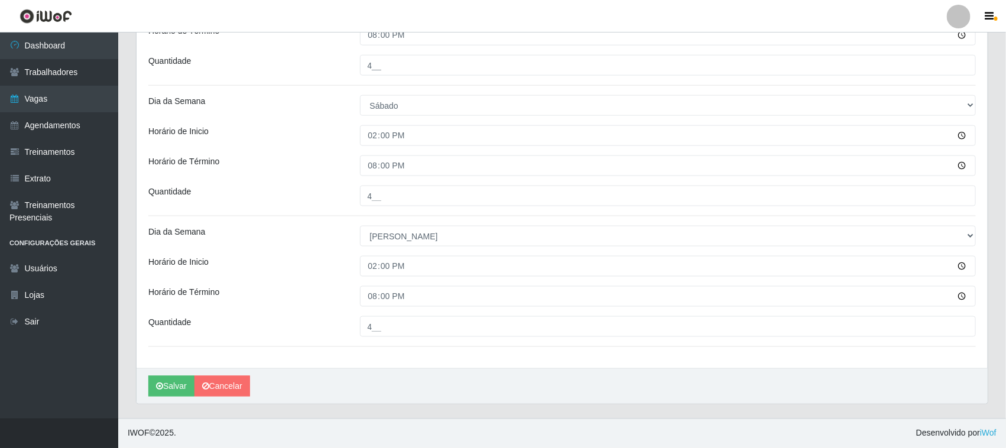
click at [170, 384] on button "Salvar" at bounding box center [171, 386] width 46 height 21
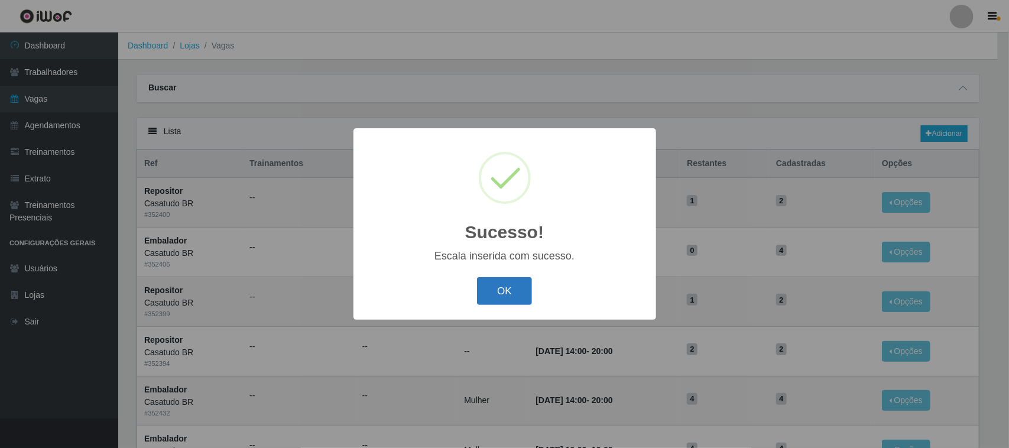
click at [506, 294] on button "OK" at bounding box center [504, 291] width 55 height 28
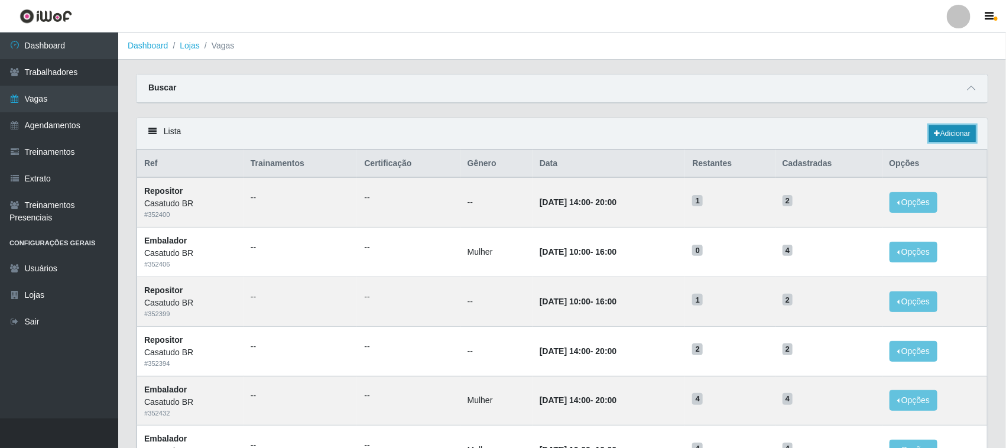
click at [941, 139] on link "Adicionar" at bounding box center [952, 133] width 47 height 17
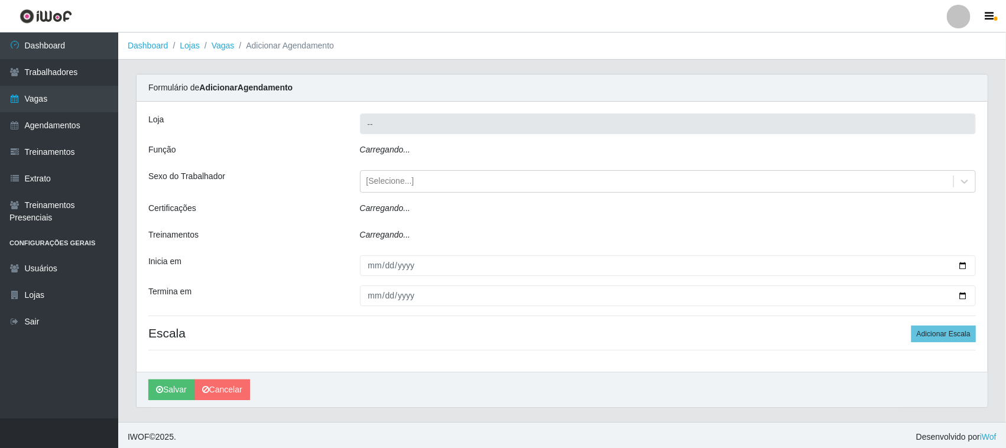
type input "Casatudo BR"
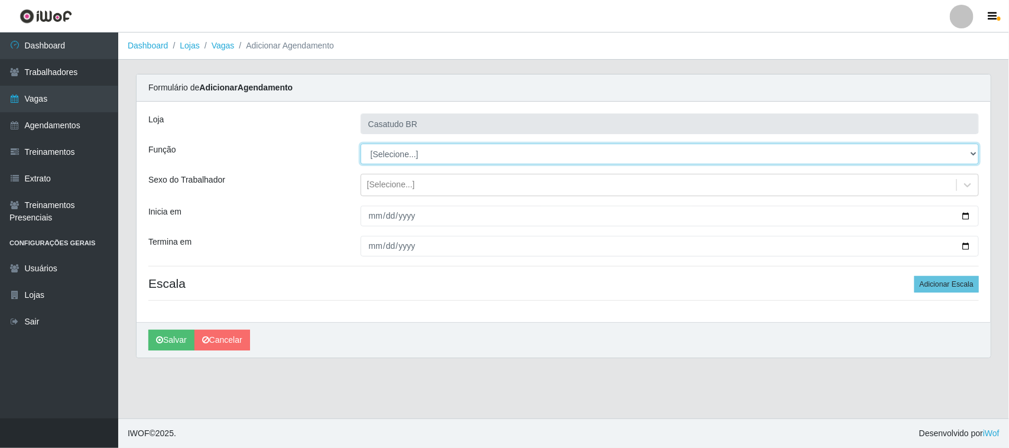
click at [390, 154] on select "[Selecione...] Auxiliar de Estoque Auxiliar de Estoque + Auxiliar de Estoque ++…" at bounding box center [670, 154] width 618 height 21
select select "1"
click at [361, 144] on select "[Selecione...] Auxiliar de Estoque Auxiliar de Estoque + Auxiliar de Estoque ++…" at bounding box center [670, 154] width 618 height 21
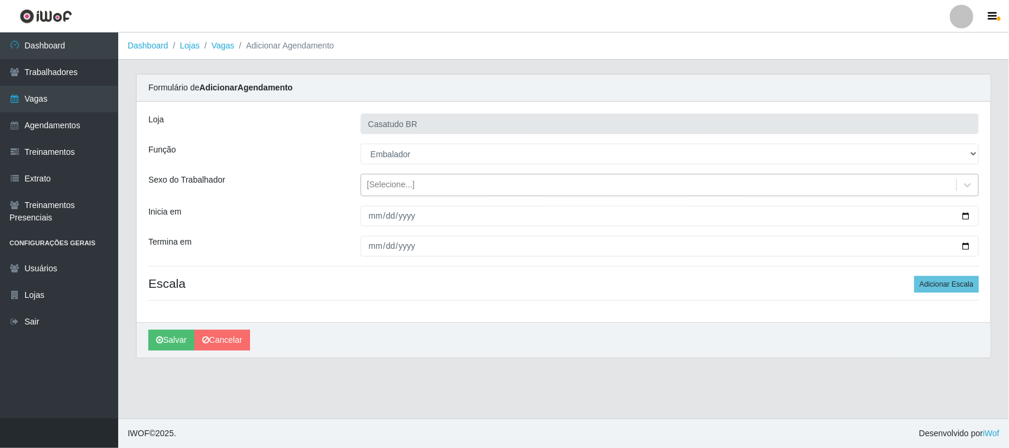
click at [384, 187] on div "[Selecione...]" at bounding box center [391, 185] width 48 height 12
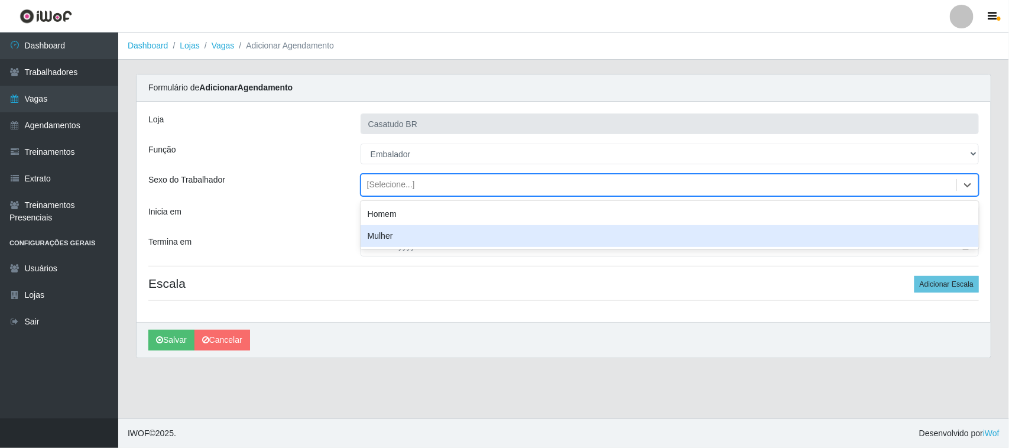
click at [396, 234] on div "Mulher" at bounding box center [670, 236] width 618 height 22
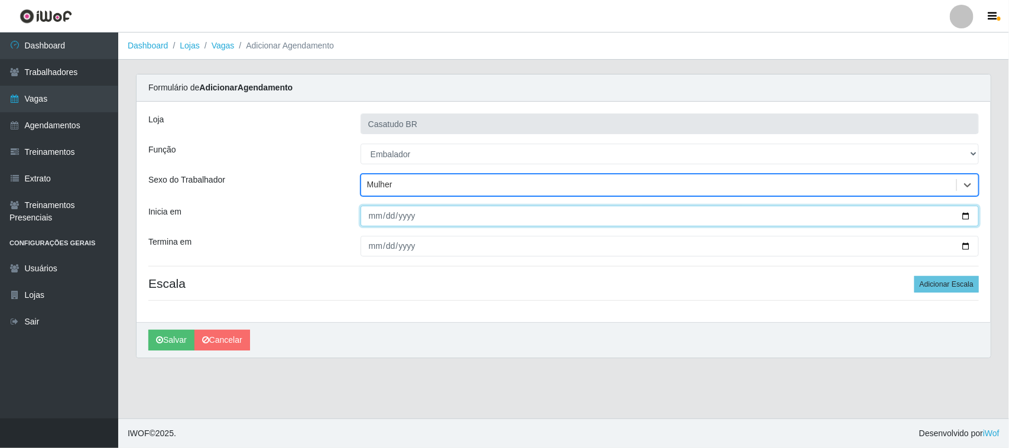
click at [373, 215] on input "Inicia em" at bounding box center [670, 216] width 618 height 21
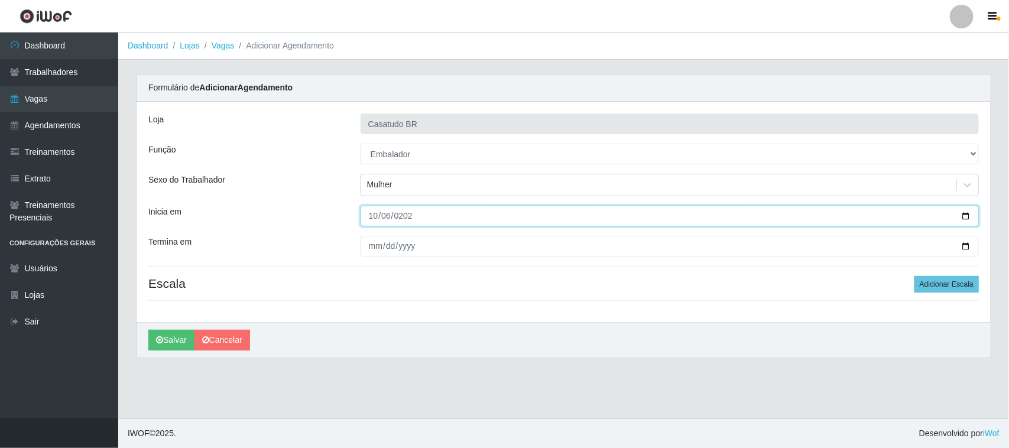
type input "[DATE]"
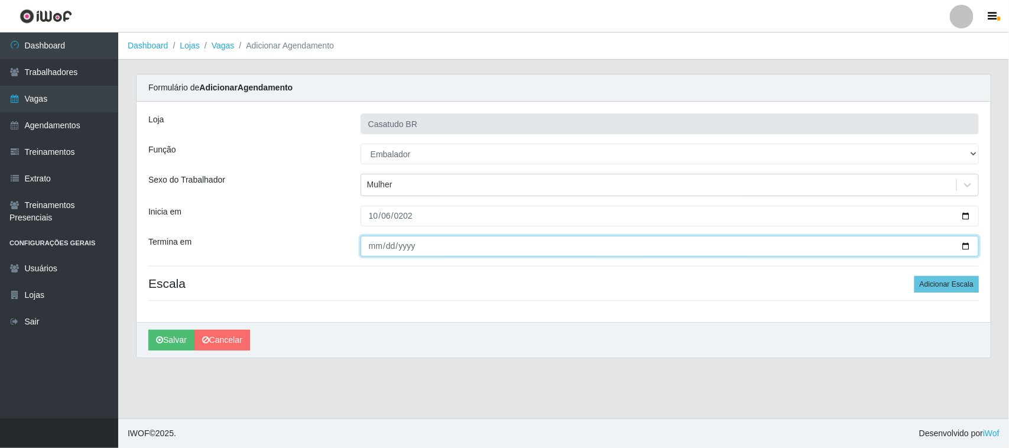
click at [379, 247] on input "Termina em" at bounding box center [670, 246] width 618 height 21
type input "[DATE]"
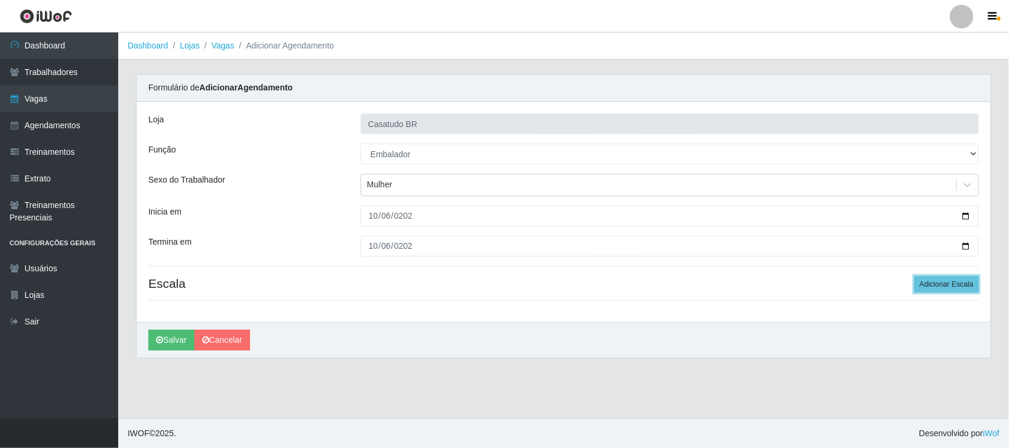
drag, startPoint x: 937, startPoint y: 290, endPoint x: 629, endPoint y: 244, distance: 312.1
click at [935, 289] on button "Adicionar Escala" at bounding box center [947, 284] width 64 height 17
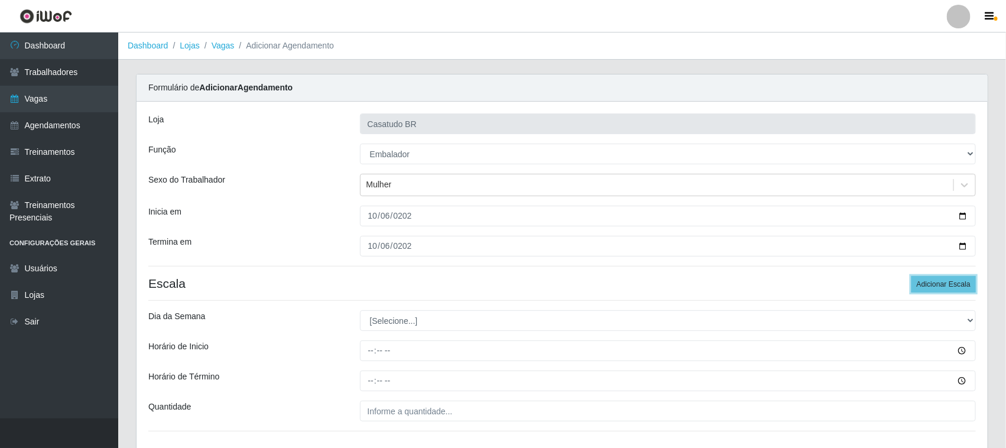
scroll to position [86, 0]
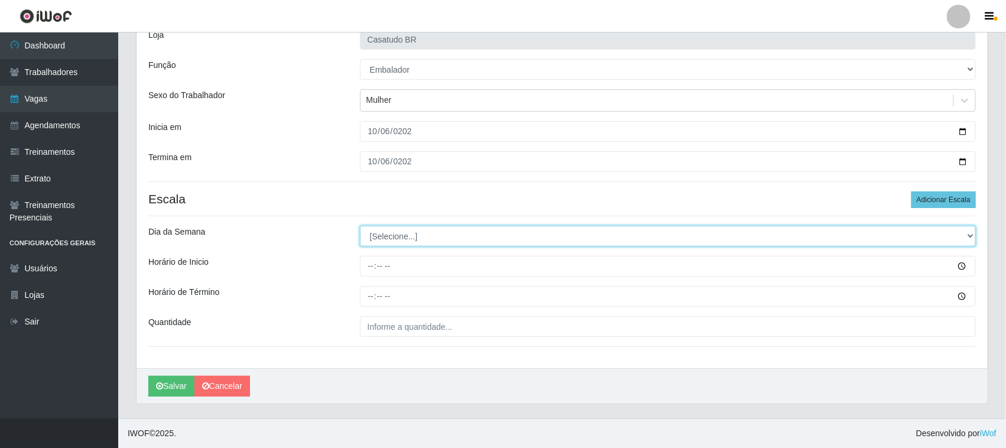
click at [391, 238] on select "[Selecione...] Segunda Terça Quarta Quinta Sexta Sábado Domingo" at bounding box center [668, 236] width 617 height 21
select select "1"
click at [360, 226] on select "[Selecione...] Segunda Terça Quarta Quinta Sexta Sábado Domingo" at bounding box center [668, 236] width 617 height 21
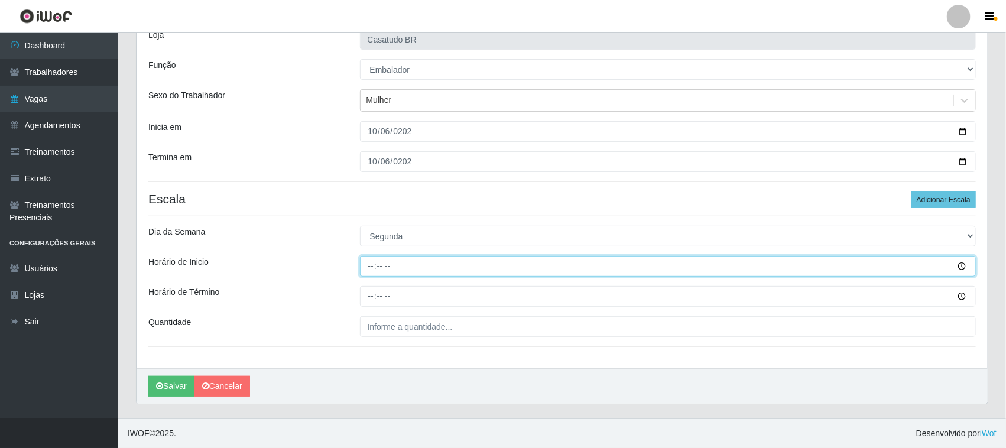
click at [367, 265] on input "Horário de Inicio" at bounding box center [668, 266] width 617 height 21
type input "14:00"
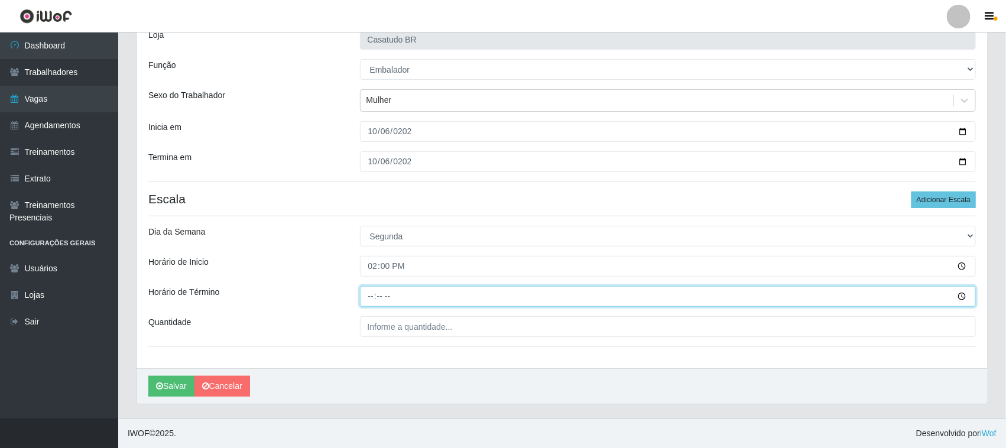
click at [368, 296] on input "Horário de Término" at bounding box center [668, 296] width 617 height 21
type input "20:00"
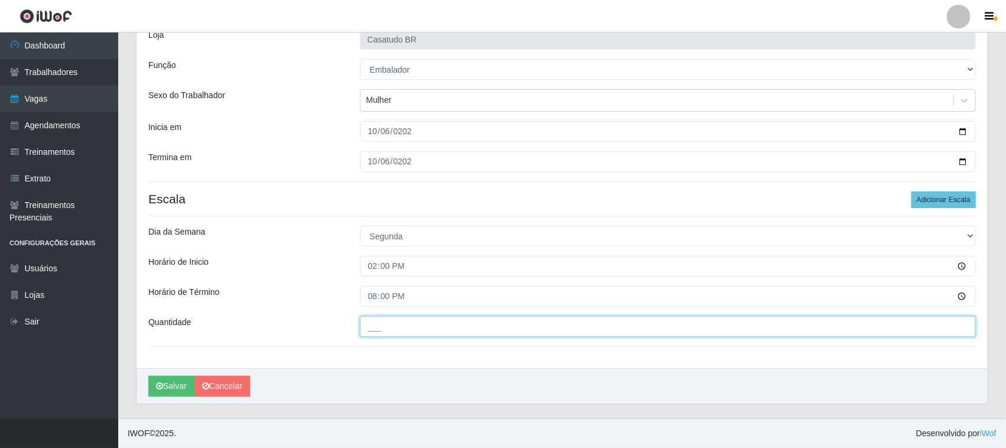
drag, startPoint x: 481, startPoint y: 327, endPoint x: 475, endPoint y: 324, distance: 6.6
click at [481, 327] on input "___" at bounding box center [668, 326] width 617 height 21
type input "4__"
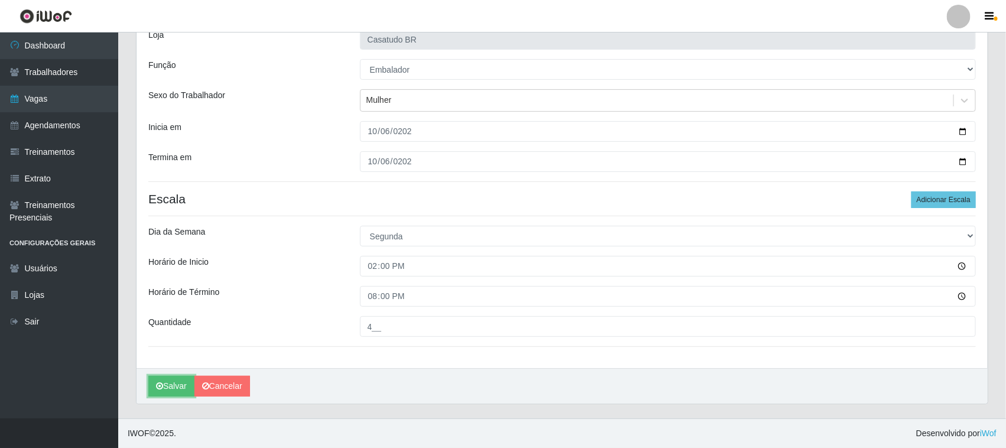
drag, startPoint x: 167, startPoint y: 388, endPoint x: 172, endPoint y: 367, distance: 21.2
click at [169, 388] on button "Salvar" at bounding box center [171, 386] width 46 height 21
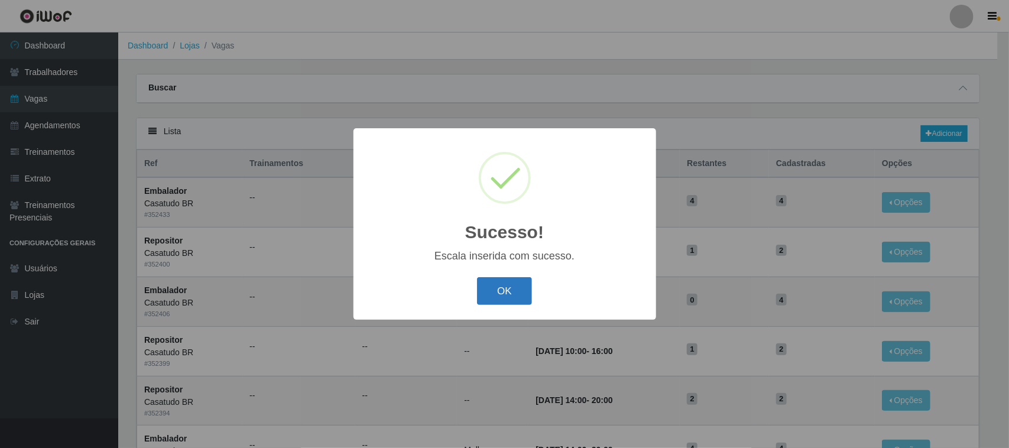
click at [519, 294] on button "OK" at bounding box center [504, 291] width 55 height 28
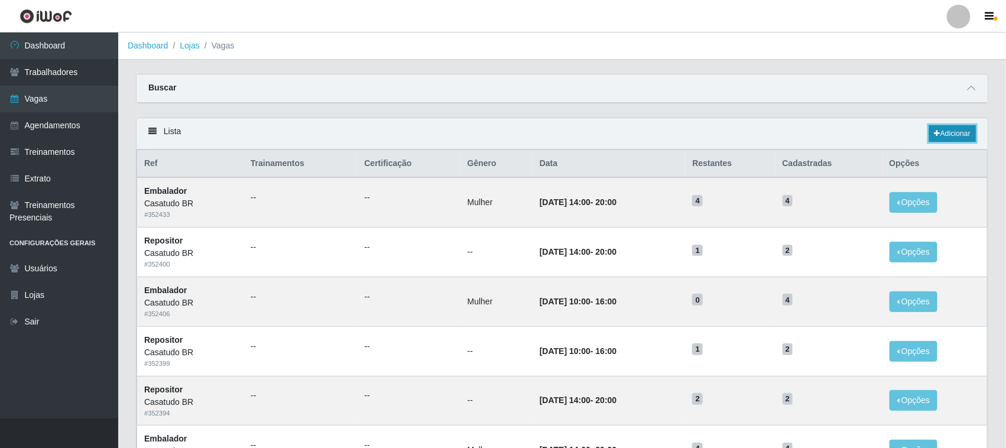
click at [938, 134] on link "Adicionar" at bounding box center [952, 133] width 47 height 17
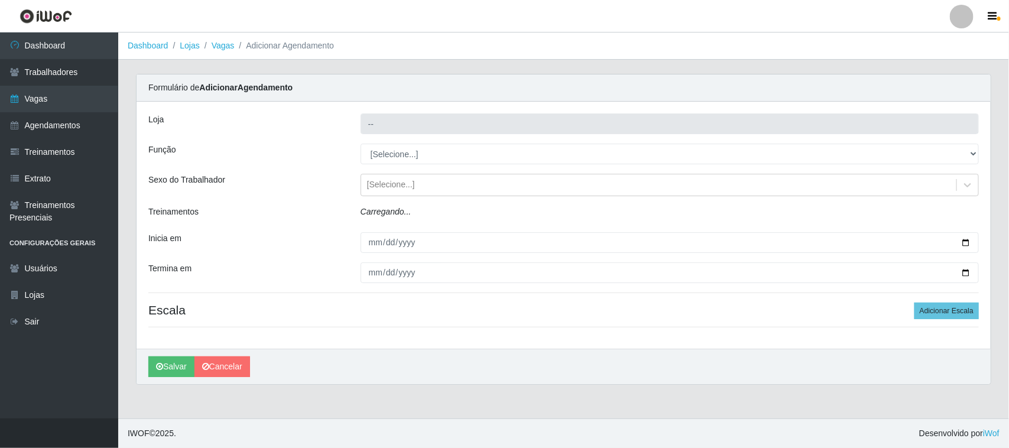
type input "Casatudo BR"
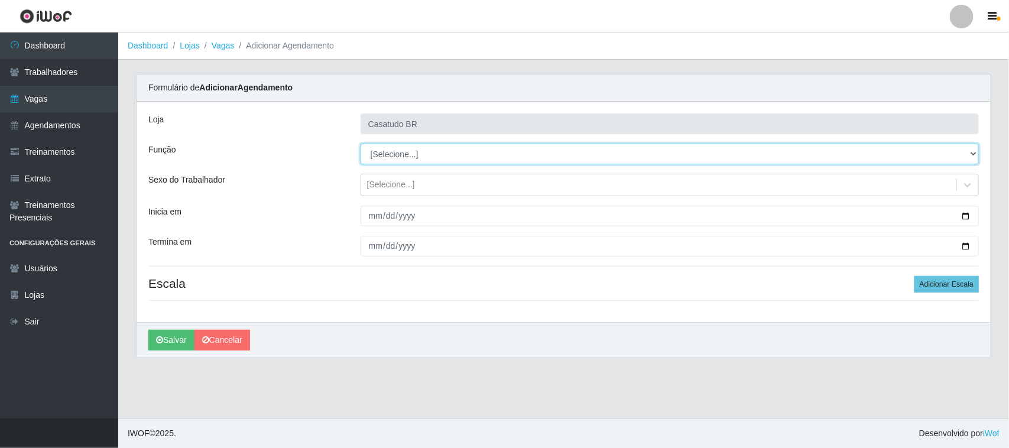
click at [425, 144] on select "[Selecione...] Auxiliar de Estoque Auxiliar de Estoque + Auxiliar de Estoque ++…" at bounding box center [670, 154] width 618 height 21
select select "75"
click at [361, 144] on select "[Selecione...] Auxiliar de Estoque Auxiliar de Estoque + Auxiliar de Estoque ++…" at bounding box center [670, 154] width 618 height 21
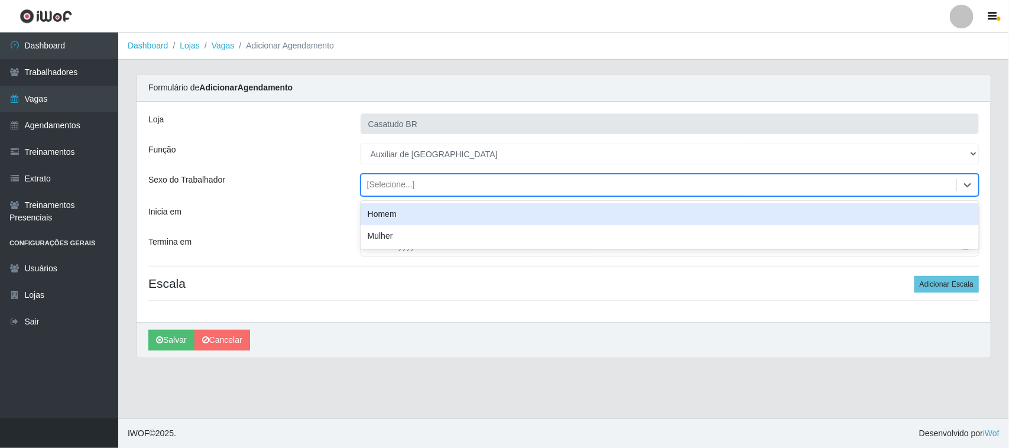
click at [374, 192] on div "[Selecione...]" at bounding box center [658, 186] width 595 height 20
click at [368, 216] on div "Homem" at bounding box center [670, 214] width 618 height 22
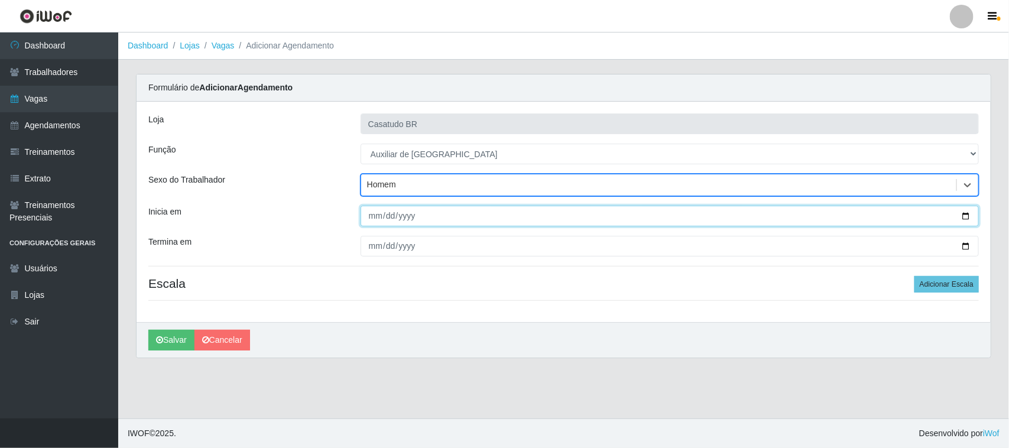
click at [368, 214] on input "Inicia em" at bounding box center [670, 216] width 618 height 21
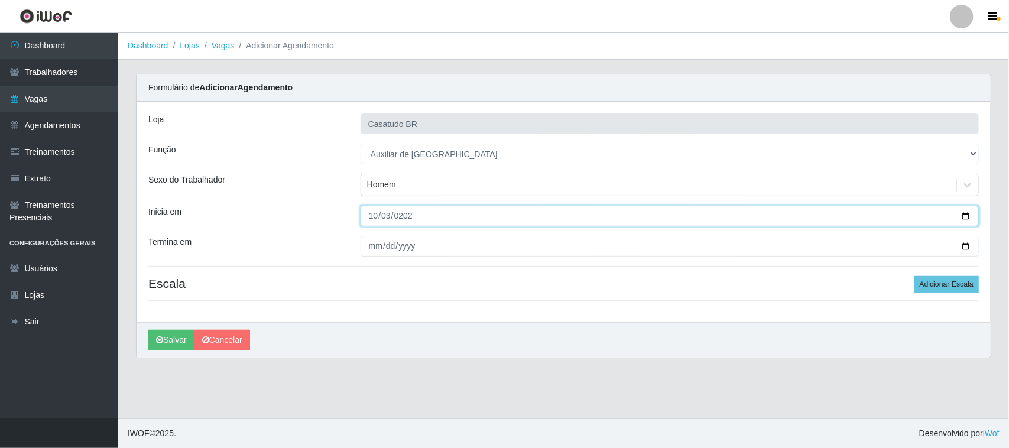
type input "[DATE]"
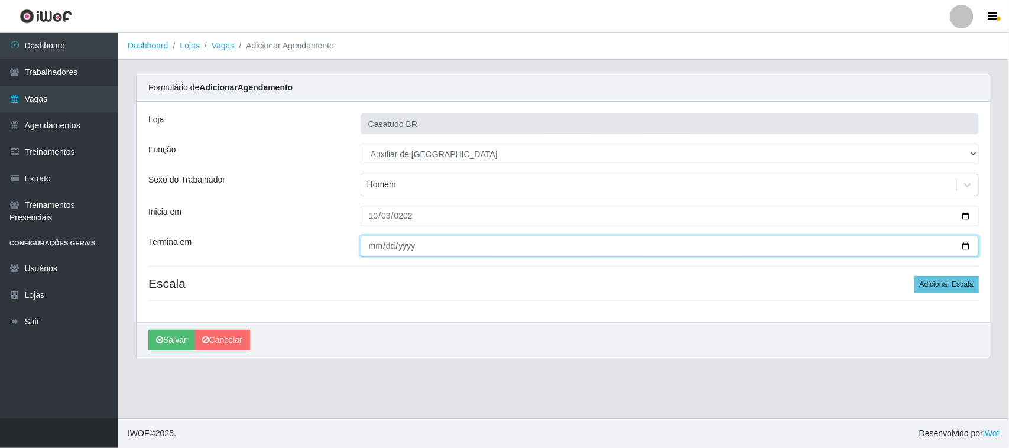
click at [377, 244] on input "Termina em" at bounding box center [670, 246] width 618 height 21
type input "102025-02-03"
click at [383, 241] on input "Termina em" at bounding box center [670, 246] width 618 height 21
type input "[DATE]"
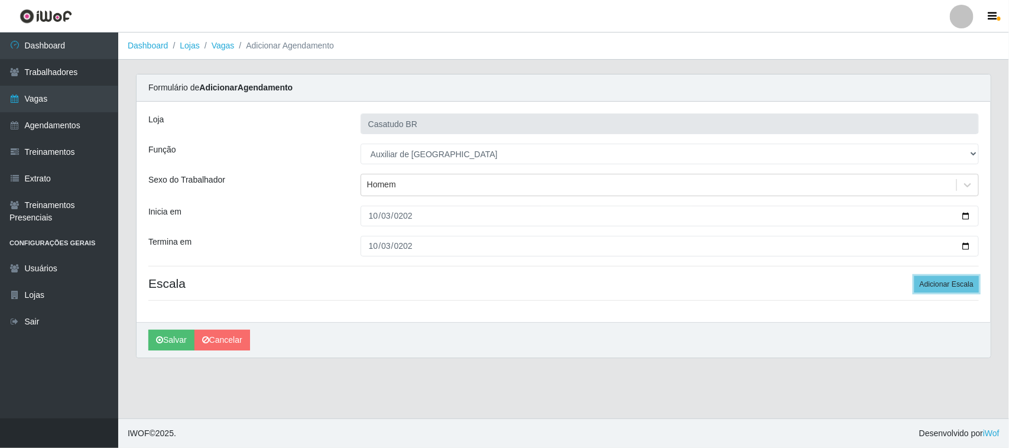
drag, startPoint x: 929, startPoint y: 286, endPoint x: 848, endPoint y: 267, distance: 83.1
click at [928, 284] on button "Adicionar Escala" at bounding box center [947, 284] width 64 height 17
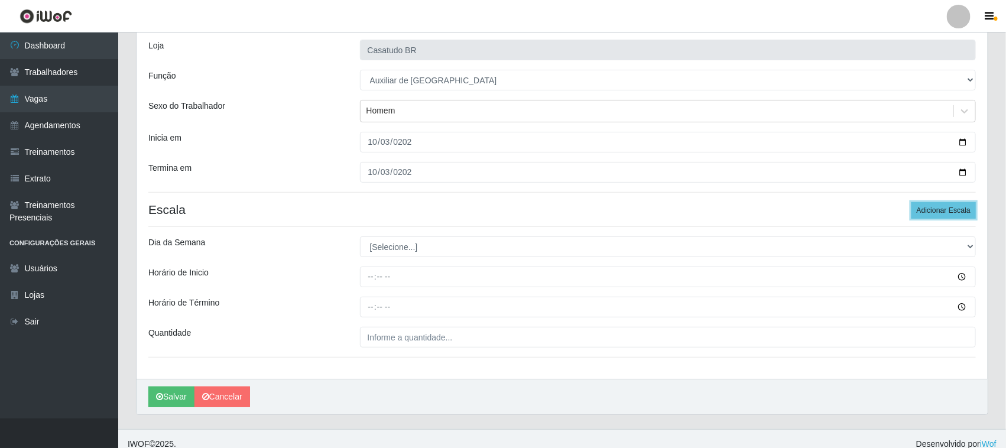
scroll to position [86, 0]
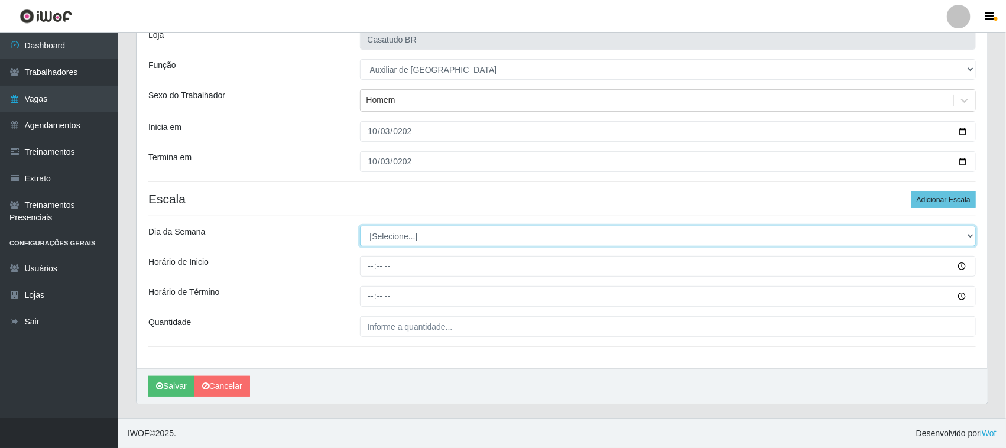
click at [404, 240] on select "[Selecione...] Segunda Terça Quarta Quinta Sexta Sábado Domingo" at bounding box center [668, 236] width 617 height 21
click at [403, 235] on select "[Selecione...] Segunda Terça Quarta Quinta Sexta Sábado Domingo" at bounding box center [668, 236] width 617 height 21
select select "5"
click at [360, 226] on select "[Selecione...] Segunda Terça Quarta Quinta Sexta Sábado Domingo" at bounding box center [668, 236] width 617 height 21
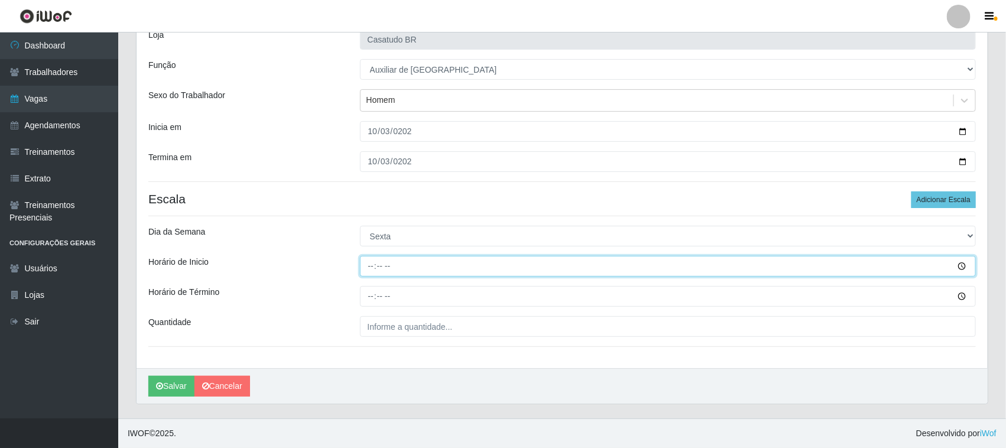
click at [371, 276] on input "Horário de Inicio" at bounding box center [668, 266] width 617 height 21
type input "14:00"
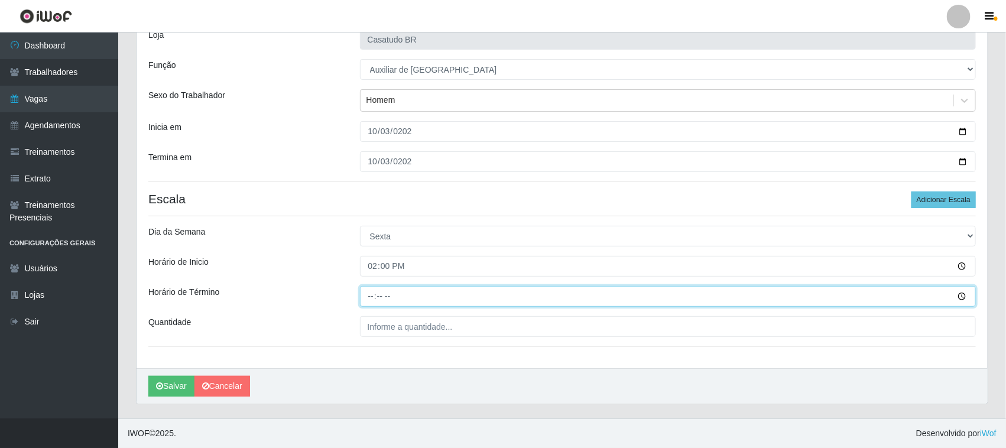
click at [373, 300] on input "Horário de Término" at bounding box center [668, 296] width 617 height 21
type input "20:00"
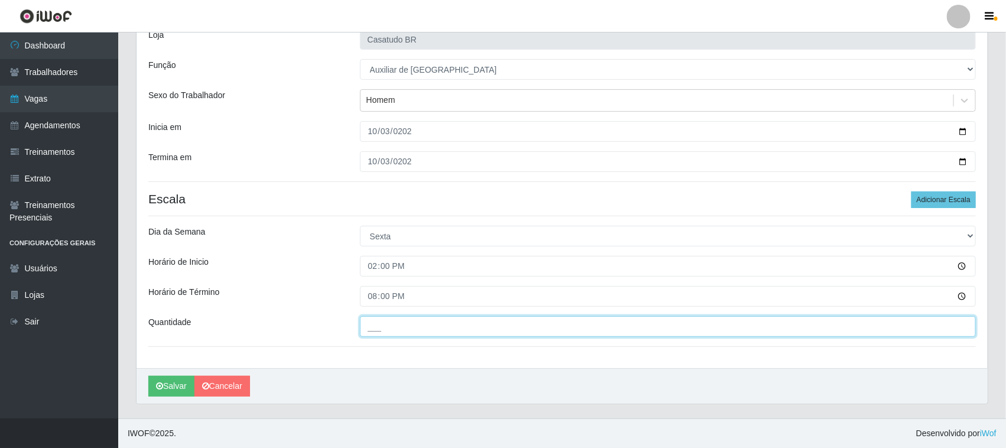
click at [416, 318] on input "___" at bounding box center [668, 326] width 617 height 21
type input "1__"
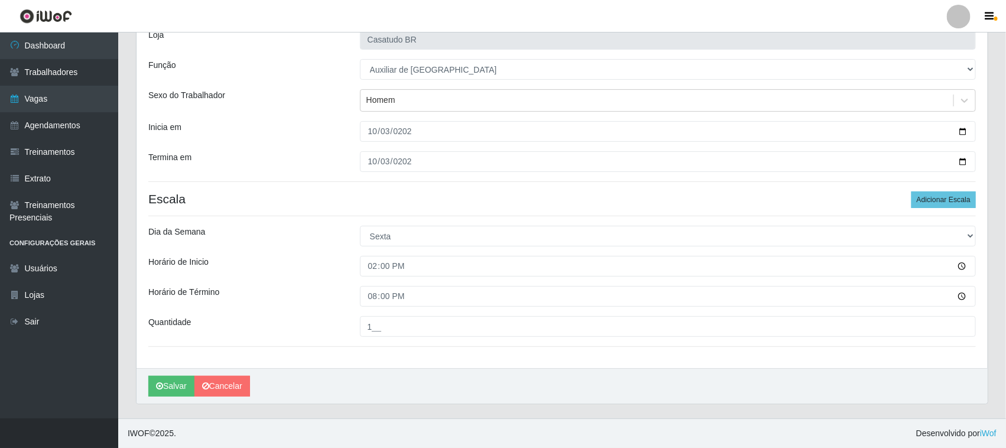
click at [330, 217] on div "Loja Casatudo BR Função [Selecione...] Auxiliar de Estoque Auxiliar de Estoque …" at bounding box center [562, 192] width 851 height 351
drag, startPoint x: 186, startPoint y: 381, endPoint x: 193, endPoint y: 370, distance: 13.5
click at [185, 381] on button "Salvar" at bounding box center [171, 386] width 46 height 21
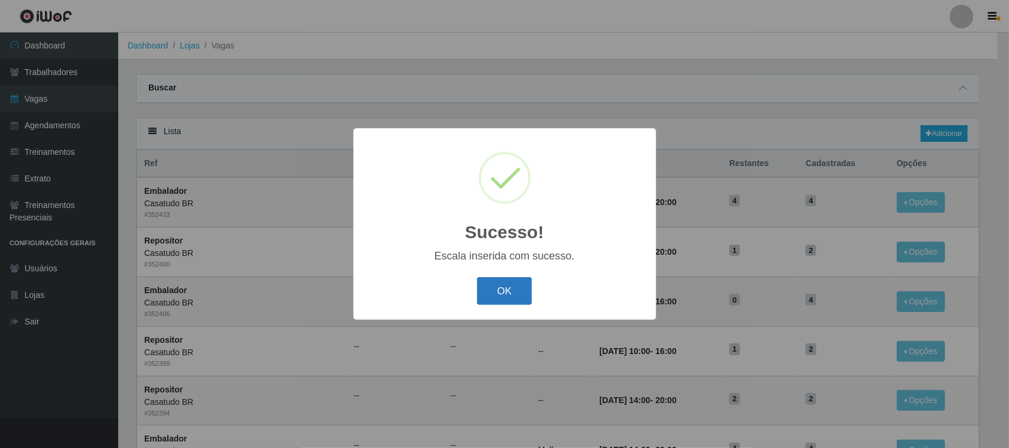
click at [518, 296] on button "OK" at bounding box center [504, 291] width 55 height 28
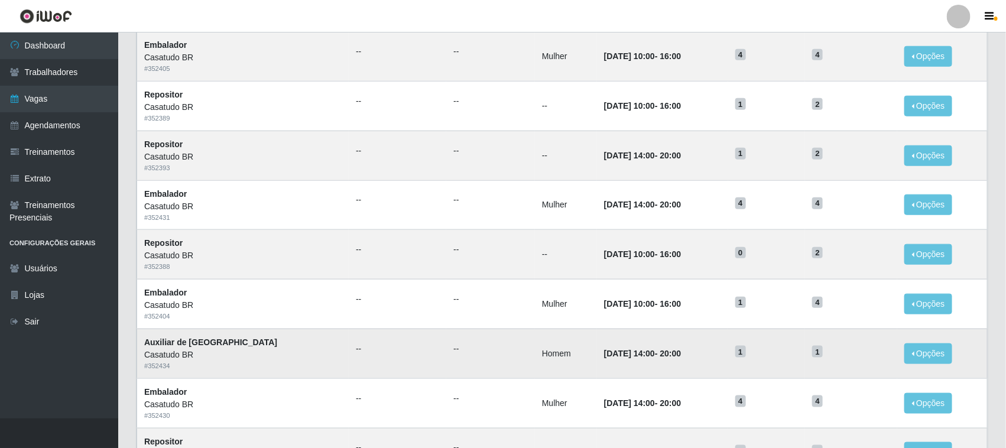
scroll to position [556, 0]
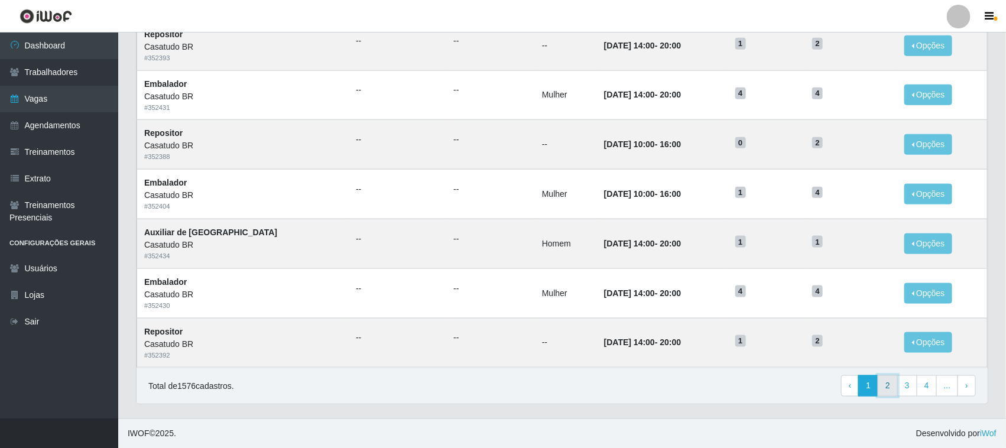
click at [880, 384] on link "2" at bounding box center [888, 385] width 20 height 21
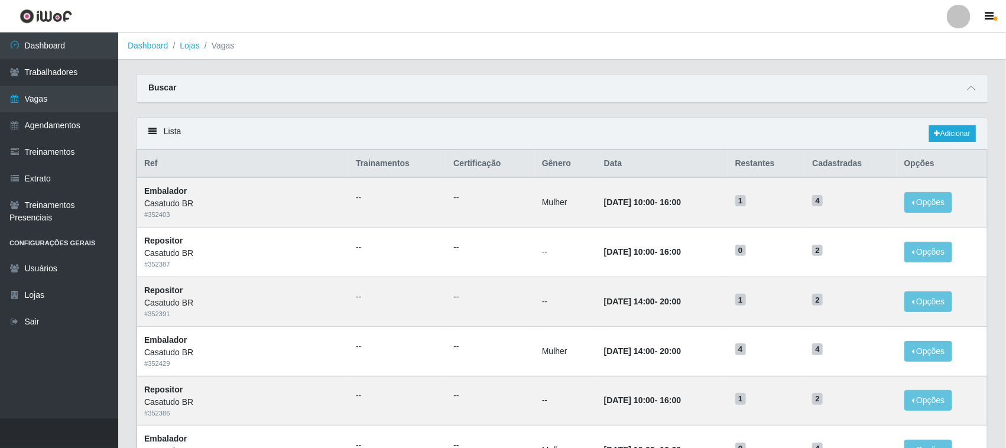
scroll to position [556, 0]
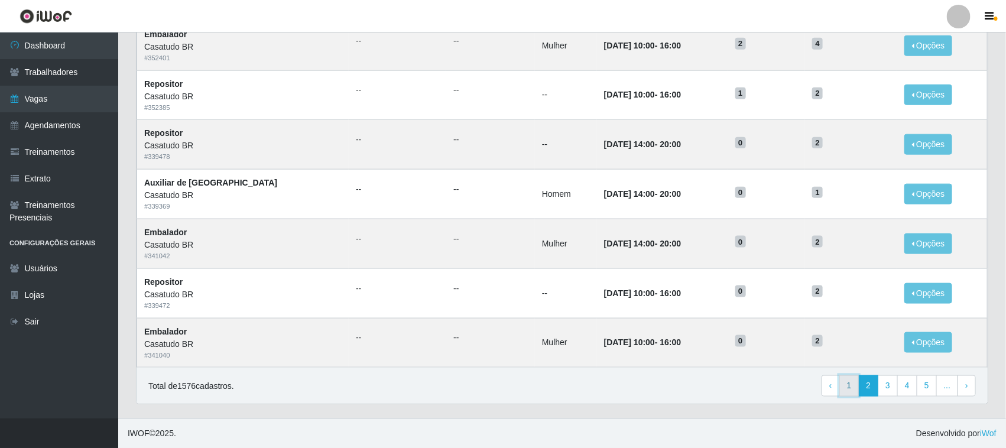
drag, startPoint x: 853, startPoint y: 391, endPoint x: 850, endPoint y: 386, distance: 6.4
click at [853, 391] on link "1" at bounding box center [850, 385] width 20 height 21
